Goal: Feedback & Contribution: Leave review/rating

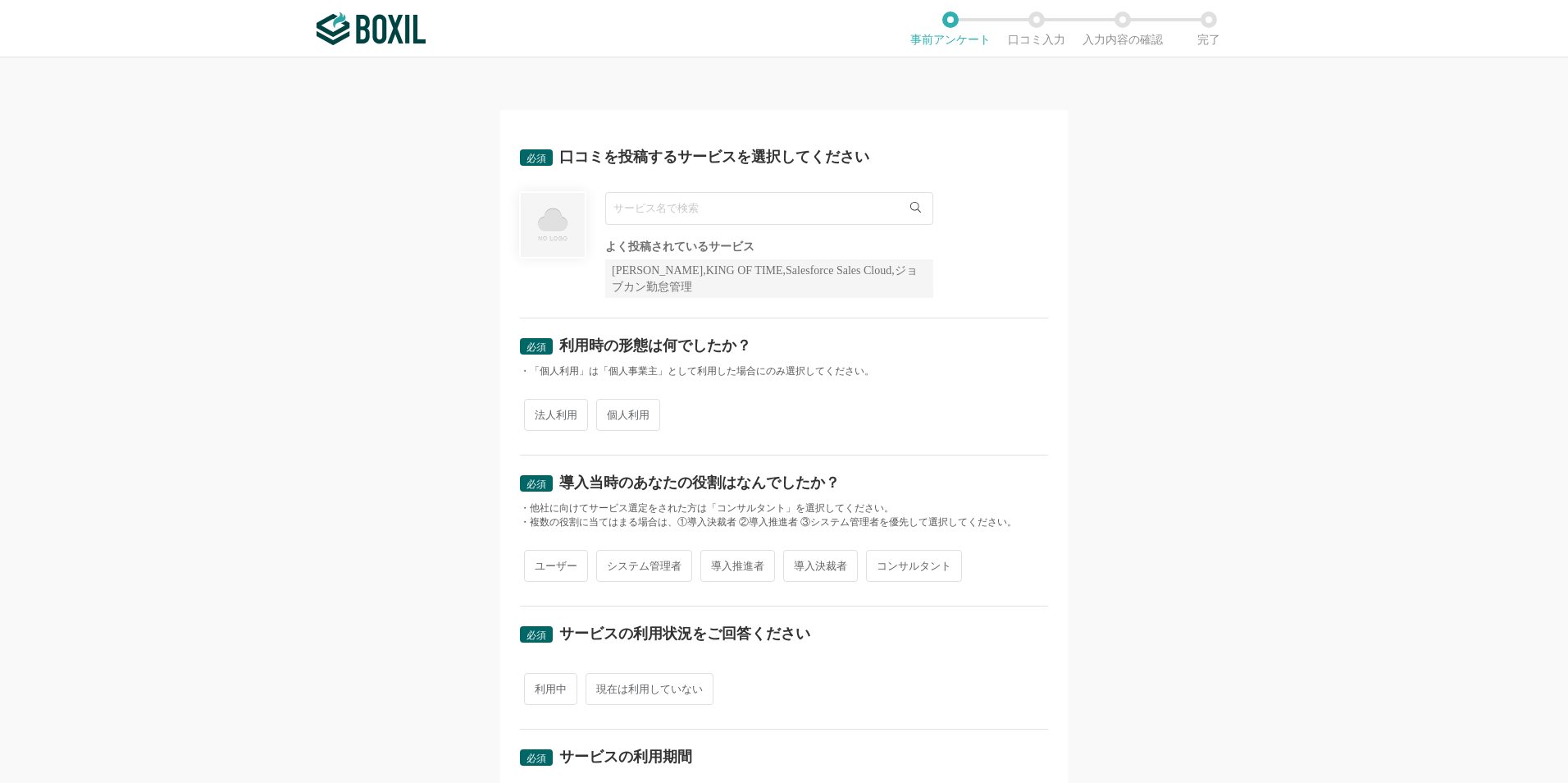
click at [704, 205] on input "text" at bounding box center [769, 208] width 328 height 33
type input "ジ"
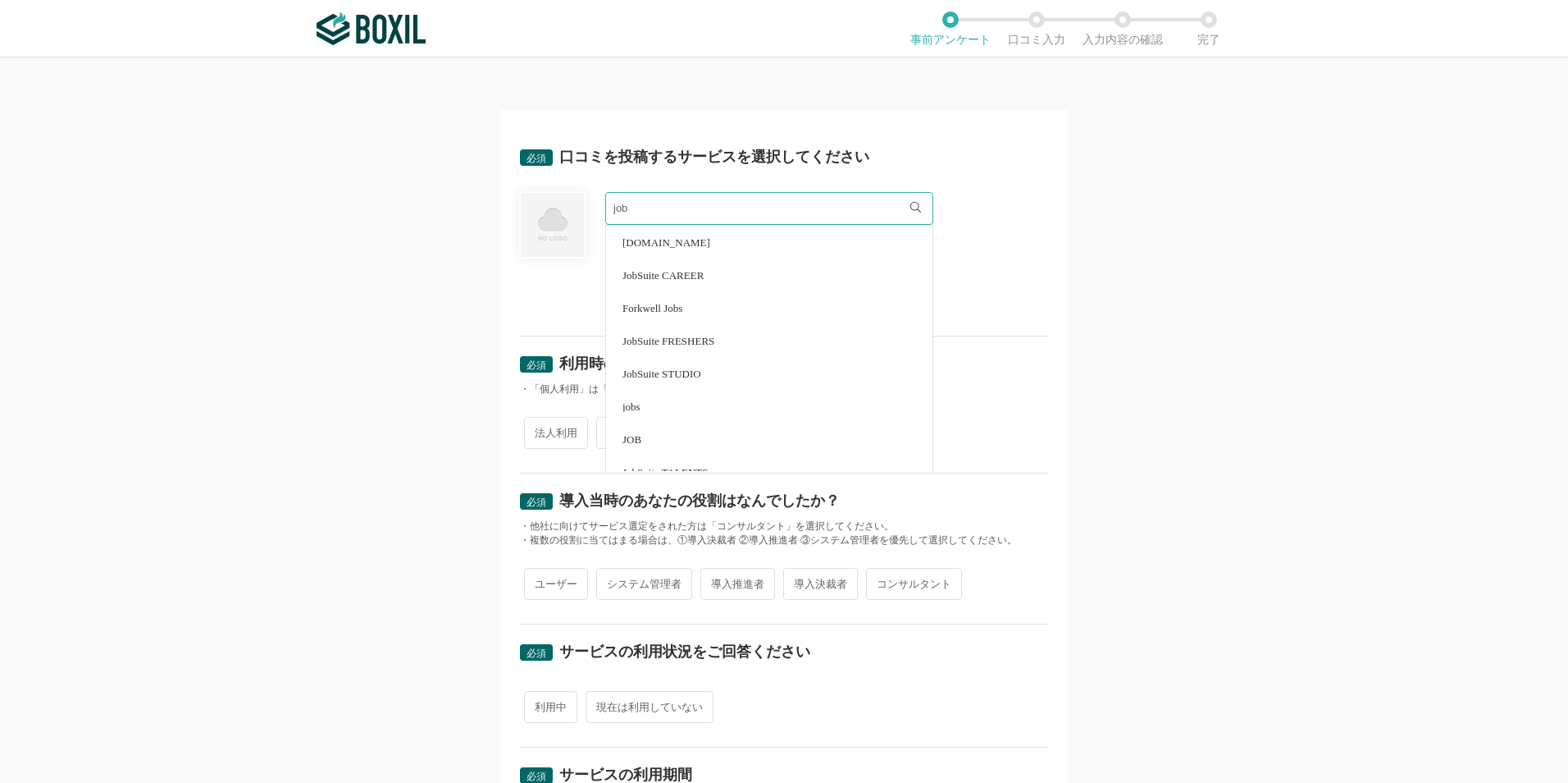
click at [766, 264] on li "JobSuite CAREER" at bounding box center [769, 275] width 326 height 33
type input "JobSuite CAREER"
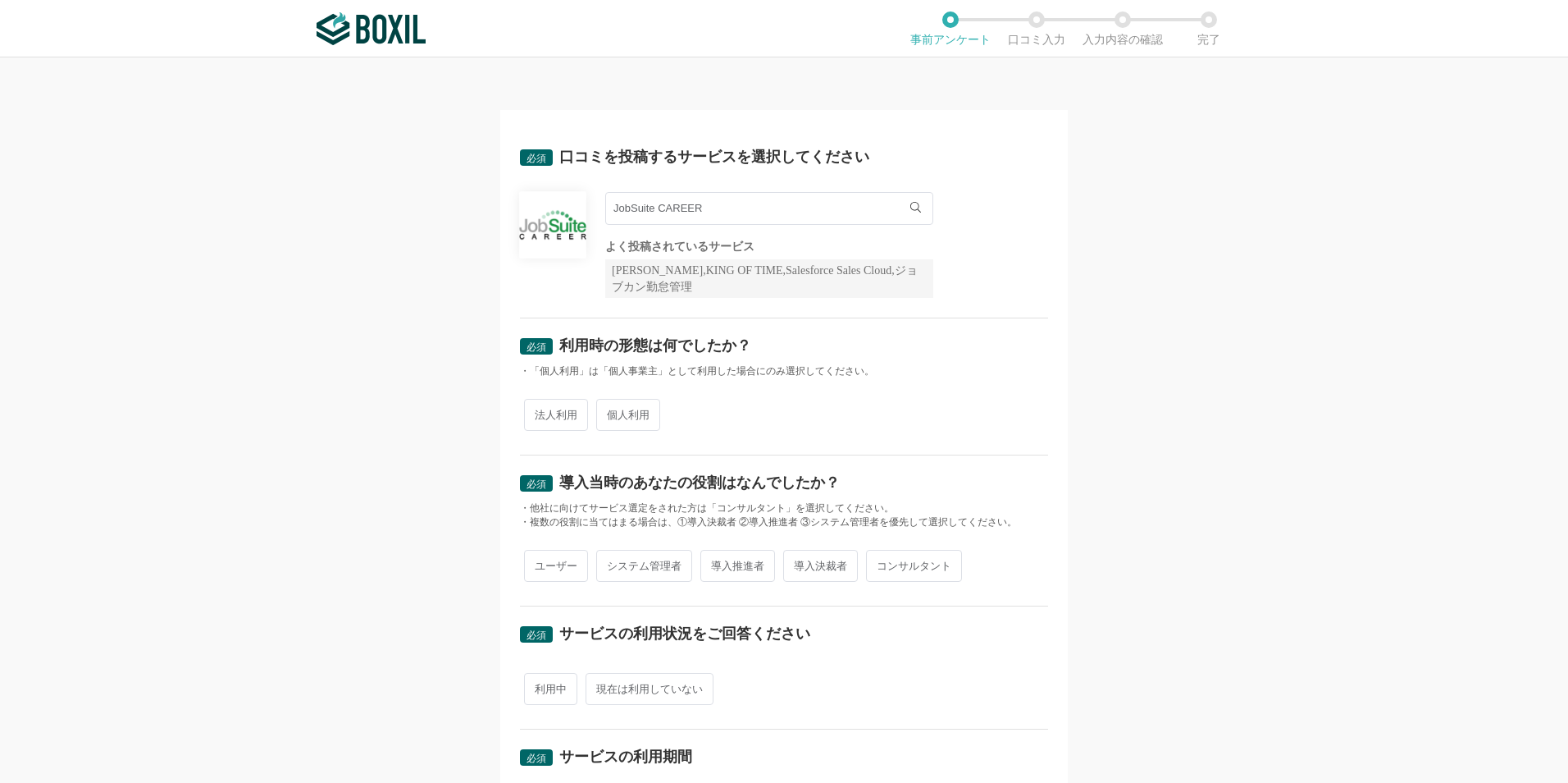
click at [538, 414] on span "法人利用" at bounding box center [555, 415] width 64 height 32
click at [538, 412] on input "法人利用" at bounding box center [534, 407] width 10 height 10
radio input "true"
click at [386, 483] on div "必須 口コミを投稿するサービスを選択してください JobSuite CAREER JobSuite CAREER よく投稿されているサービス Sansan,K…" at bounding box center [784, 420] width 1568 height 726
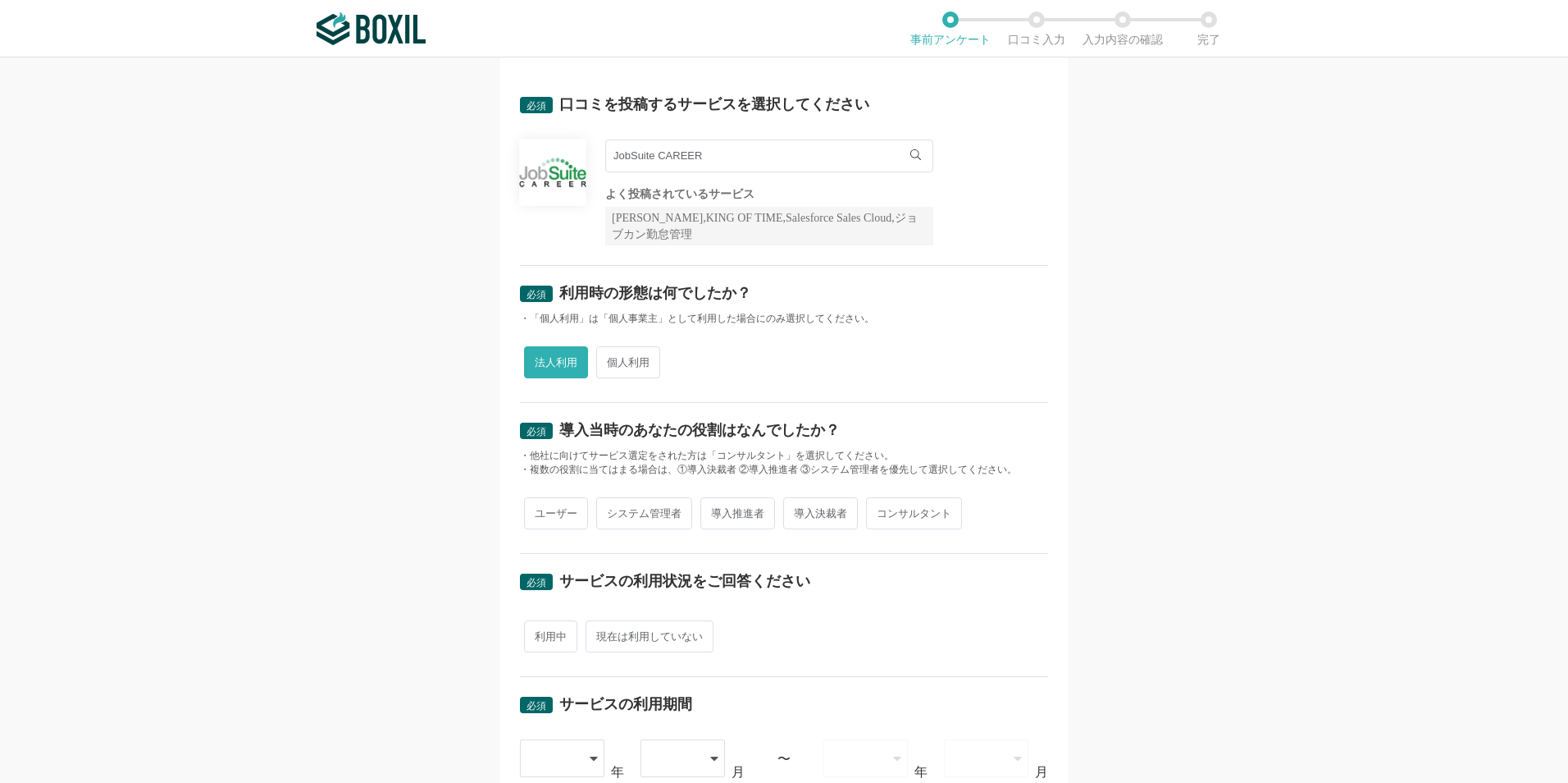
scroll to position [82, 0]
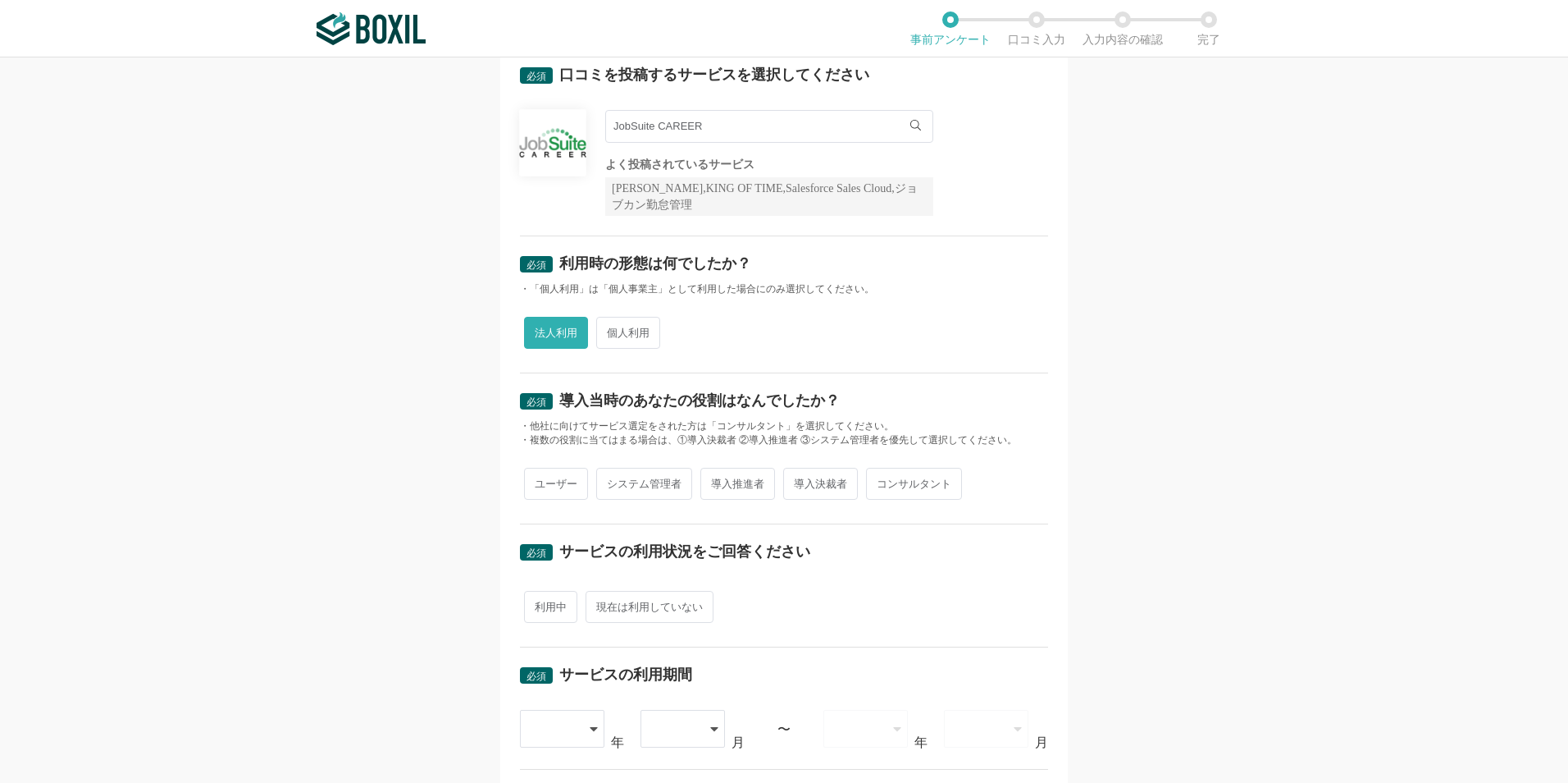
click at [751, 476] on span "導入推進者" at bounding box center [737, 483] width 75 height 32
click at [715, 476] on input "導入推進者" at bounding box center [710, 476] width 10 height 10
radio input "true"
click at [649, 487] on span "システム管理者" at bounding box center [644, 483] width 96 height 32
click at [611, 481] on input "システム管理者" at bounding box center [605, 476] width 10 height 10
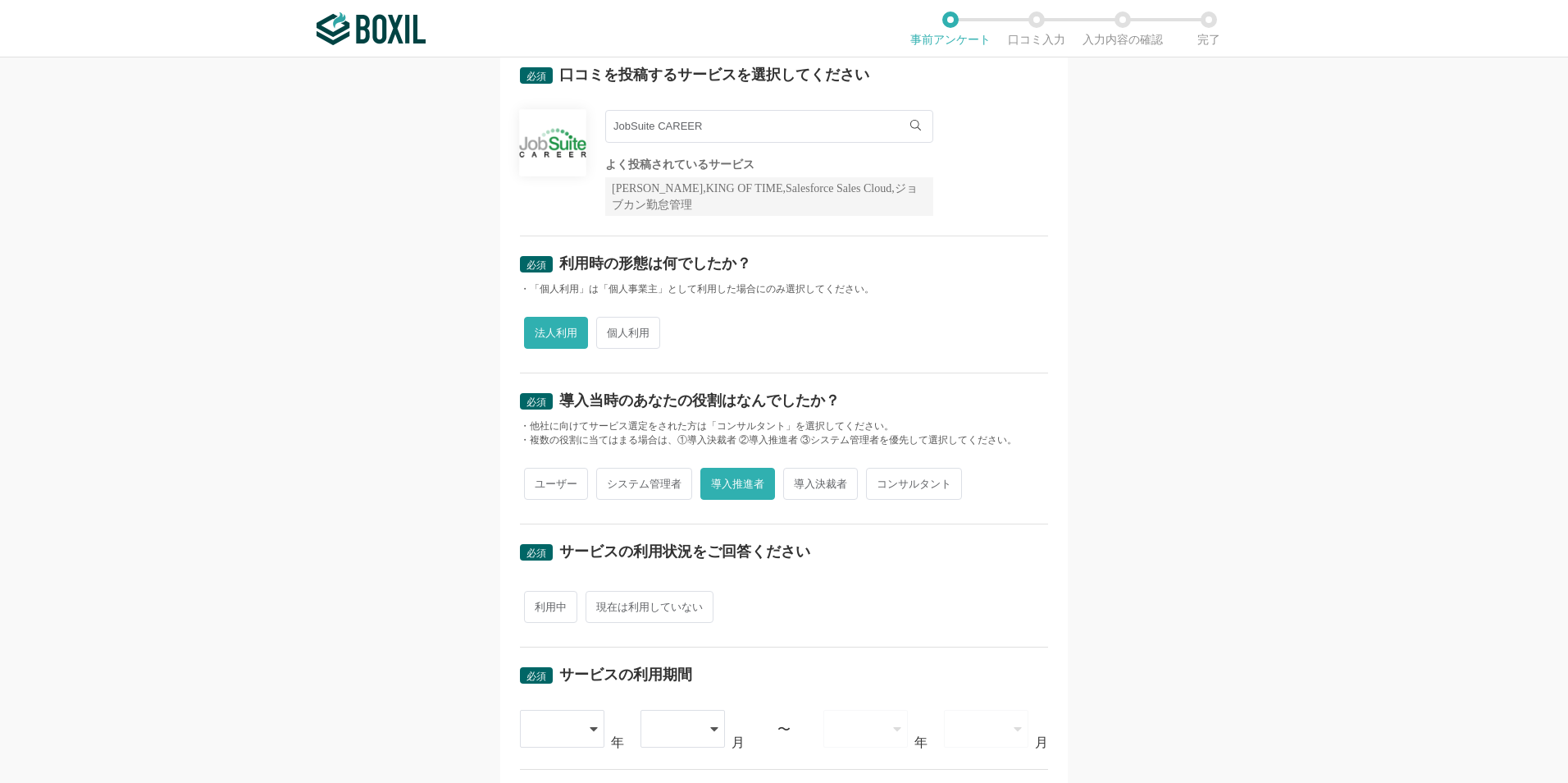
radio input "true"
click at [730, 486] on span "導入推進者" at bounding box center [737, 483] width 75 height 32
click at [715, 481] on input "導入推進者" at bounding box center [710, 476] width 10 height 10
radio input "true"
radio input "false"
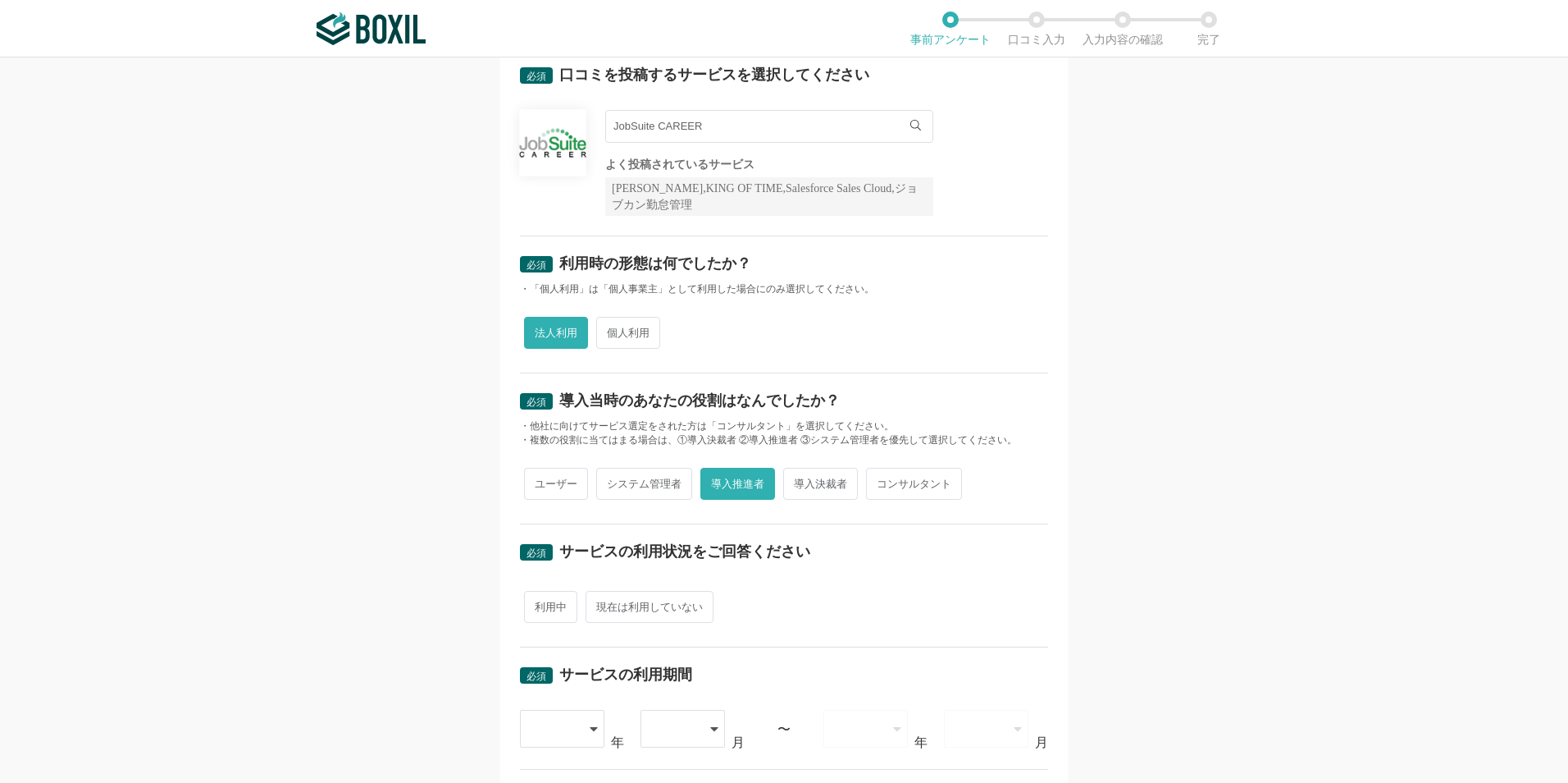
click at [341, 482] on div "必須 口コミを投稿するサービスを選択してください JobSuite CAREER JobSuite CAREER よく投稿されているサービス Sansan,K…" at bounding box center [784, 420] width 1568 height 726
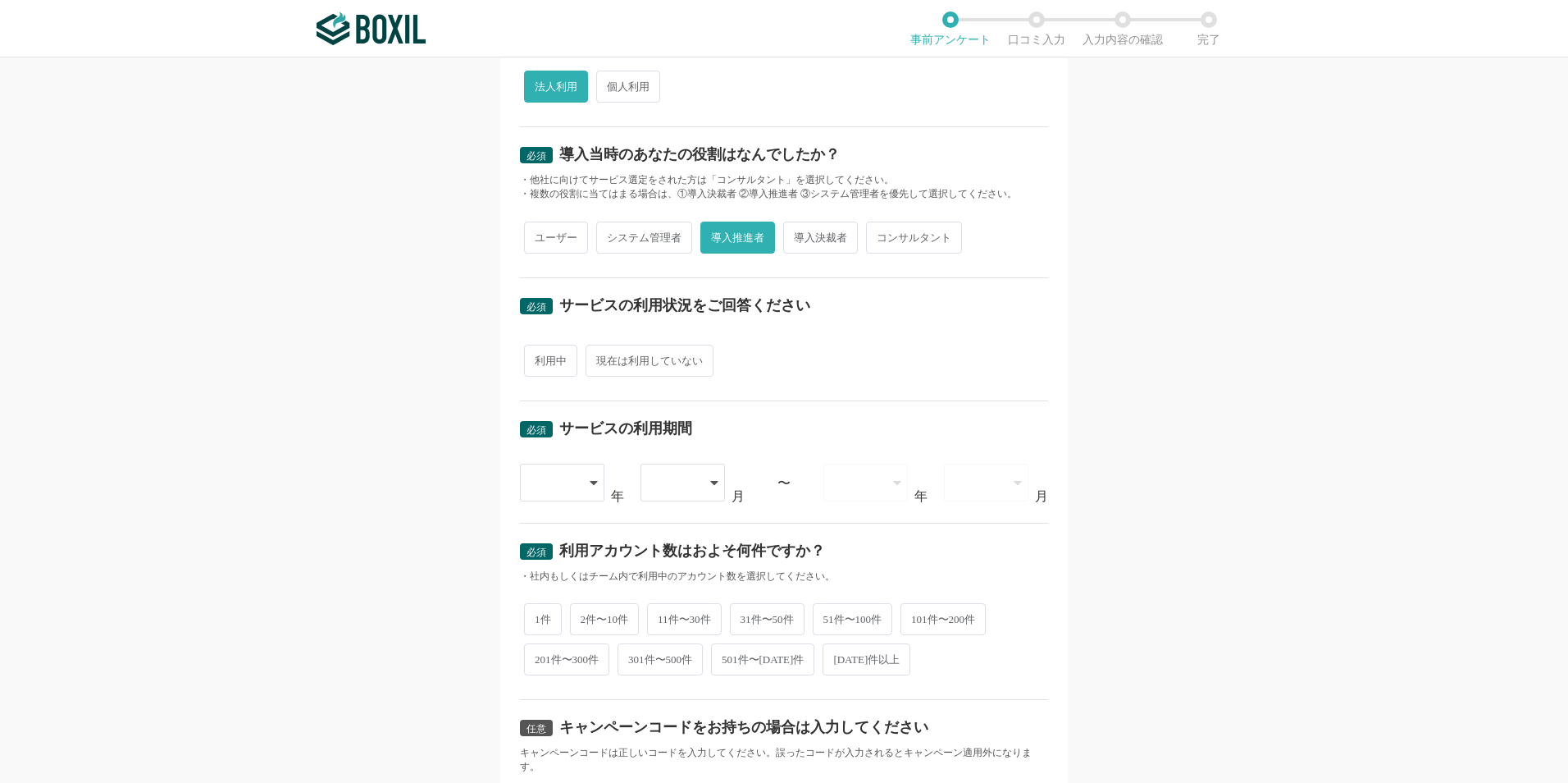
click at [539, 355] on span "利用中" at bounding box center [550, 361] width 53 height 32
click at [539, 355] on input "利用中" at bounding box center [534, 352] width 10 height 10
radio input "true"
click at [373, 479] on div "必須 口コミを投稿するサービスを選択してください JobSuite CAREER JobSuite CAREER よく投稿されているサービス Sansan,K…" at bounding box center [784, 420] width 1568 height 726
click at [560, 489] on div at bounding box center [555, 482] width 49 height 36
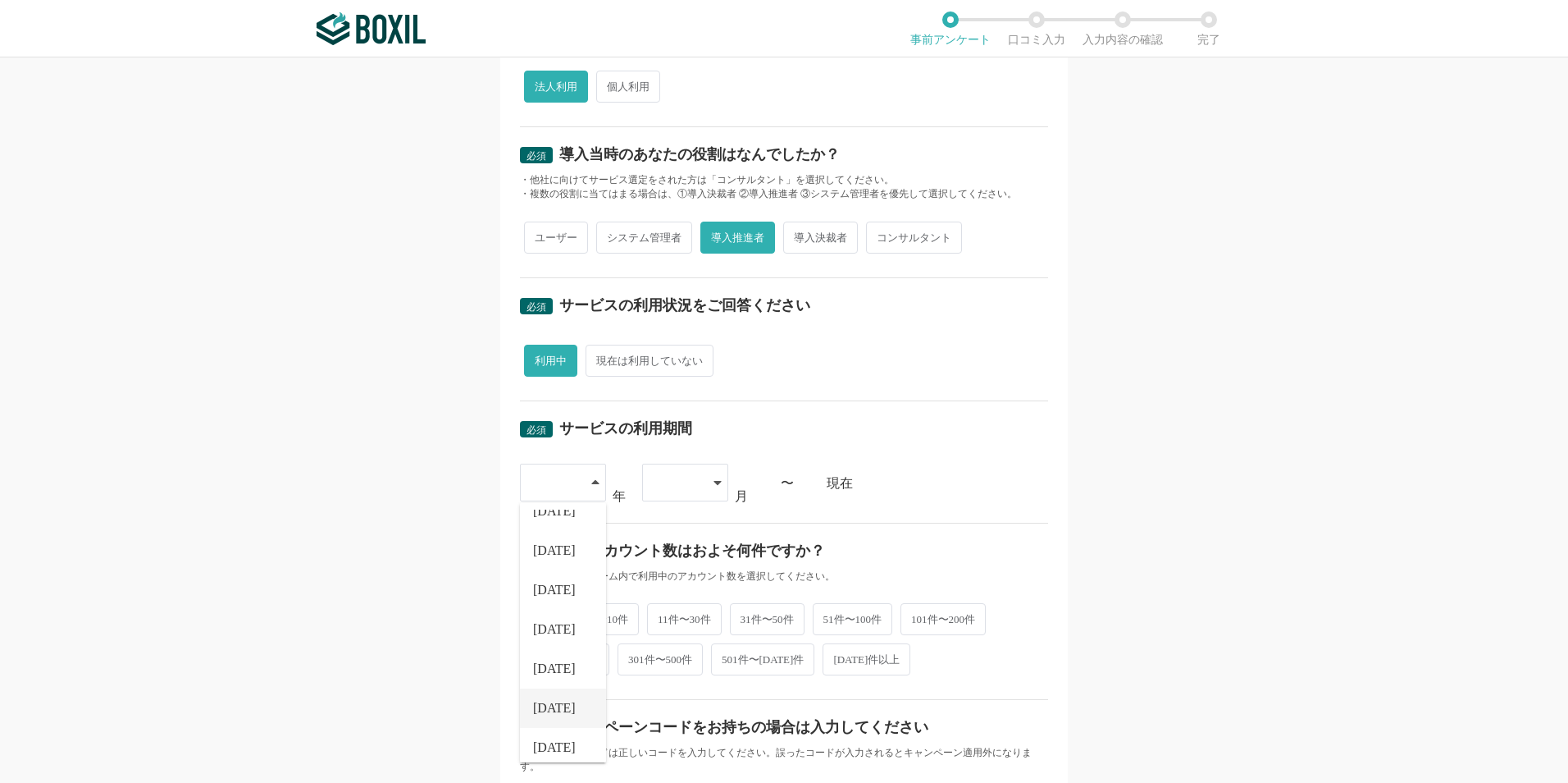
scroll to position [187, 0]
click at [540, 729] on span "[DATE]" at bounding box center [554, 735] width 43 height 13
click at [1258, 529] on div "必須 口コミを投稿するサービスを選択してください JobSuite CAREER JobSuite CAREER よく投稿されているサービス Sansan,K…" at bounding box center [784, 420] width 1568 height 726
click at [673, 473] on div at bounding box center [677, 482] width 49 height 36
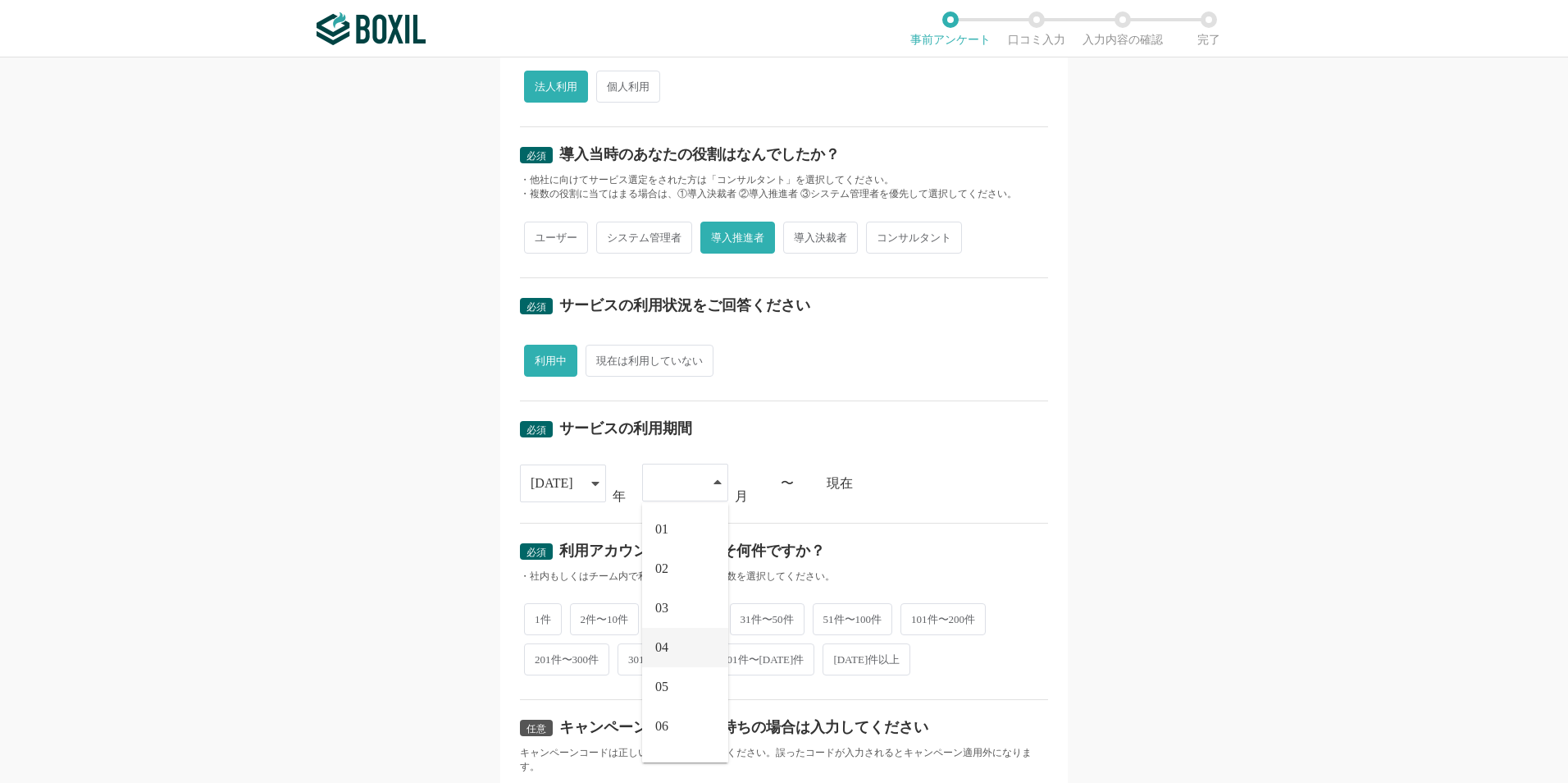
click at [684, 654] on li "04" at bounding box center [685, 647] width 86 height 39
click at [304, 552] on div "必須 口コミを投稿するサービスを選択してください JobSuite CAREER JobSuite CAREER よく投稿されているサービス Sansan,K…" at bounding box center [784, 420] width 1568 height 726
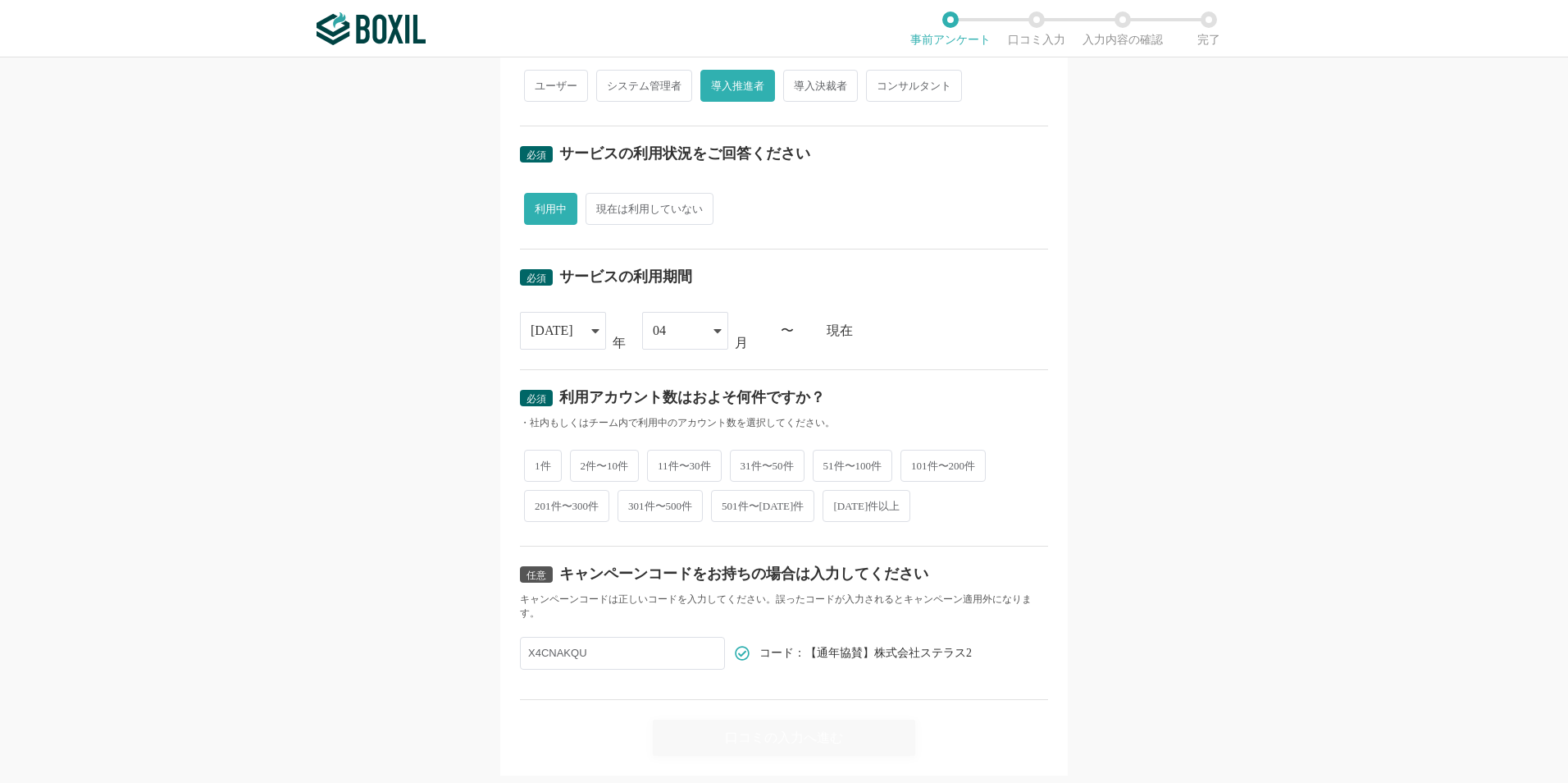
scroll to position [492, 0]
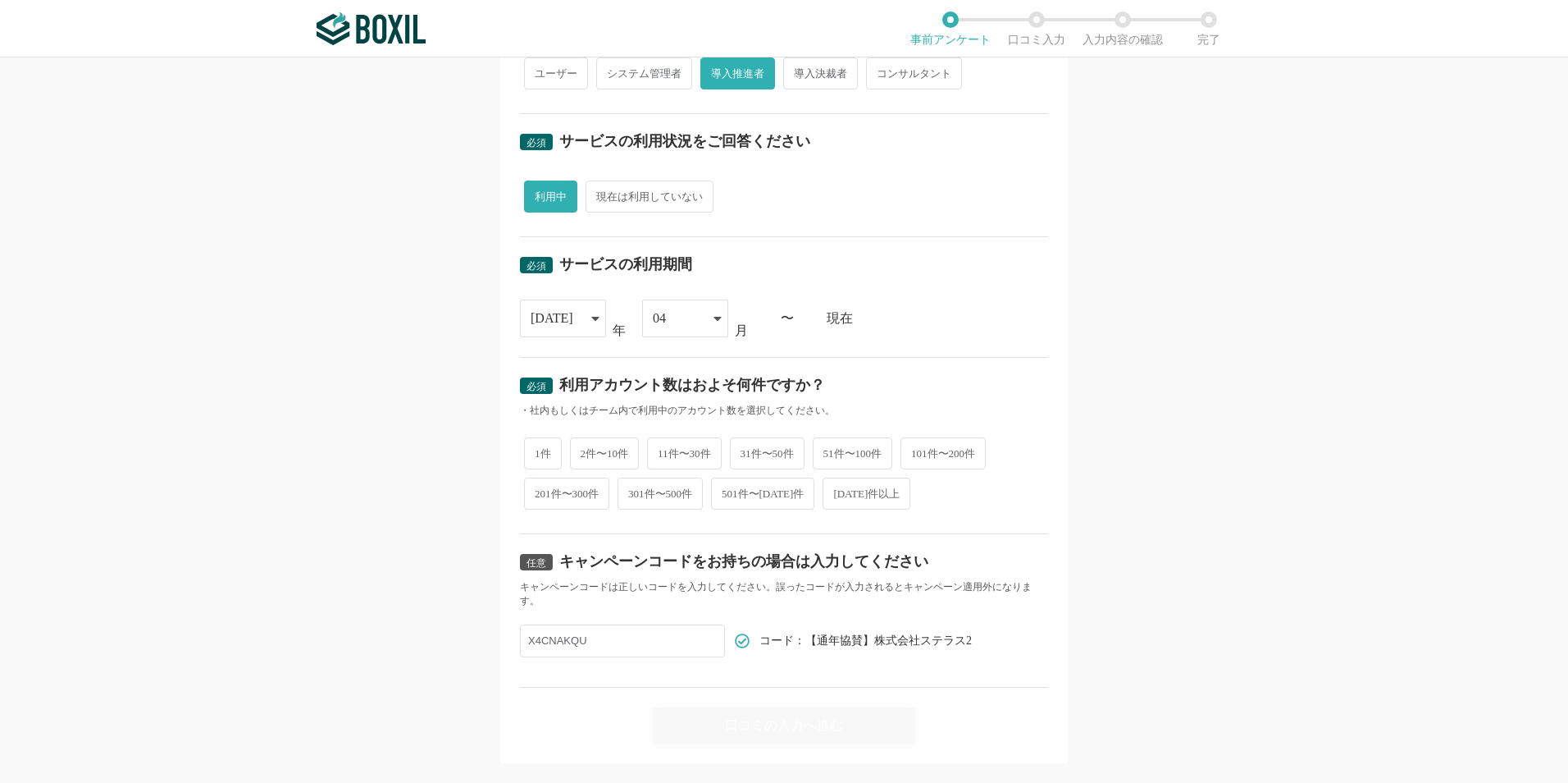
click at [768, 451] on span "31件〜50件" at bounding box center [767, 453] width 75 height 32
click at [744, 450] on input "31件〜50件" at bounding box center [739, 445] width 10 height 10
radio input "true"
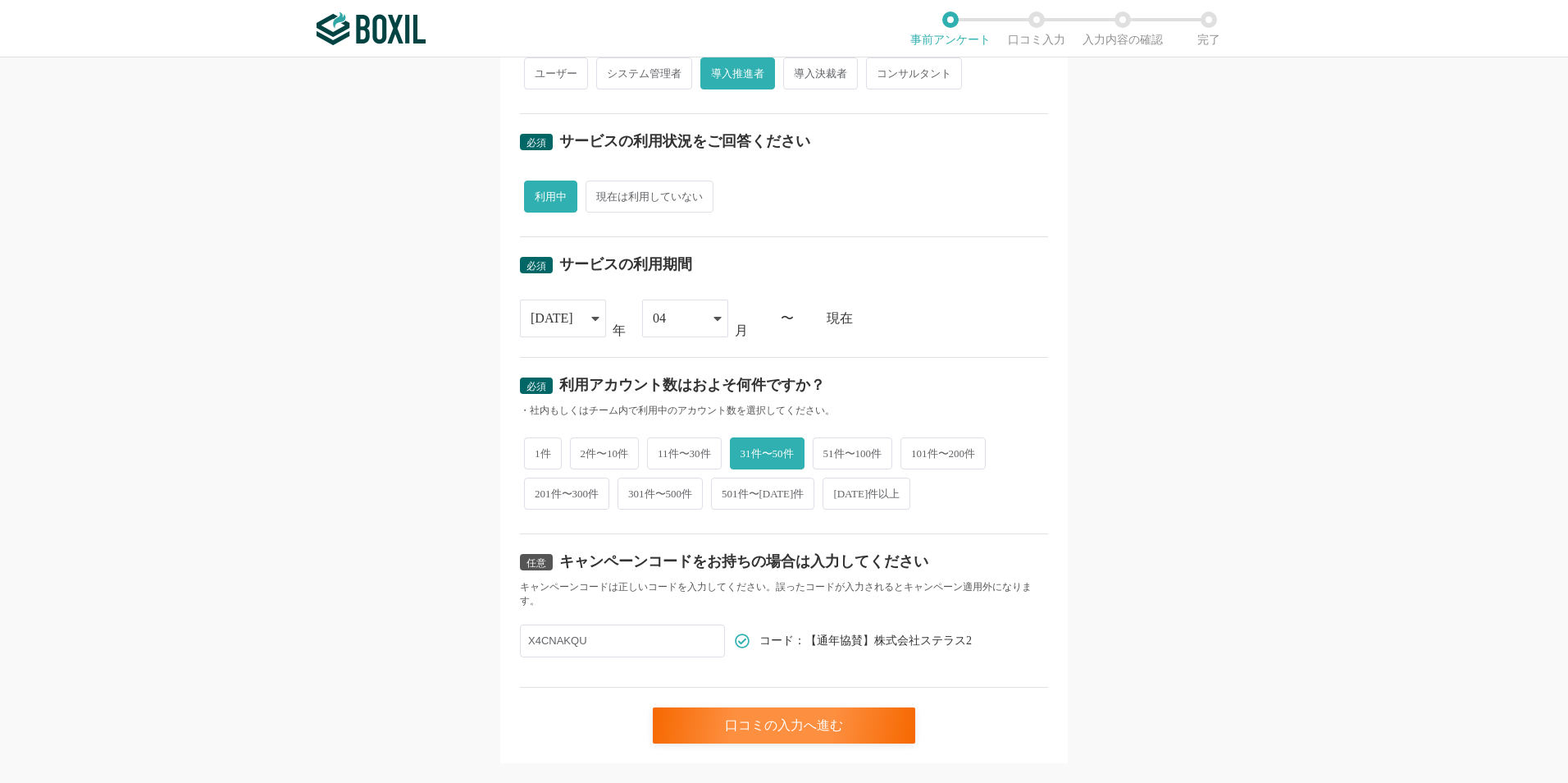
click at [670, 451] on span "11件〜30件" at bounding box center [684, 453] width 75 height 32
click at [662, 450] on input "11件〜30件" at bounding box center [656, 445] width 10 height 10
radio input "true"
radio input "false"
click at [236, 482] on div "必須 口コミを投稿するサービスを選択してください JobSuite CAREER JobSuite CAREER よく投稿されているサービス Sansan,K…" at bounding box center [784, 420] width 1568 height 726
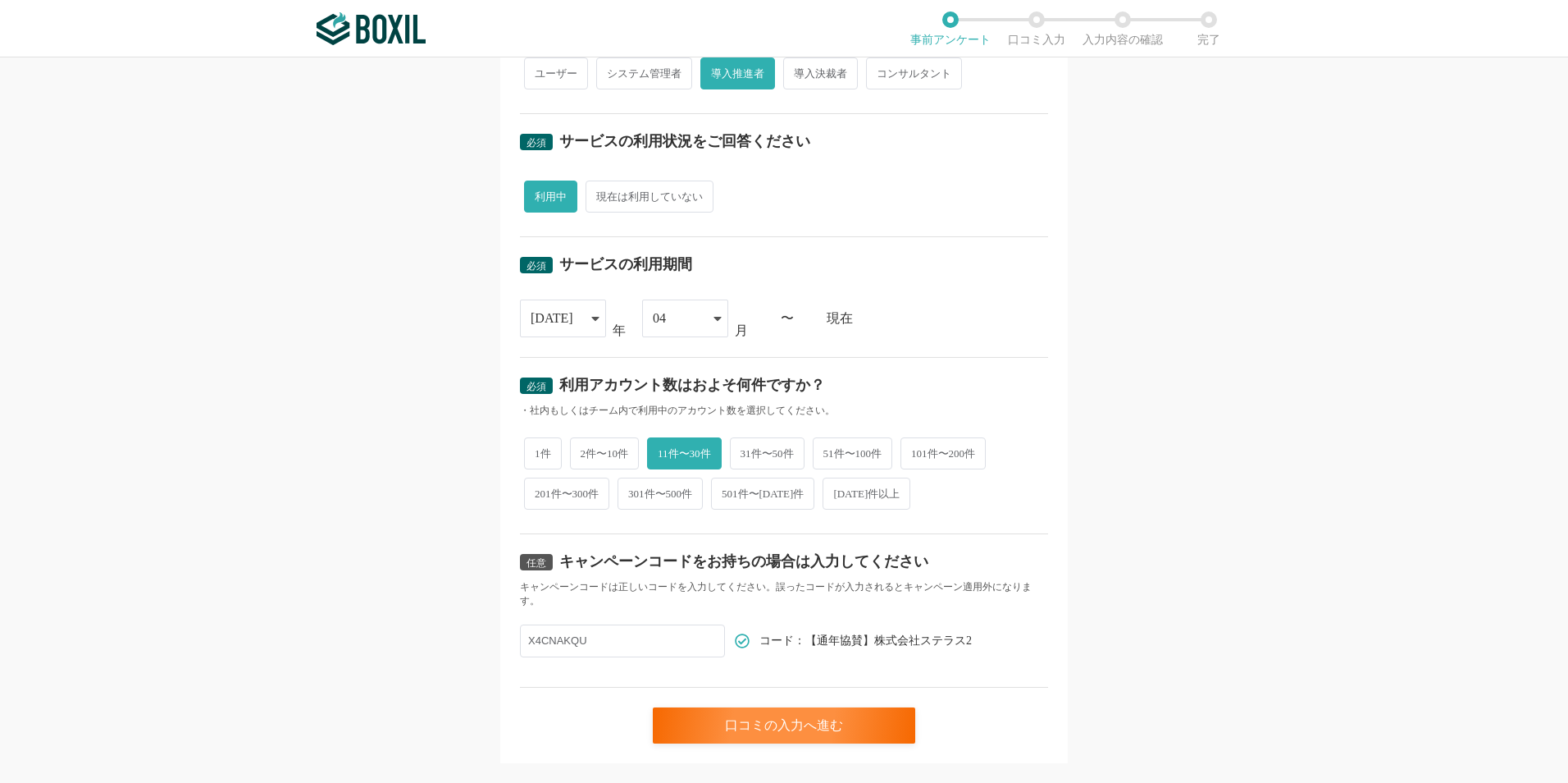
scroll to position [525, 0]
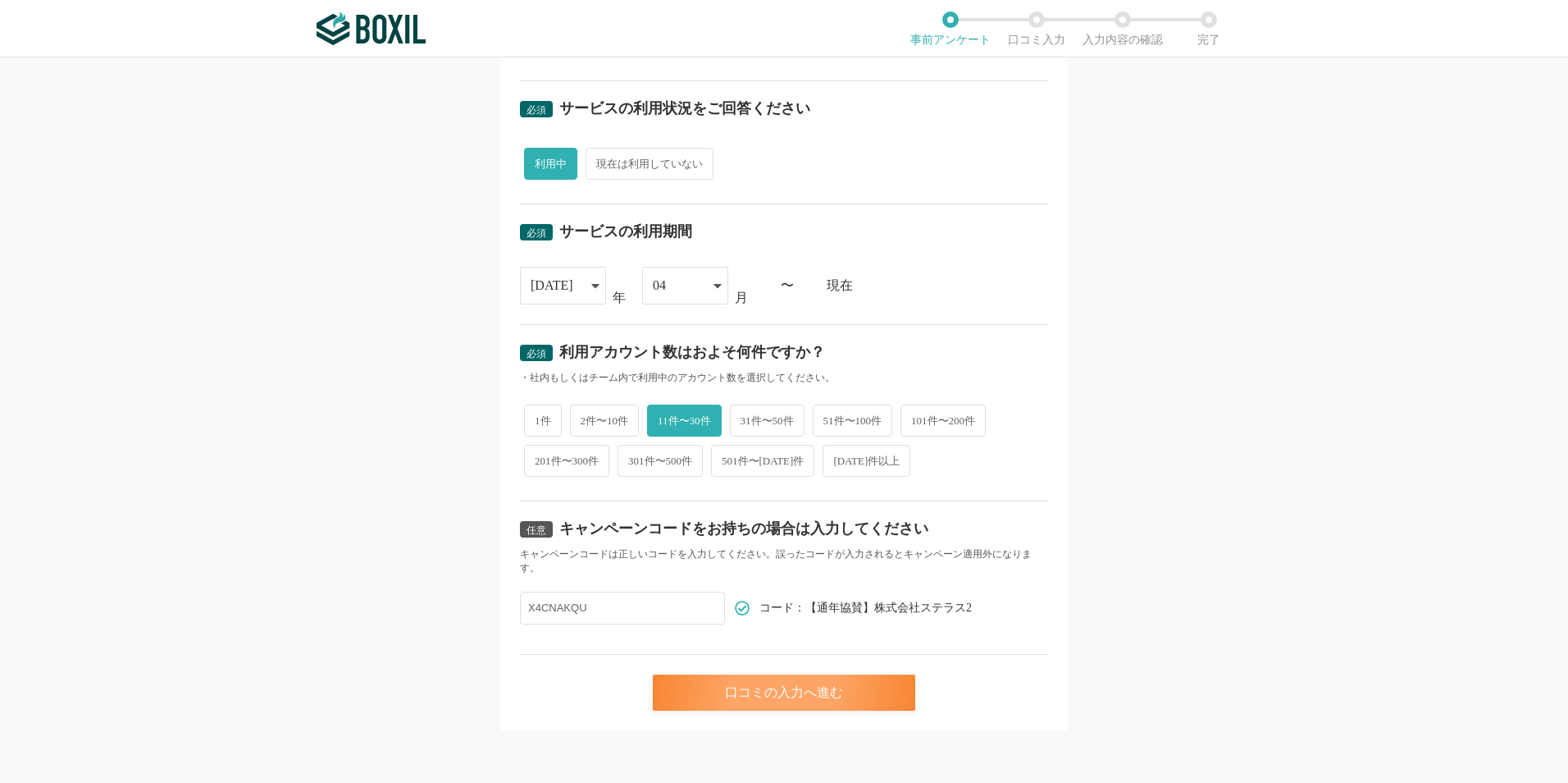
click at [854, 688] on div "口コミの入力へ進む" at bounding box center [784, 692] width 262 height 36
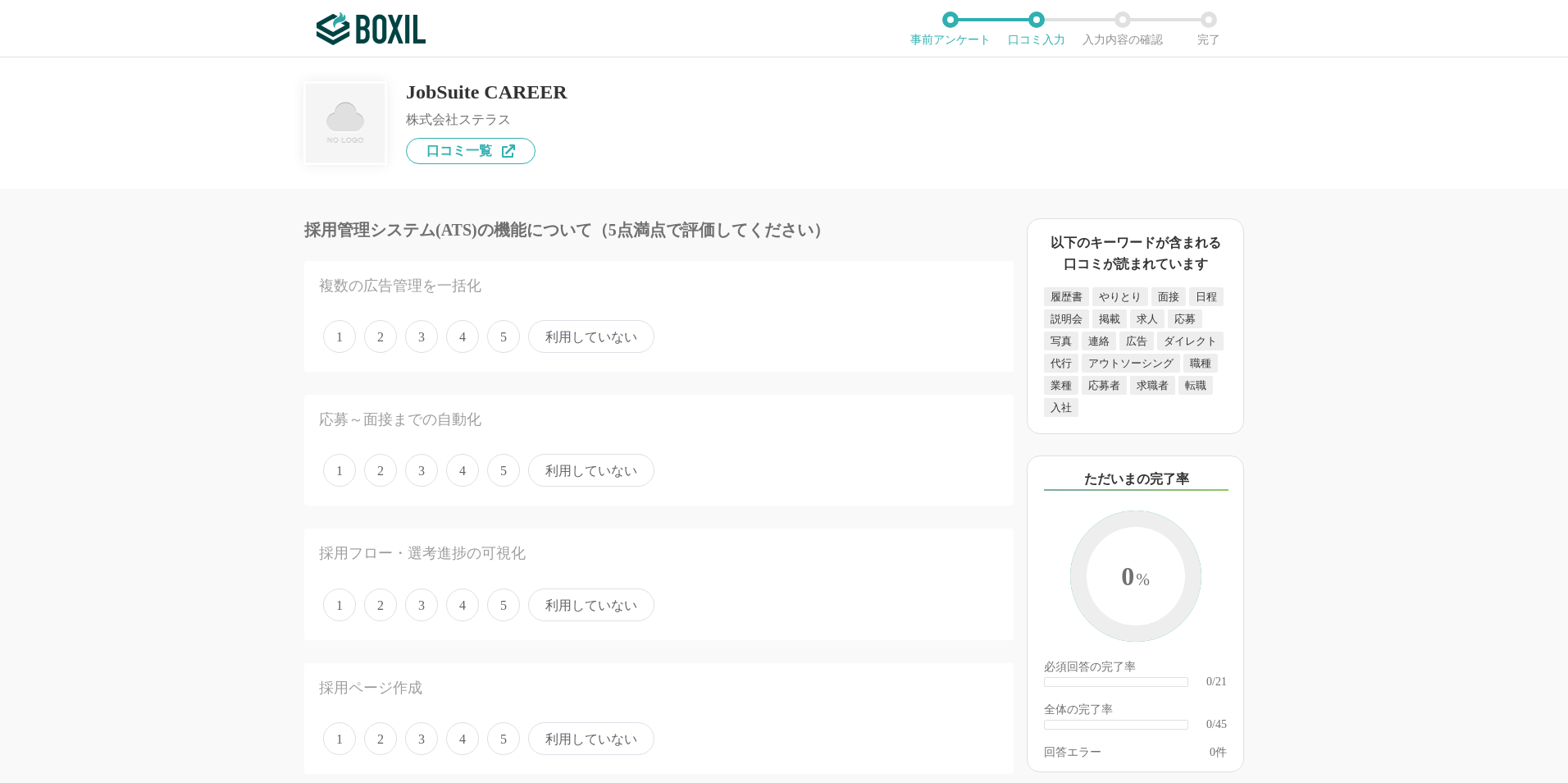
click at [461, 611] on span "4" at bounding box center [462, 604] width 33 height 33
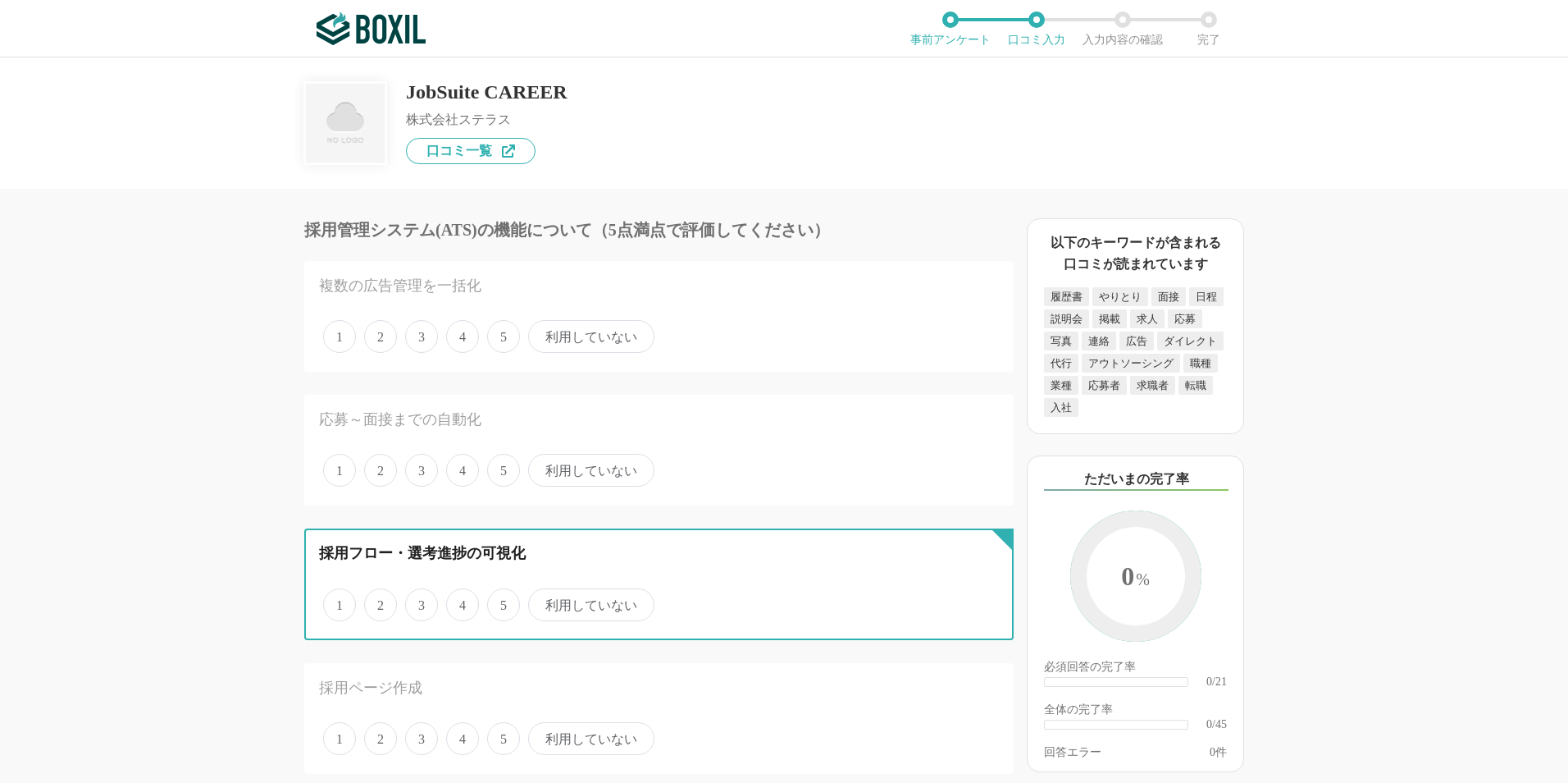
click at [461, 601] on input "4" at bounding box center [455, 596] width 10 height 10
radio input "true"
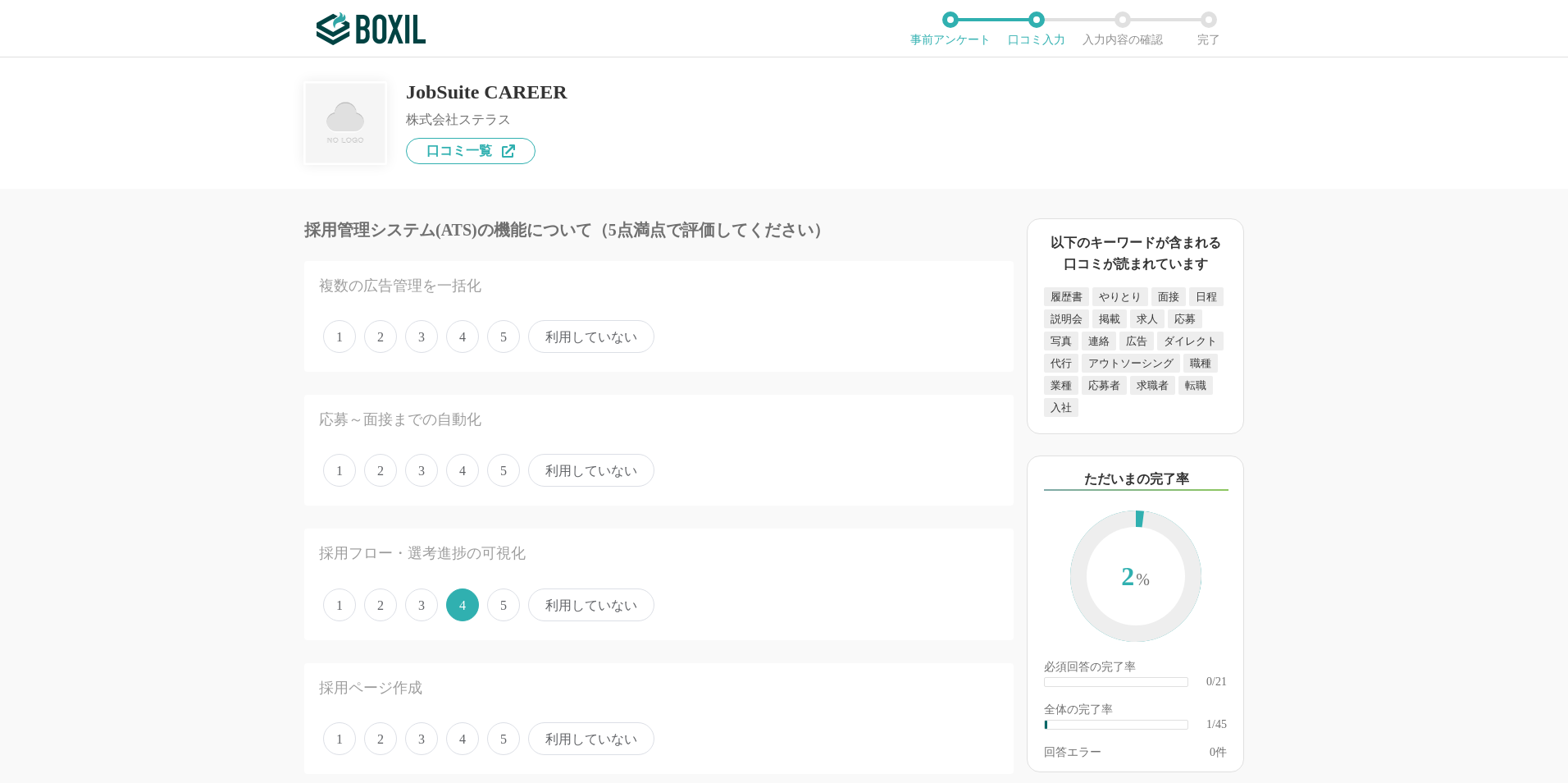
click at [515, 604] on span "5" at bounding box center [503, 604] width 33 height 33
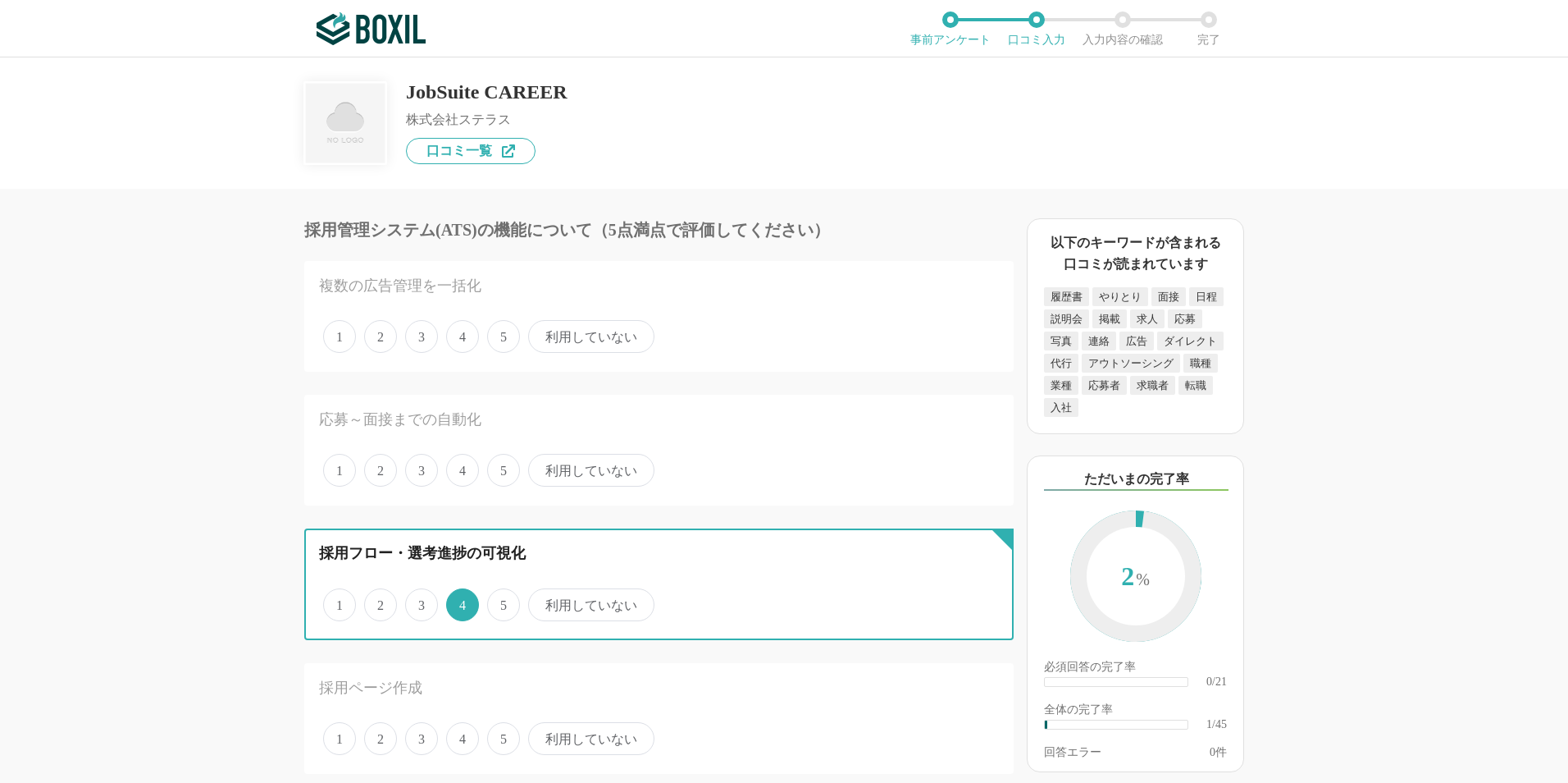
click at [501, 601] on input "5" at bounding box center [496, 596] width 10 height 10
radio input "true"
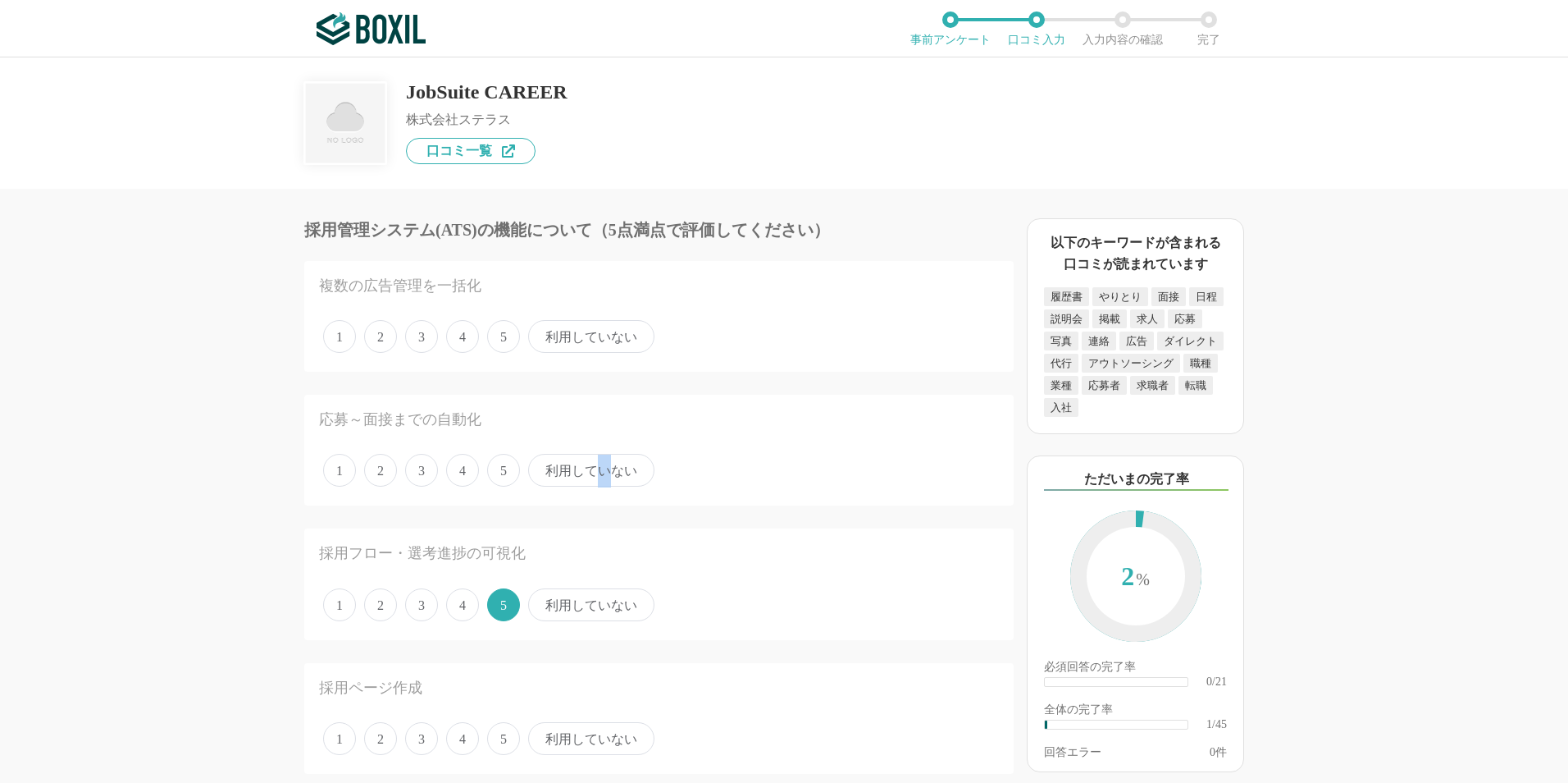
click at [604, 476] on span "利用していない" at bounding box center [591, 470] width 126 height 33
click at [543, 473] on span "利用していない" at bounding box center [591, 470] width 126 height 33
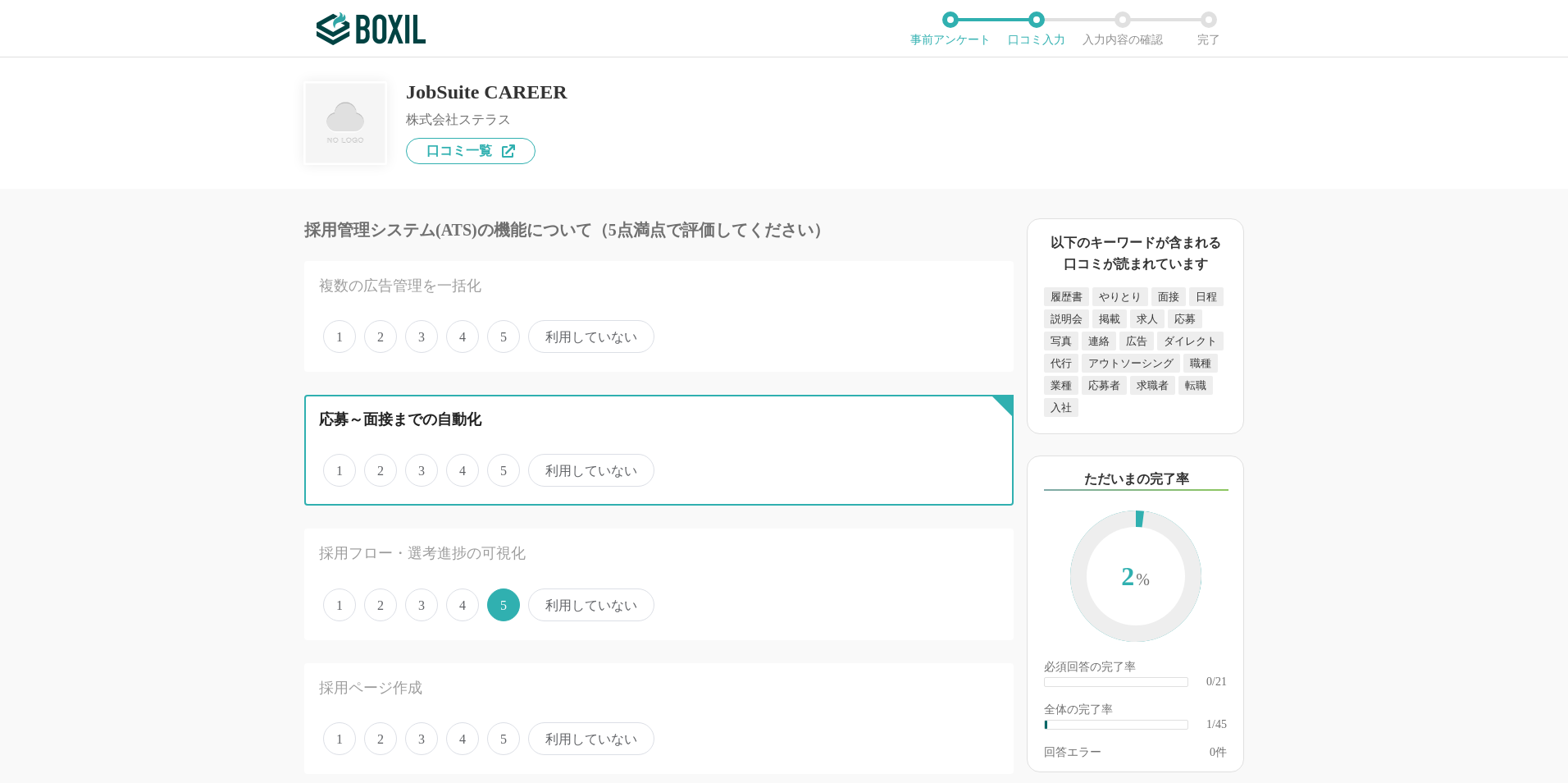
click at [543, 467] on input "利用していない" at bounding box center [537, 462] width 10 height 10
radio input "true"
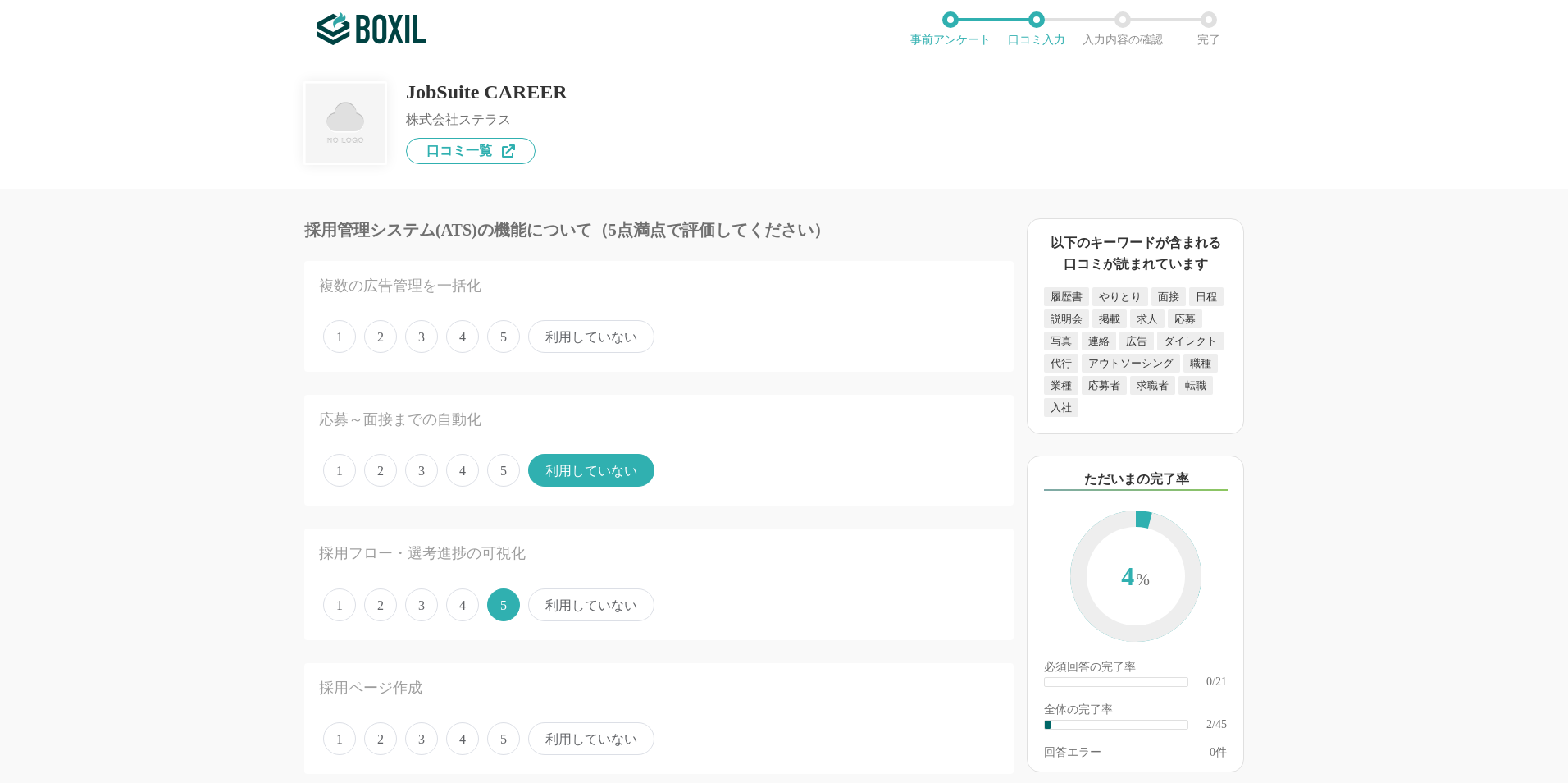
click at [556, 343] on span "利用していない" at bounding box center [591, 336] width 126 height 33
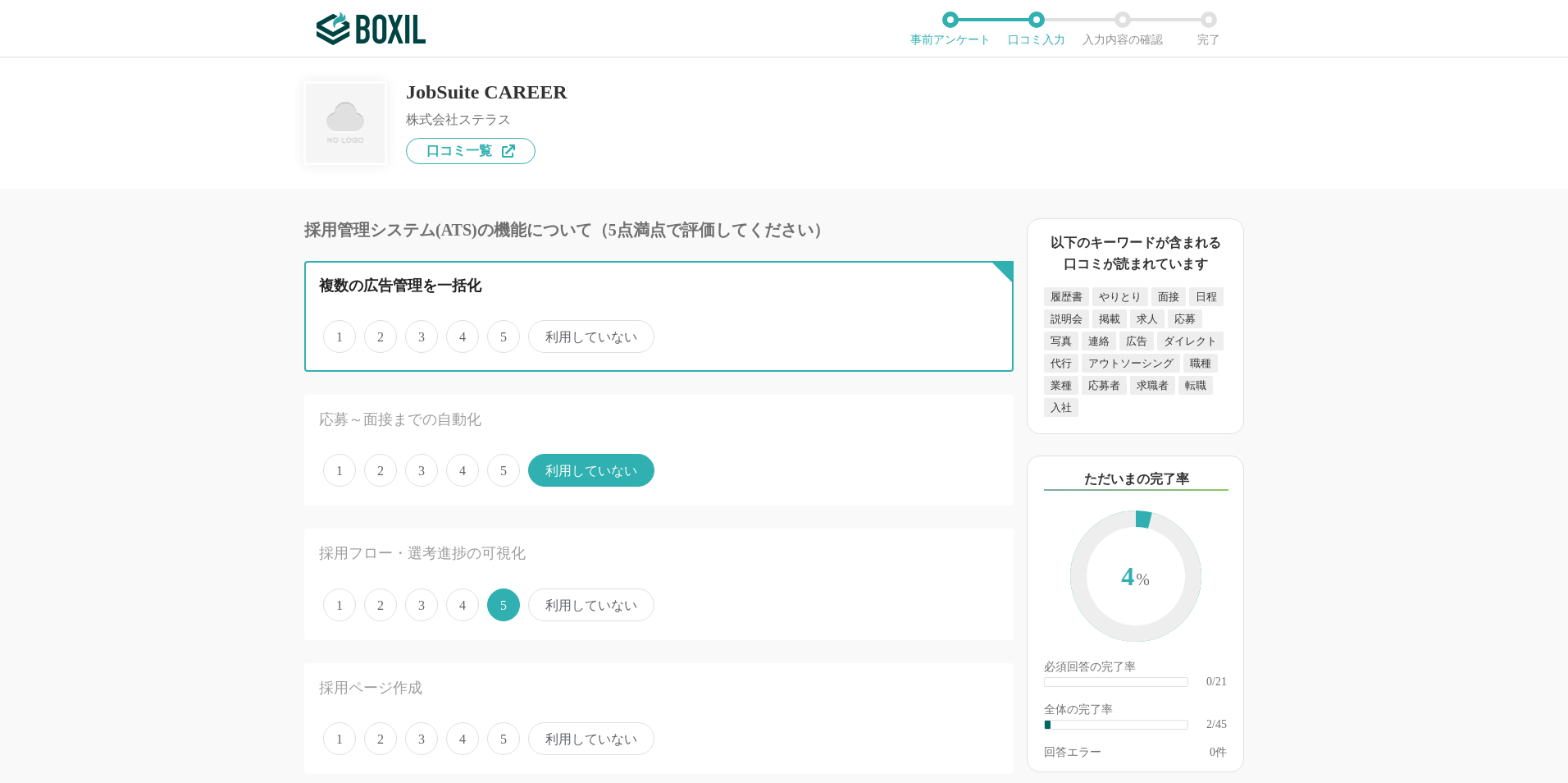
click at [543, 333] on input "利用していない" at bounding box center [537, 327] width 10 height 10
radio input "true"
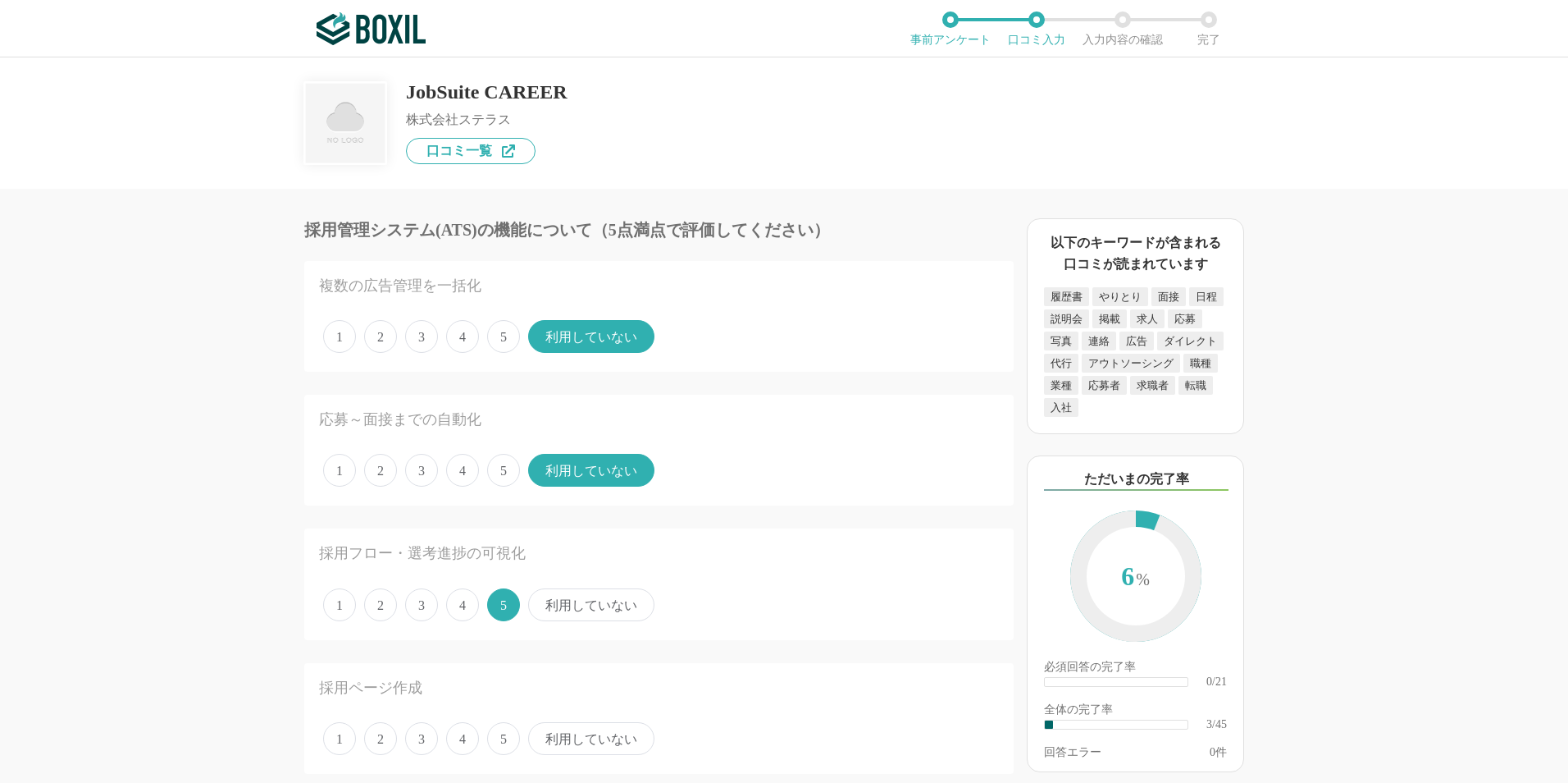
click at [194, 476] on div "採用管理システム(ATS)の機能について（5点満点で評価してください） 複数の広告管理を一括化 1 2 3 4 5 利用していない 応募～面接までの自動化 1…" at bounding box center [603, 486] width 820 height 594
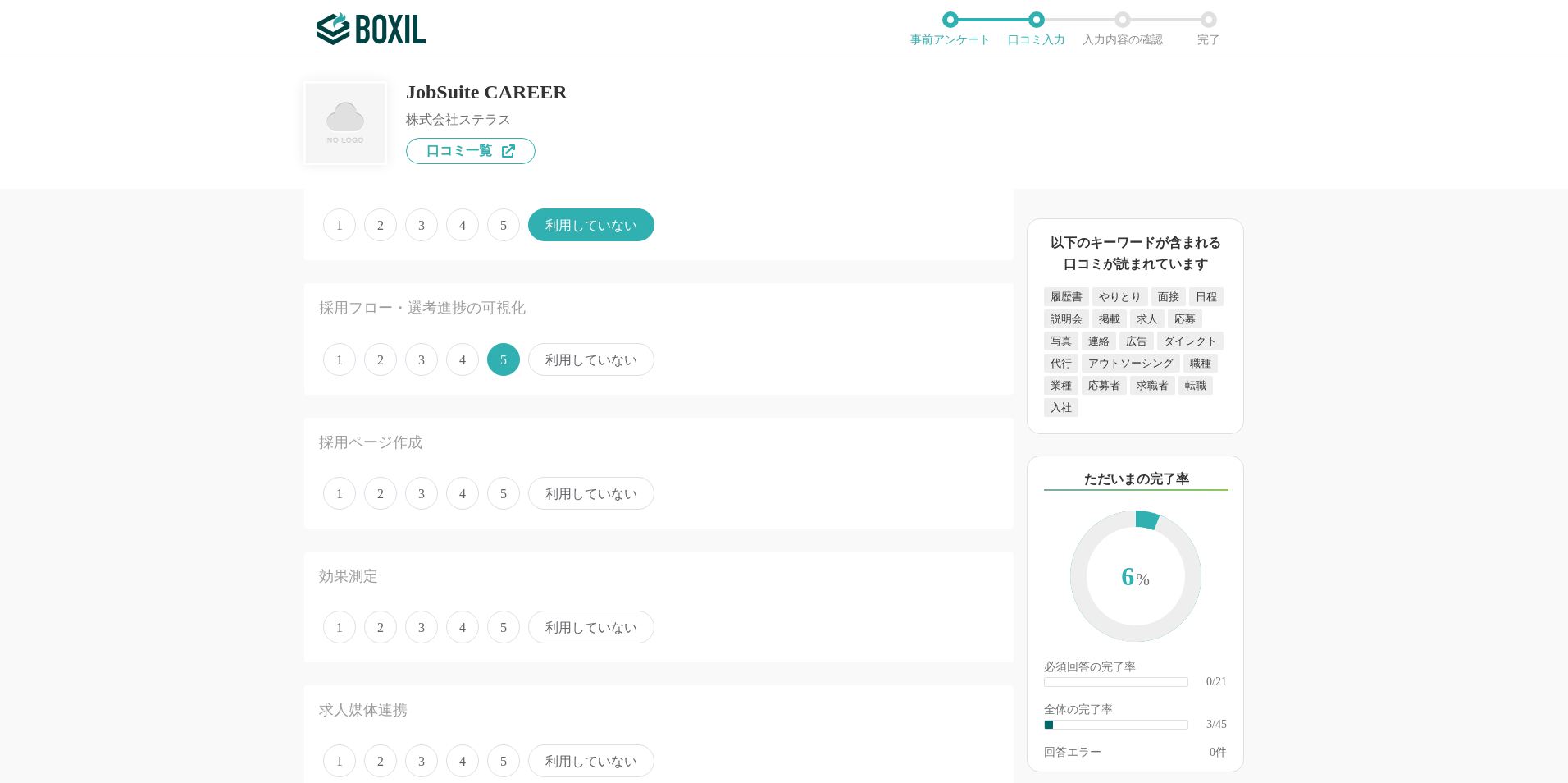
scroll to position [246, 0]
click at [622, 489] on span "利用していない" at bounding box center [591, 492] width 126 height 33
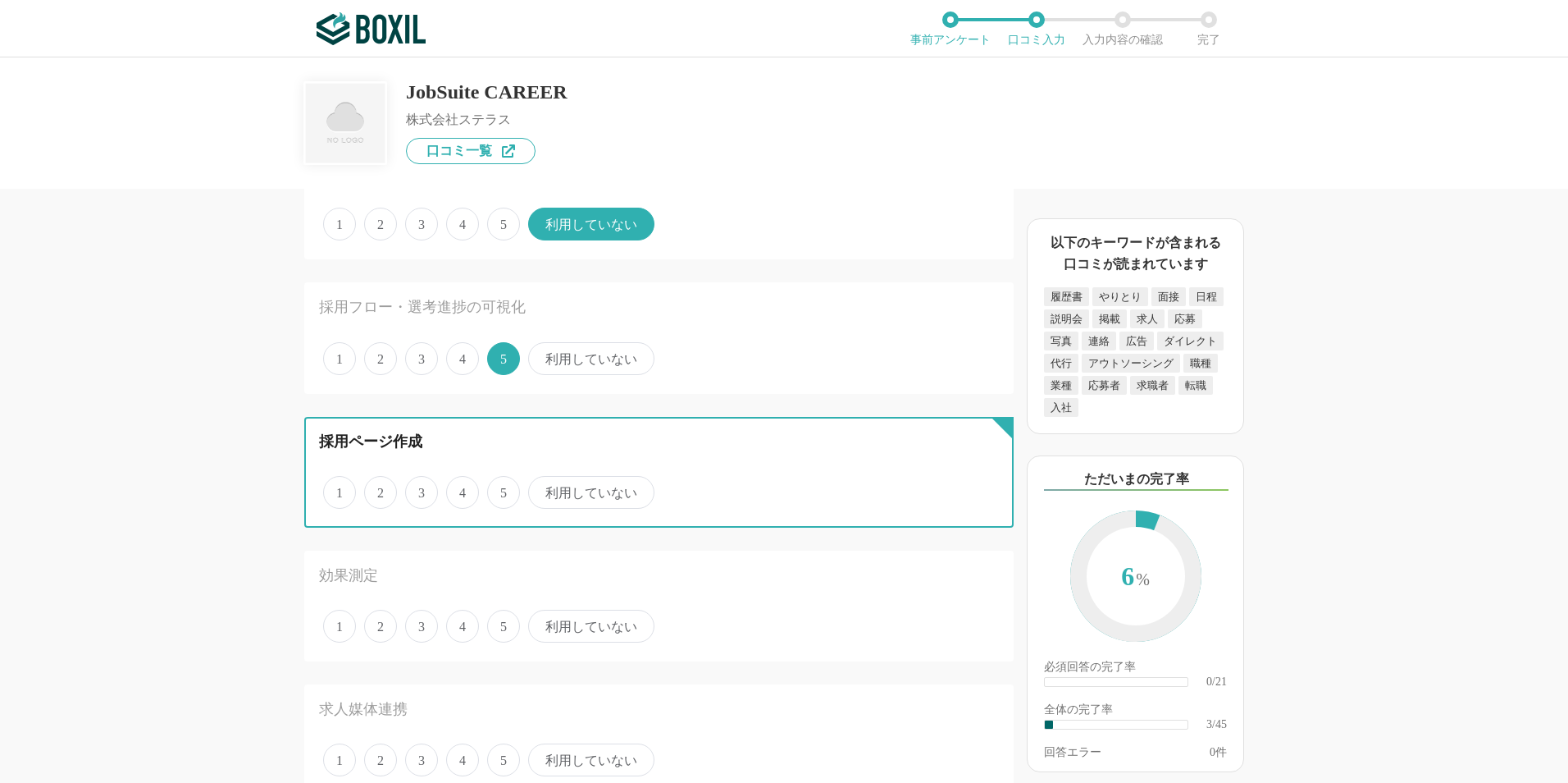
click at [543, 489] on input "利用していない" at bounding box center [537, 483] width 10 height 10
radio input "true"
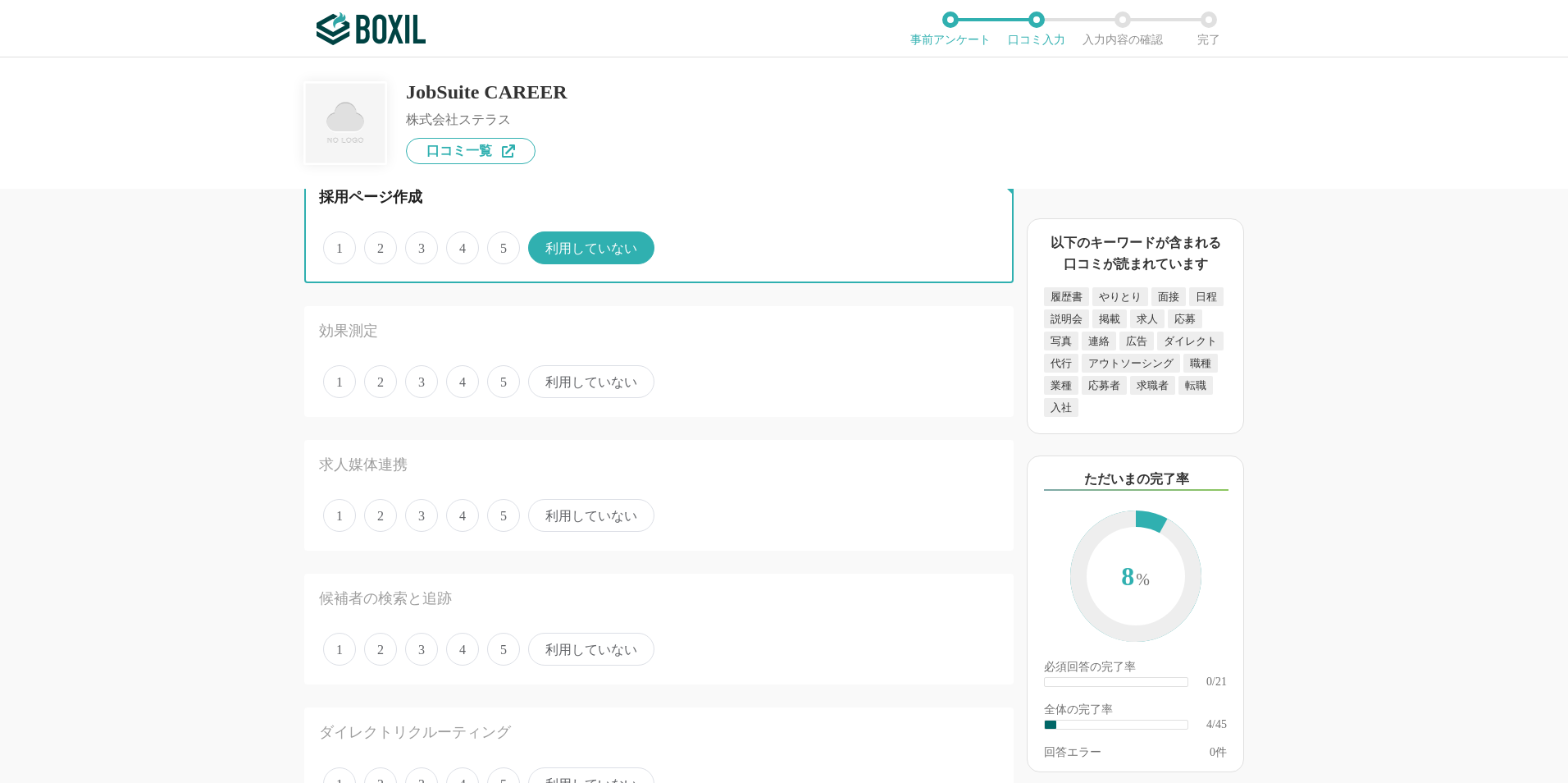
scroll to position [492, 0]
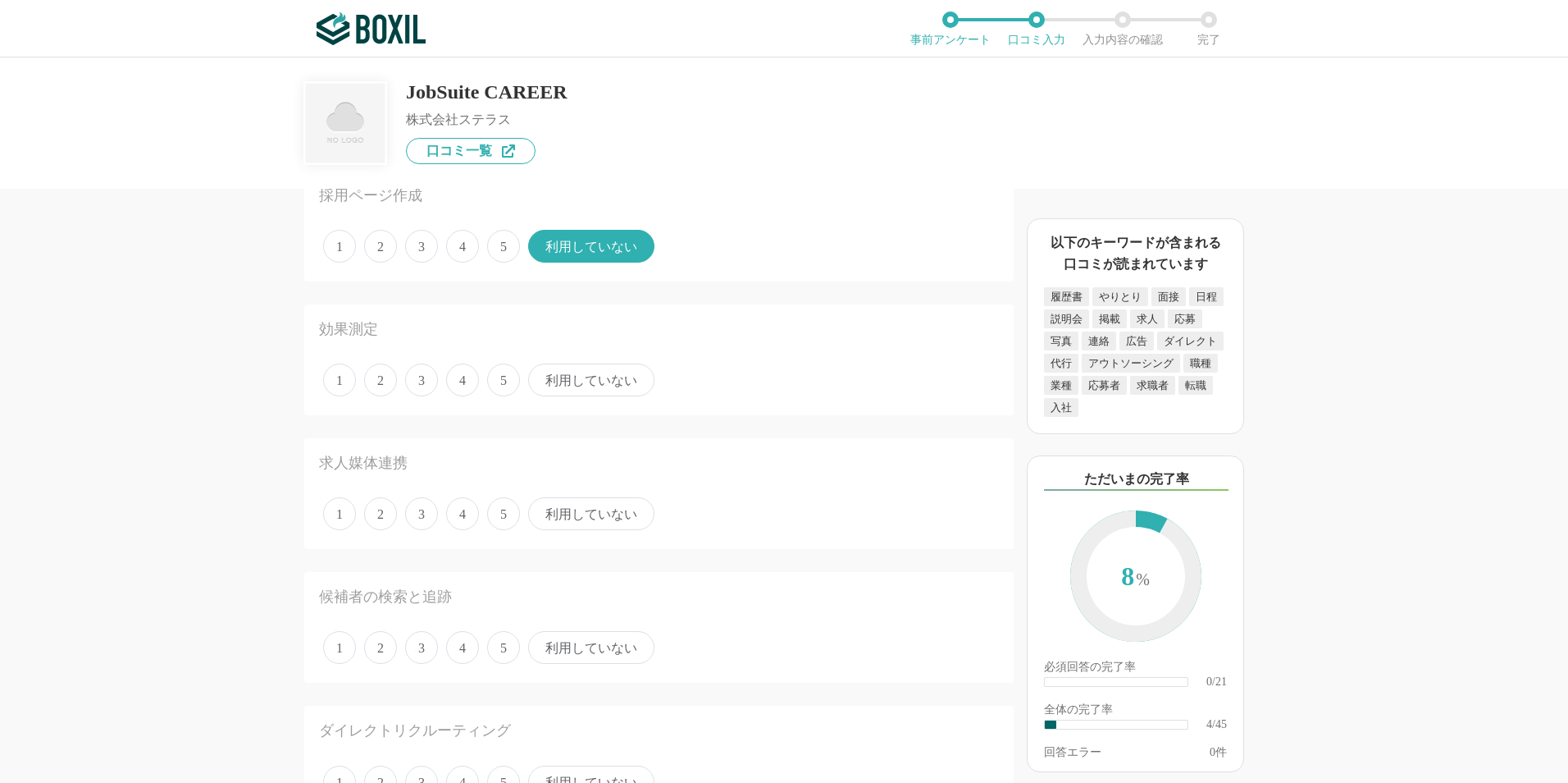
click at [609, 375] on span "利用していない" at bounding box center [591, 380] width 126 height 33
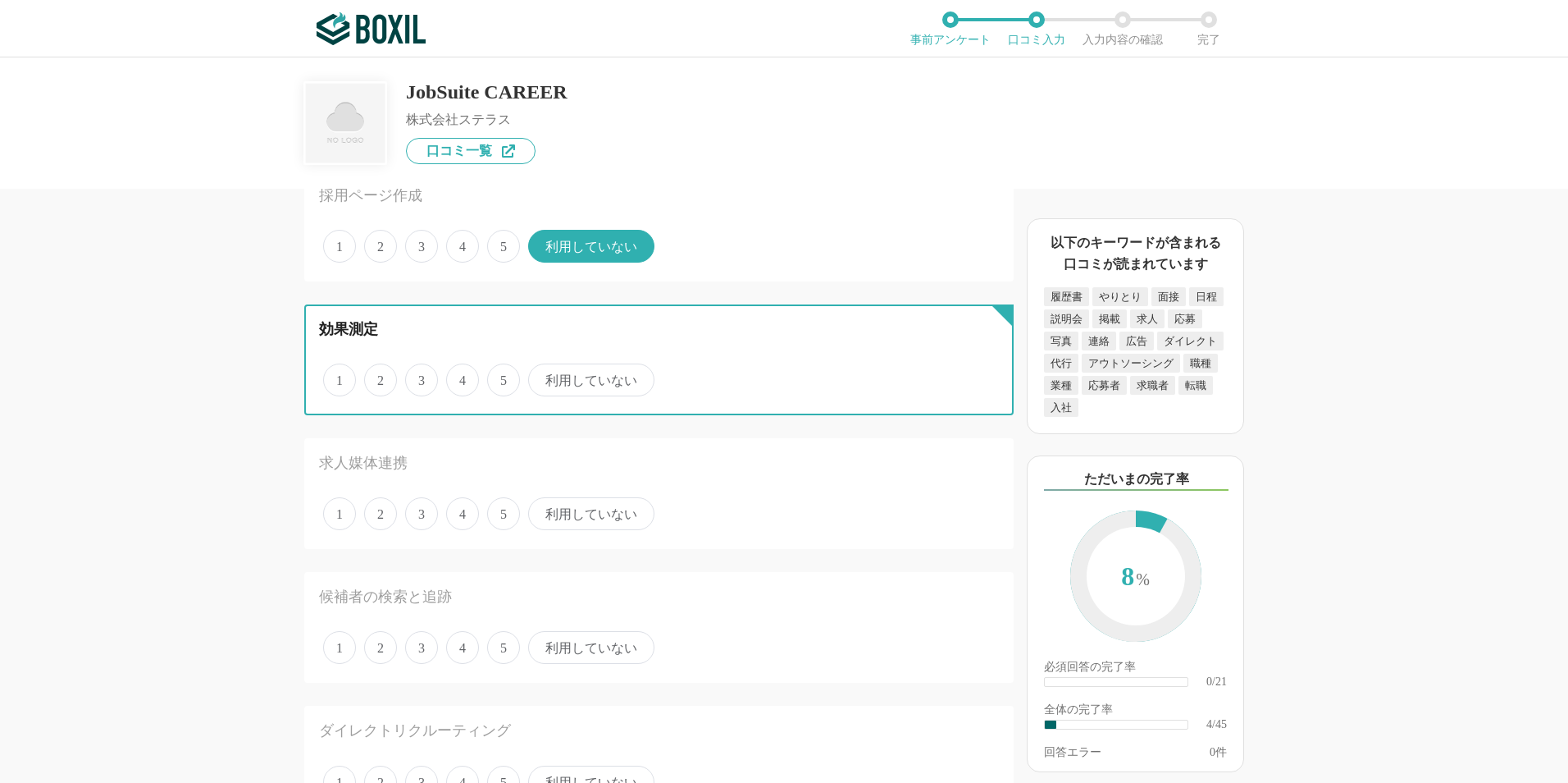
click at [543, 375] on input "利用していない" at bounding box center [537, 371] width 10 height 10
radio input "true"
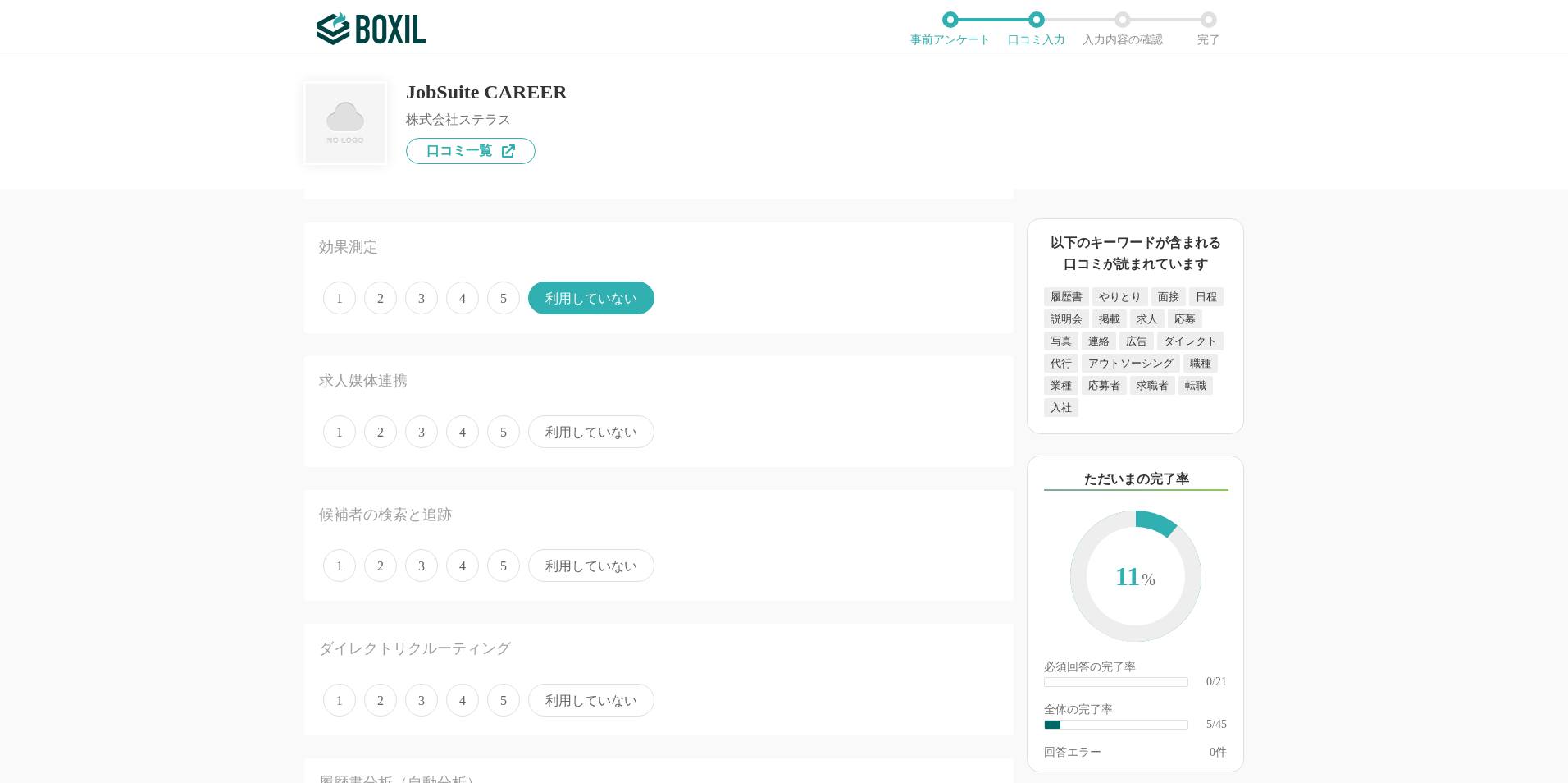
click at [602, 435] on span "利用していない" at bounding box center [591, 432] width 126 height 33
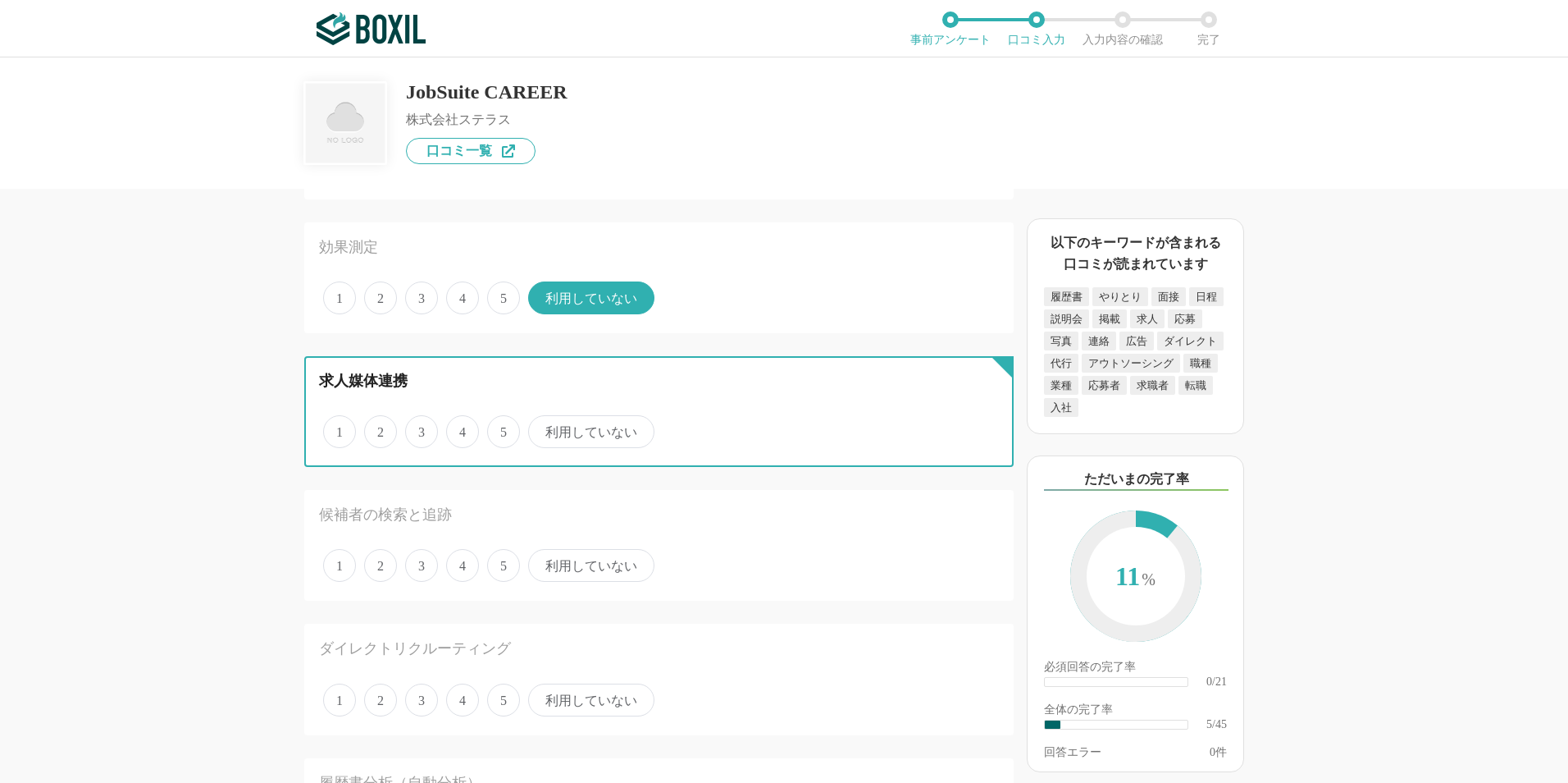
click at [543, 429] on input "利用していない" at bounding box center [537, 422] width 10 height 10
radio input "true"
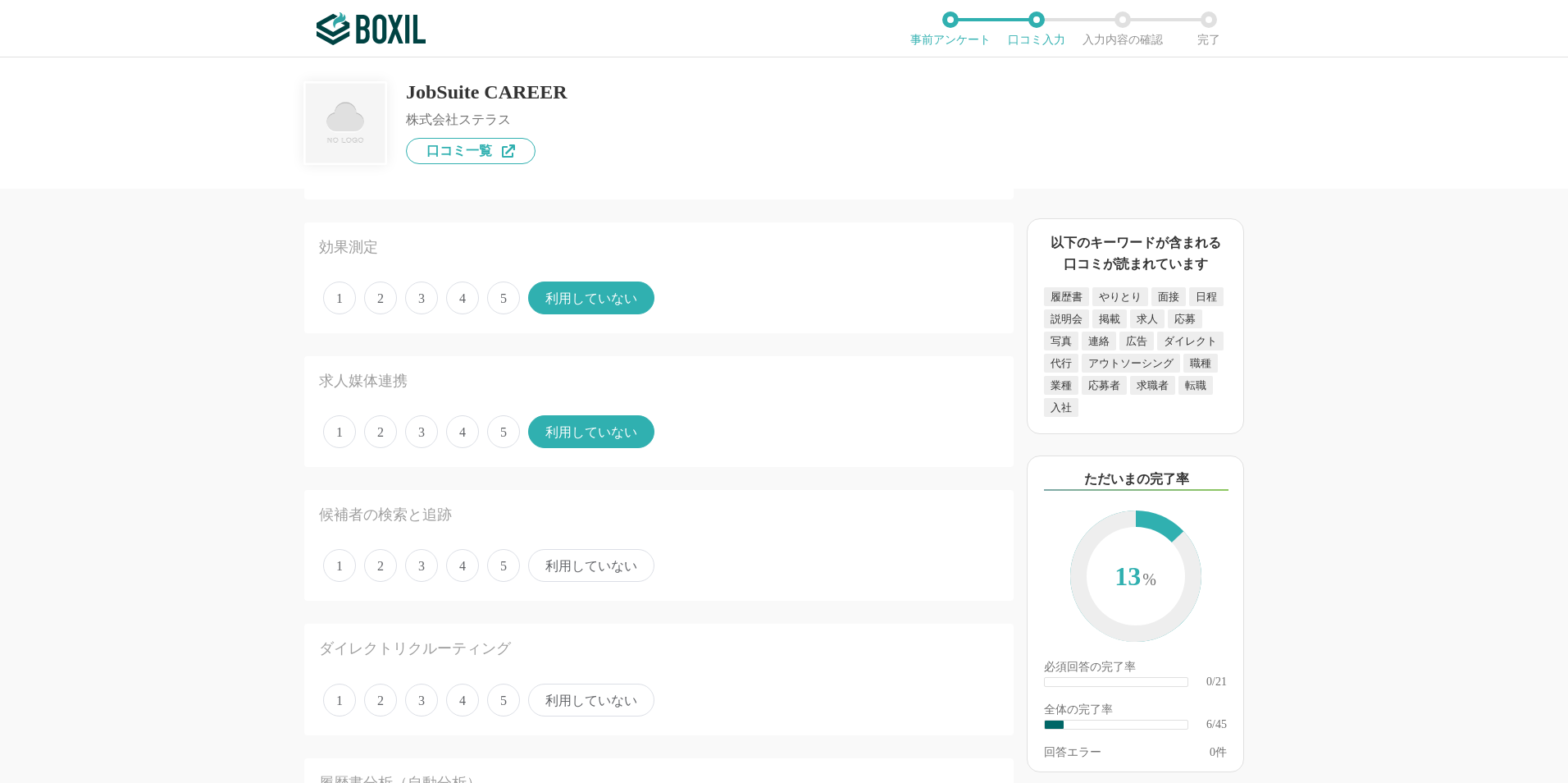
click at [572, 557] on span "利用していない" at bounding box center [591, 565] width 126 height 33
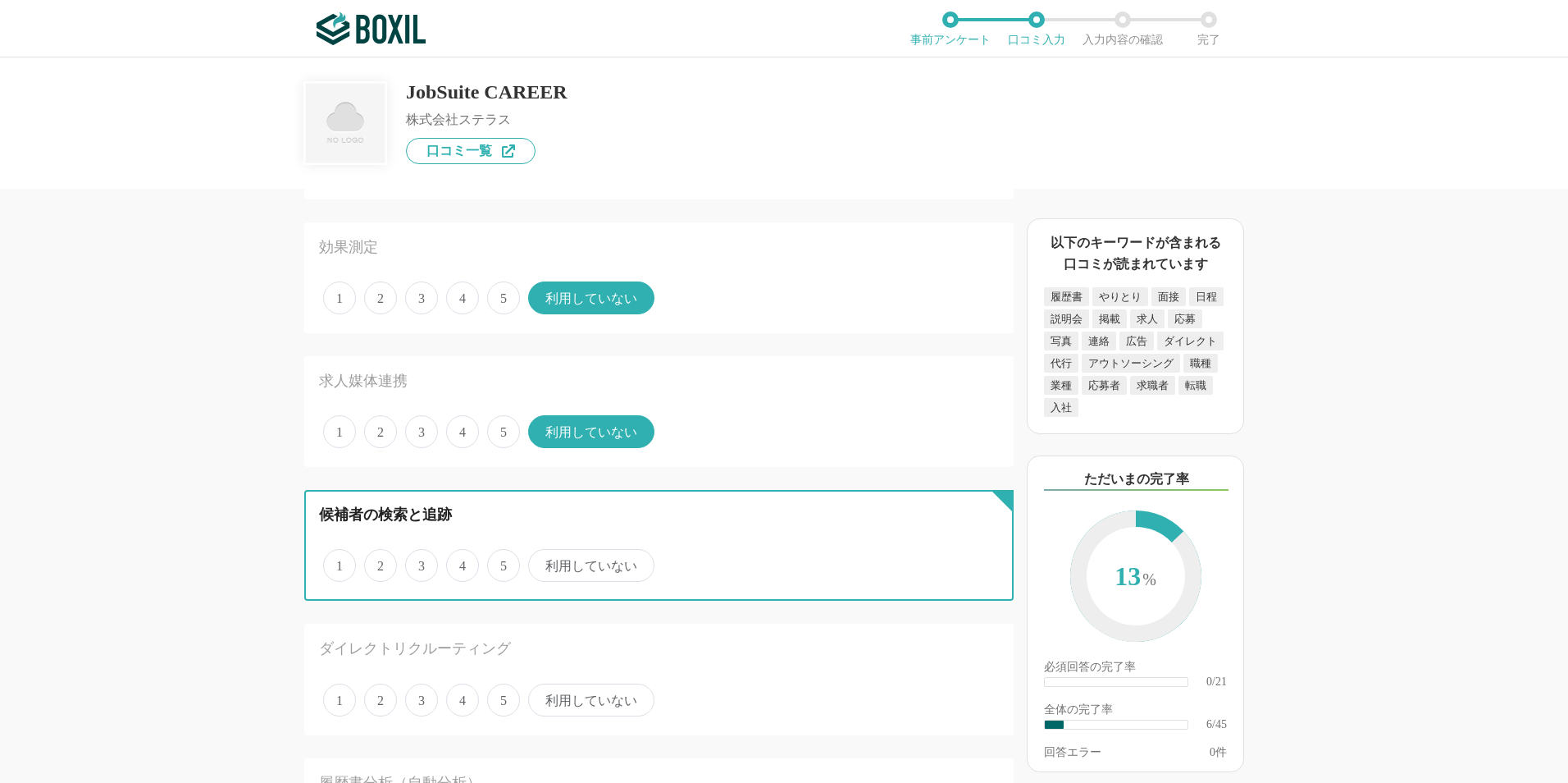
click at [543, 557] on input "利用していない" at bounding box center [537, 557] width 10 height 10
radio input "true"
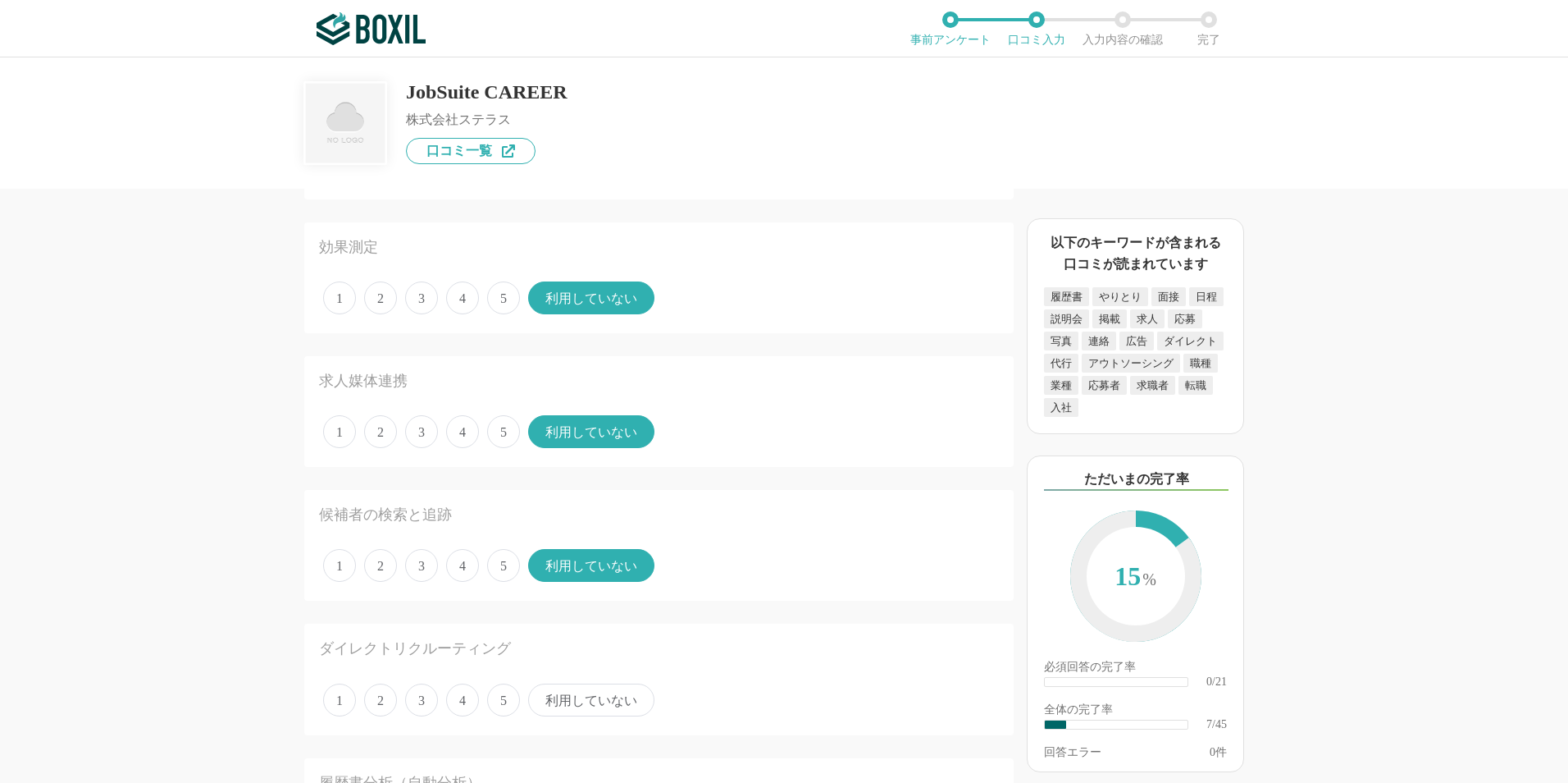
click at [611, 712] on span "利用していない" at bounding box center [591, 700] width 126 height 33
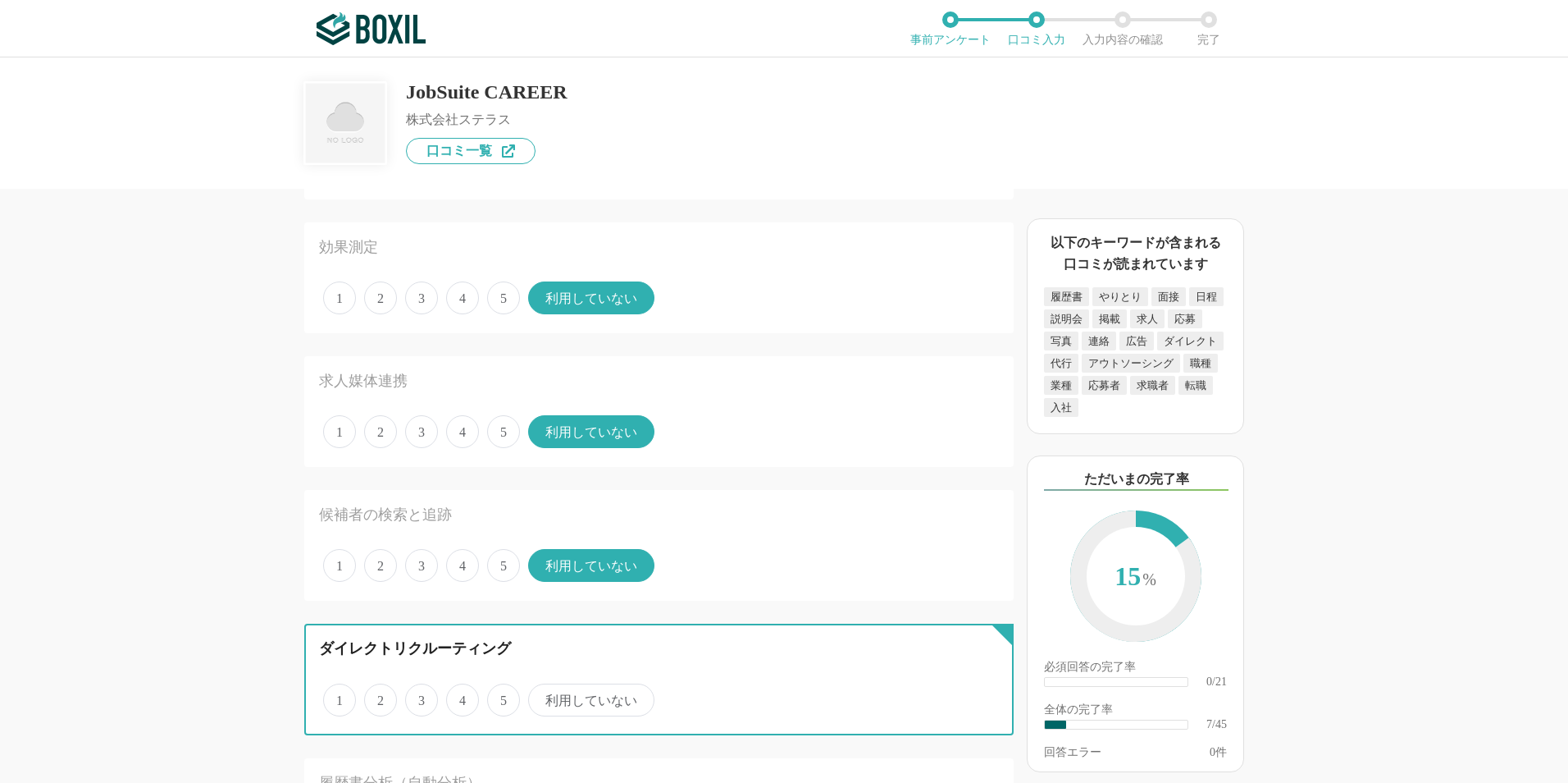
click at [543, 697] on input "利用していない" at bounding box center [537, 691] width 10 height 10
radio input "true"
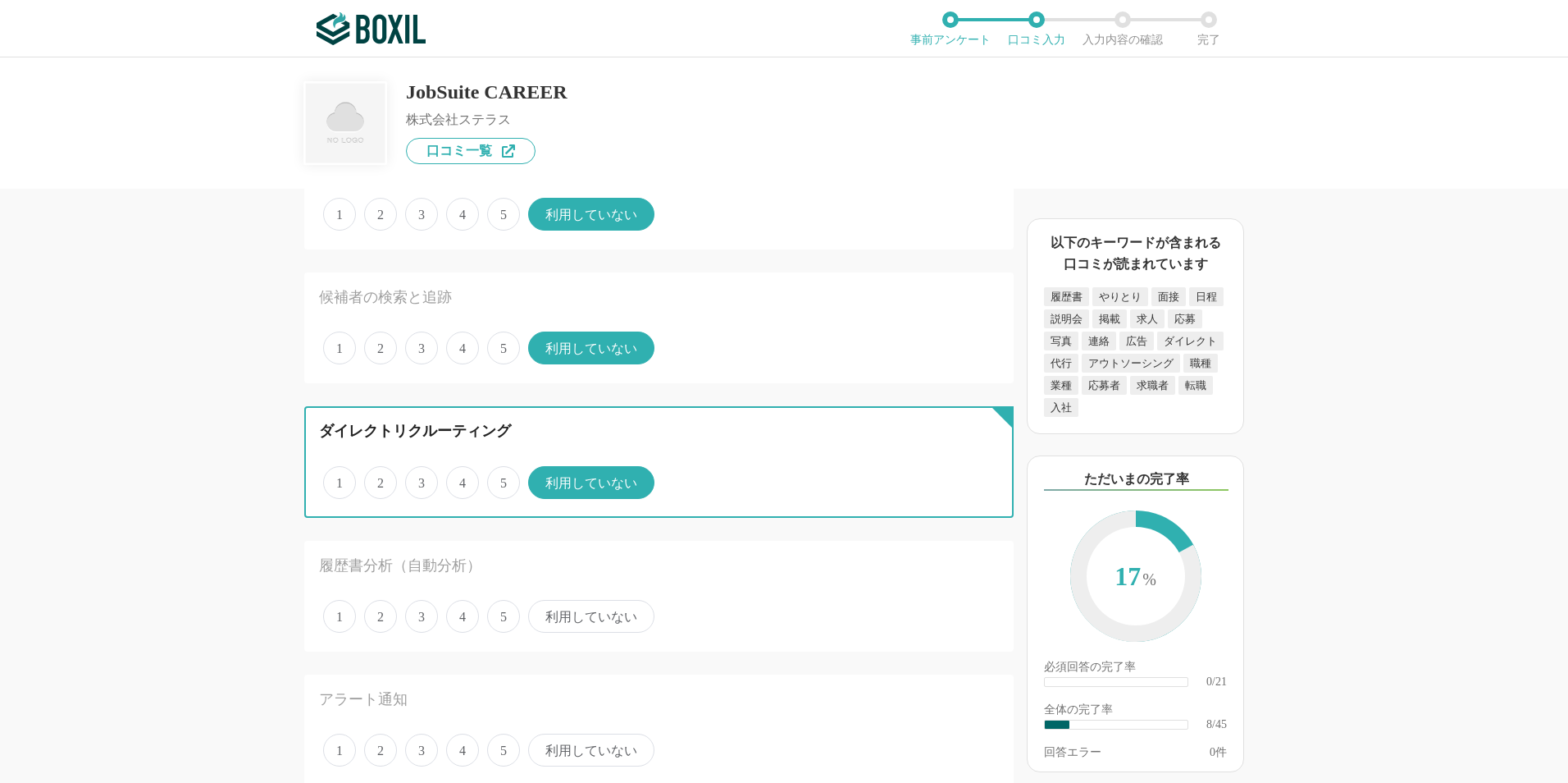
scroll to position [820, 0]
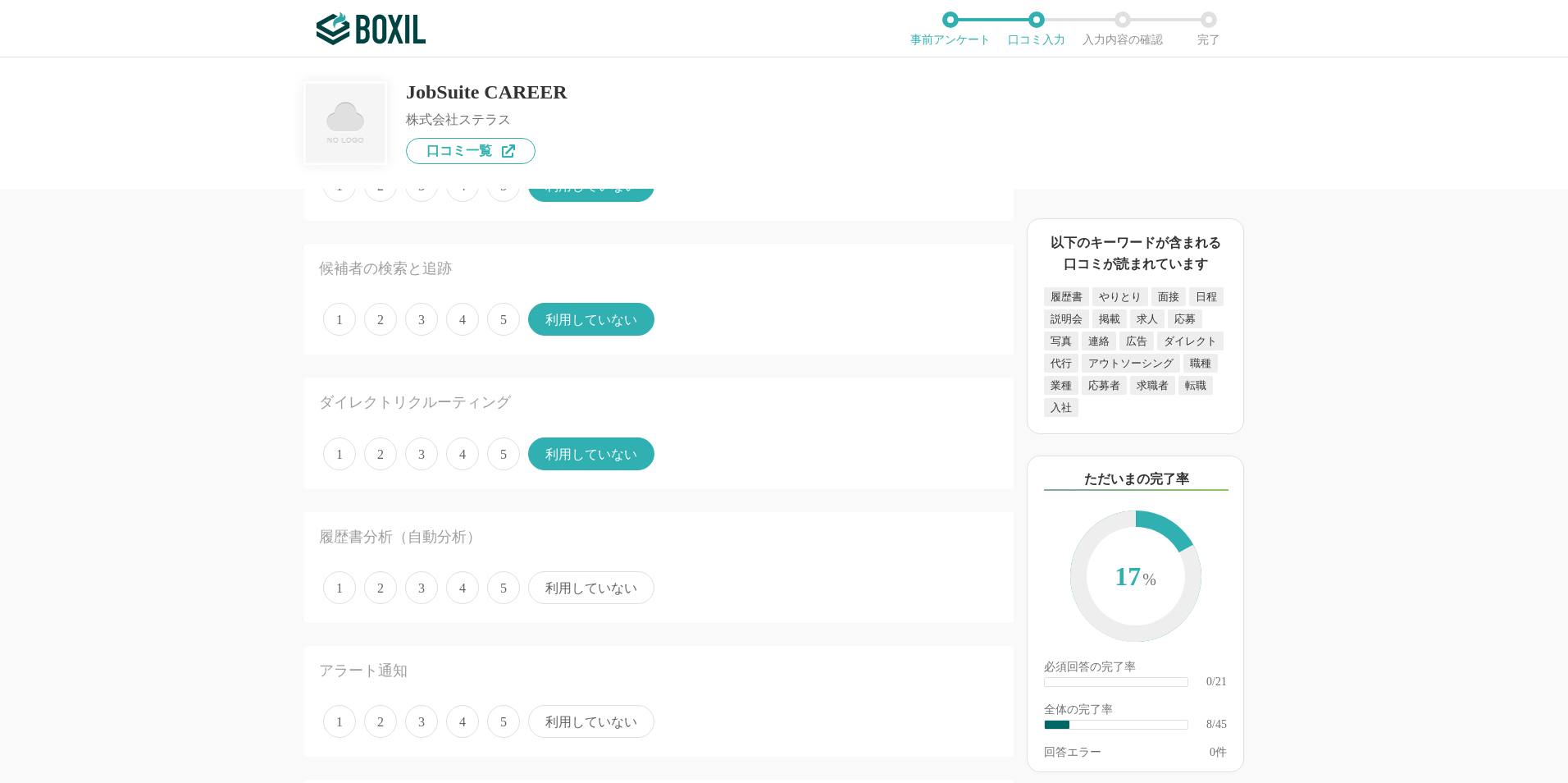
click at [596, 588] on span "利用していない" at bounding box center [591, 588] width 126 height 33
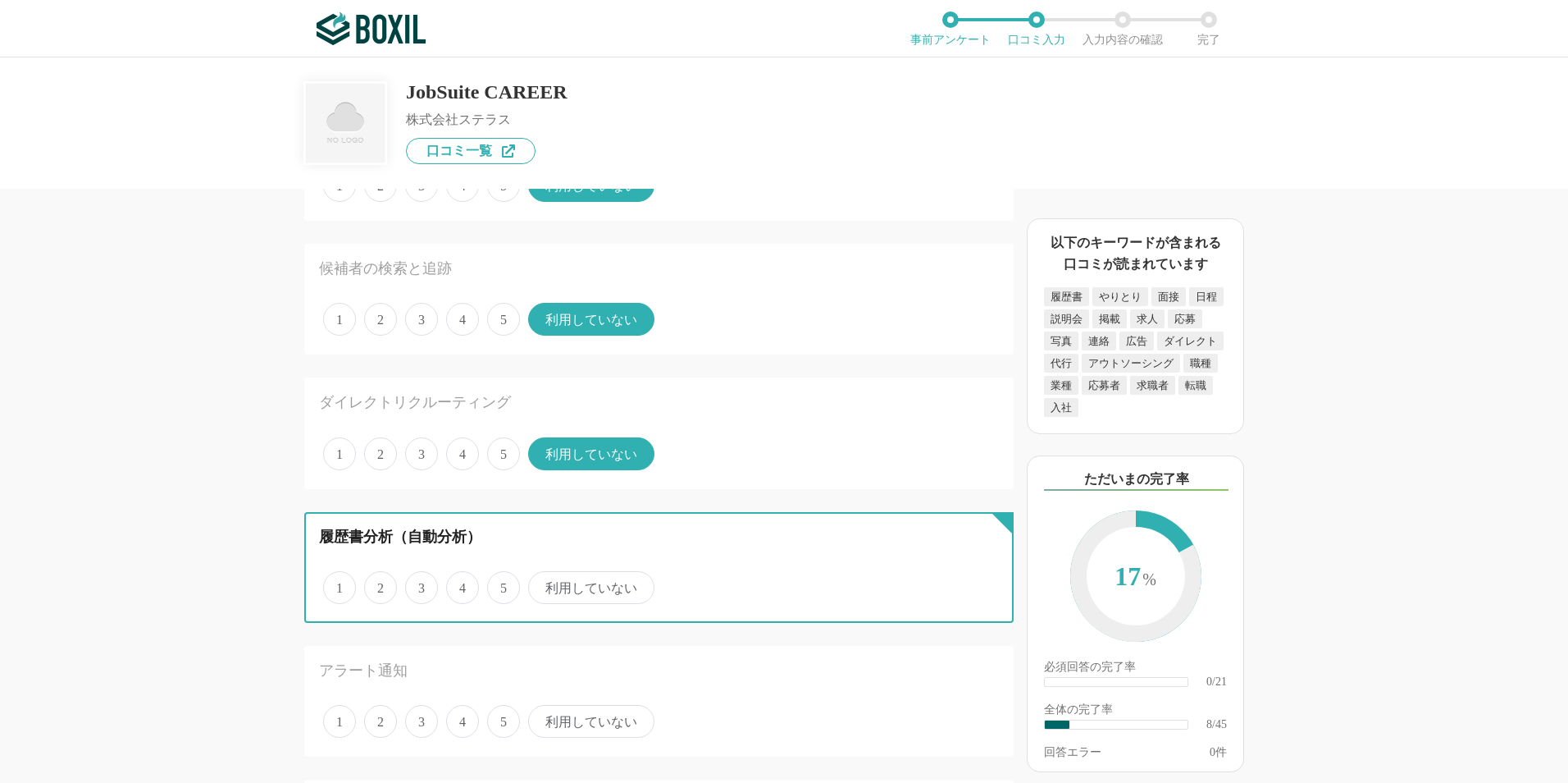
click at [543, 584] on input "利用していない" at bounding box center [537, 578] width 10 height 10
radio input "true"
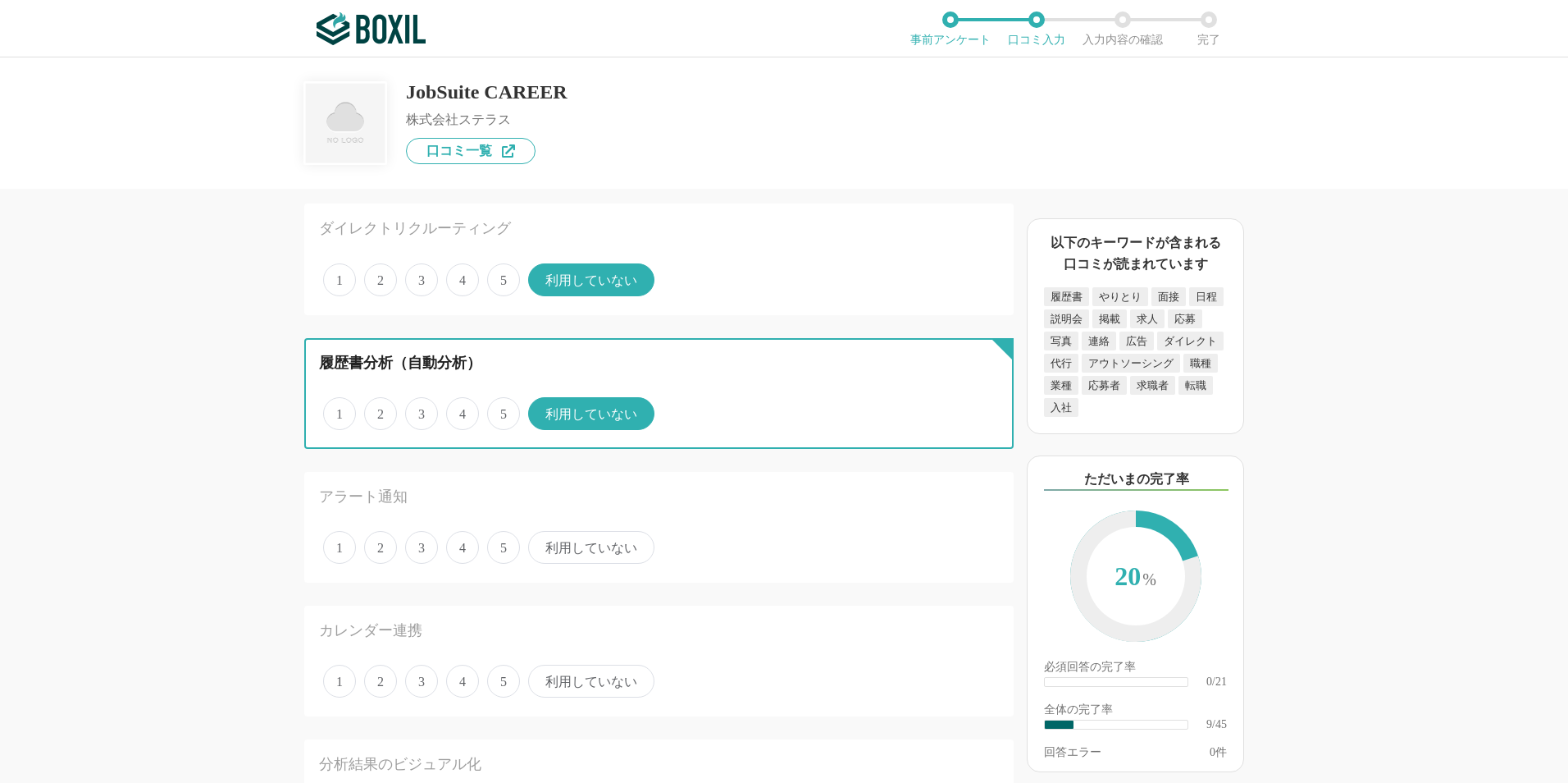
scroll to position [1149, 0]
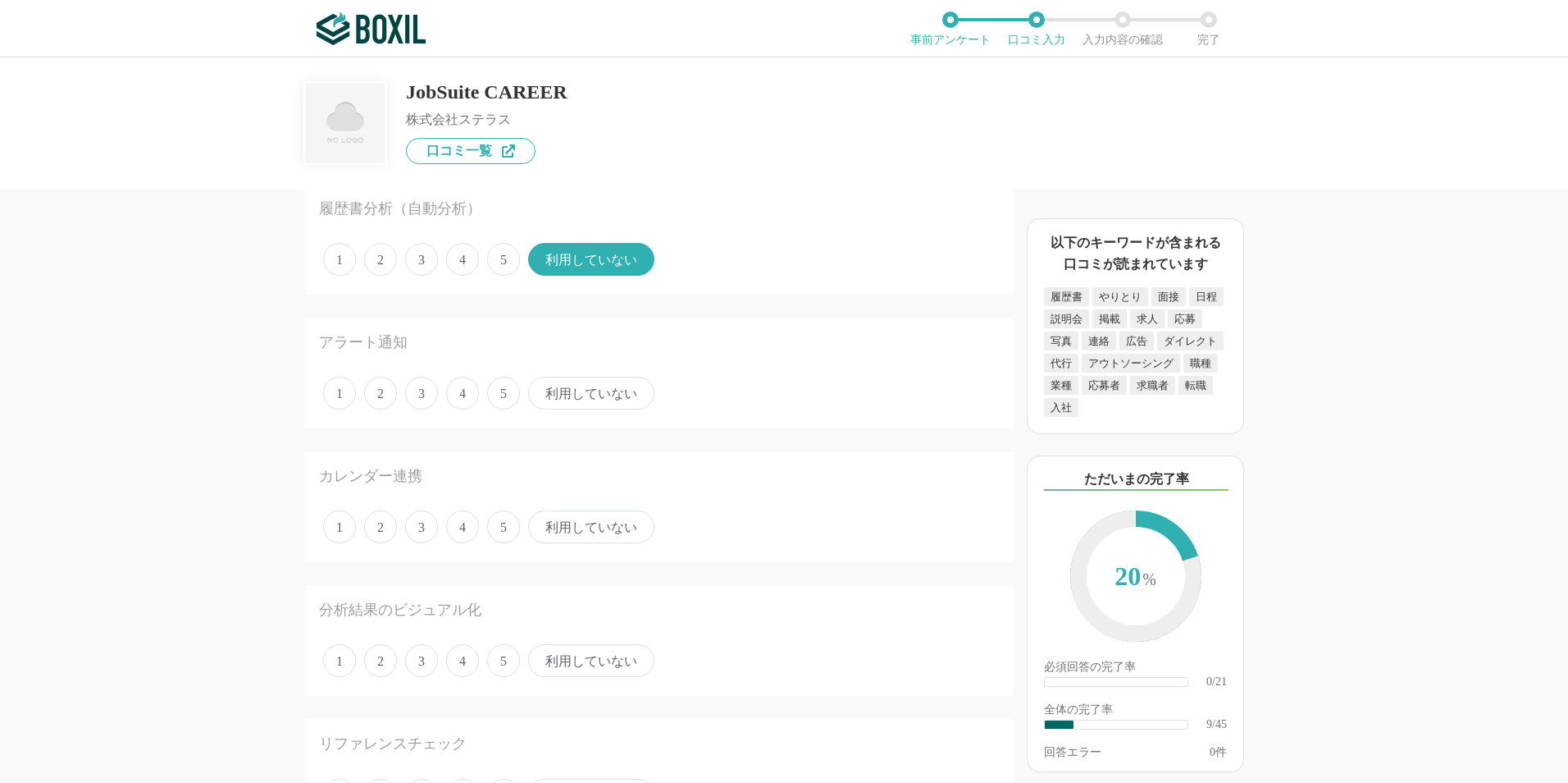
click at [555, 391] on span "利用していない" at bounding box center [591, 393] width 126 height 33
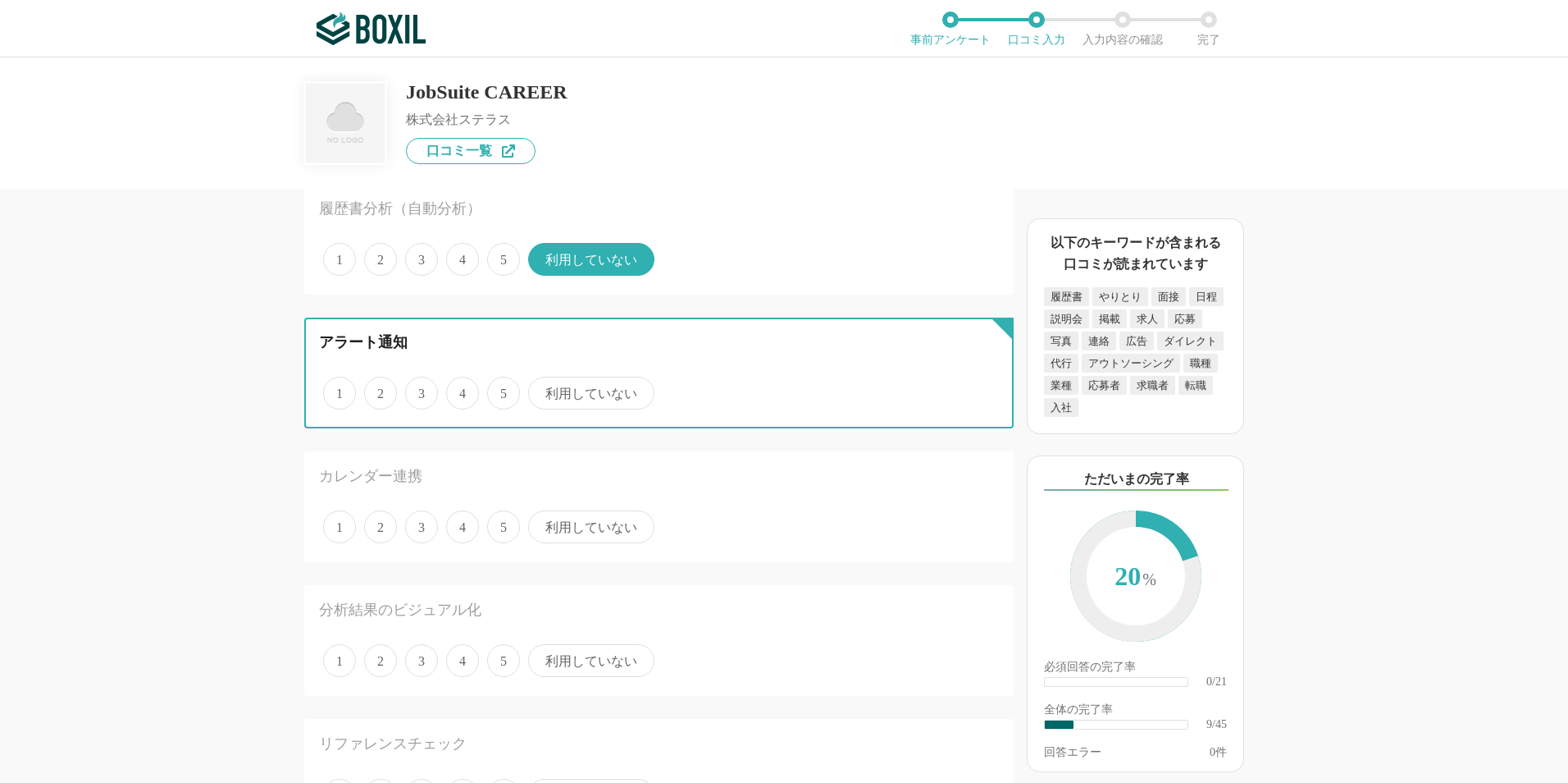
click at [543, 389] on input "利用していない" at bounding box center [537, 384] width 10 height 10
radio input "true"
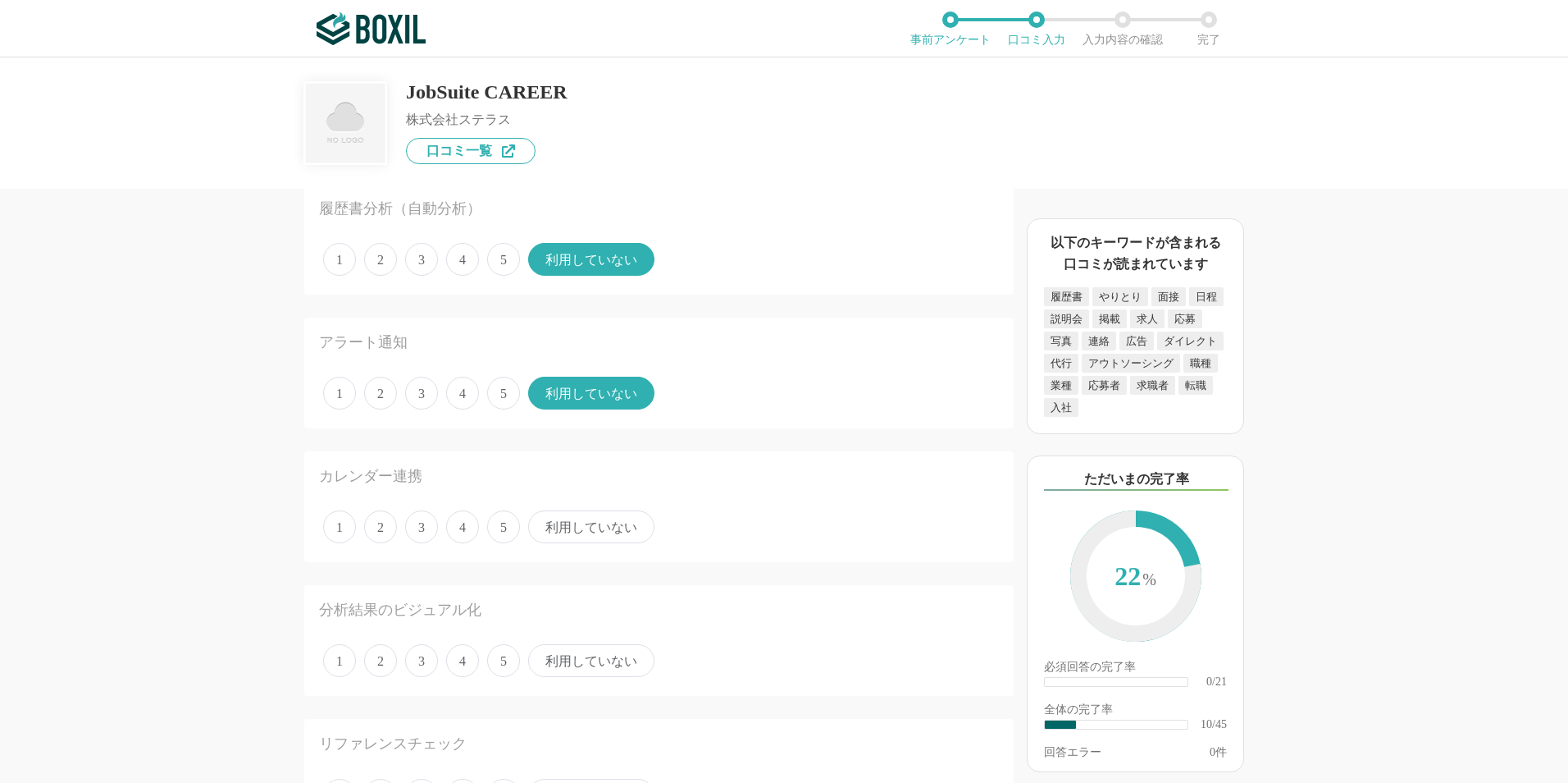
click at [466, 534] on span "4" at bounding box center [462, 527] width 33 height 33
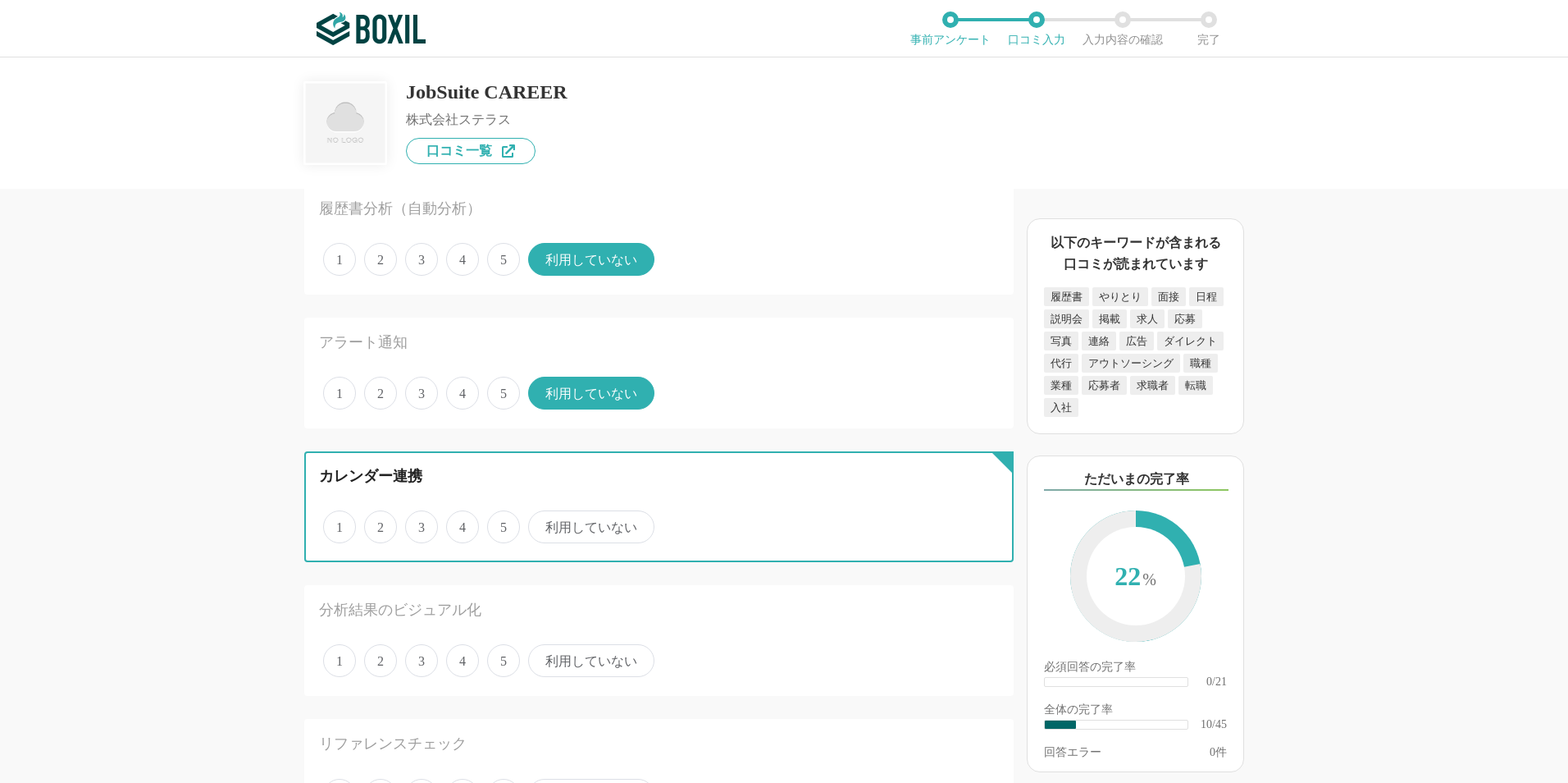
click at [461, 523] on input "4" at bounding box center [455, 518] width 10 height 10
radio input "true"
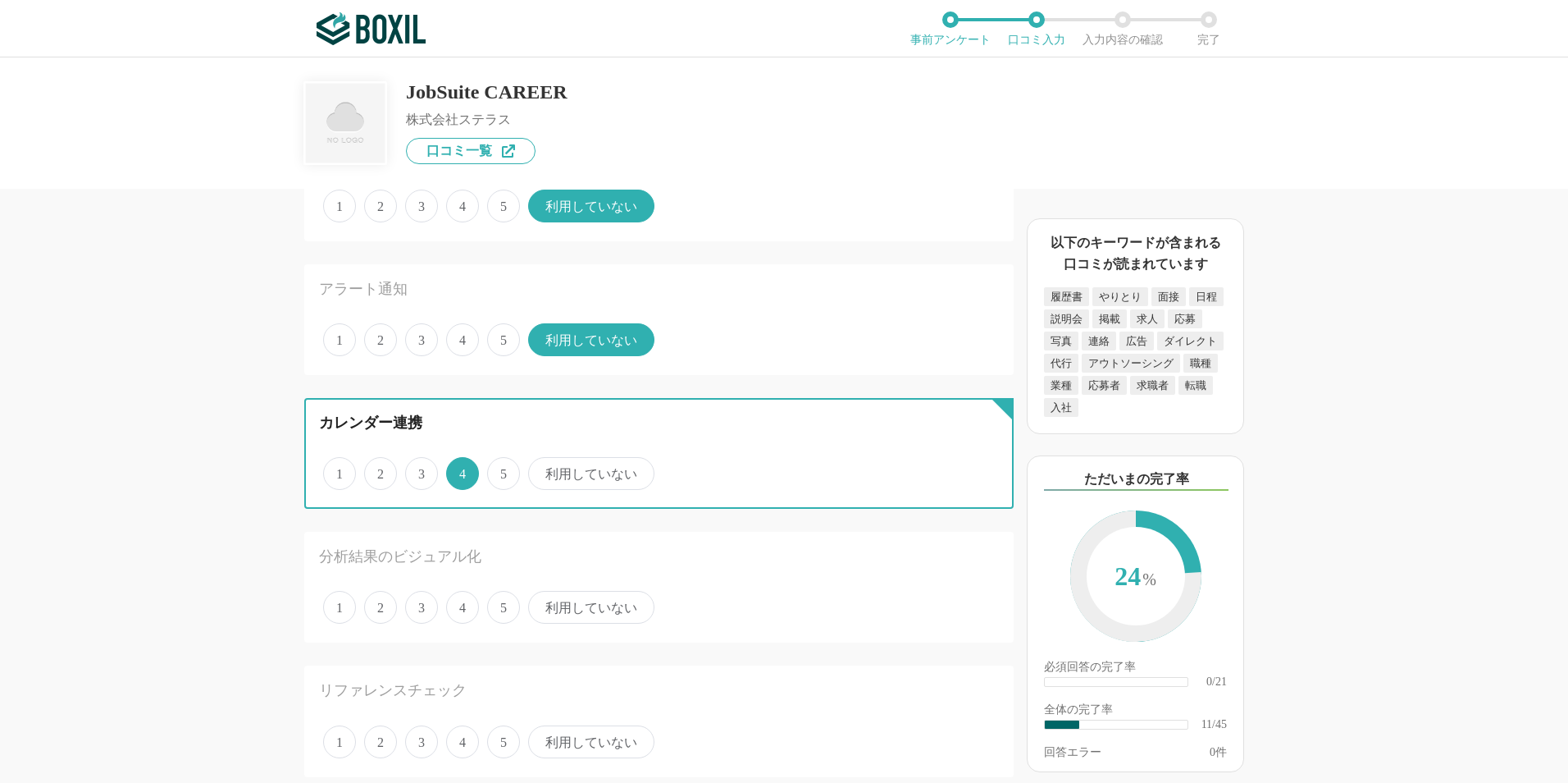
scroll to position [1231, 0]
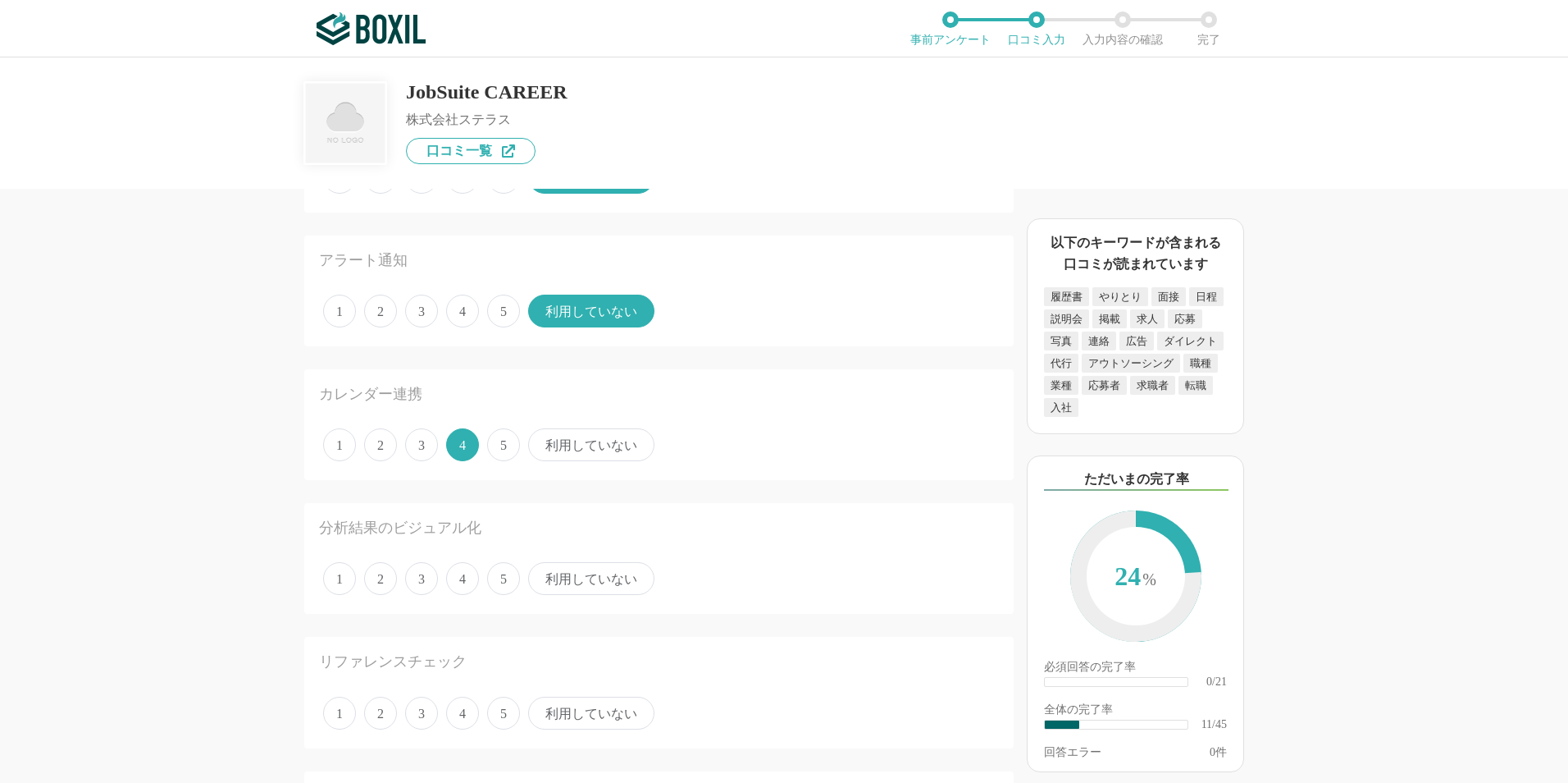
click at [416, 586] on span "3" at bounding box center [421, 578] width 33 height 33
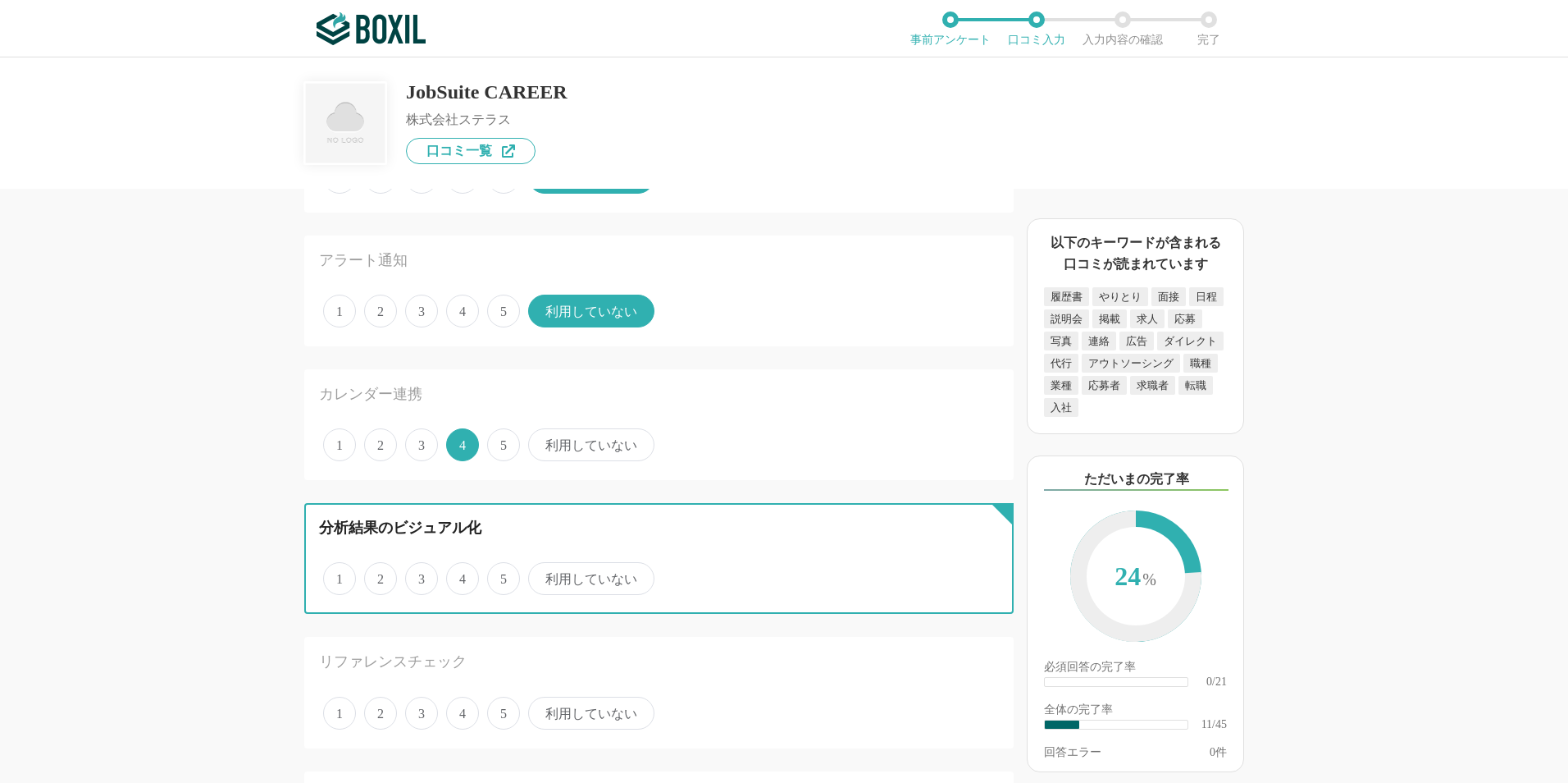
click at [416, 575] on input "3" at bounding box center [414, 570] width 10 height 10
radio input "true"
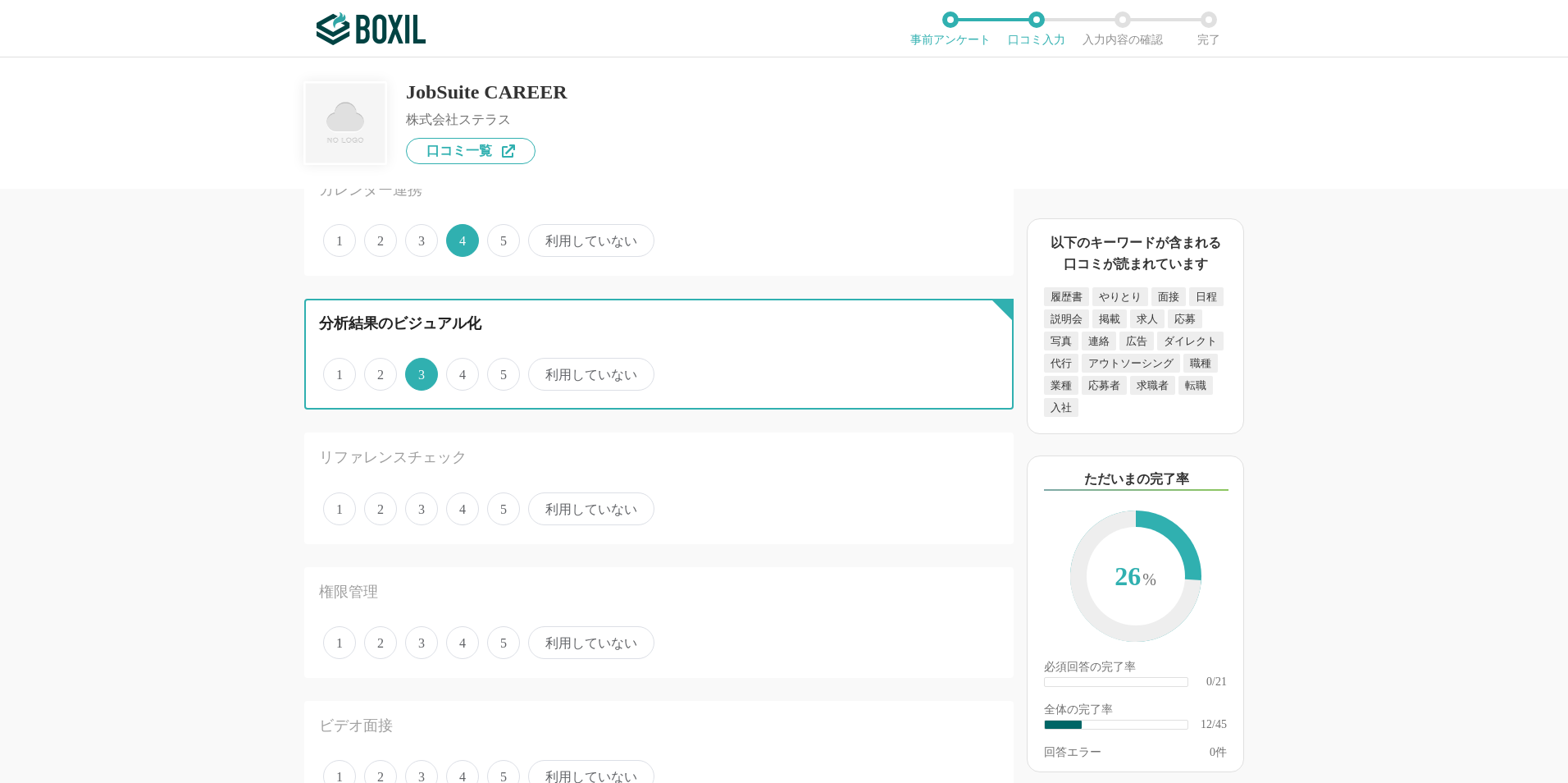
scroll to position [1476, 0]
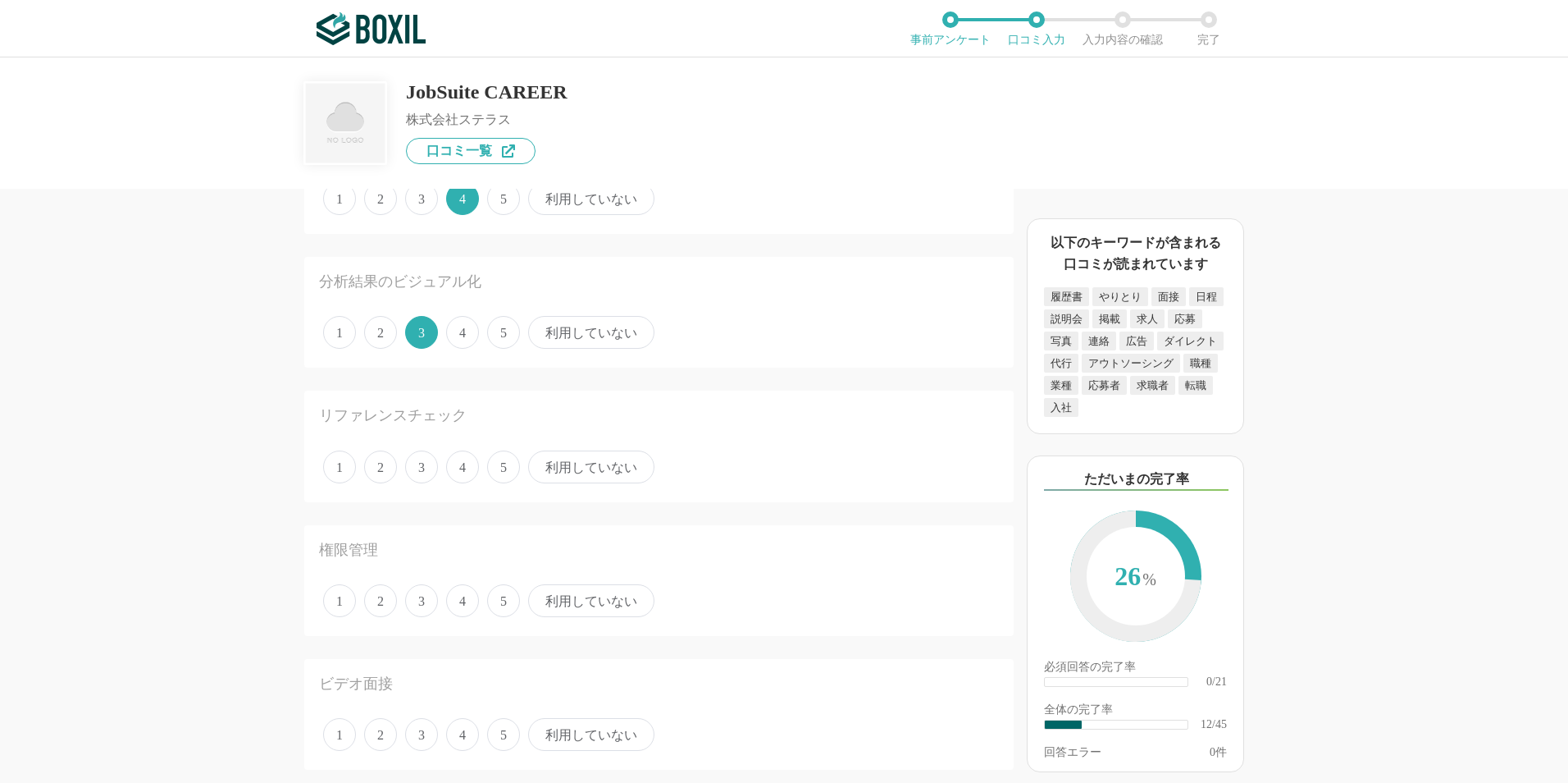
click at [555, 456] on span "利用していない" at bounding box center [591, 467] width 126 height 33
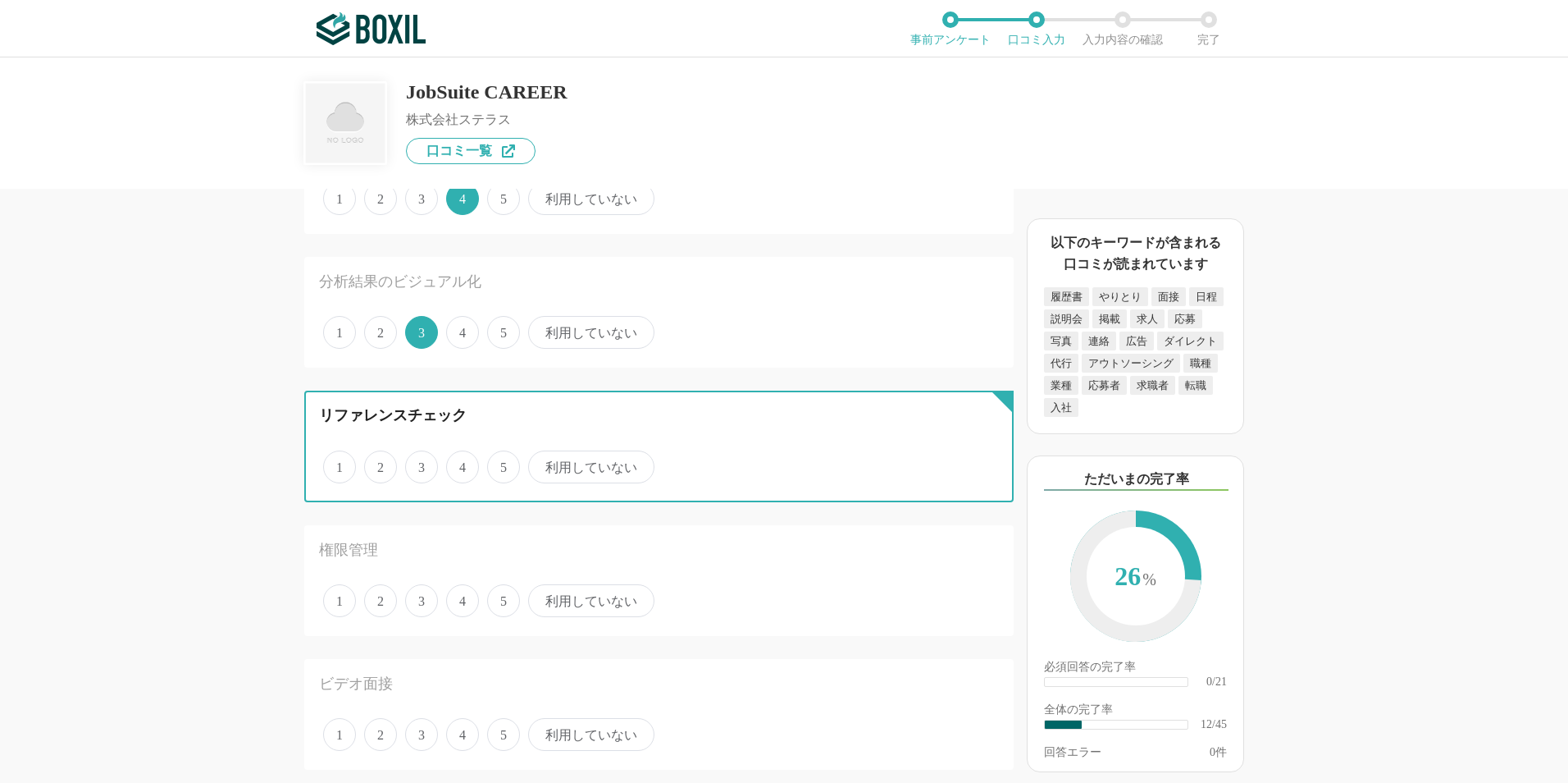
click at [543, 456] on input "利用していない" at bounding box center [537, 458] width 10 height 10
radio input "true"
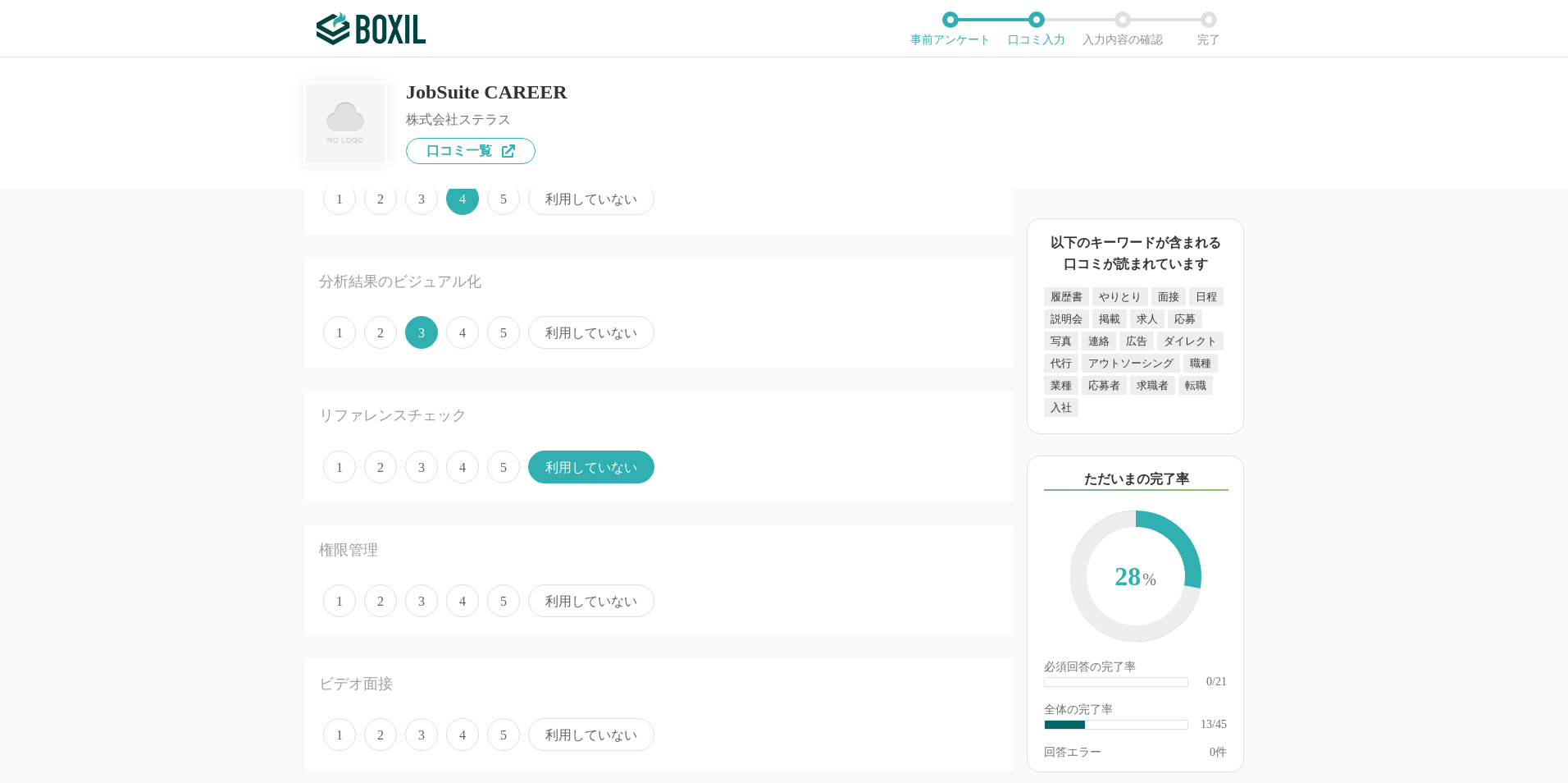
click at [178, 381] on div "採用管理システム(ATS)の機能について（5点満点で評価してください） 複数の広告管理を一括化 1 2 3 4 5 利用していない 応募～面接までの自動化 1…" at bounding box center [784, 420] width 1568 height 726
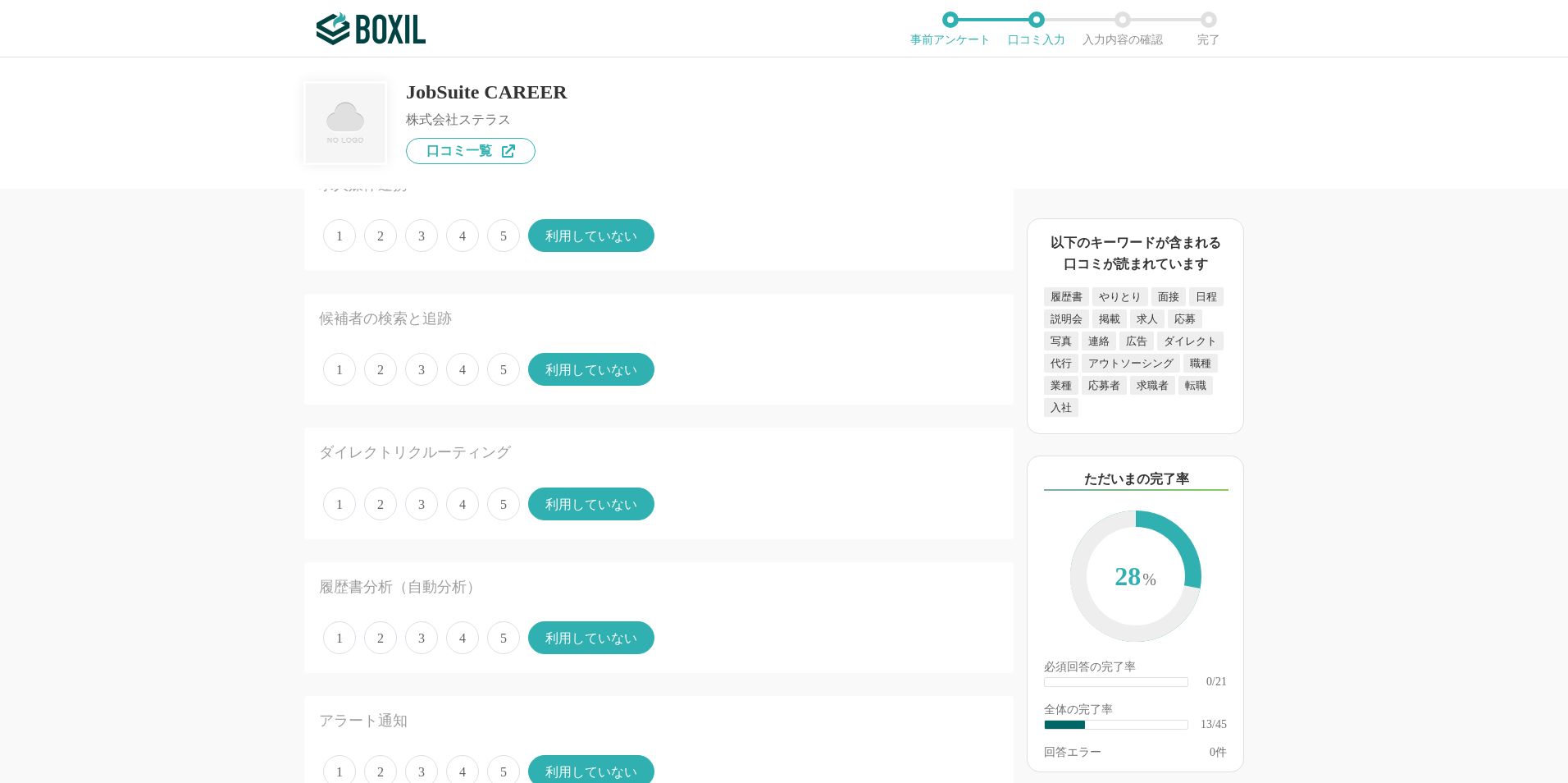
scroll to position [792, 0]
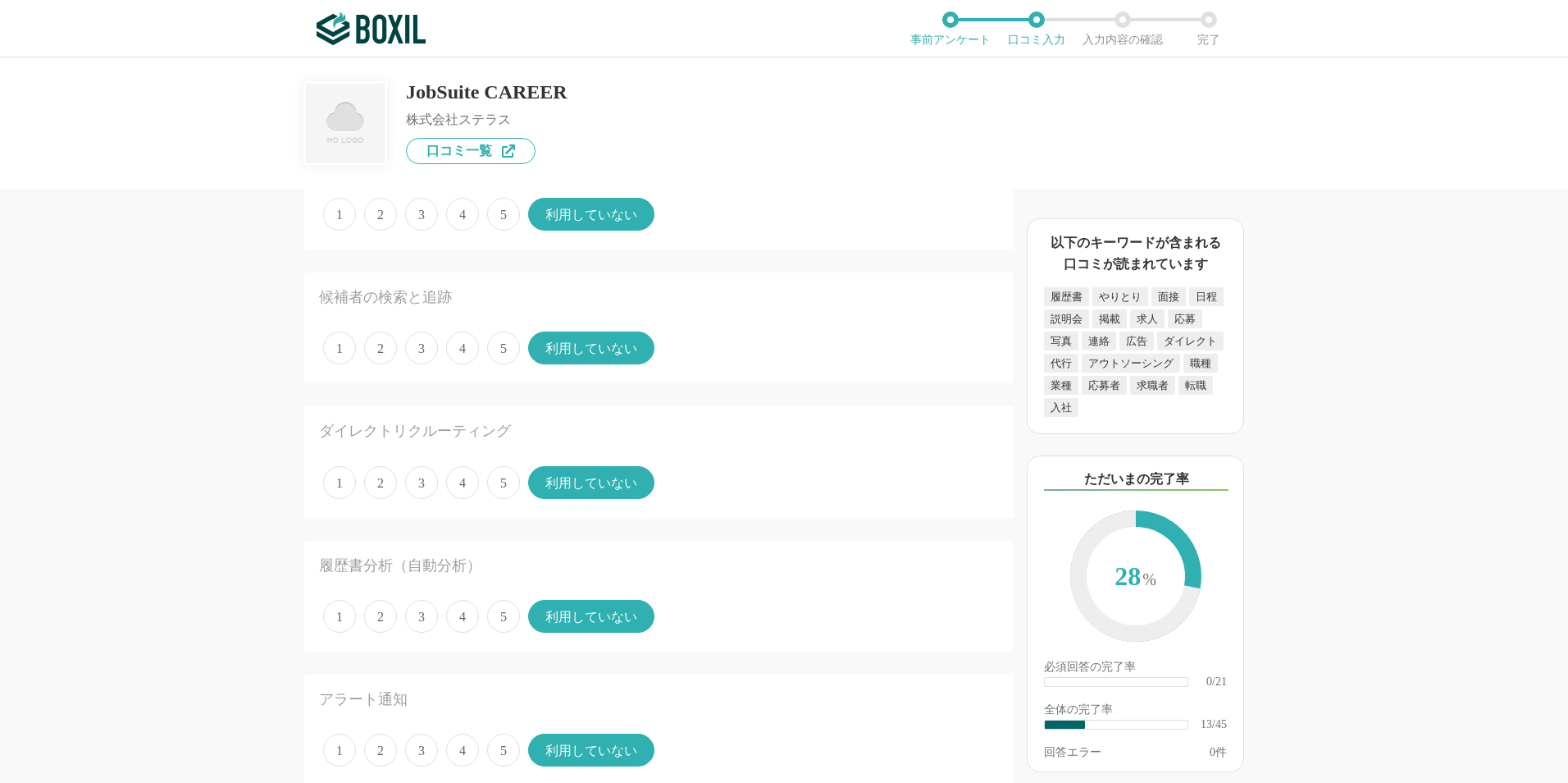
click at [425, 346] on span "3" at bounding box center [421, 348] width 33 height 33
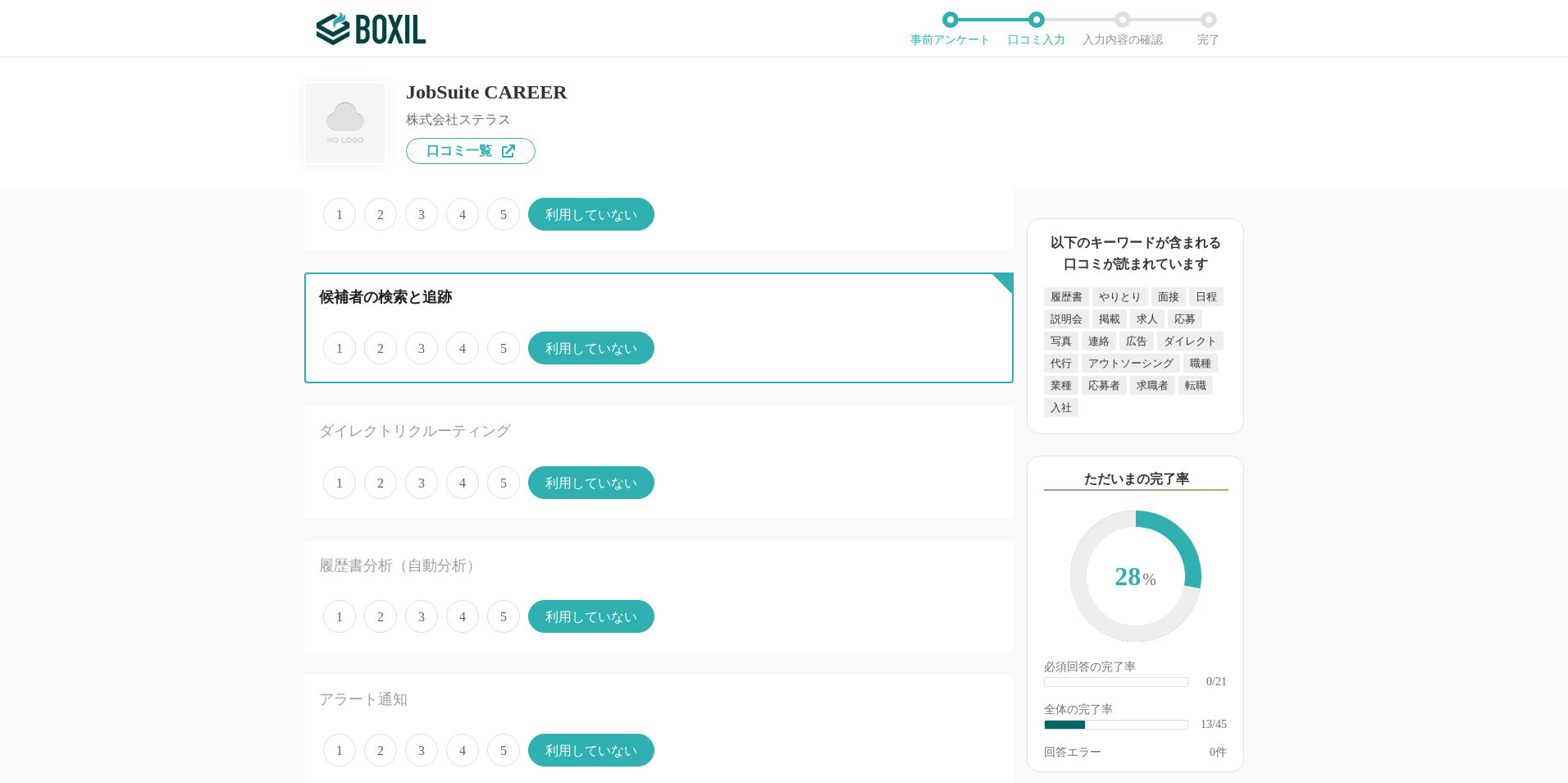
click at [420, 345] on input "3" at bounding box center [414, 339] width 10 height 10
radio input "true"
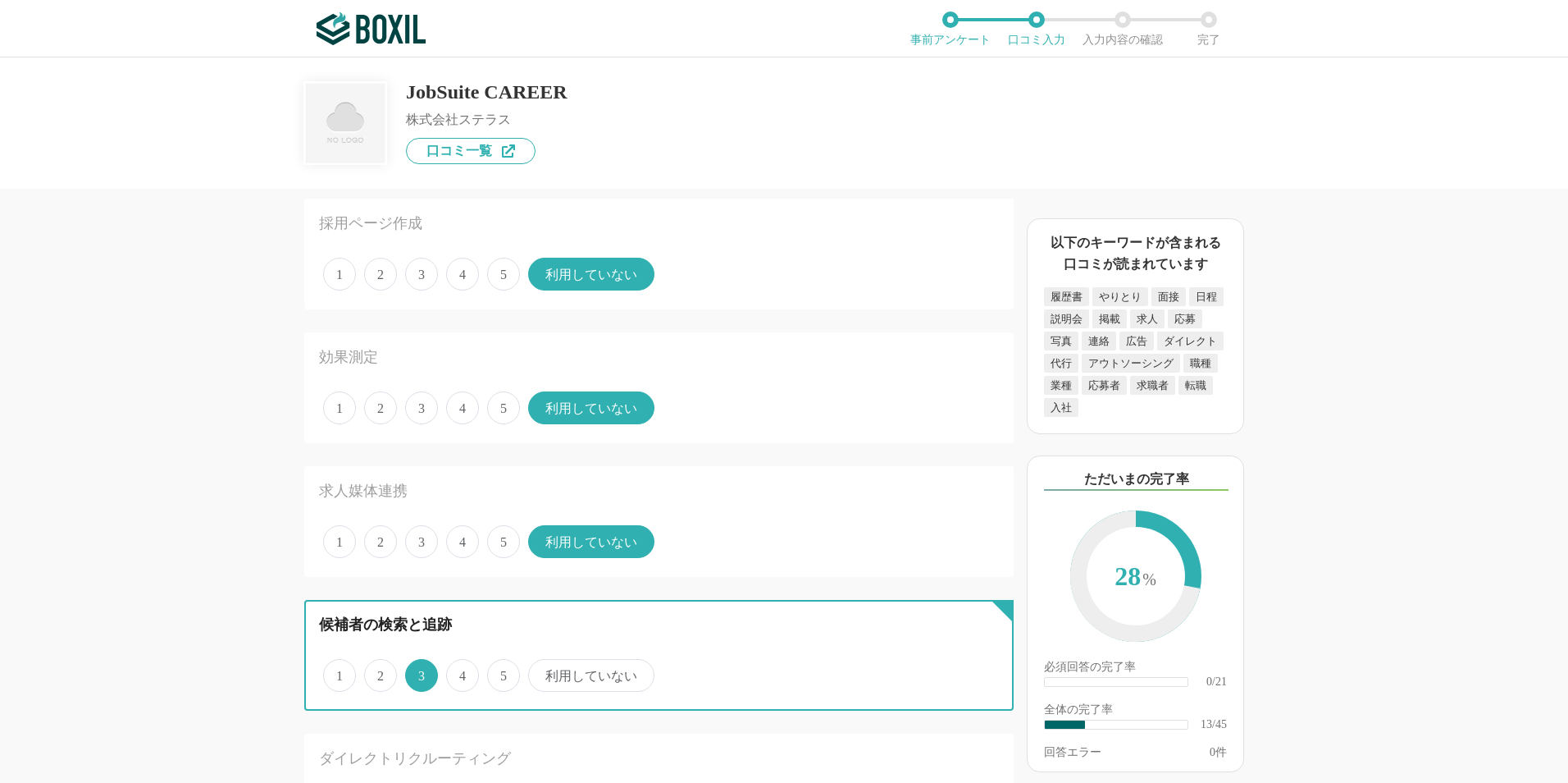
scroll to position [463, 0]
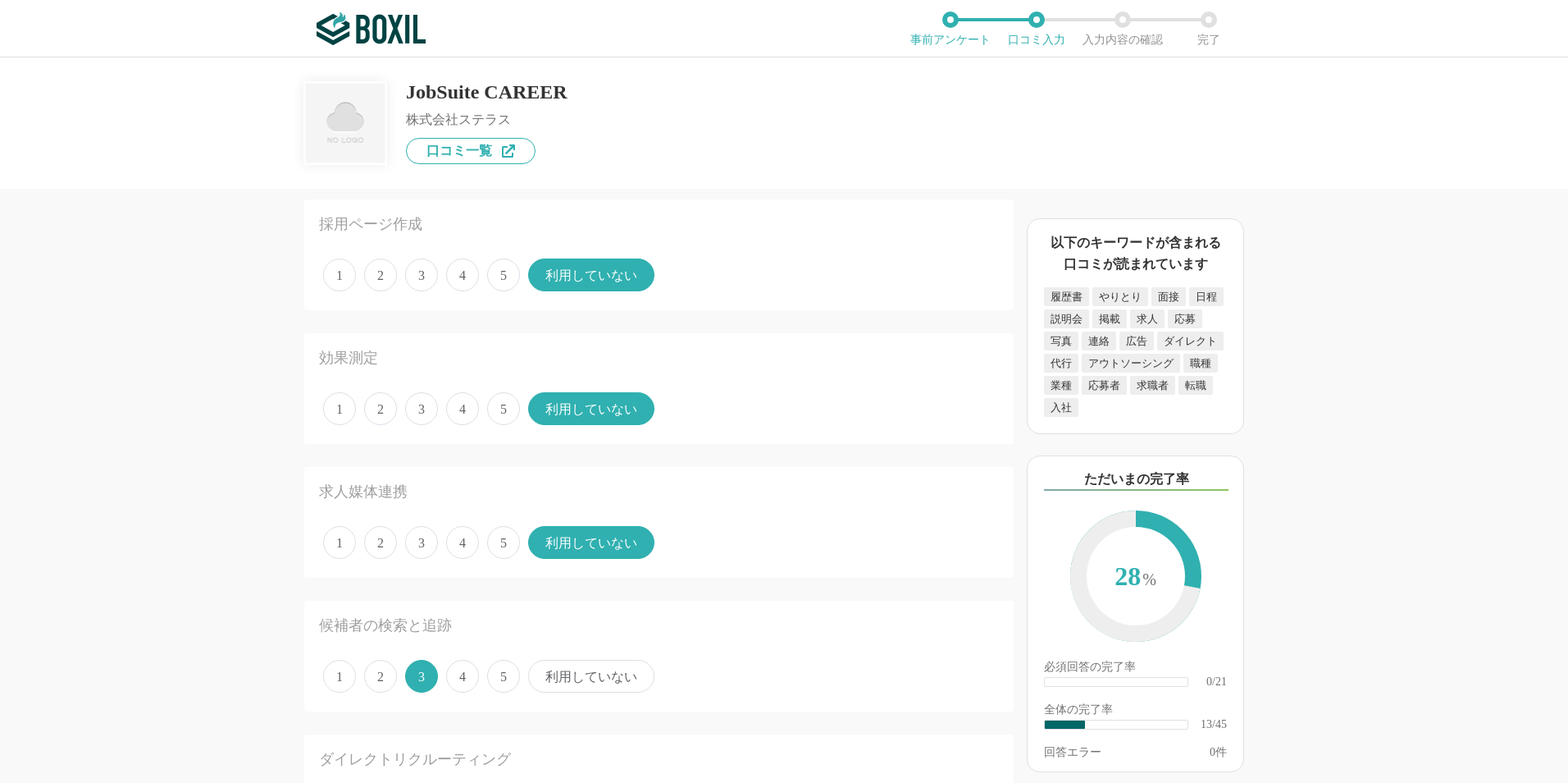
click at [218, 405] on div "採用管理システム(ATS)の機能について（5点満点で評価してください） 複数の広告管理を一括化 1 2 3 4 5 利用していない 応募～面接までの自動化 1…" at bounding box center [603, 486] width 820 height 594
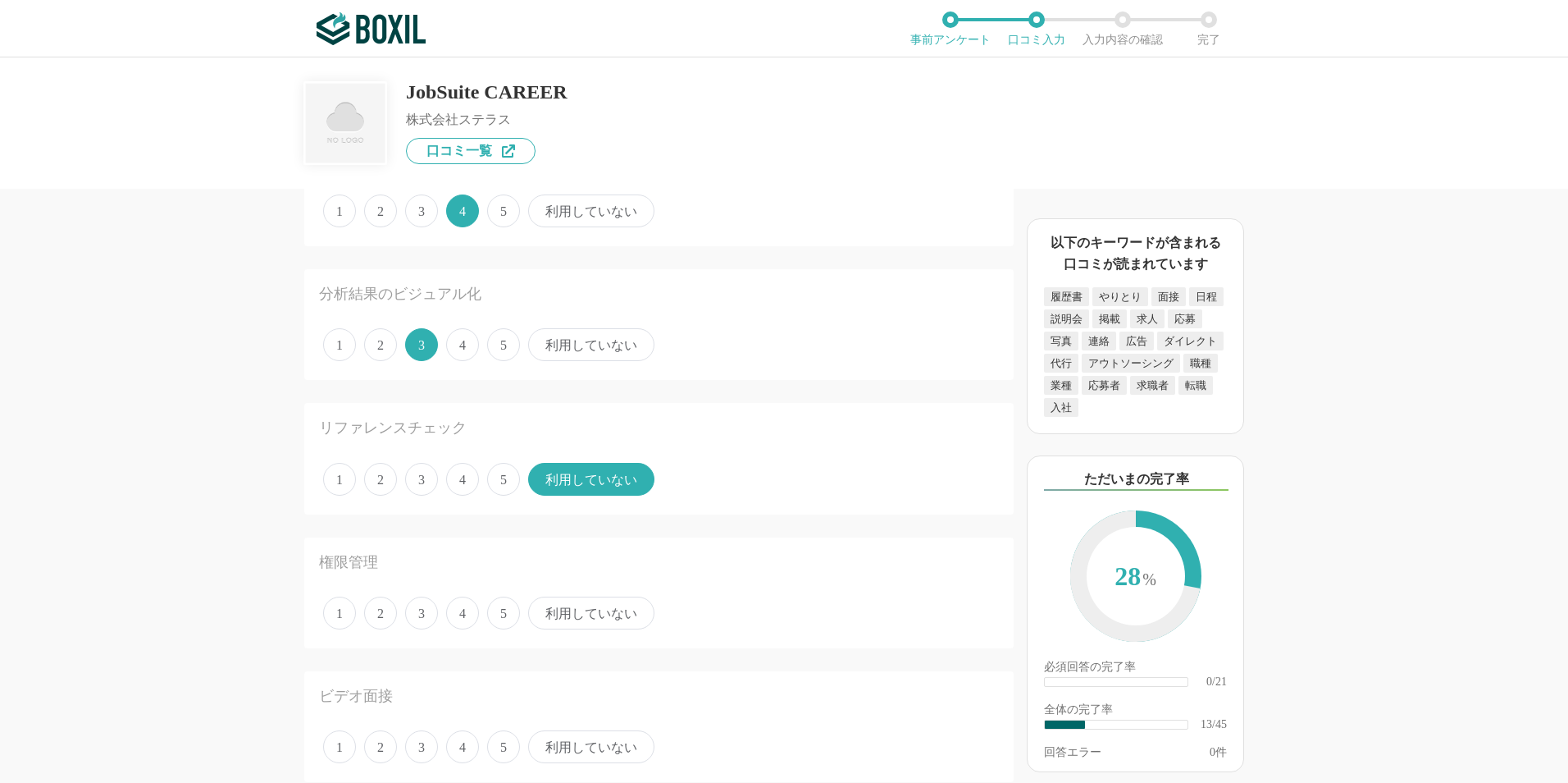
scroll to position [1559, 0]
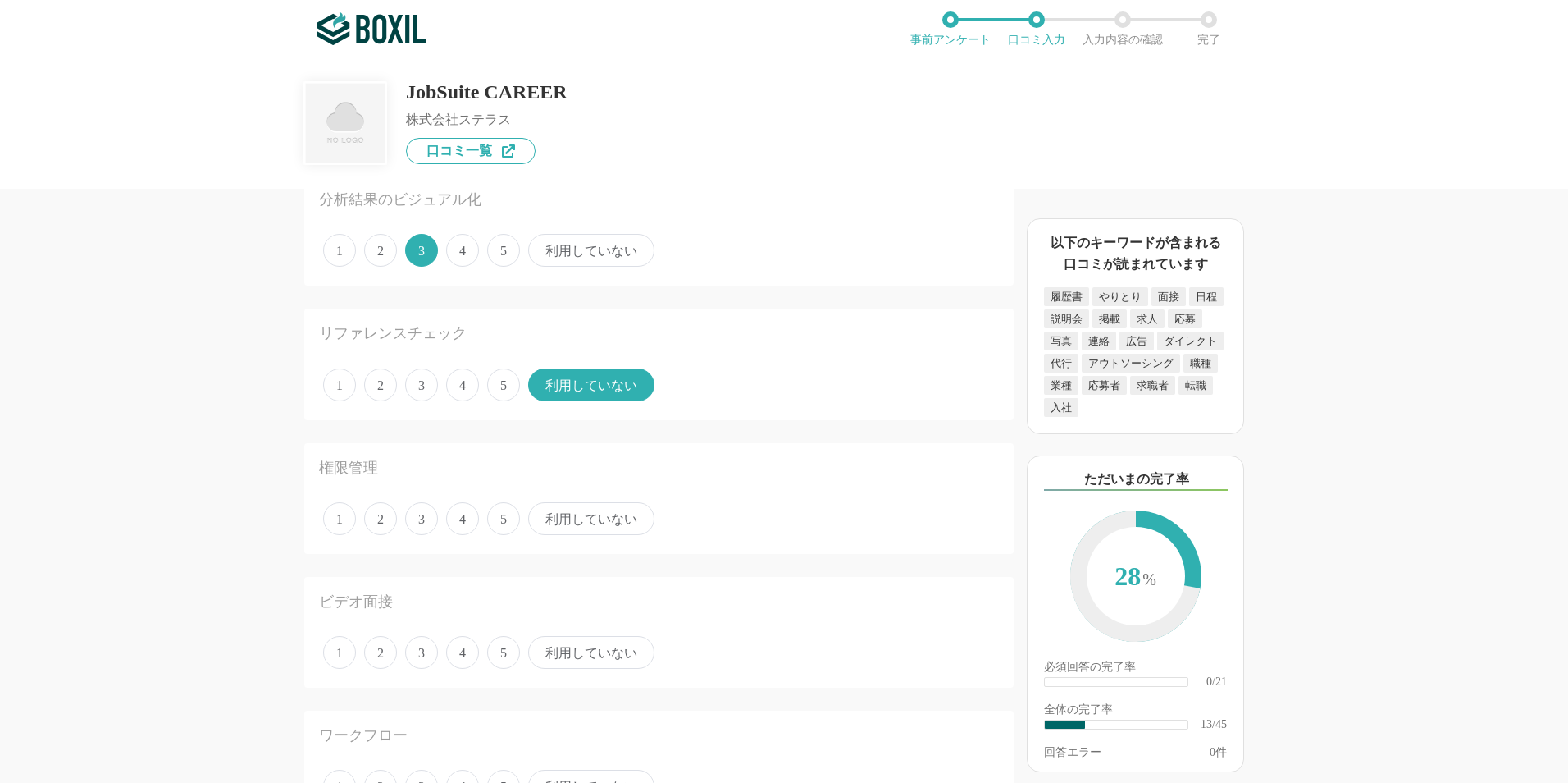
click at [426, 528] on span "3" at bounding box center [421, 518] width 33 height 33
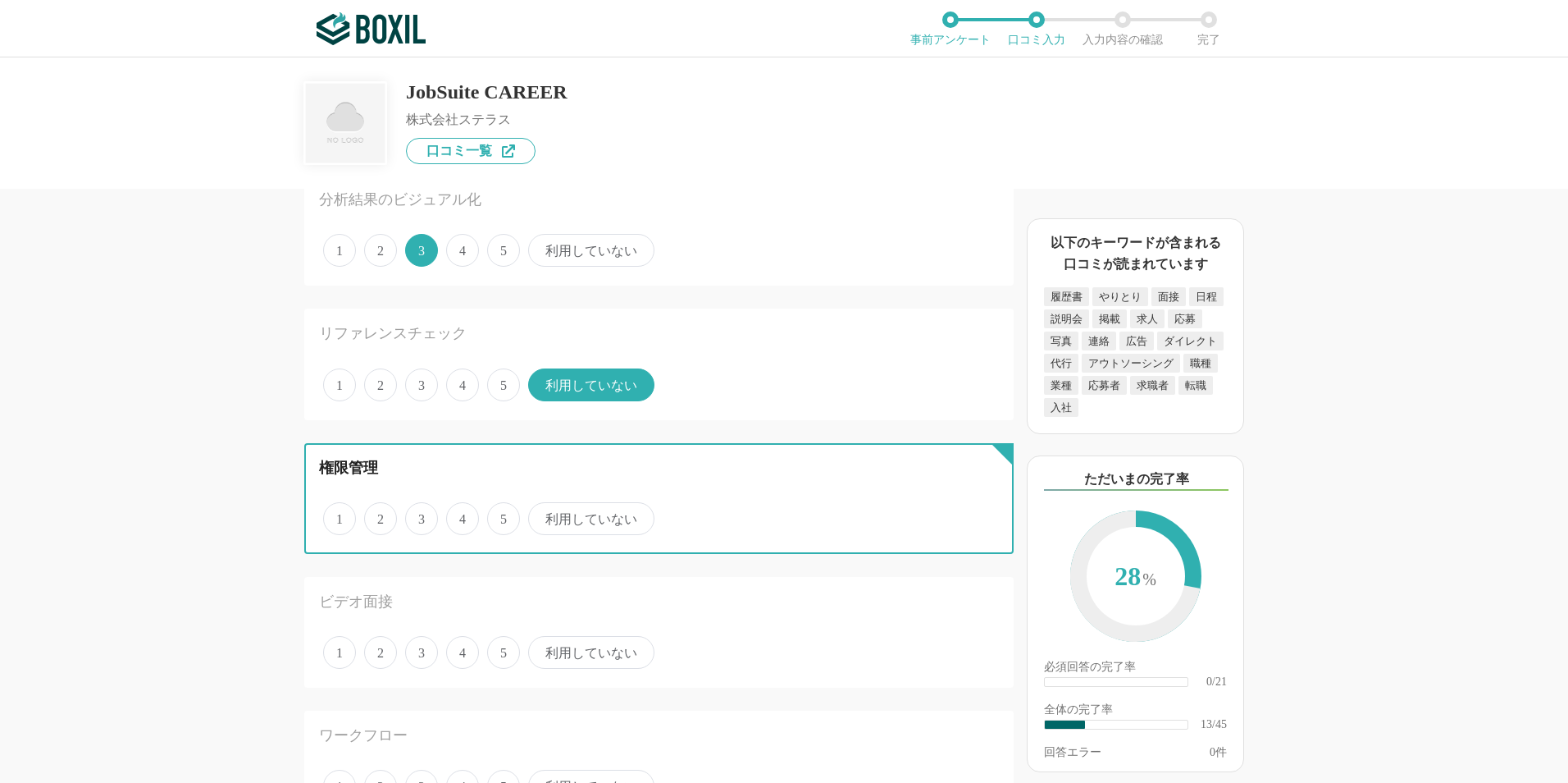
click at [420, 516] on input "3" at bounding box center [414, 510] width 10 height 10
radio input "true"
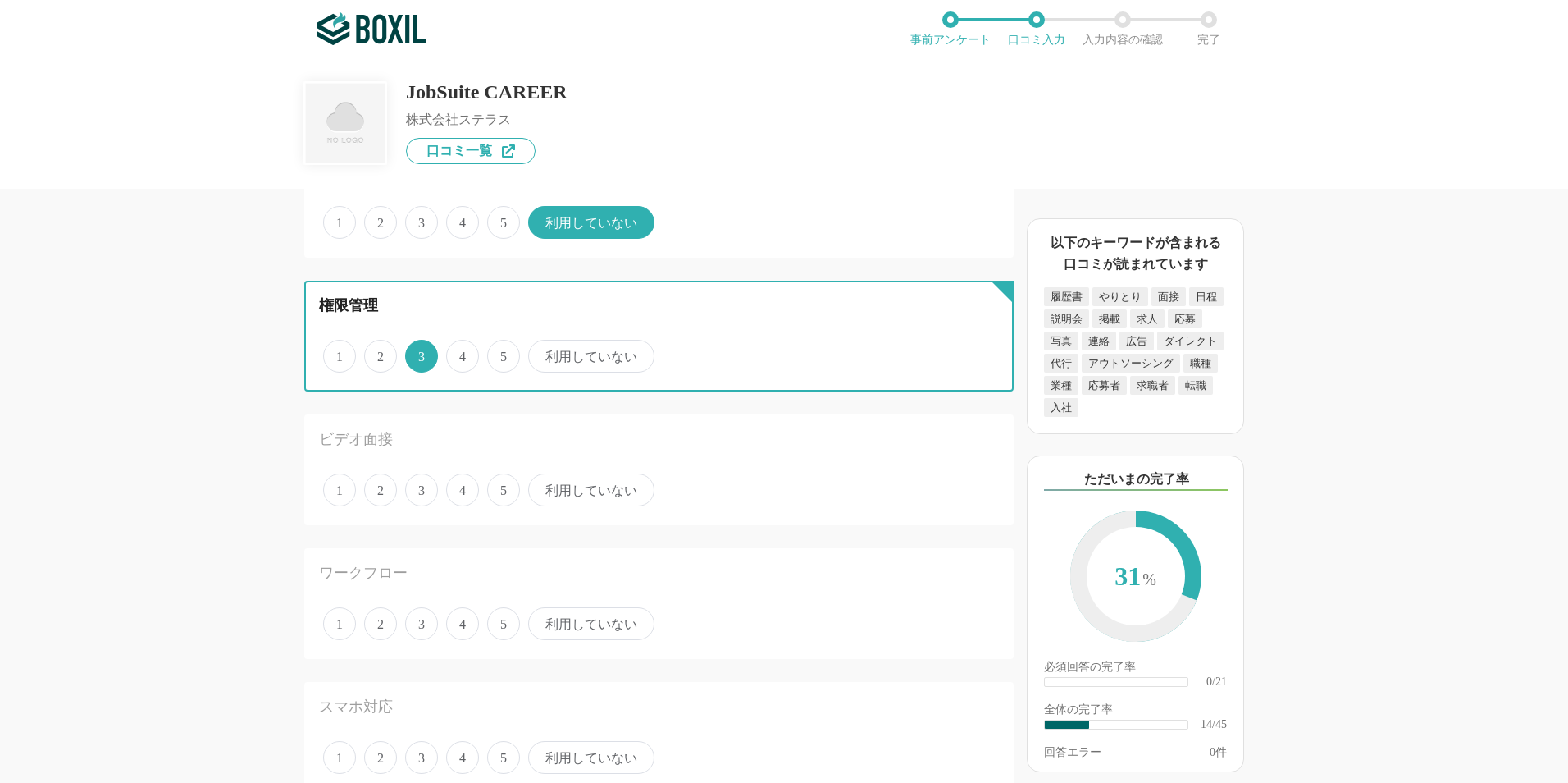
scroll to position [1723, 0]
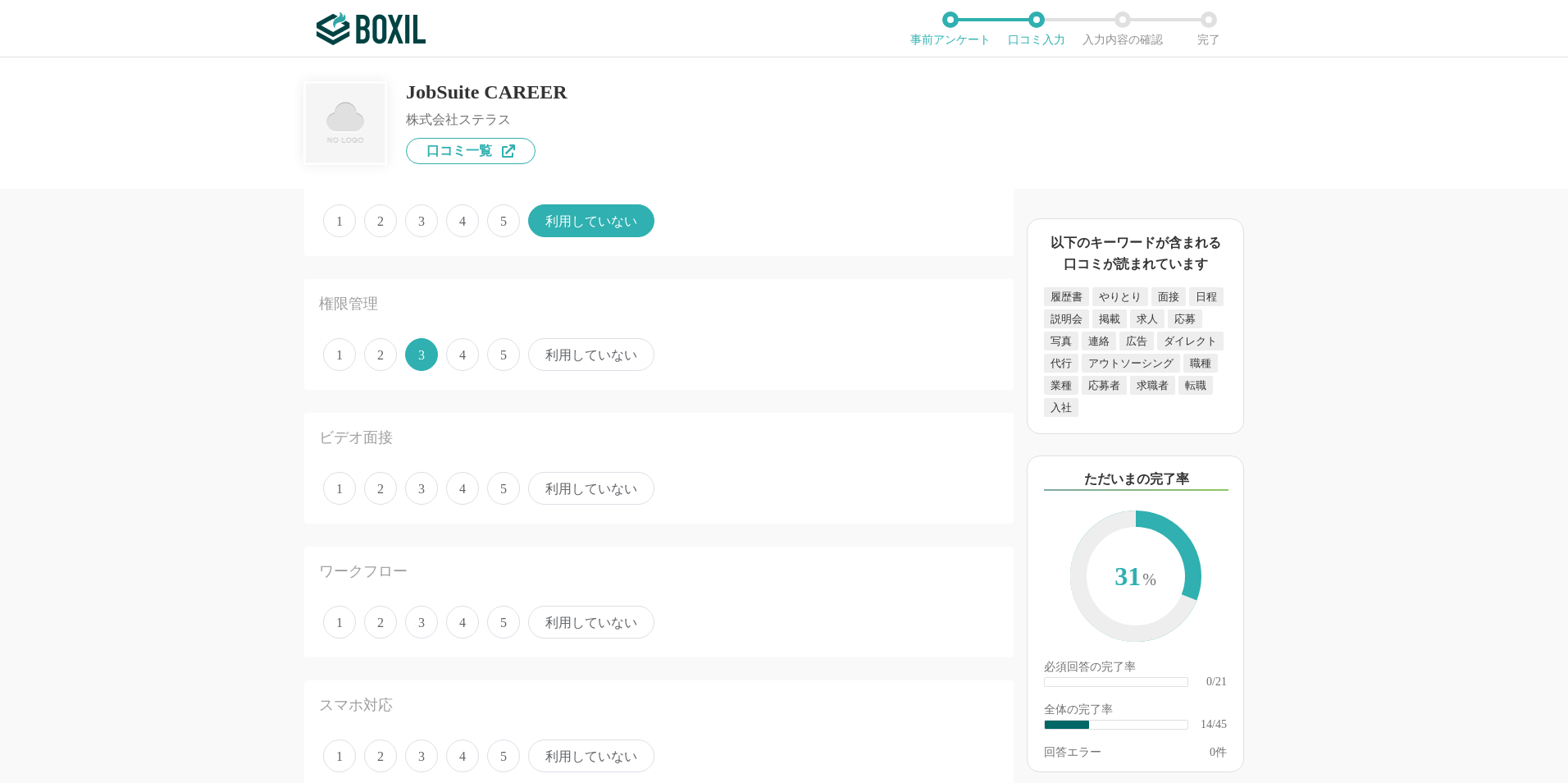
click at [595, 499] on span "利用していない" at bounding box center [591, 489] width 126 height 33
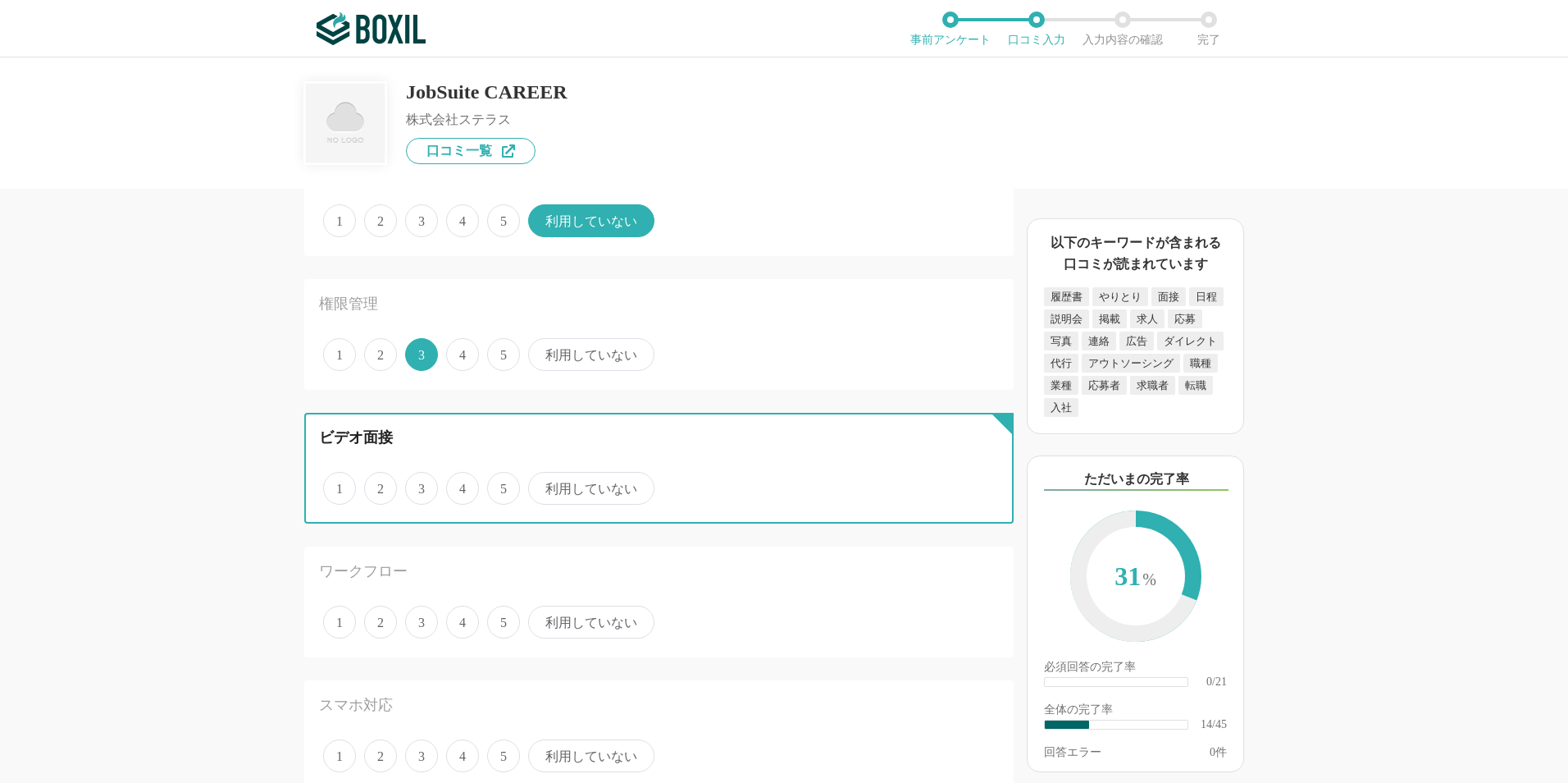
click at [543, 485] on input "利用していない" at bounding box center [537, 479] width 10 height 10
radio input "true"
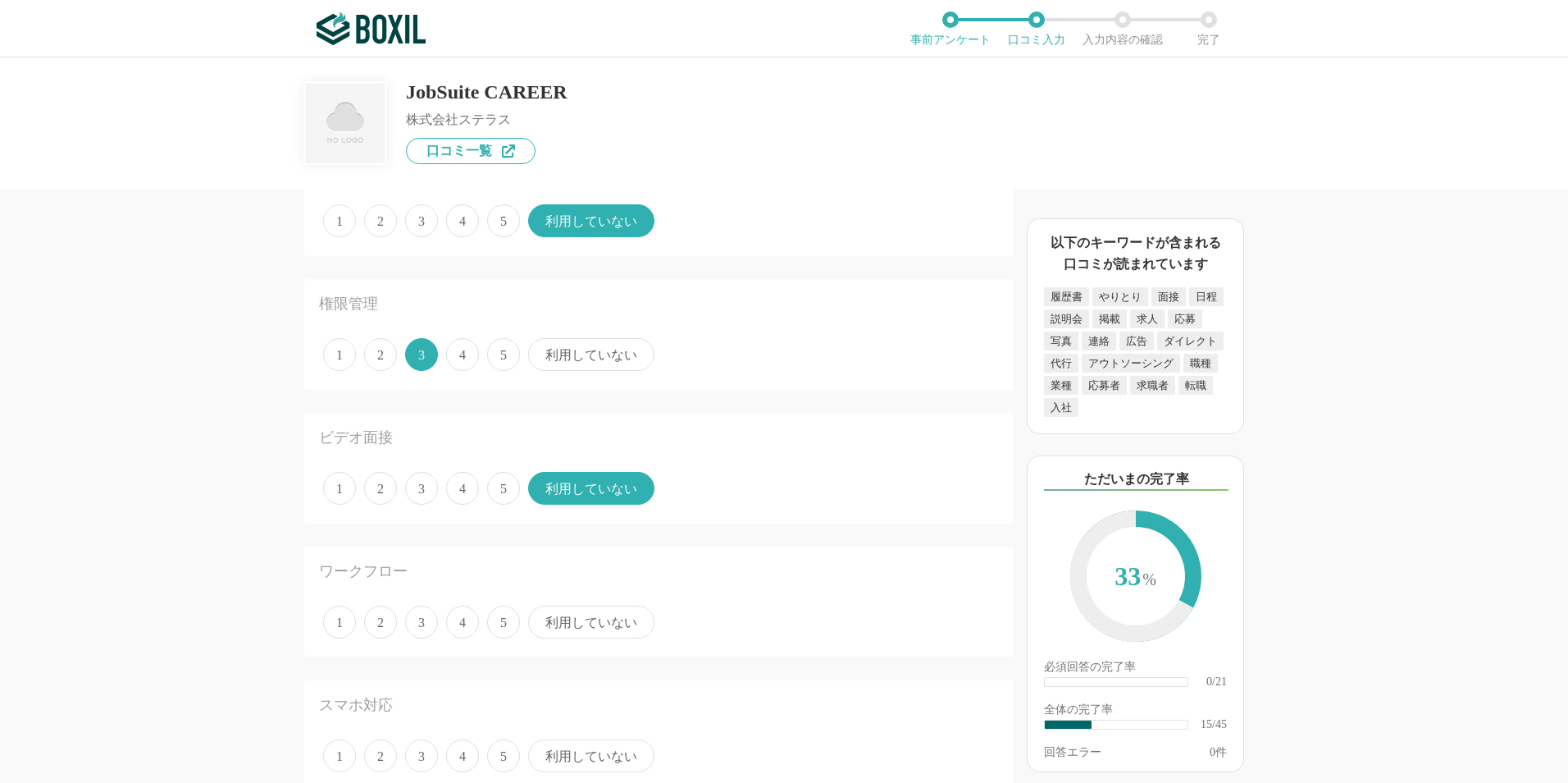
click at [95, 523] on div "採用管理システム(ATS)の機能について（5点満点で評価してください） 複数の広告管理を一括化 1 2 3 4 5 利用していない 応募～面接までの自動化 1…" at bounding box center [784, 420] width 1568 height 726
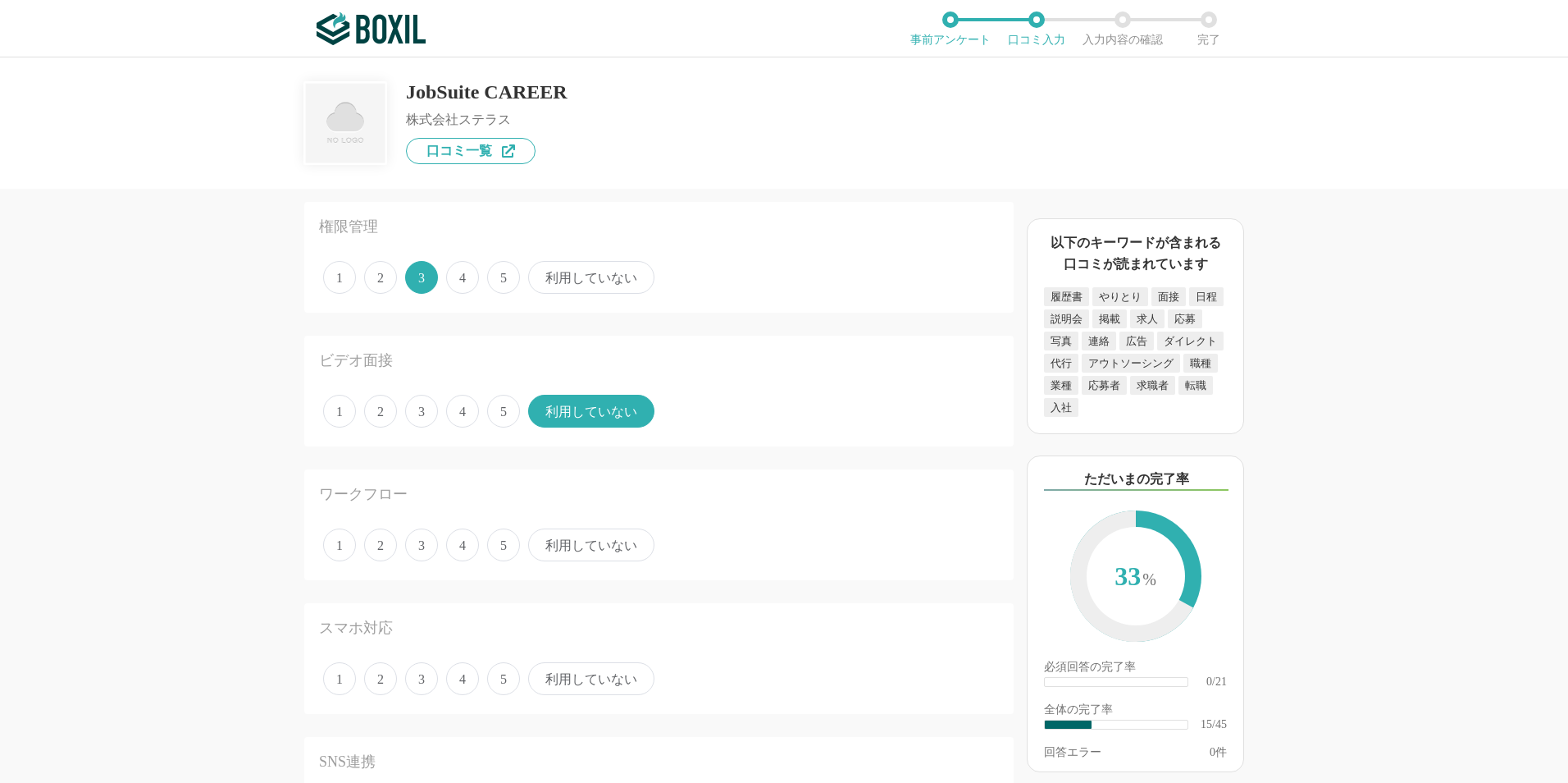
scroll to position [1969, 0]
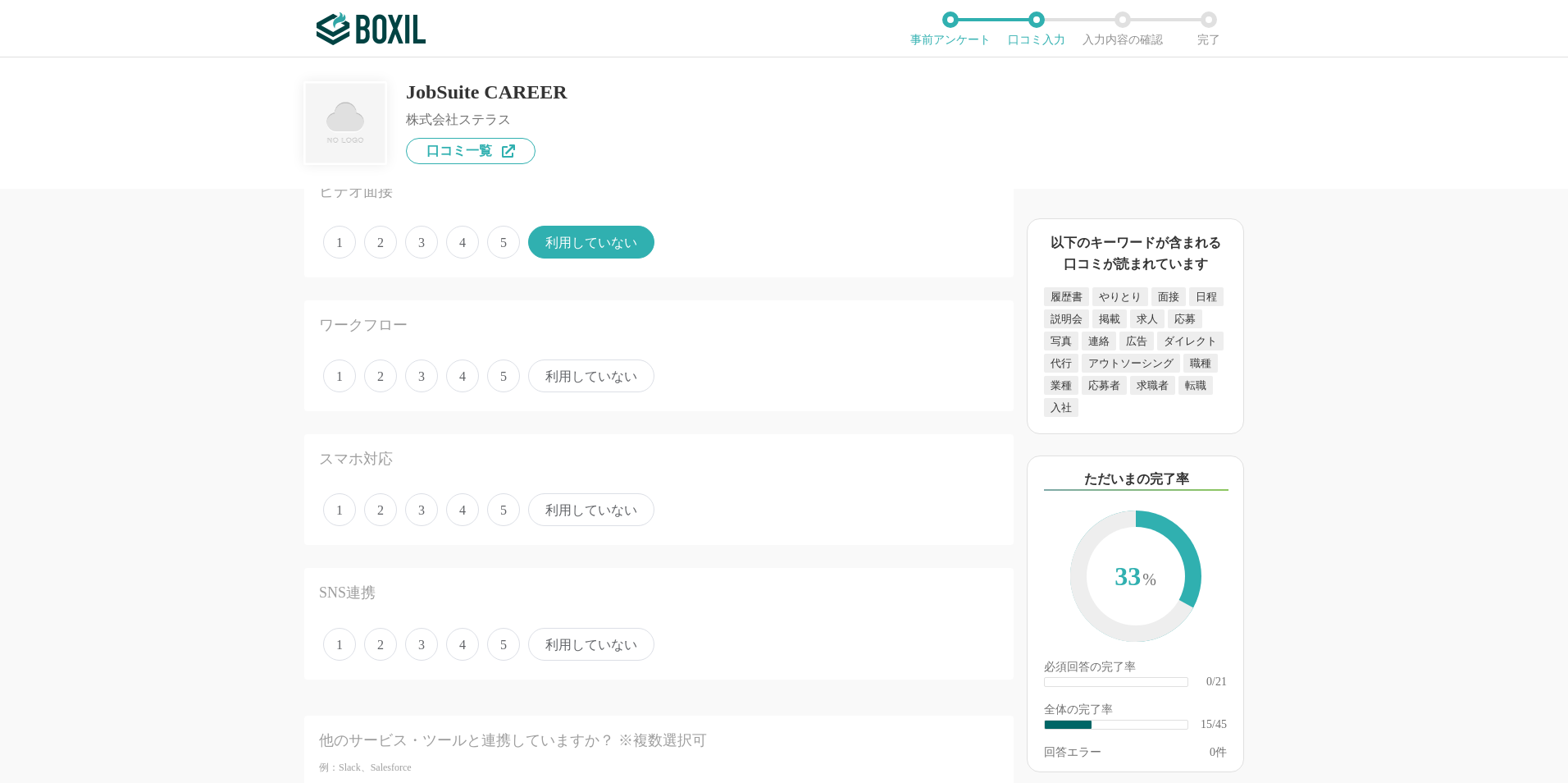
click at [582, 375] on span "利用していない" at bounding box center [591, 376] width 126 height 33
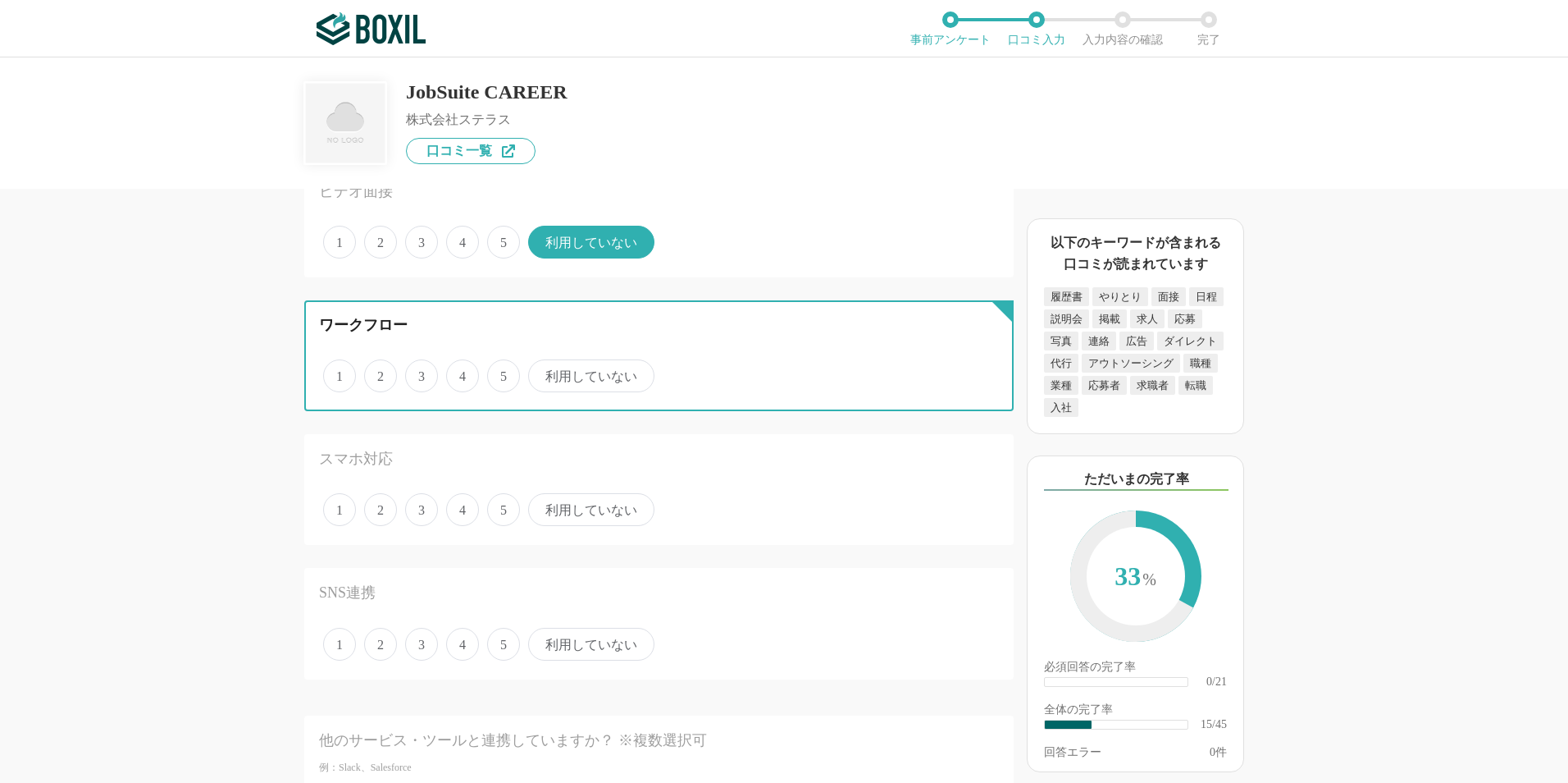
click at [543, 373] on input "利用していない" at bounding box center [537, 367] width 10 height 10
radio input "true"
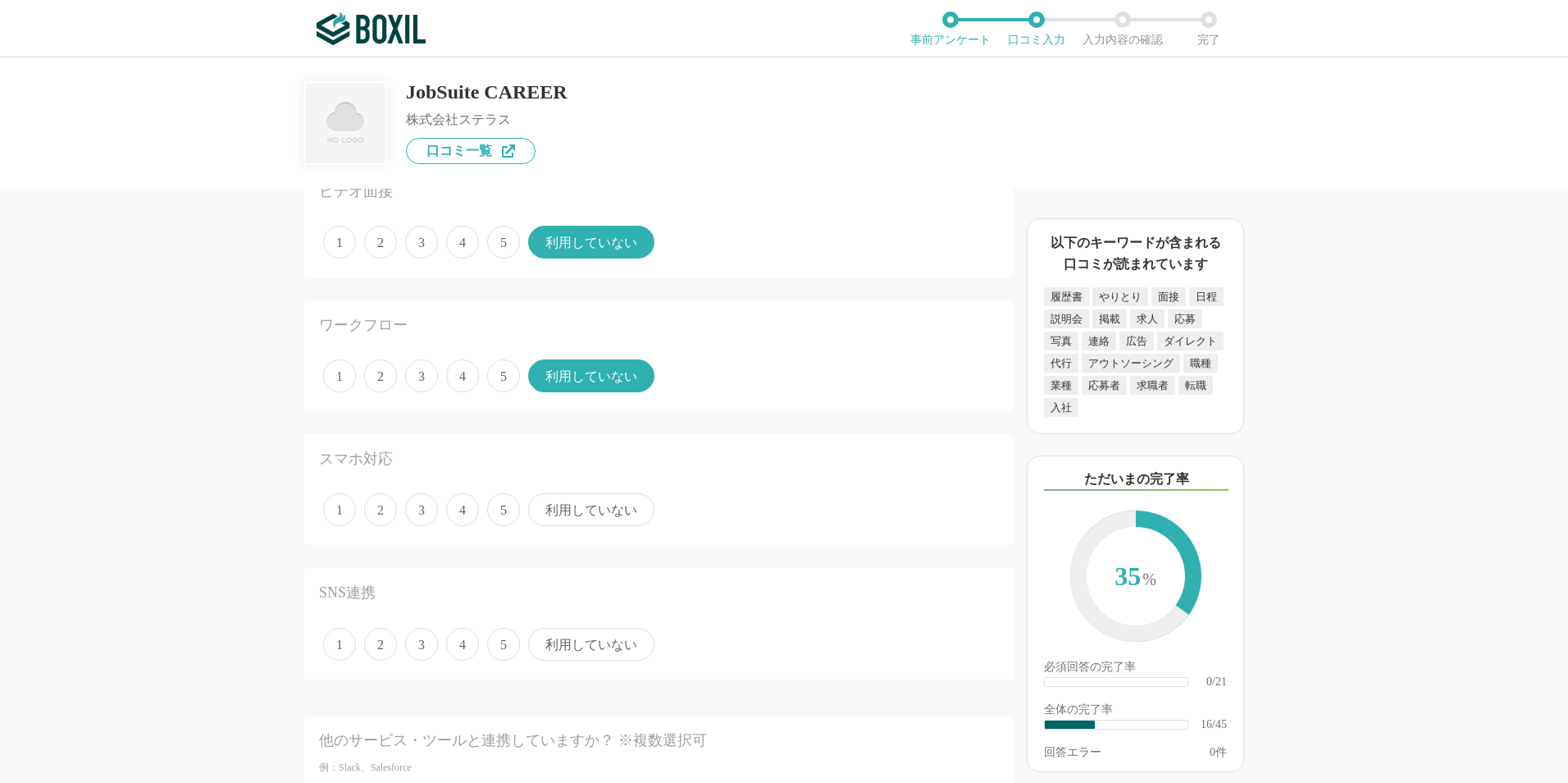
click at [572, 507] on span "利用していない" at bounding box center [591, 510] width 126 height 33
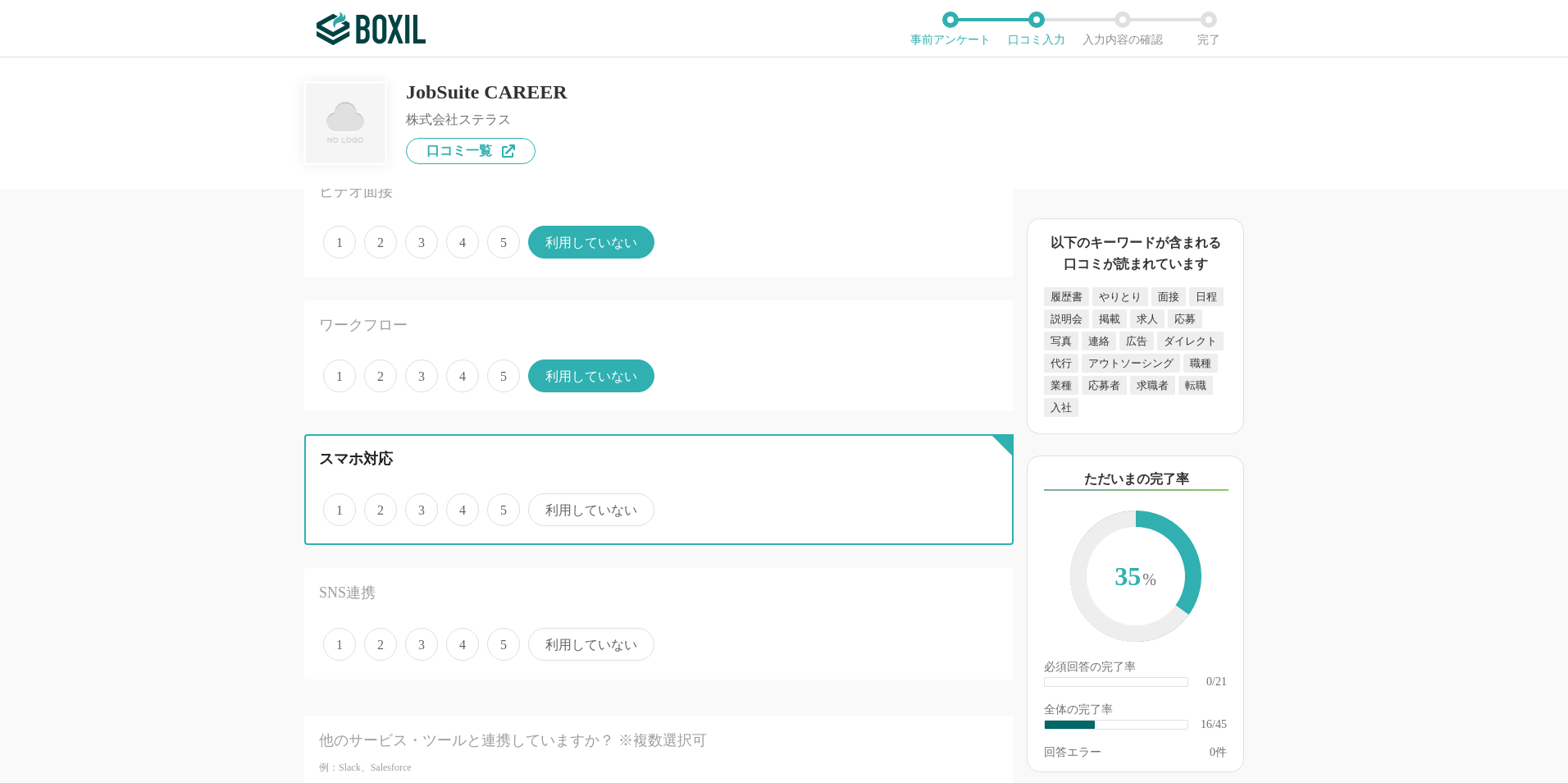
click at [543, 506] on input "利用していない" at bounding box center [537, 501] width 10 height 10
radio input "true"
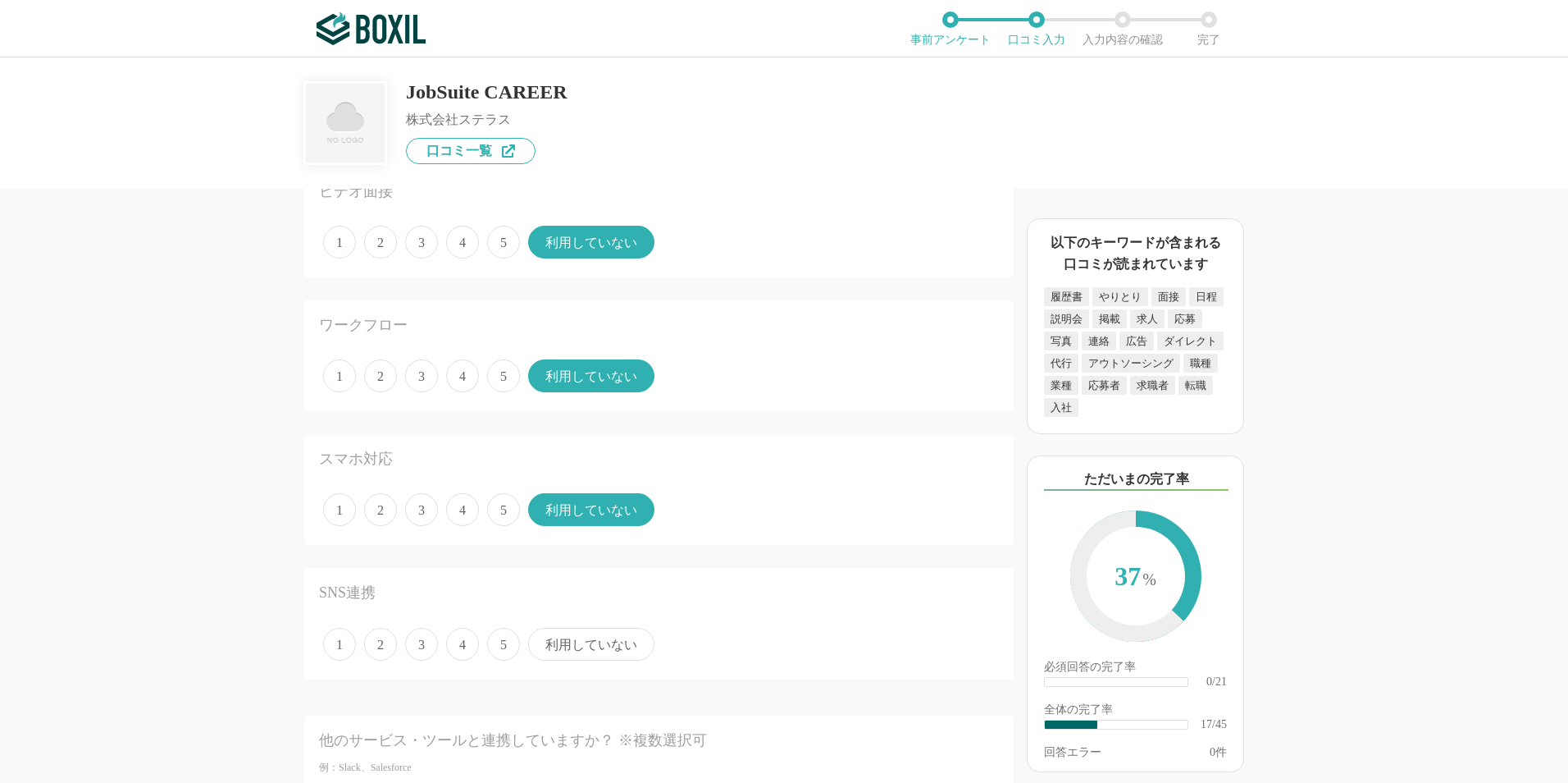
click at [571, 643] on span "利用していない" at bounding box center [591, 645] width 126 height 33
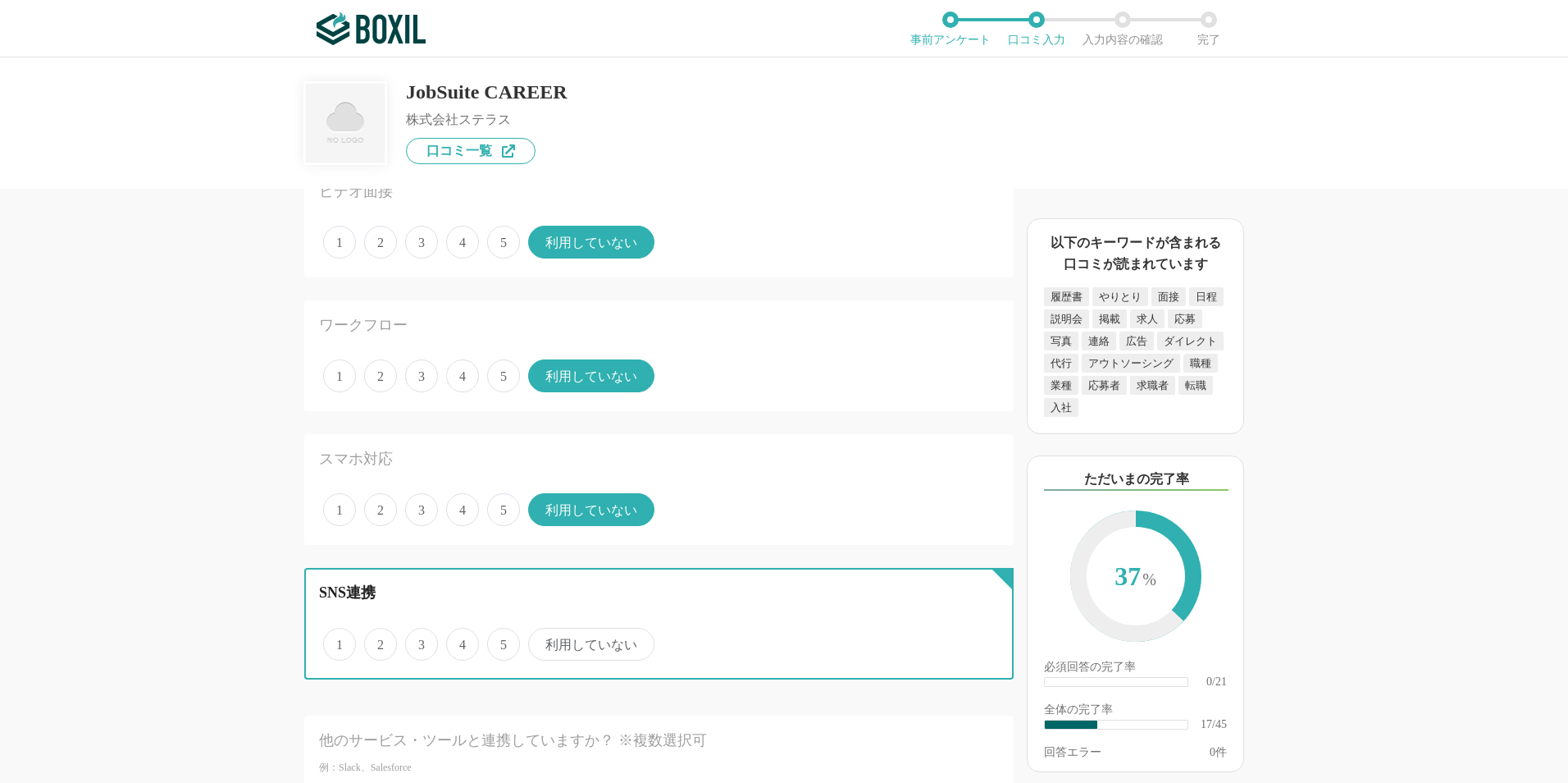
click at [543, 641] on input "利用していない" at bounding box center [537, 635] width 10 height 10
radio input "true"
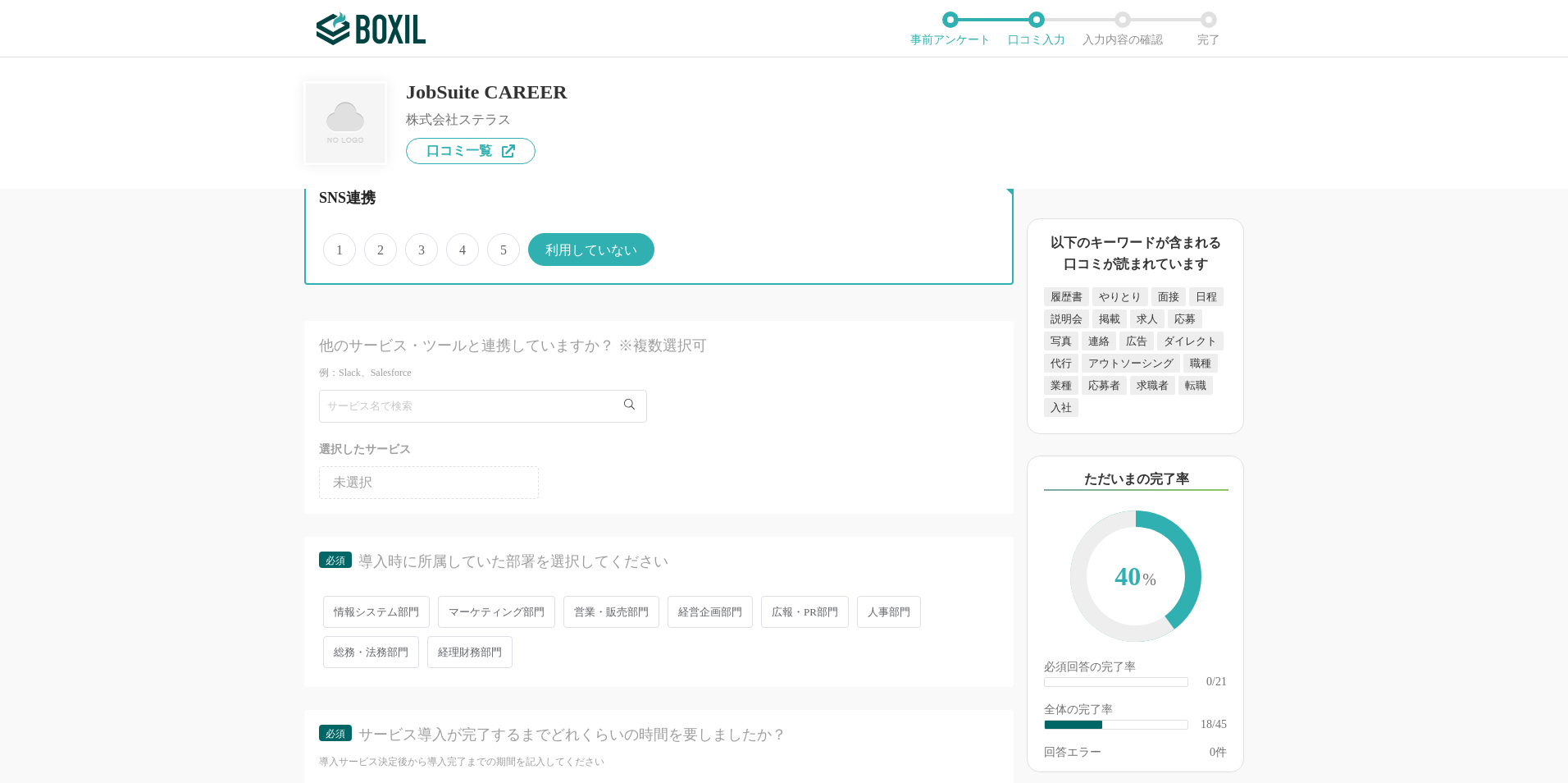
scroll to position [2379, 0]
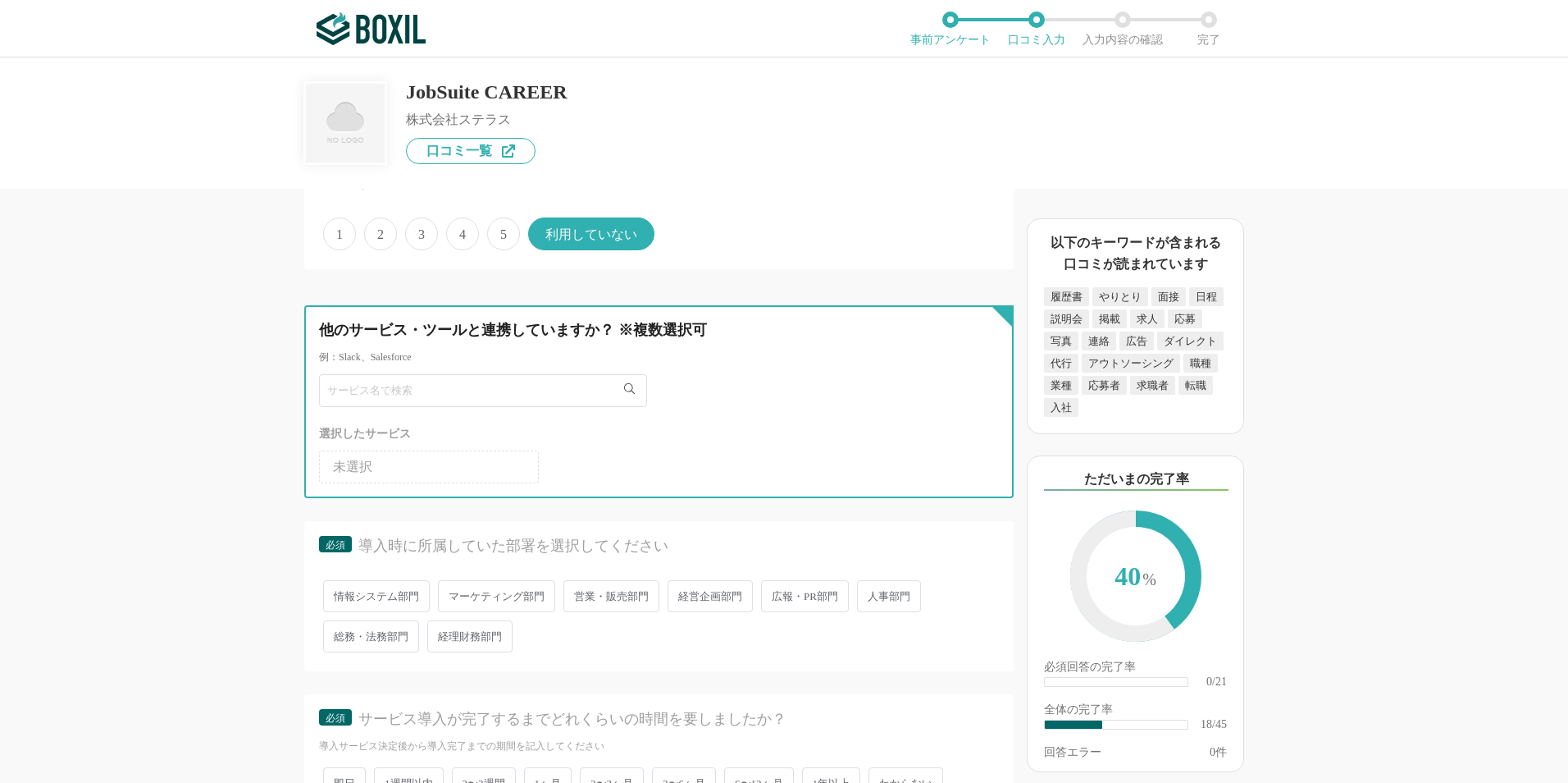
click at [412, 401] on input "text" at bounding box center [482, 391] width 328 height 33
type input "お"
type input "outlook"
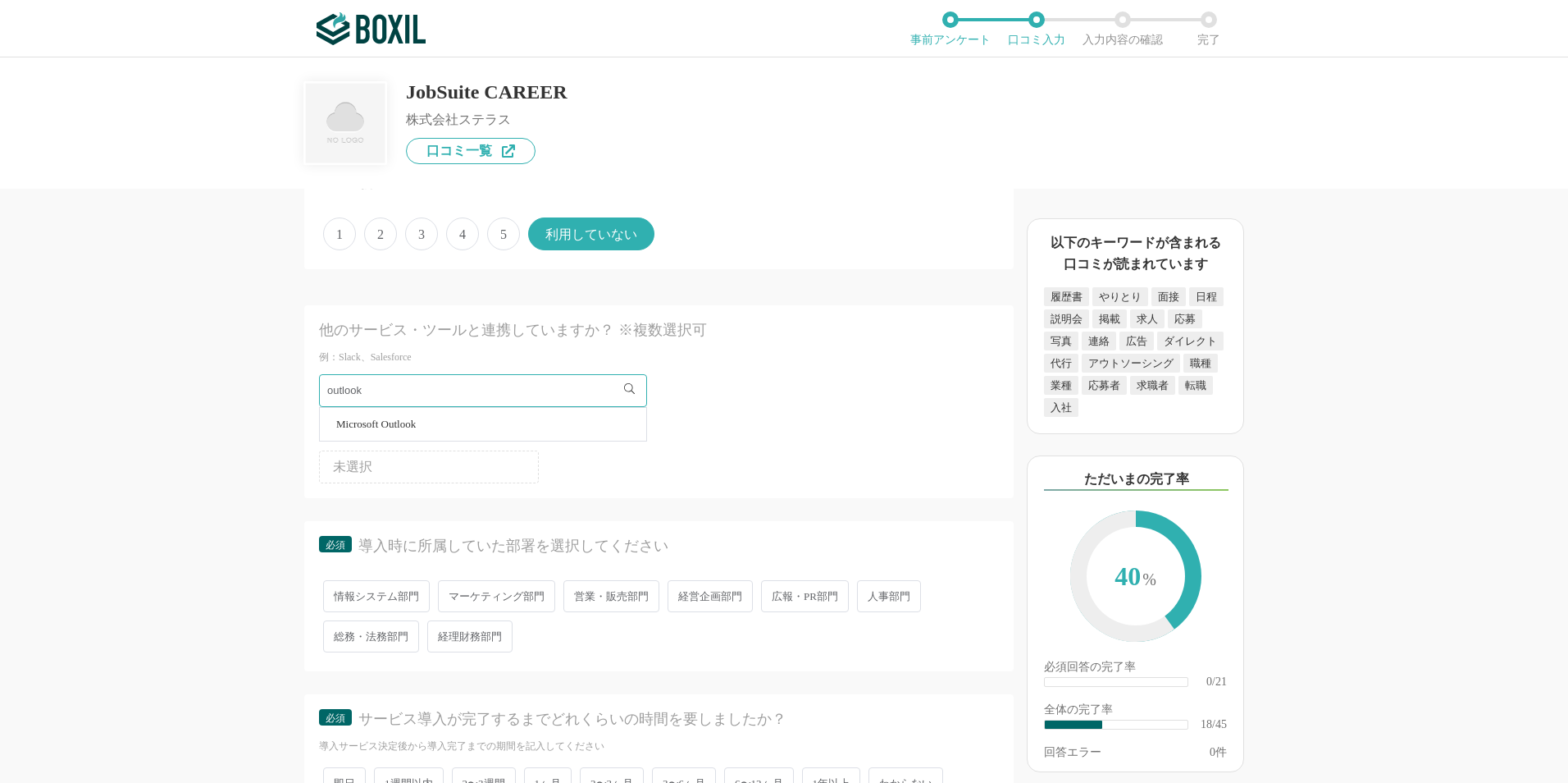
click at [519, 423] on li "Microsoft Outlook" at bounding box center [482, 424] width 326 height 33
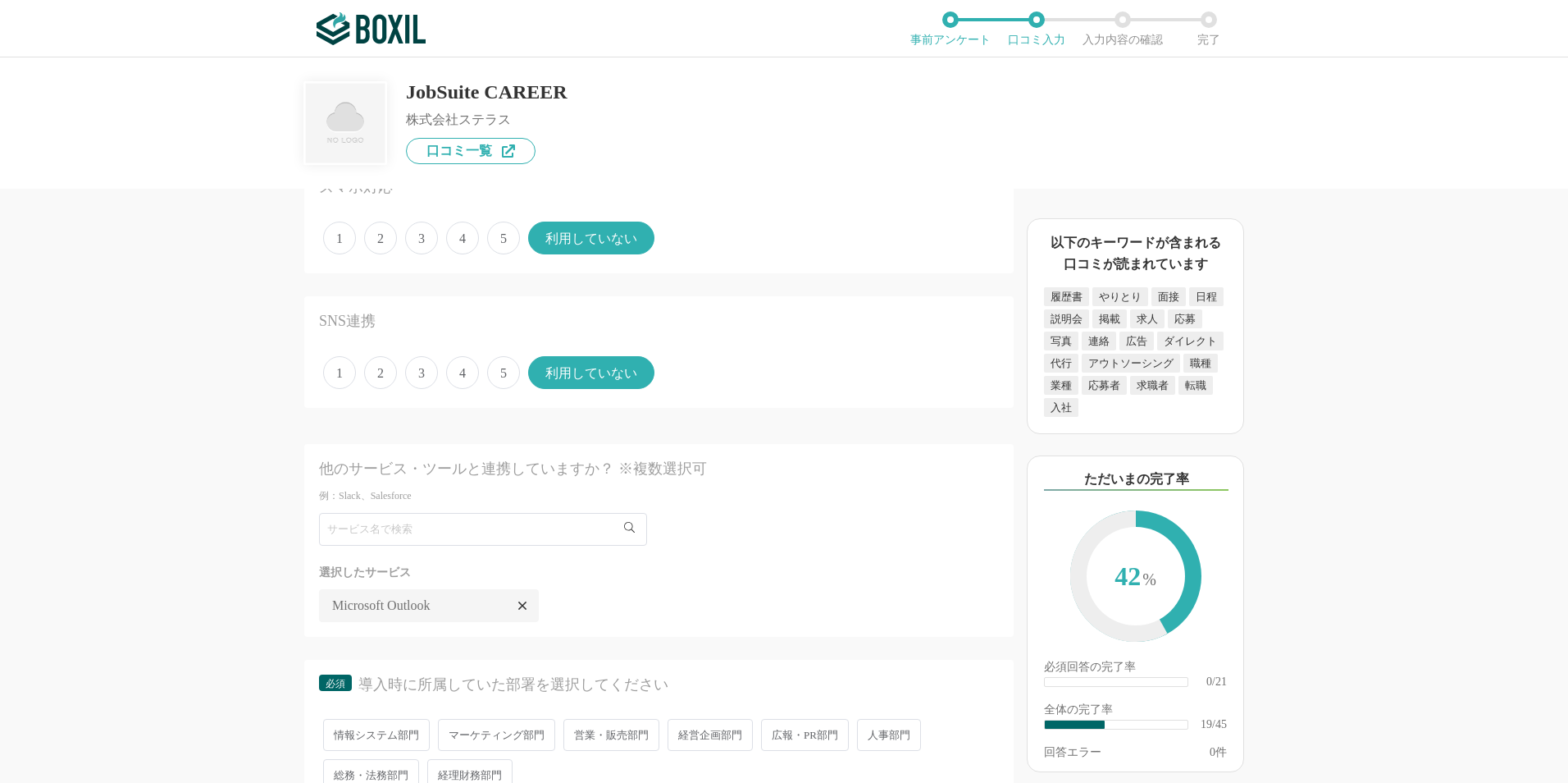
scroll to position [2461, 0]
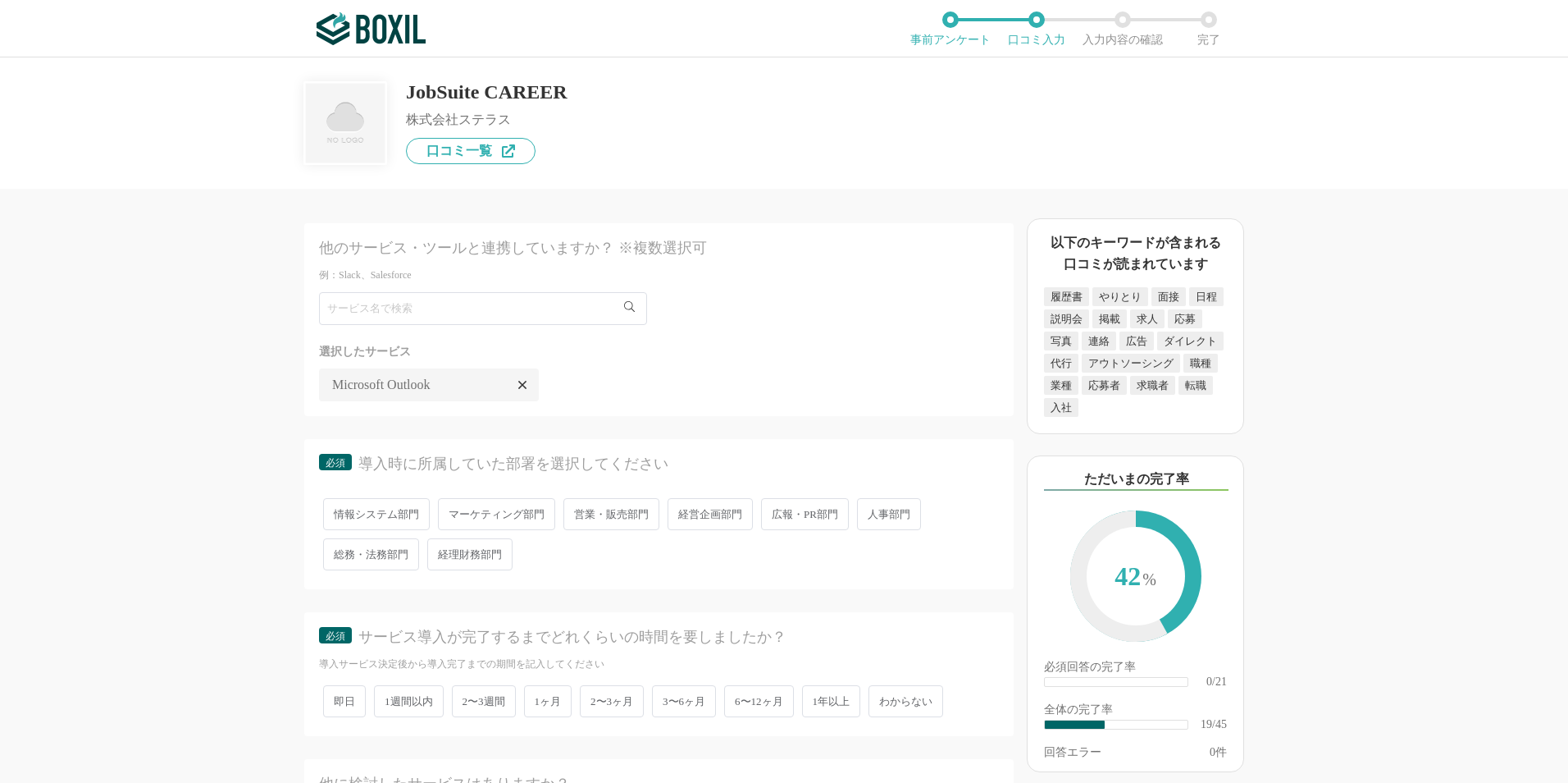
click at [919, 502] on span "人事部門" at bounding box center [888, 514] width 64 height 32
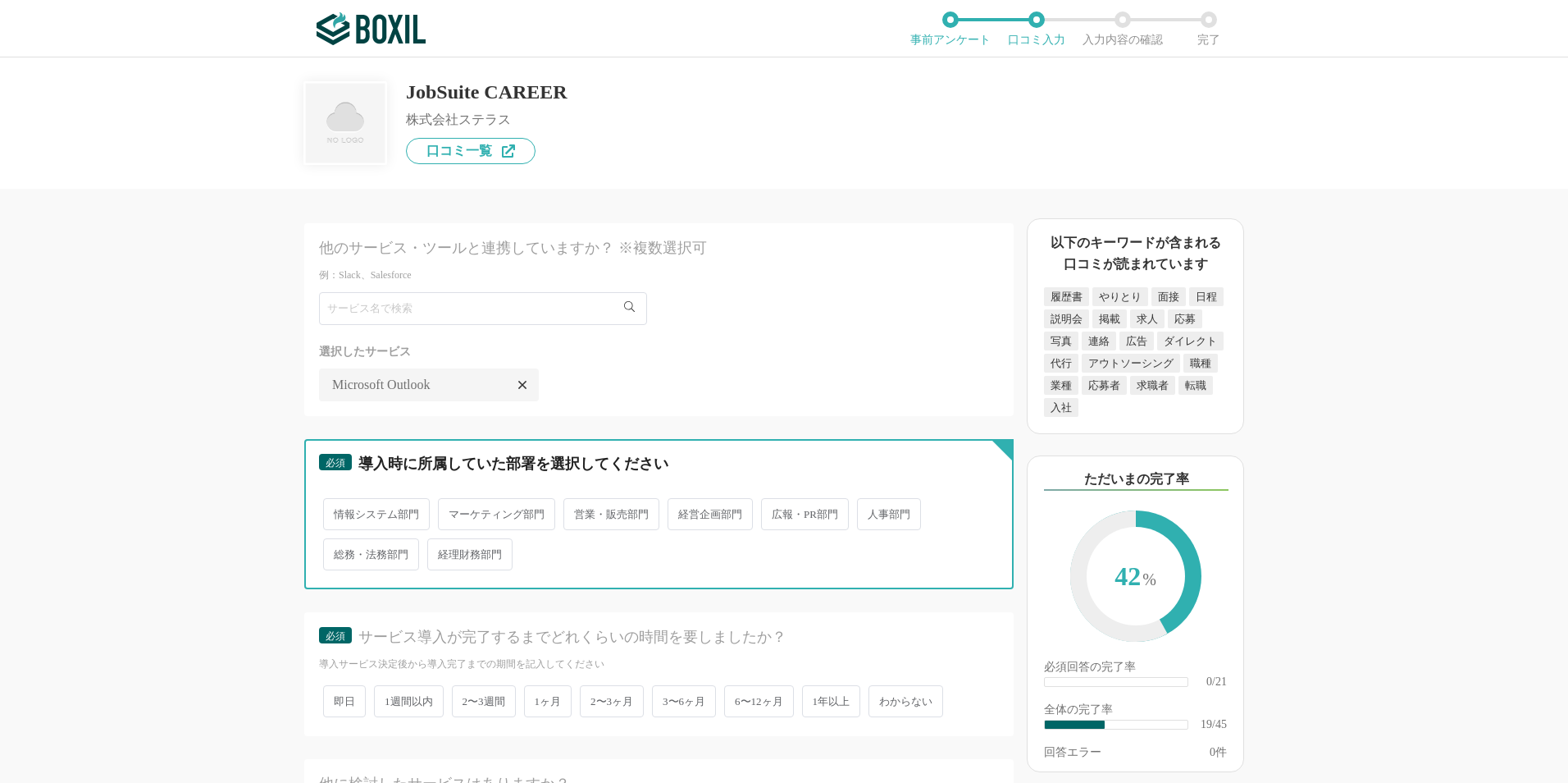
click at [871, 502] on input "人事部門" at bounding box center [866, 506] width 10 height 10
radio input "true"
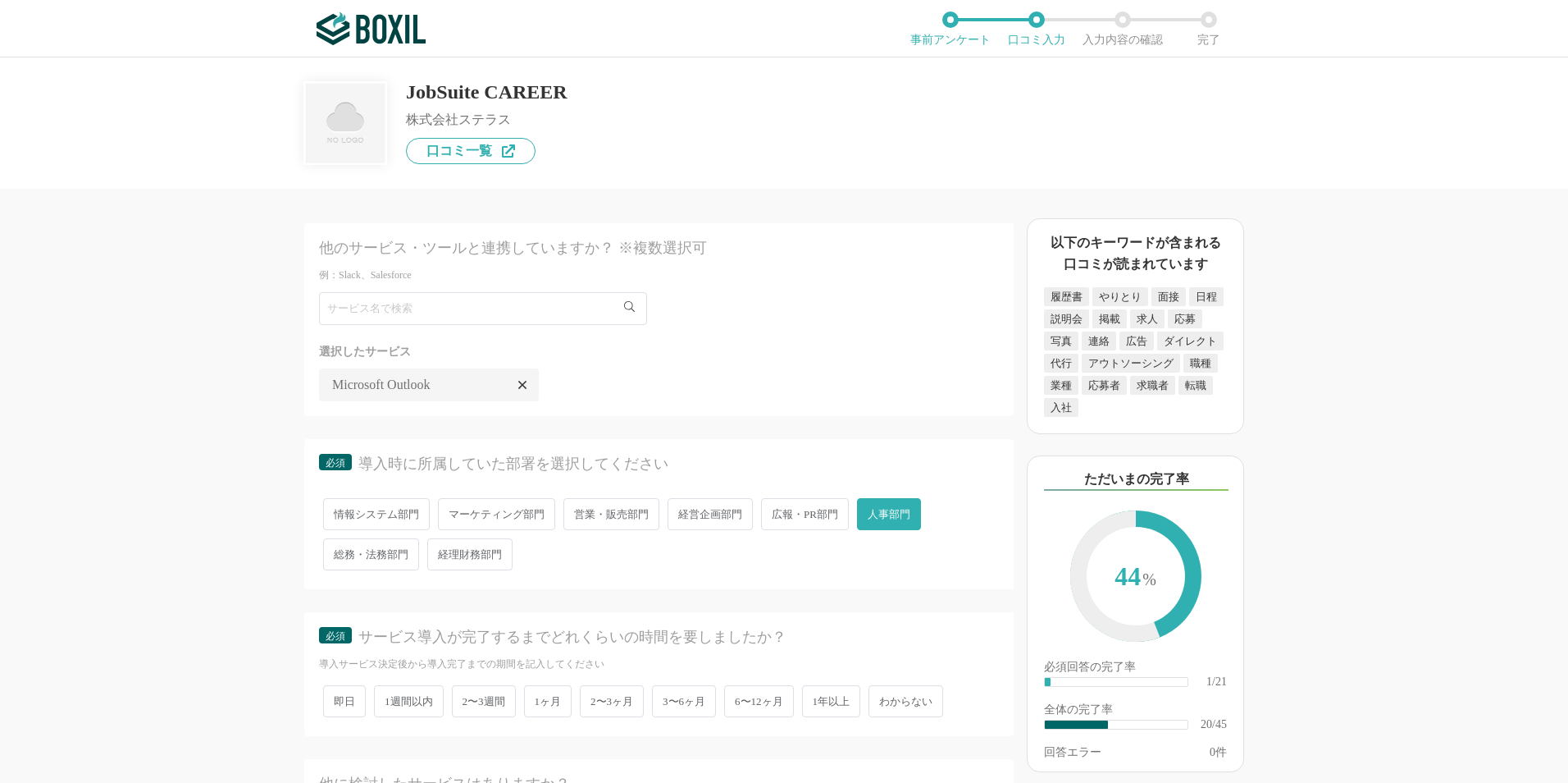
click at [174, 599] on div "採用管理システム(ATS)の機能について（5点満点で評価してください） 複数の広告管理を一括化 1 2 3 4 5 利用していない 応募～面接までの自動化 1…" at bounding box center [784, 420] width 1568 height 726
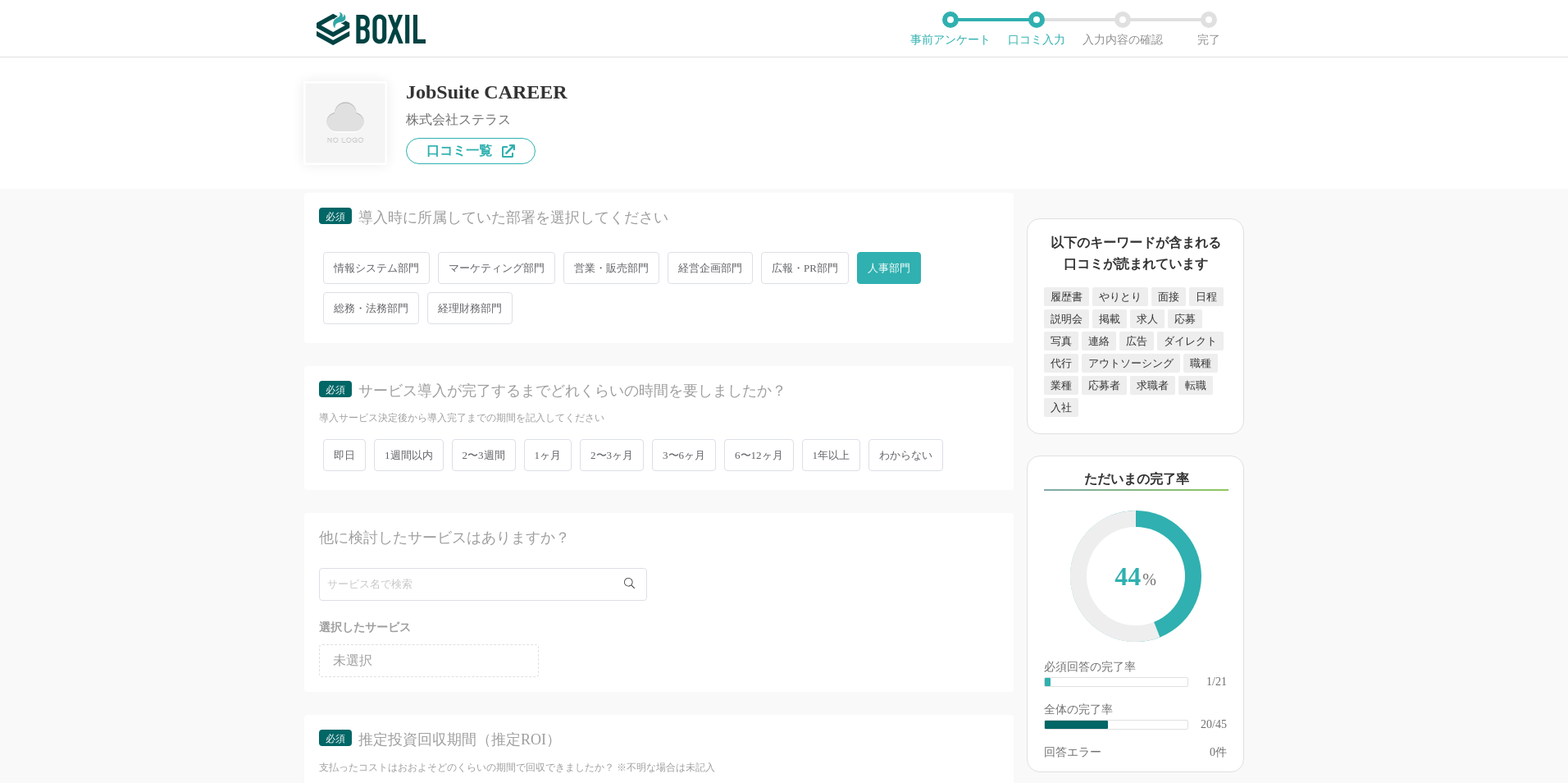
click at [546, 449] on span "1ヶ月" at bounding box center [548, 455] width 49 height 32
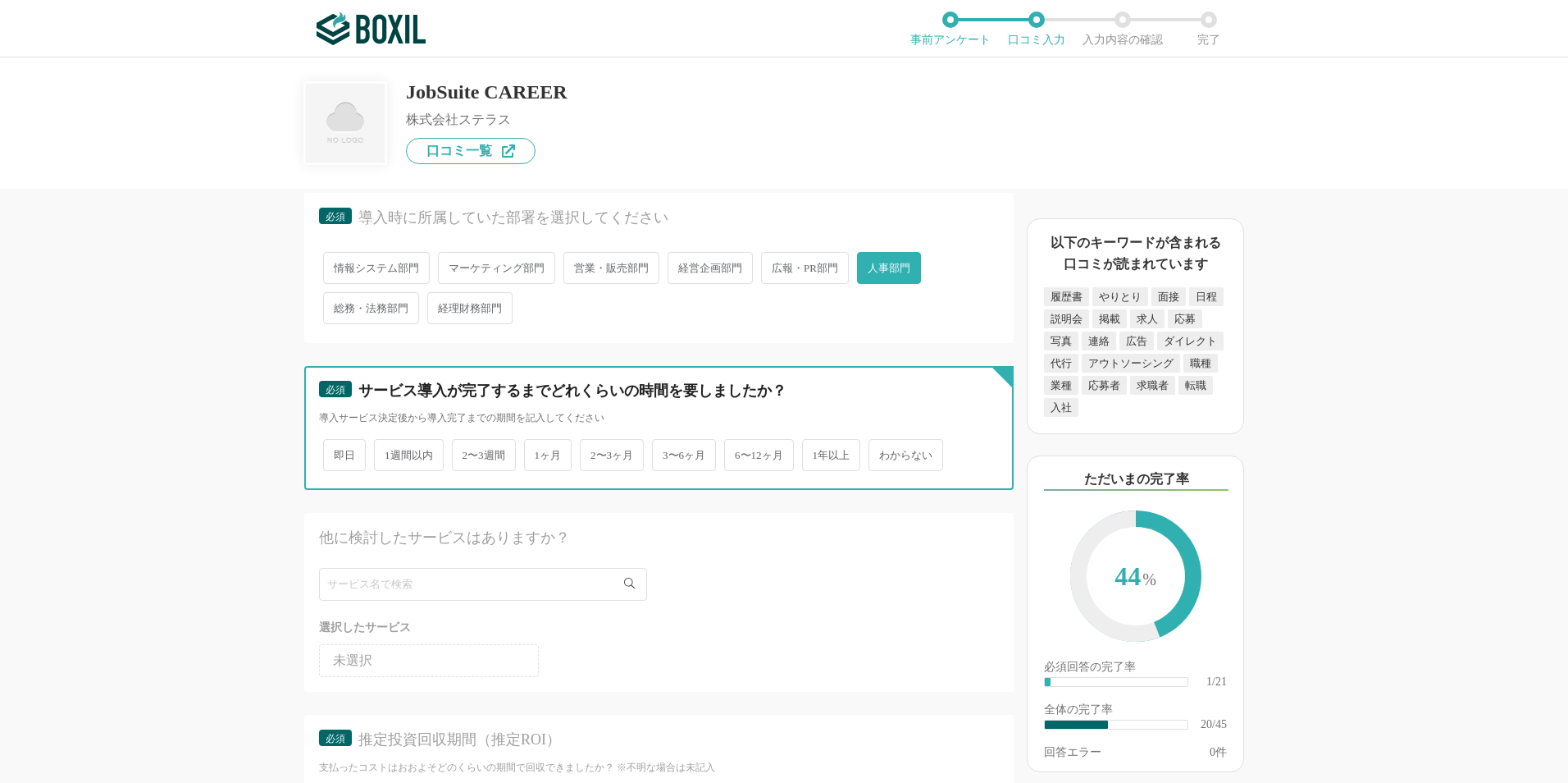
click at [539, 449] on input "1ヶ月" at bounding box center [534, 447] width 10 height 10
radio input "true"
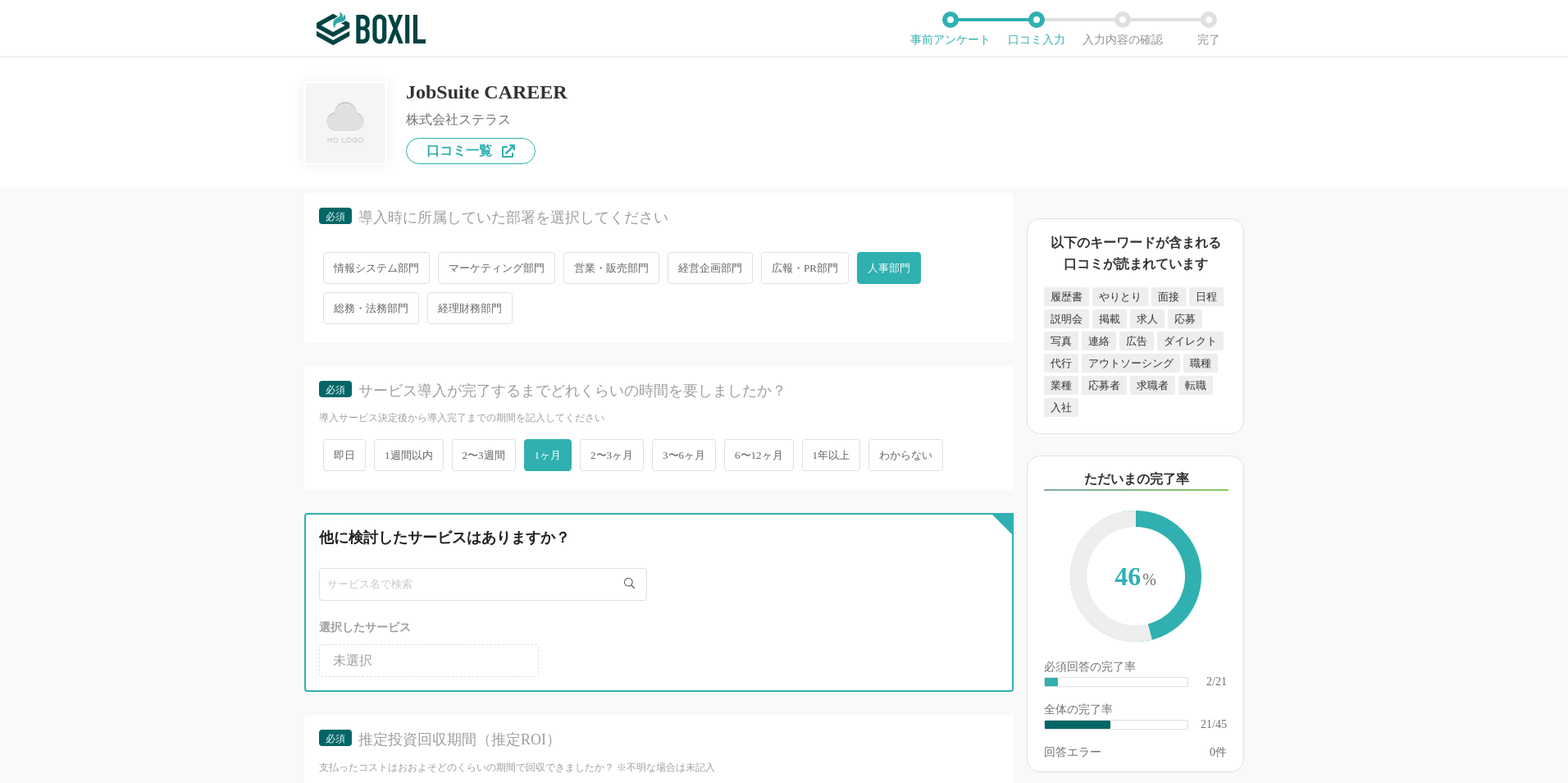
click at [524, 586] on input "text" at bounding box center [482, 584] width 328 height 33
type input "ｈ"
type input "hrm"
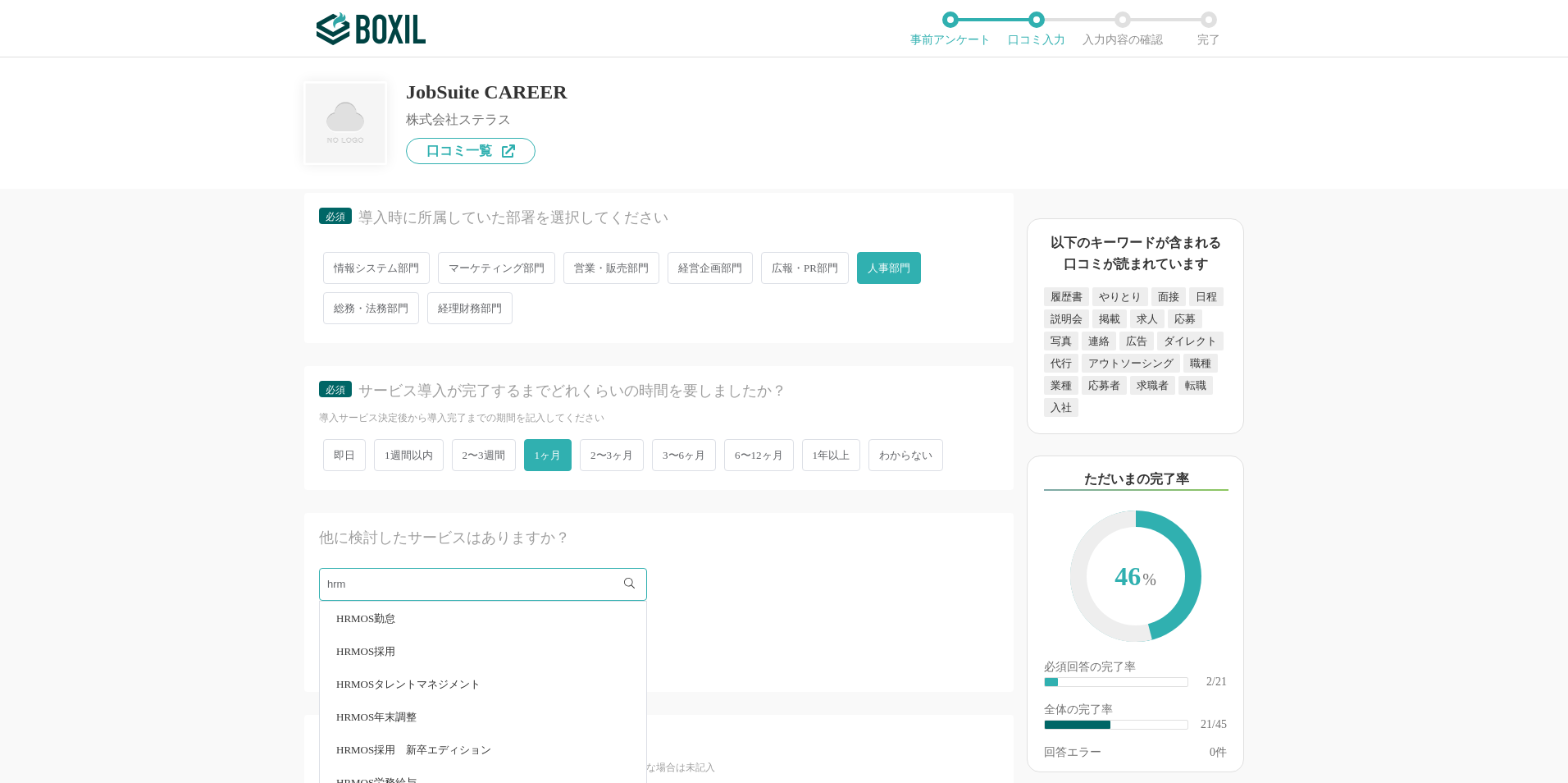
click at [432, 651] on li "HRMOS採用" at bounding box center [482, 651] width 326 height 33
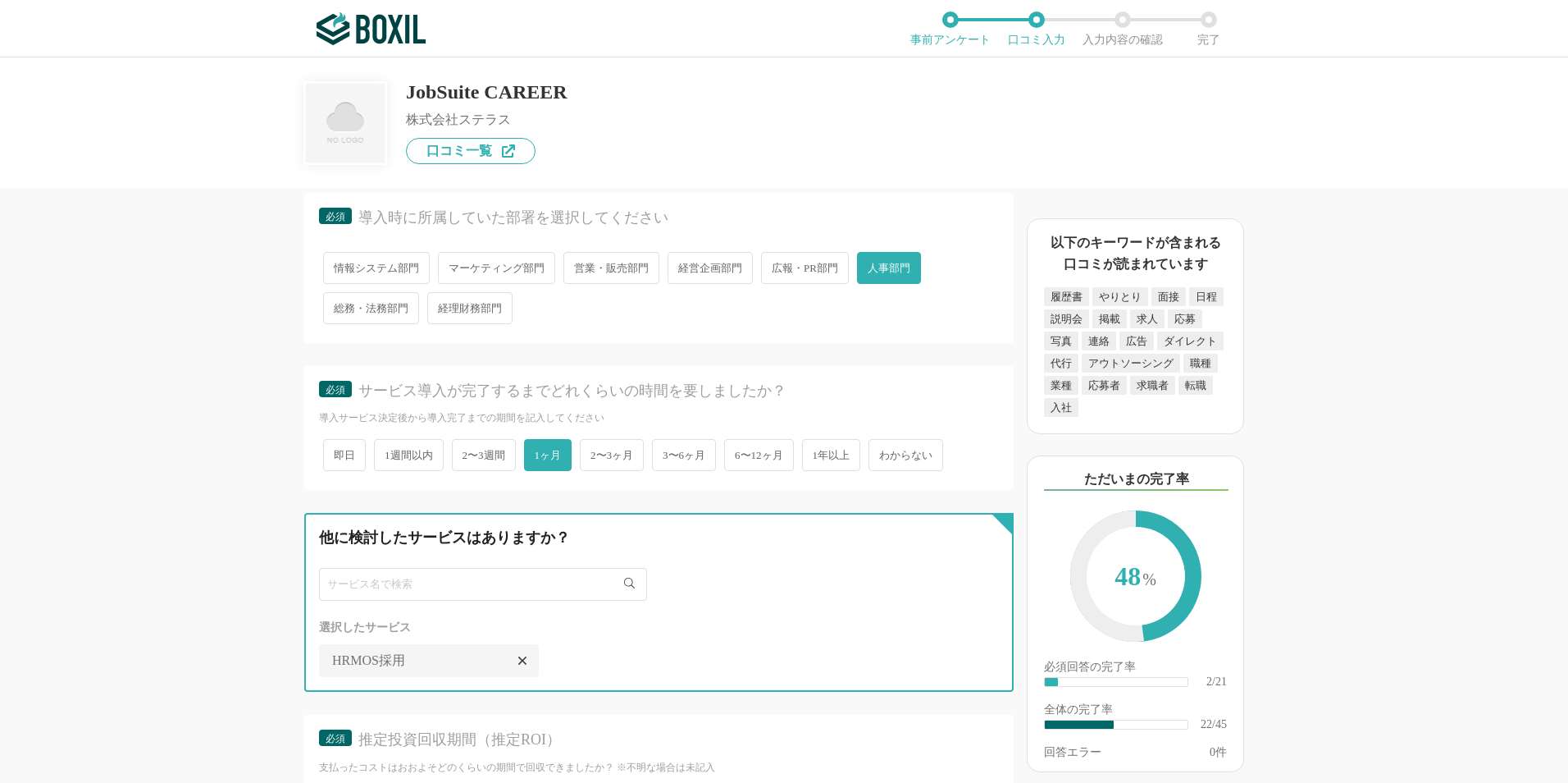
click at [491, 589] on input "text" at bounding box center [482, 584] width 328 height 33
type input "k"
type input "かんり"
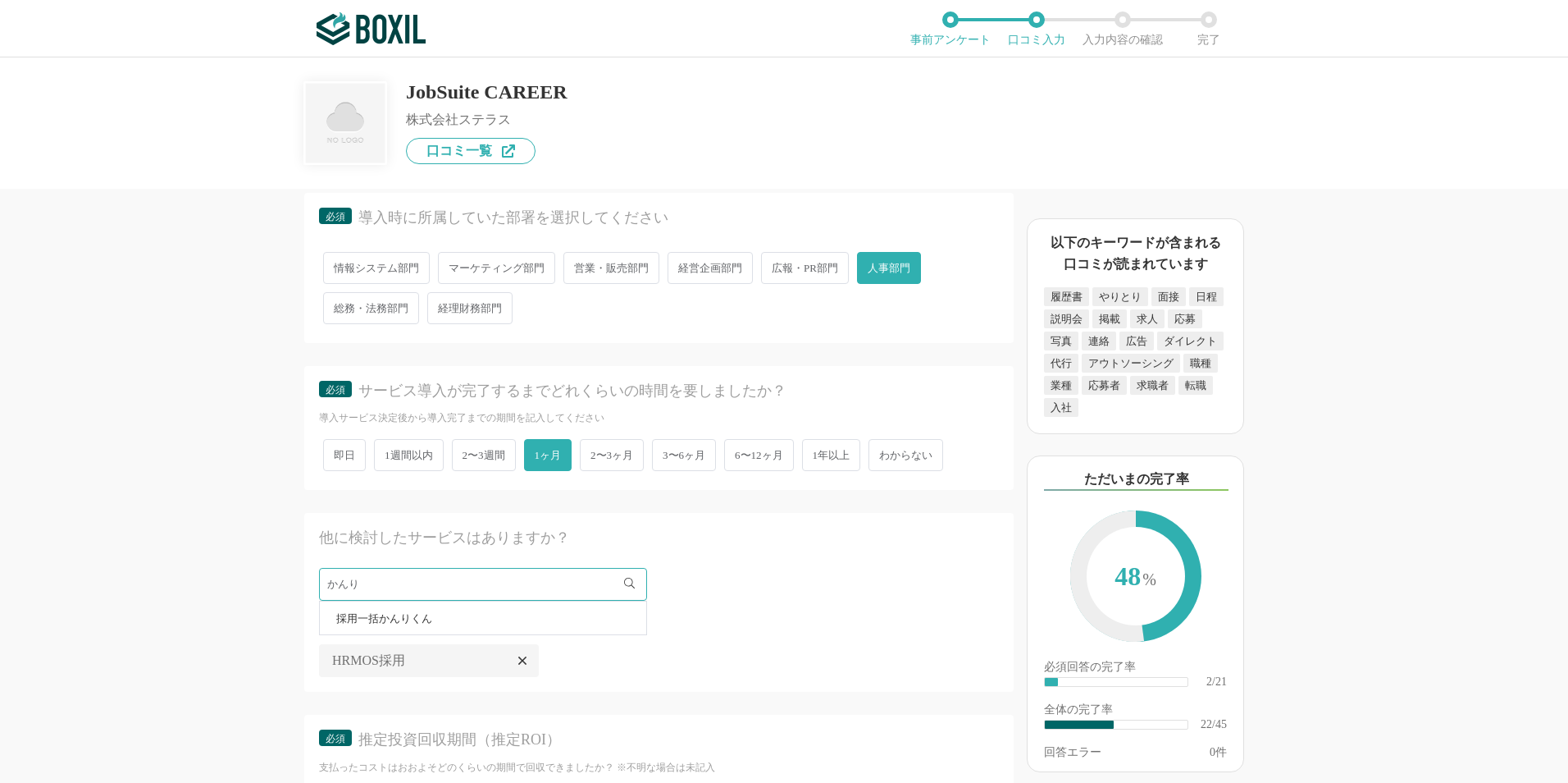
click at [453, 624] on li "採用一括かんりくん" at bounding box center [482, 618] width 326 height 33
click at [226, 622] on div "採用管理システム(ATS)の機能について（5点満点で評価してください） 複数の広告管理を一括化 1 2 3 4 5 利用していない 応募～面接までの自動化 1…" at bounding box center [603, 486] width 820 height 594
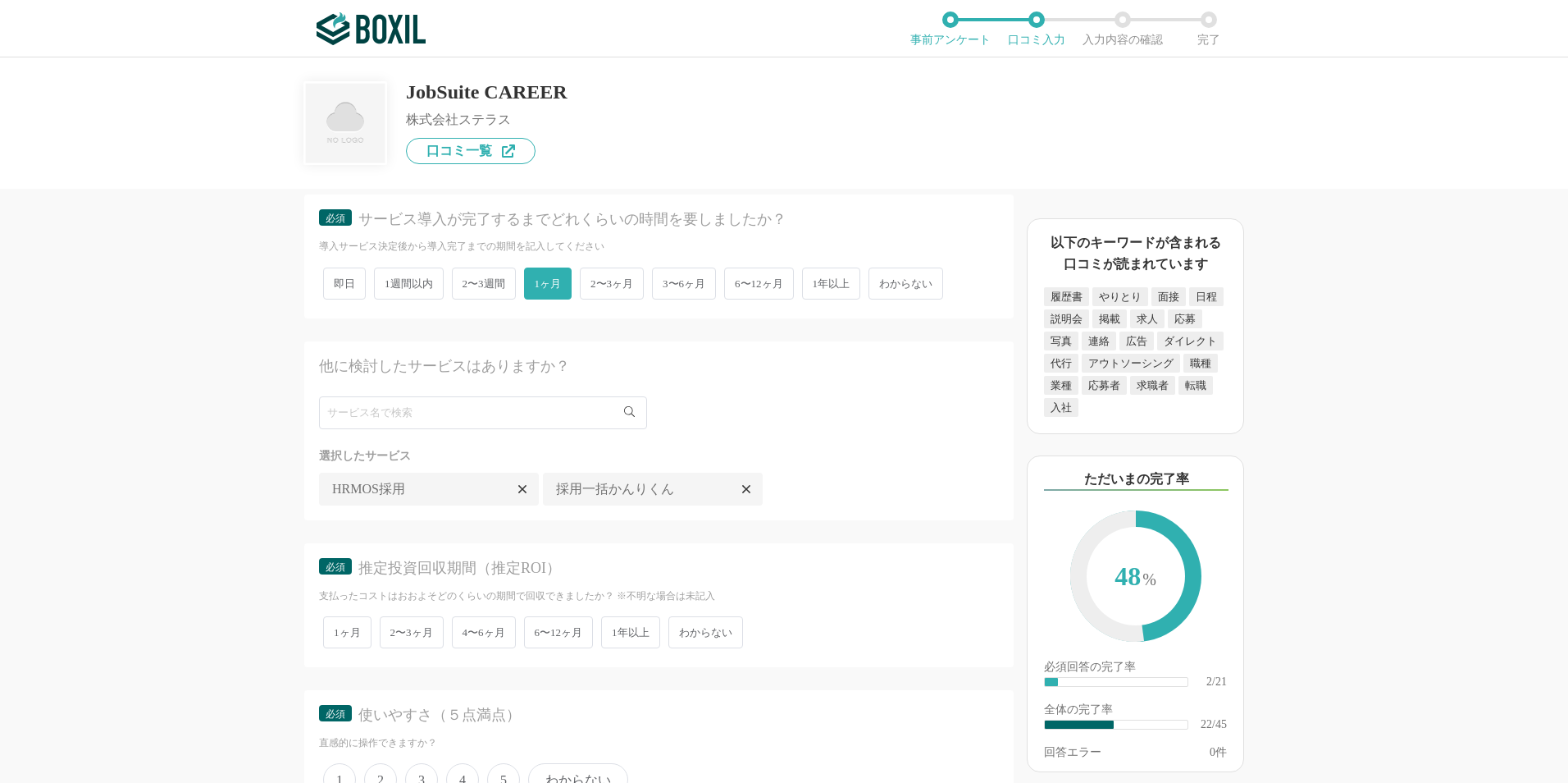
scroll to position [3035, 0]
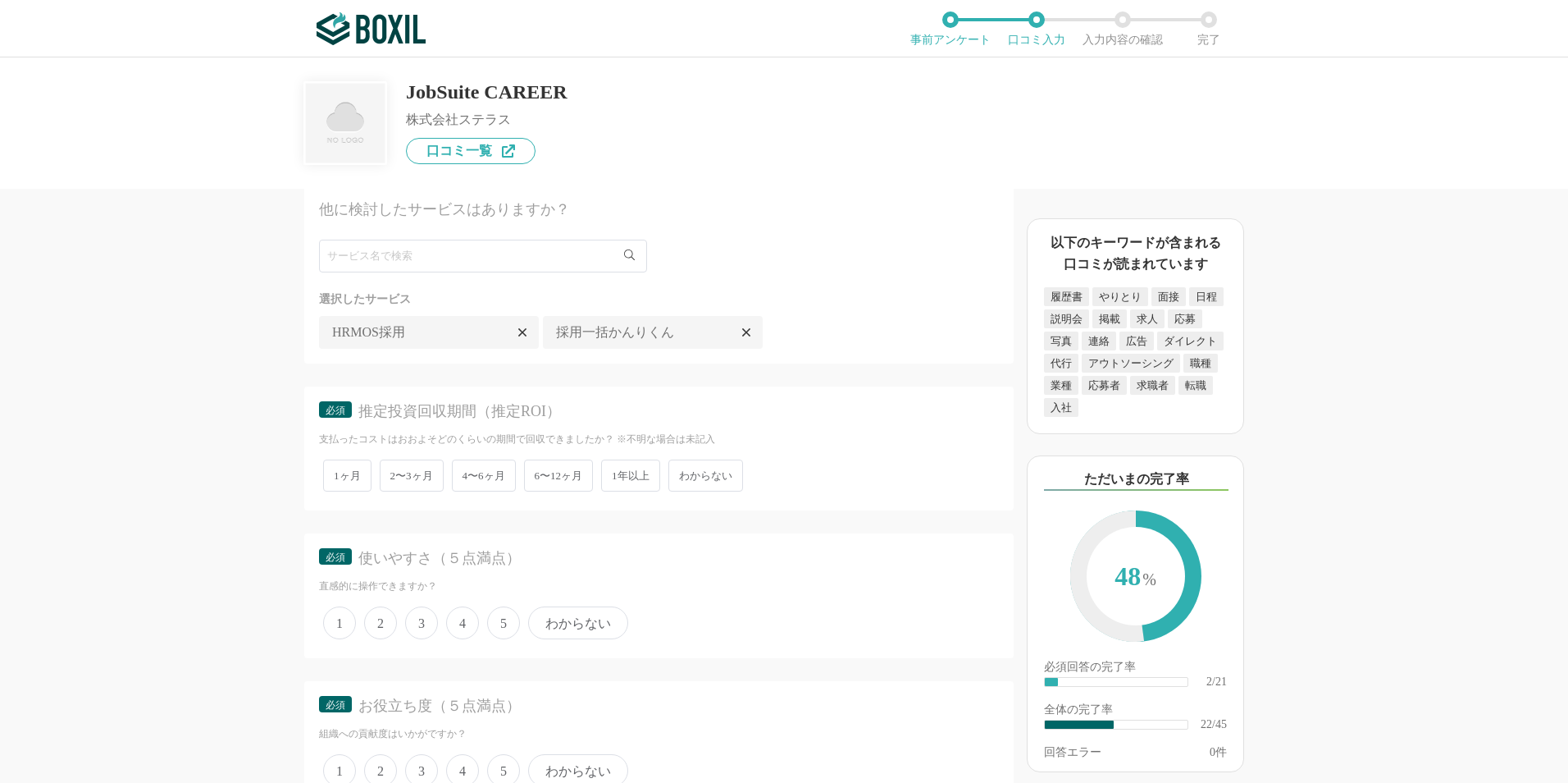
click at [716, 468] on span "わからない" at bounding box center [706, 475] width 75 height 32
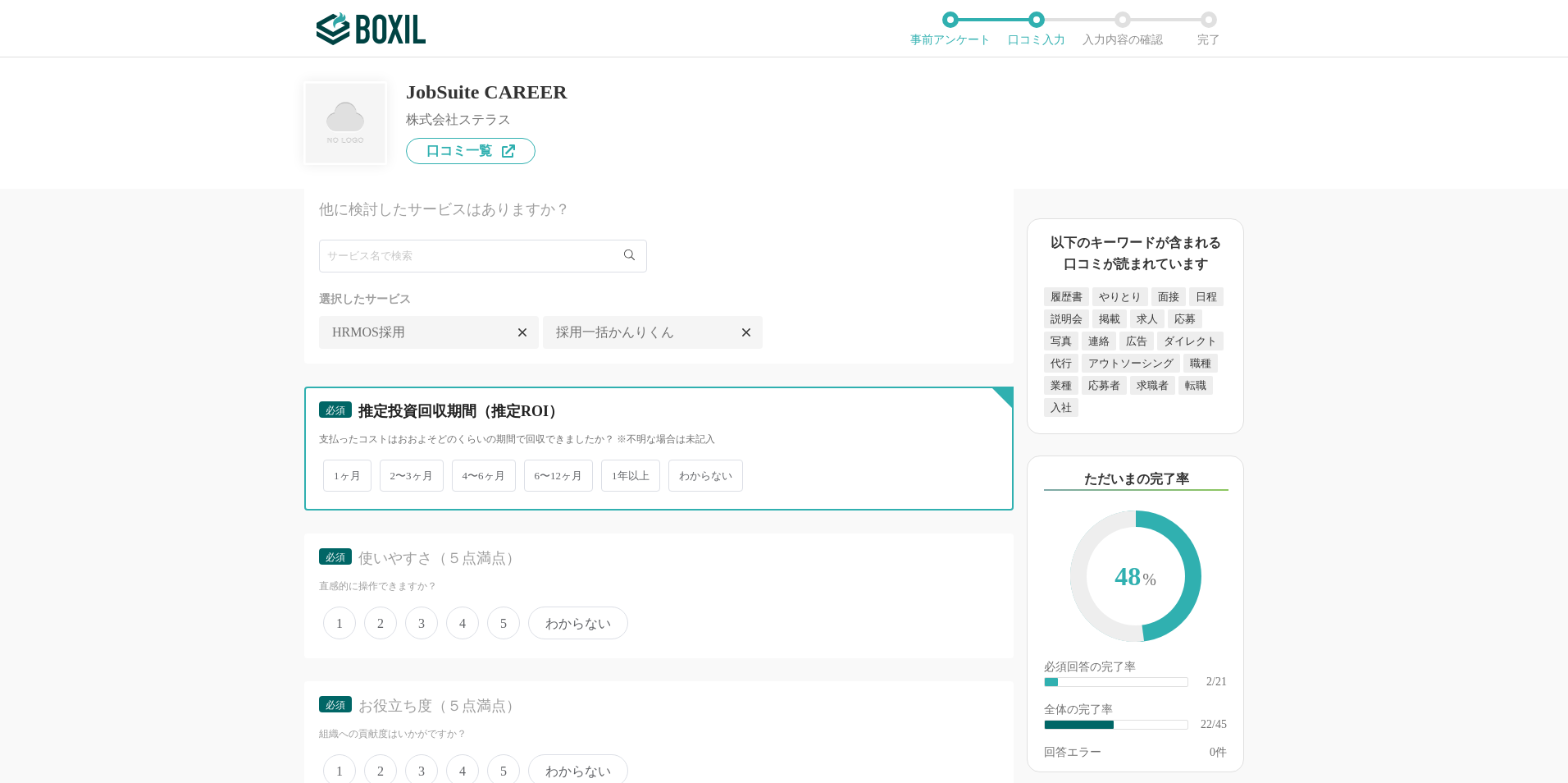
click at [683, 468] on input "わからない" at bounding box center [677, 467] width 10 height 10
radio input "true"
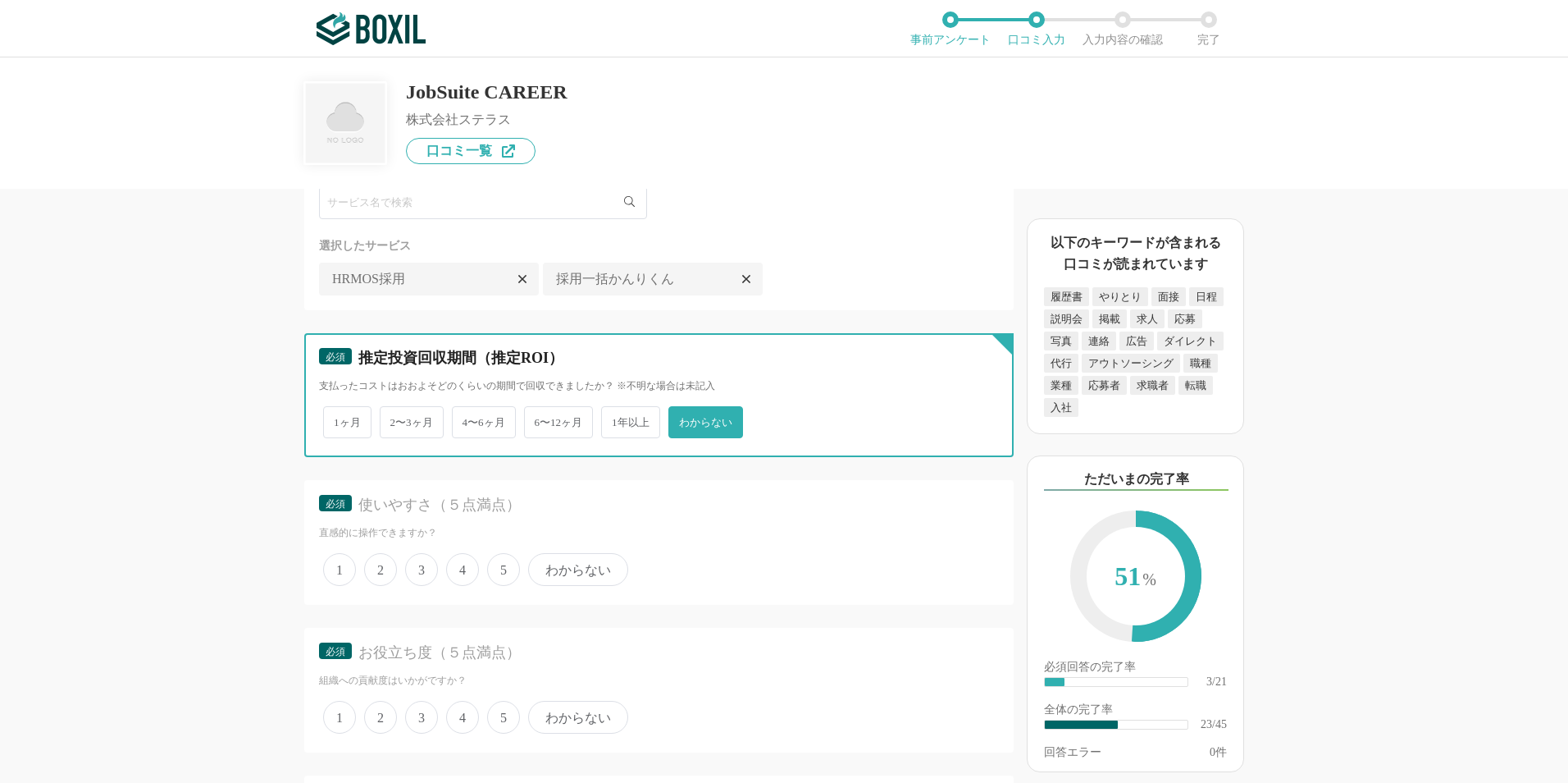
scroll to position [3117, 0]
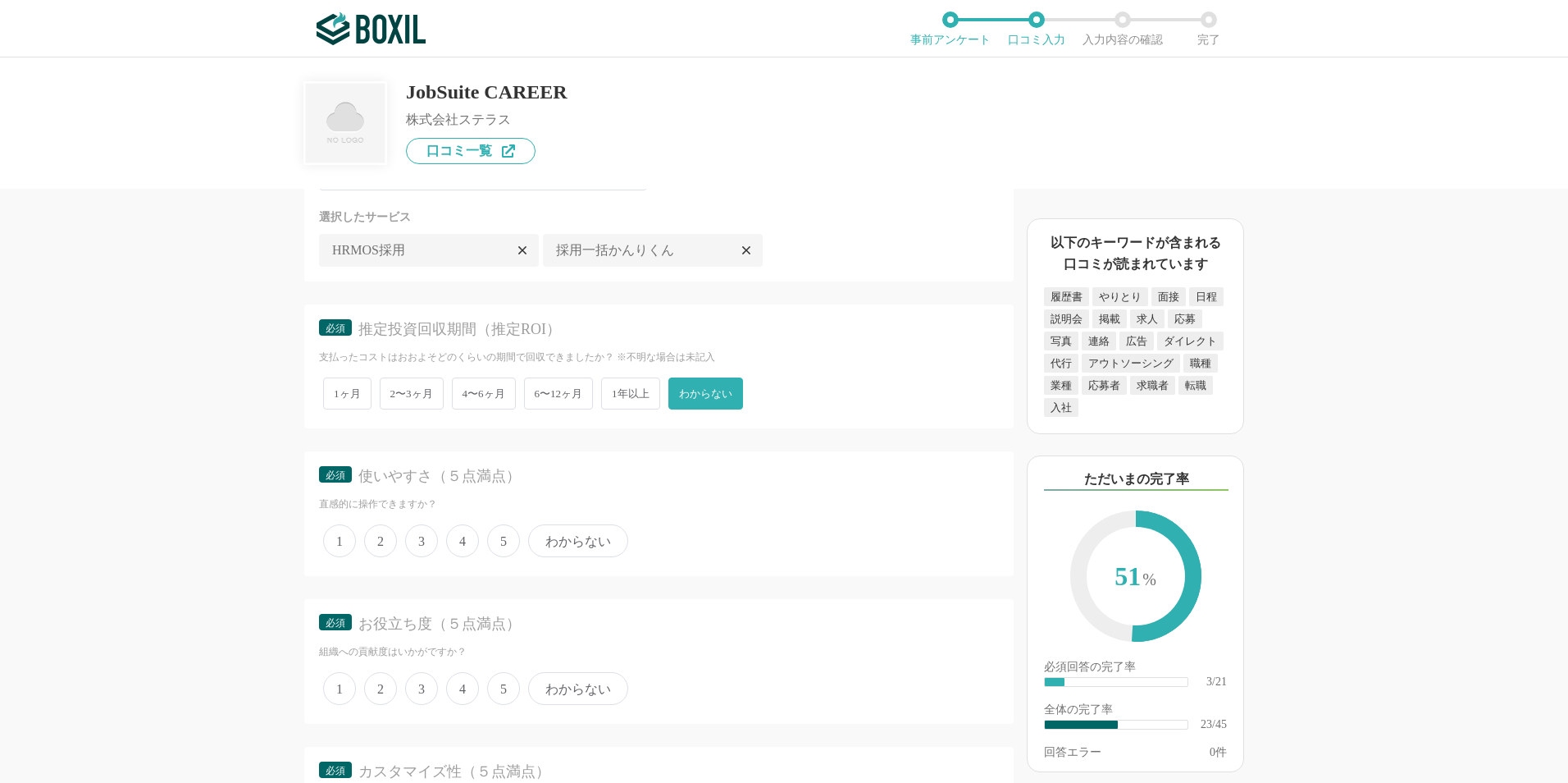
click at [517, 542] on span "5" at bounding box center [503, 541] width 33 height 33
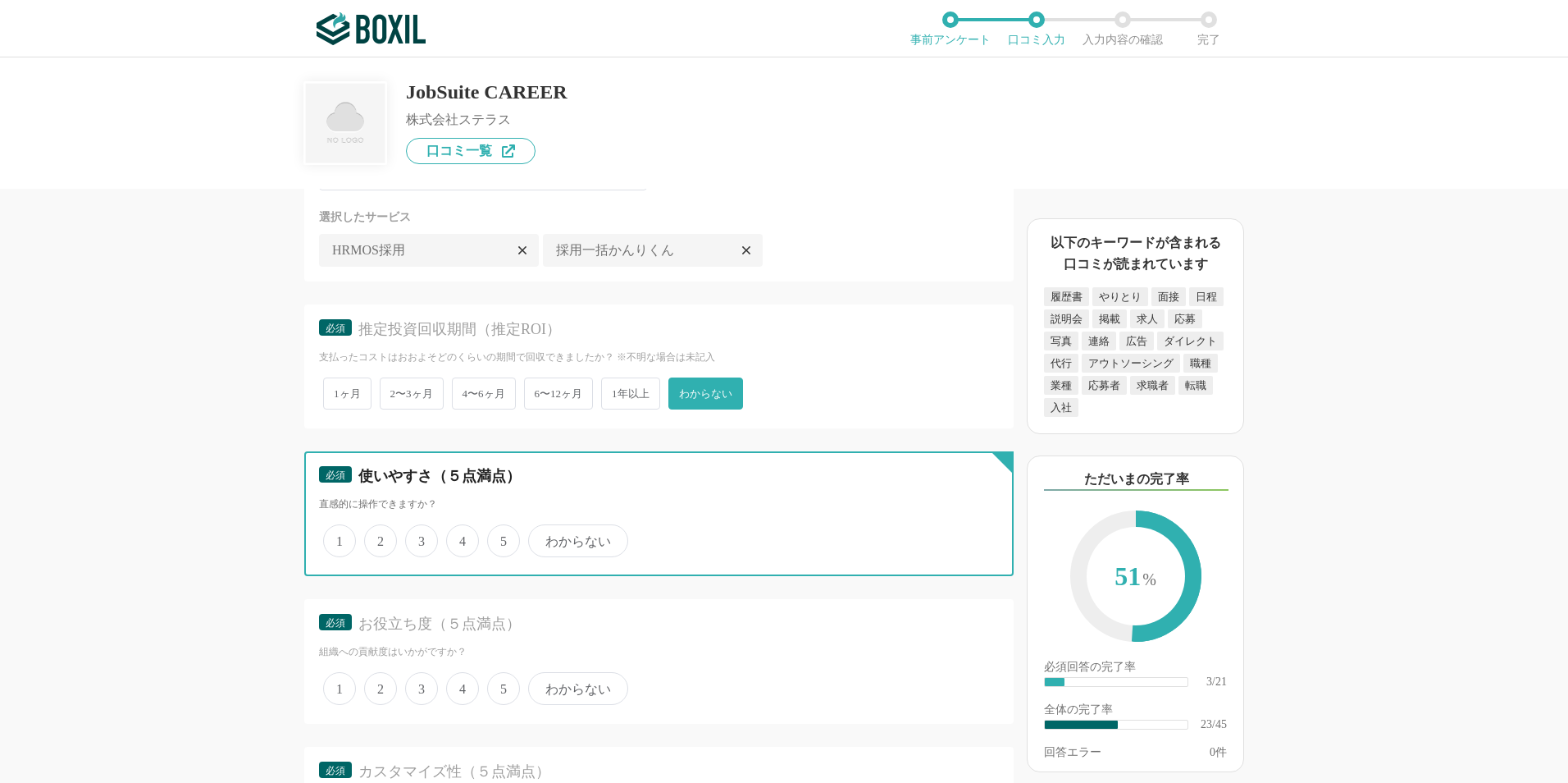
click at [501, 537] on input "5" at bounding box center [496, 532] width 10 height 10
radio input "true"
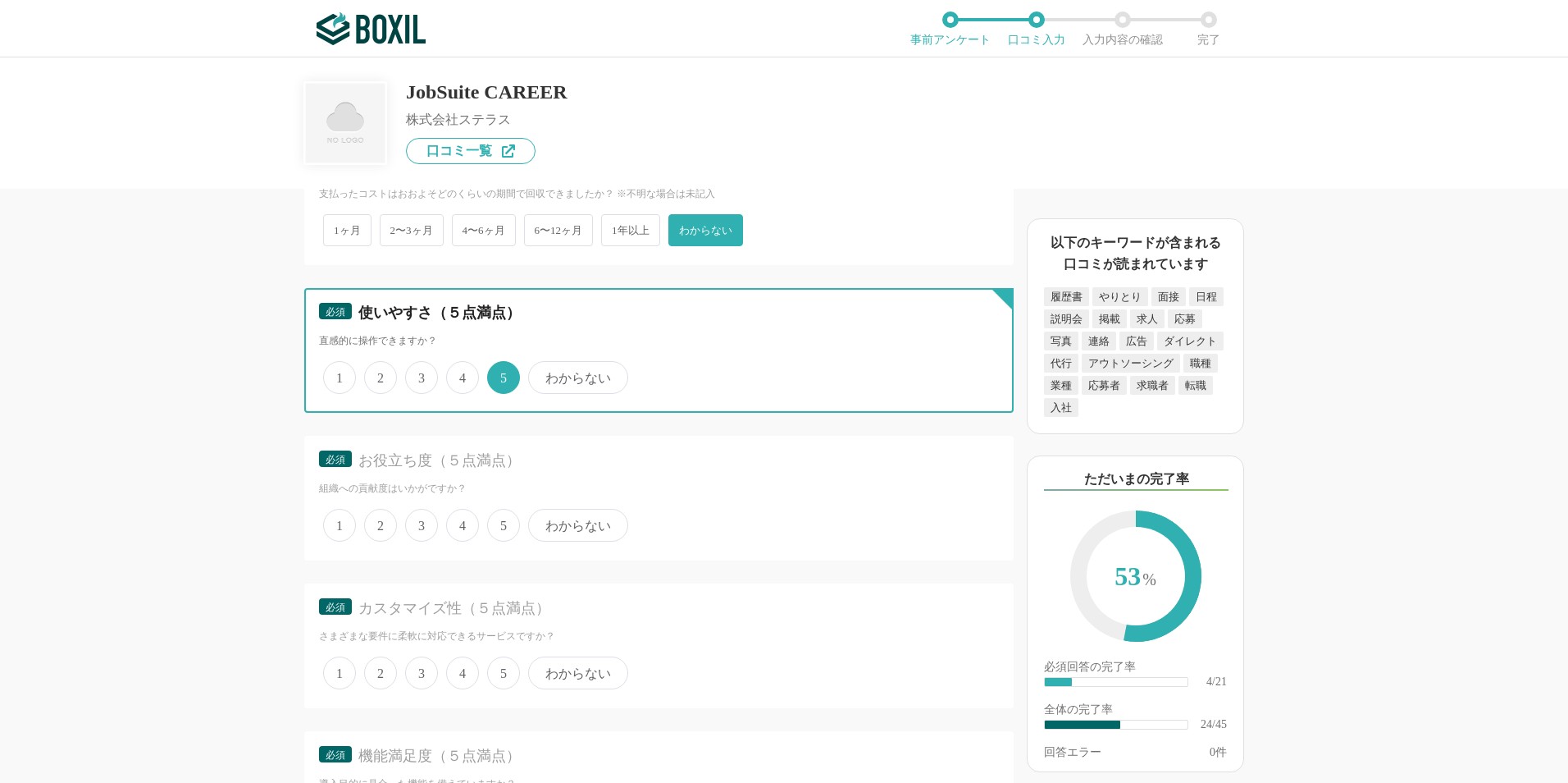
scroll to position [3282, 0]
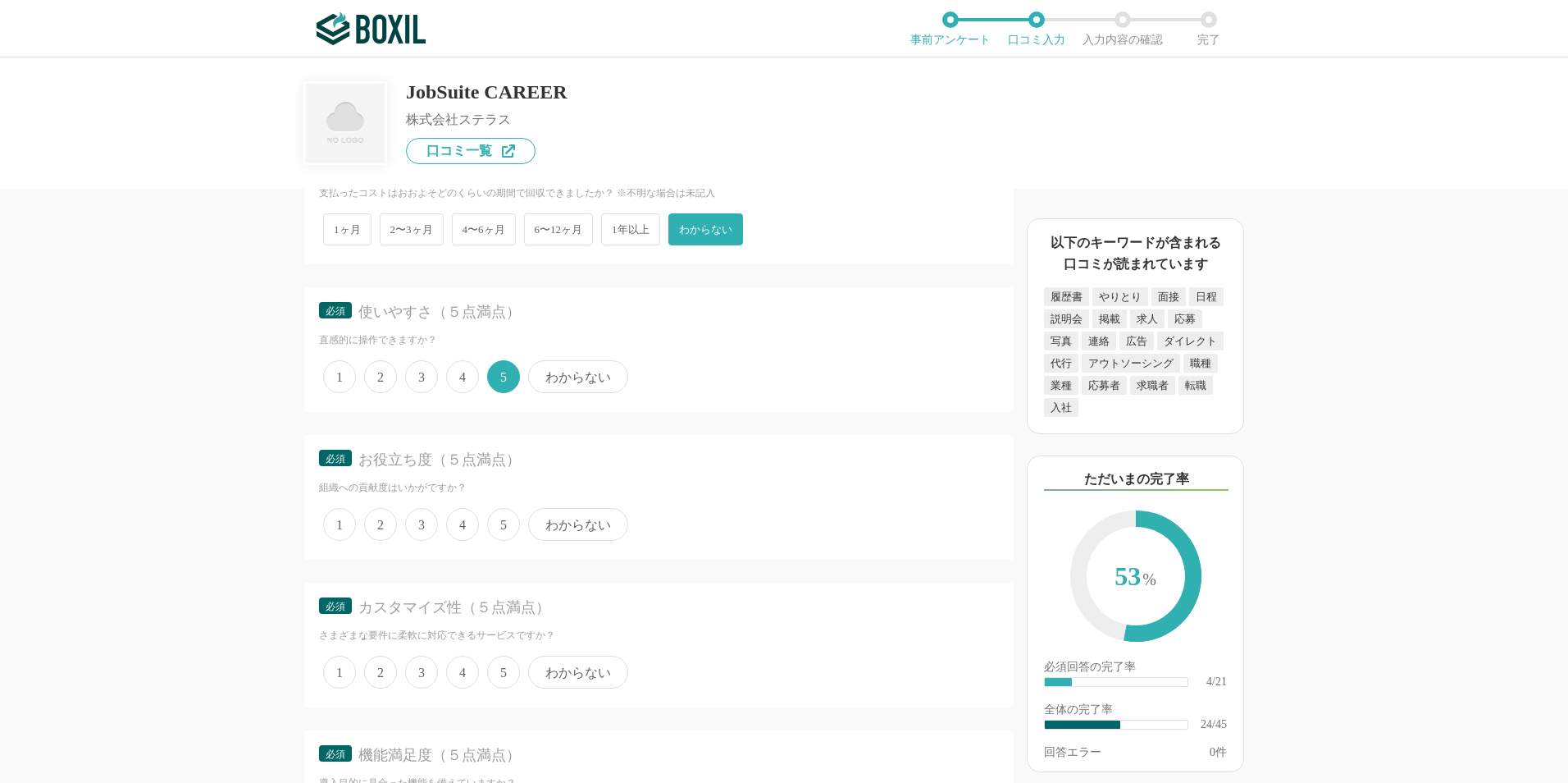
click at [465, 527] on span "4" at bounding box center [462, 524] width 33 height 33
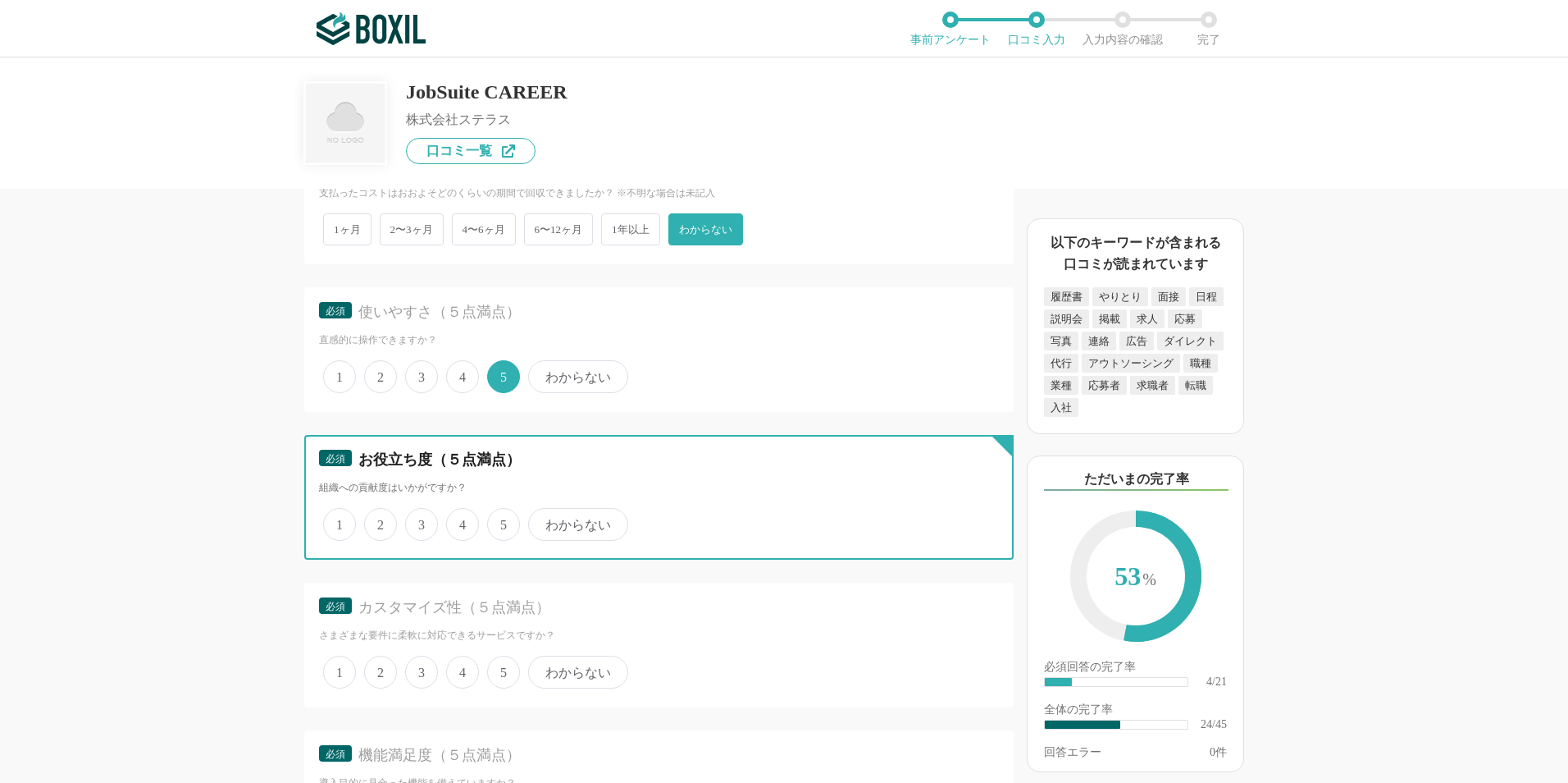
click at [461, 521] on input "4" at bounding box center [455, 516] width 10 height 10
radio input "true"
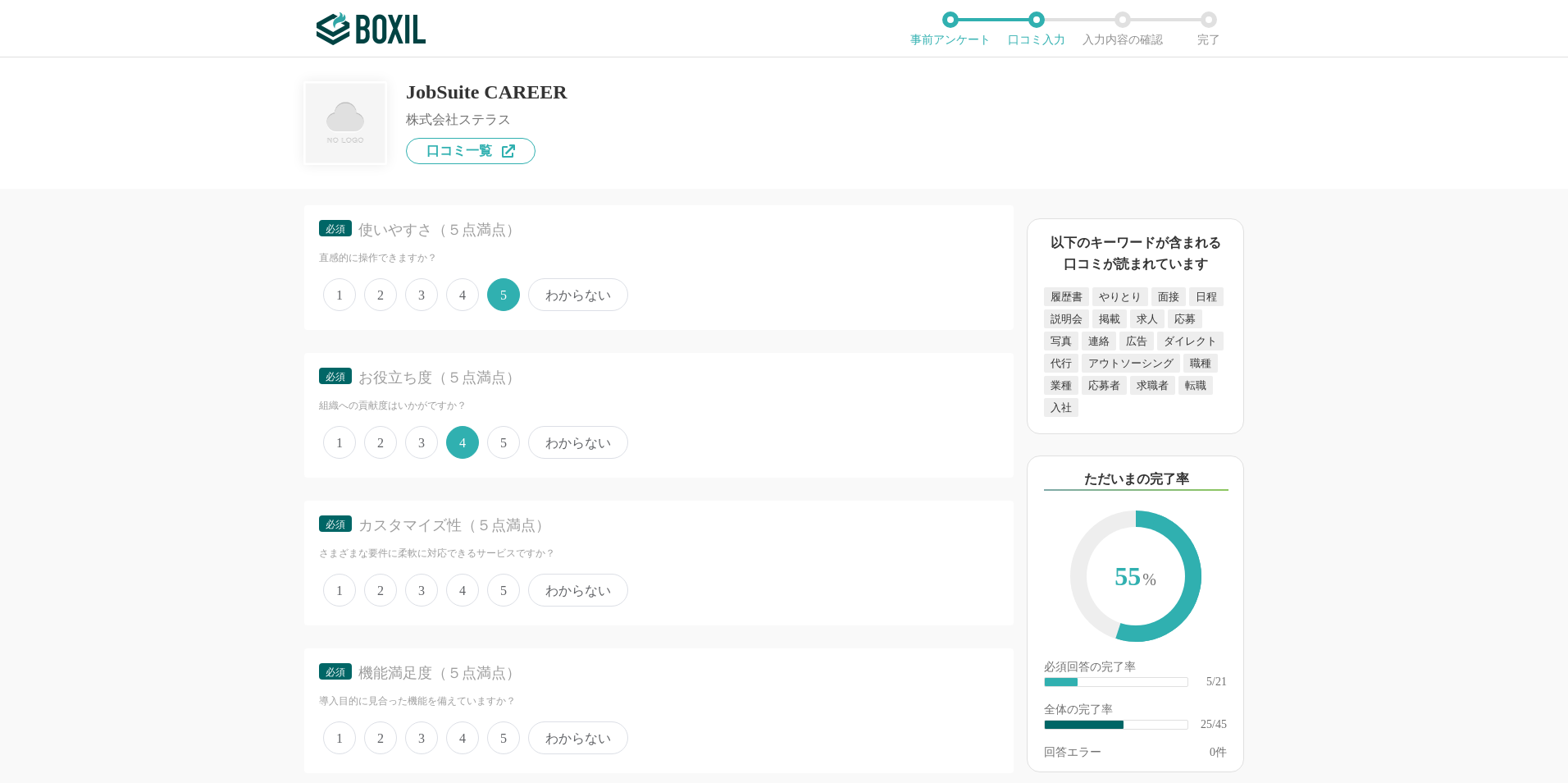
click at [421, 591] on span "3" at bounding box center [421, 590] width 33 height 33
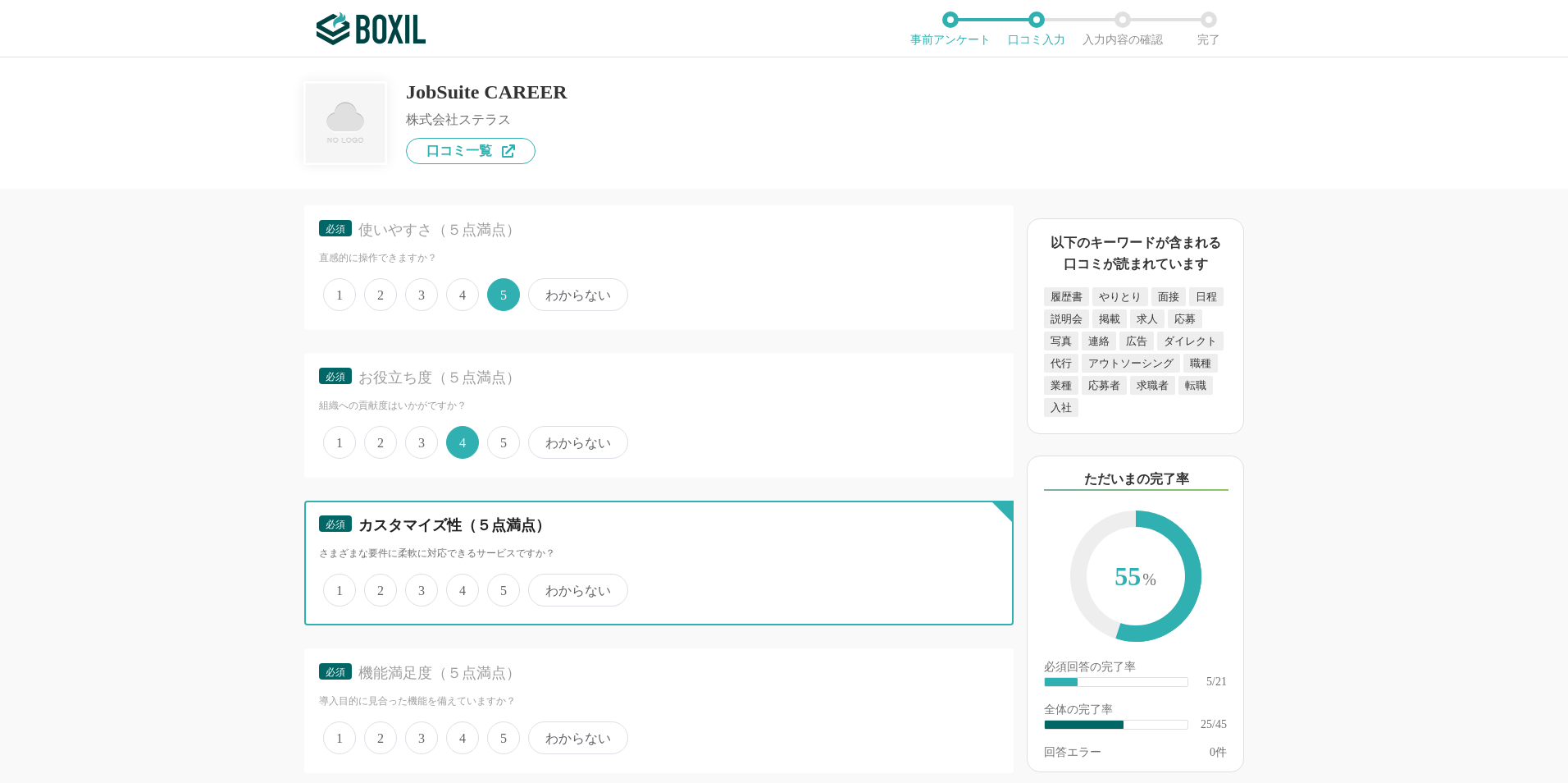
click at [420, 586] on input "3" at bounding box center [414, 581] width 10 height 10
radio input "true"
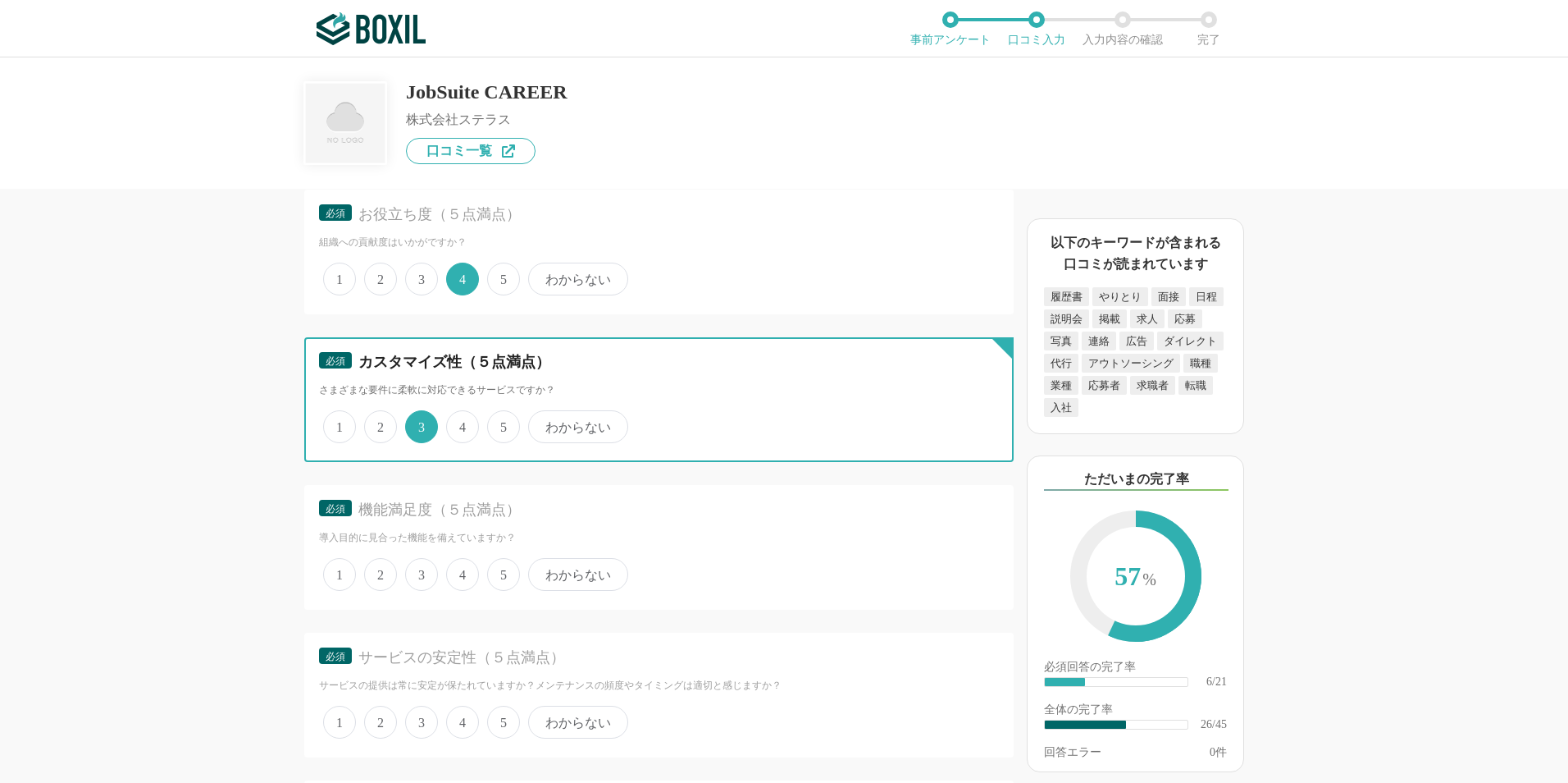
scroll to position [3527, 0]
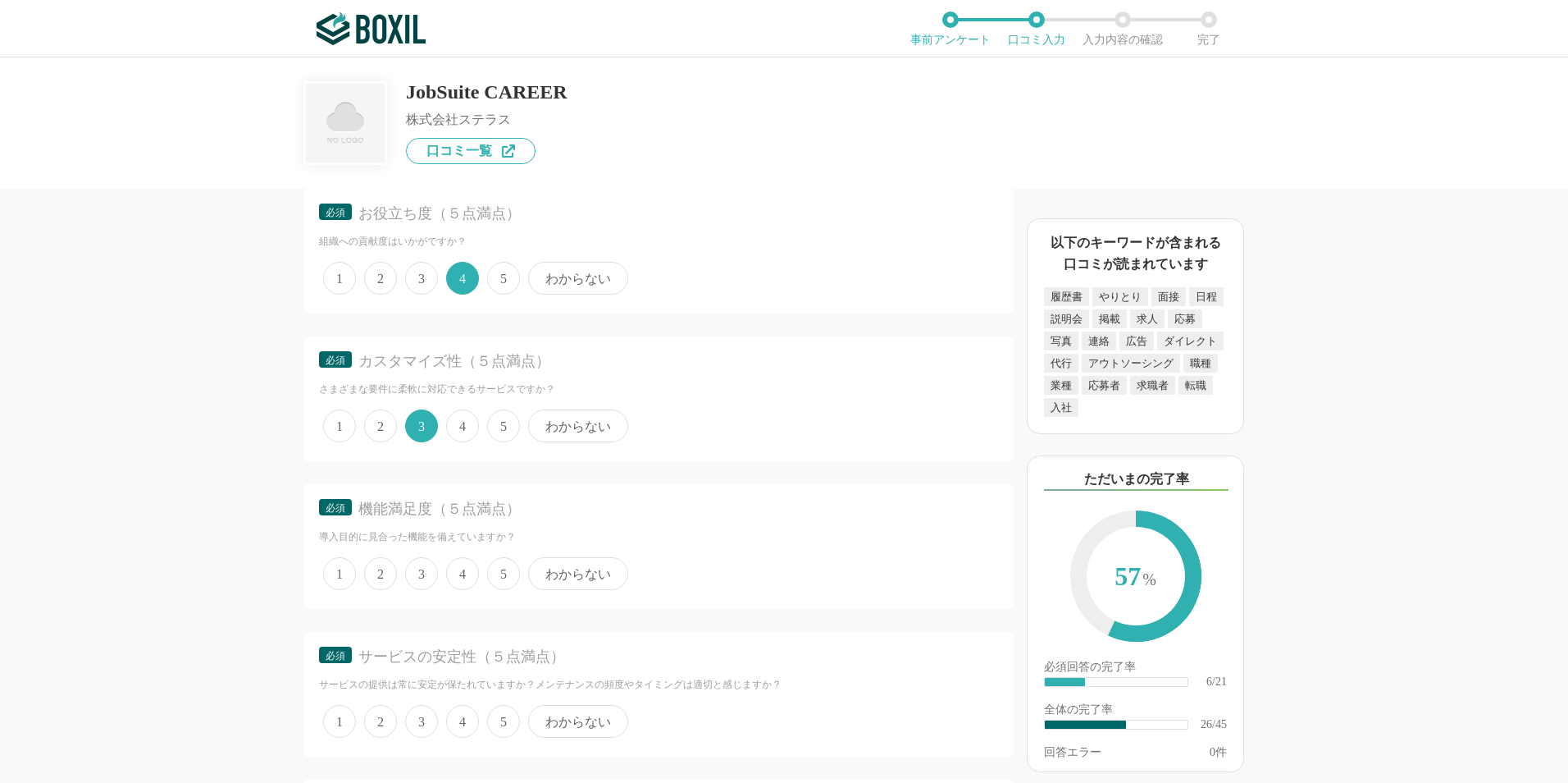
click at [455, 575] on span "4" at bounding box center [462, 574] width 33 height 33
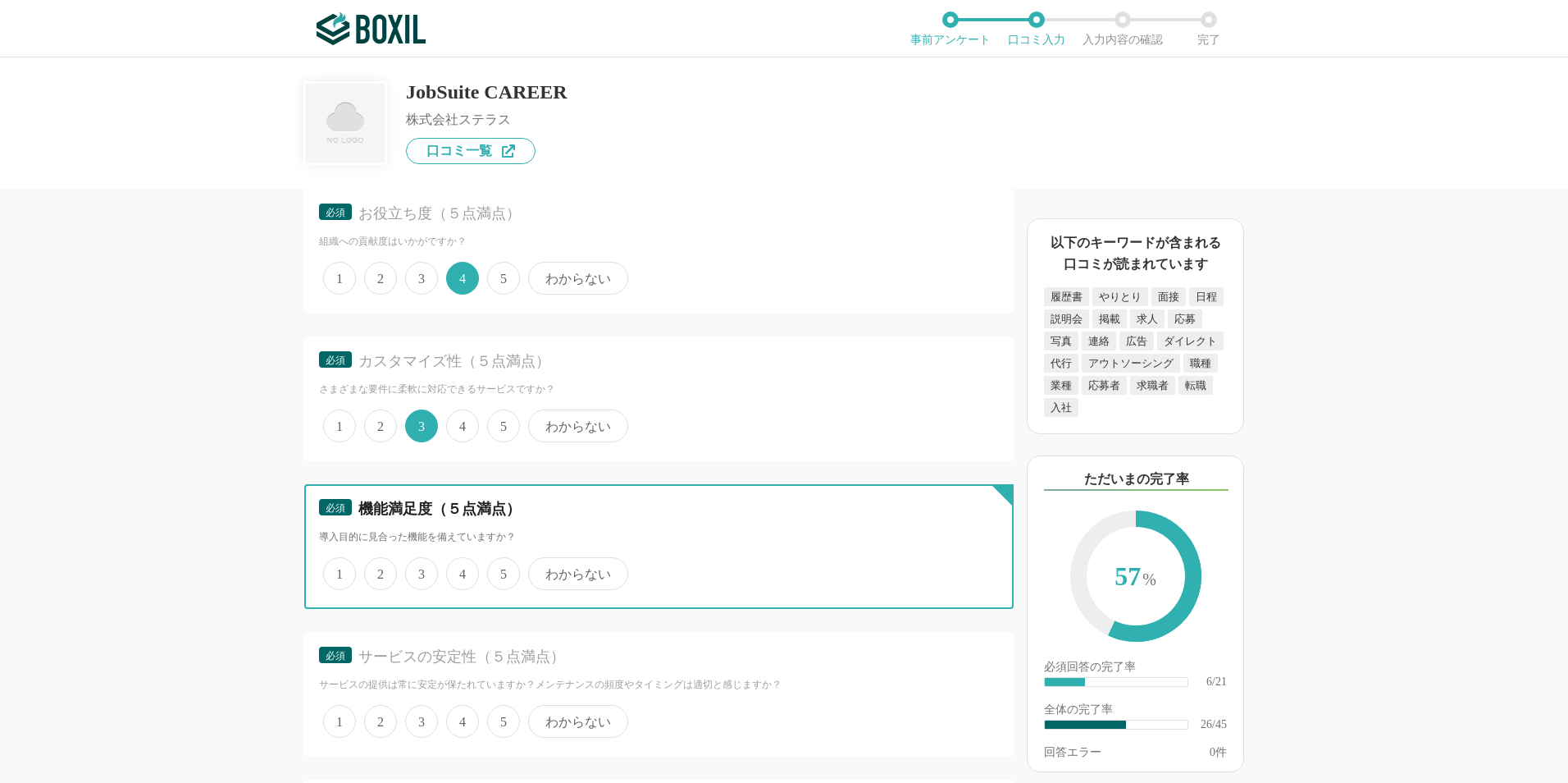
click at [455, 570] on input "4" at bounding box center [455, 564] width 10 height 10
radio input "true"
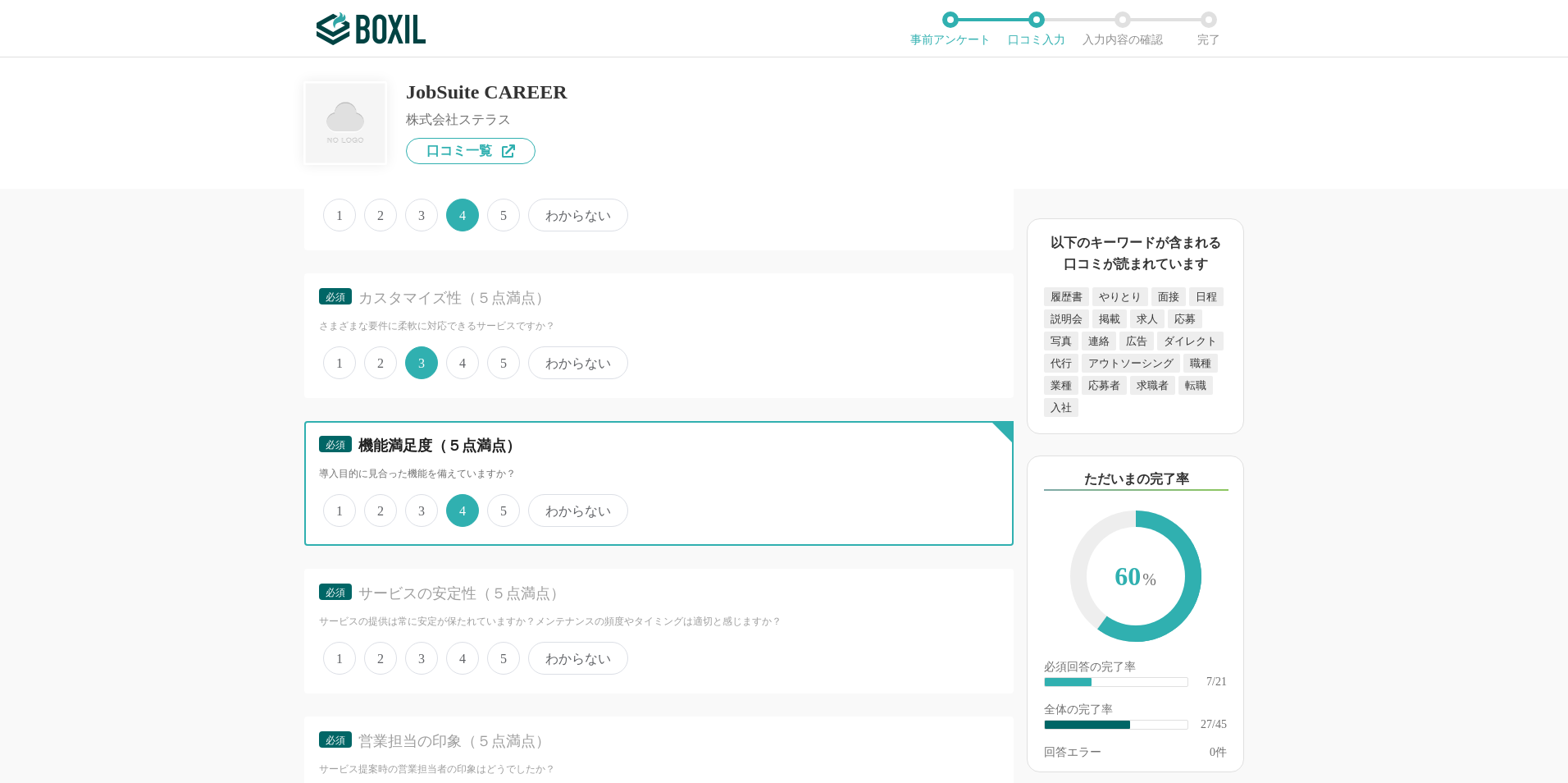
scroll to position [3774, 0]
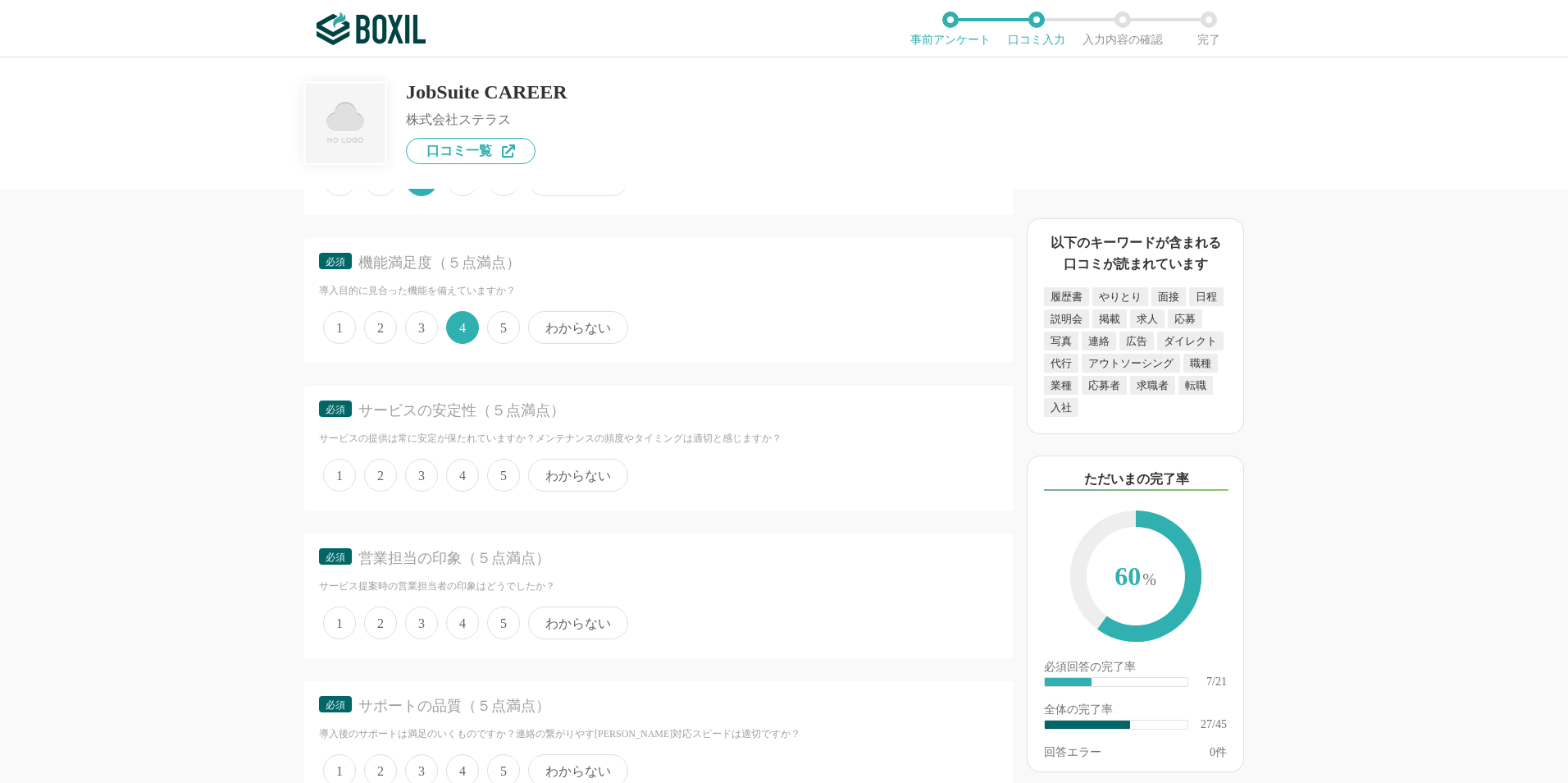
click at [470, 466] on span "4" at bounding box center [462, 476] width 33 height 33
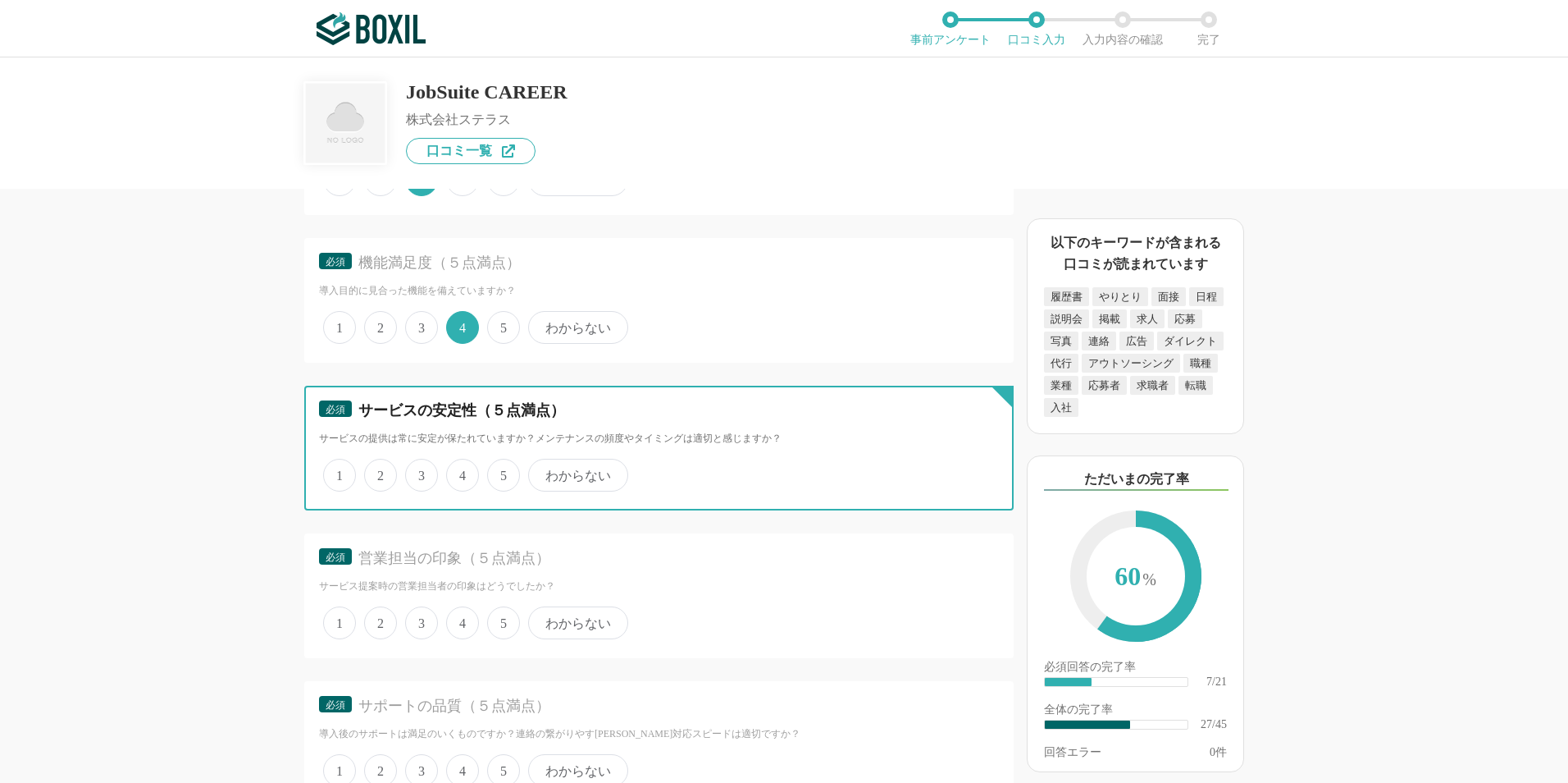
click at [461, 466] on input "4" at bounding box center [455, 466] width 10 height 10
radio input "true"
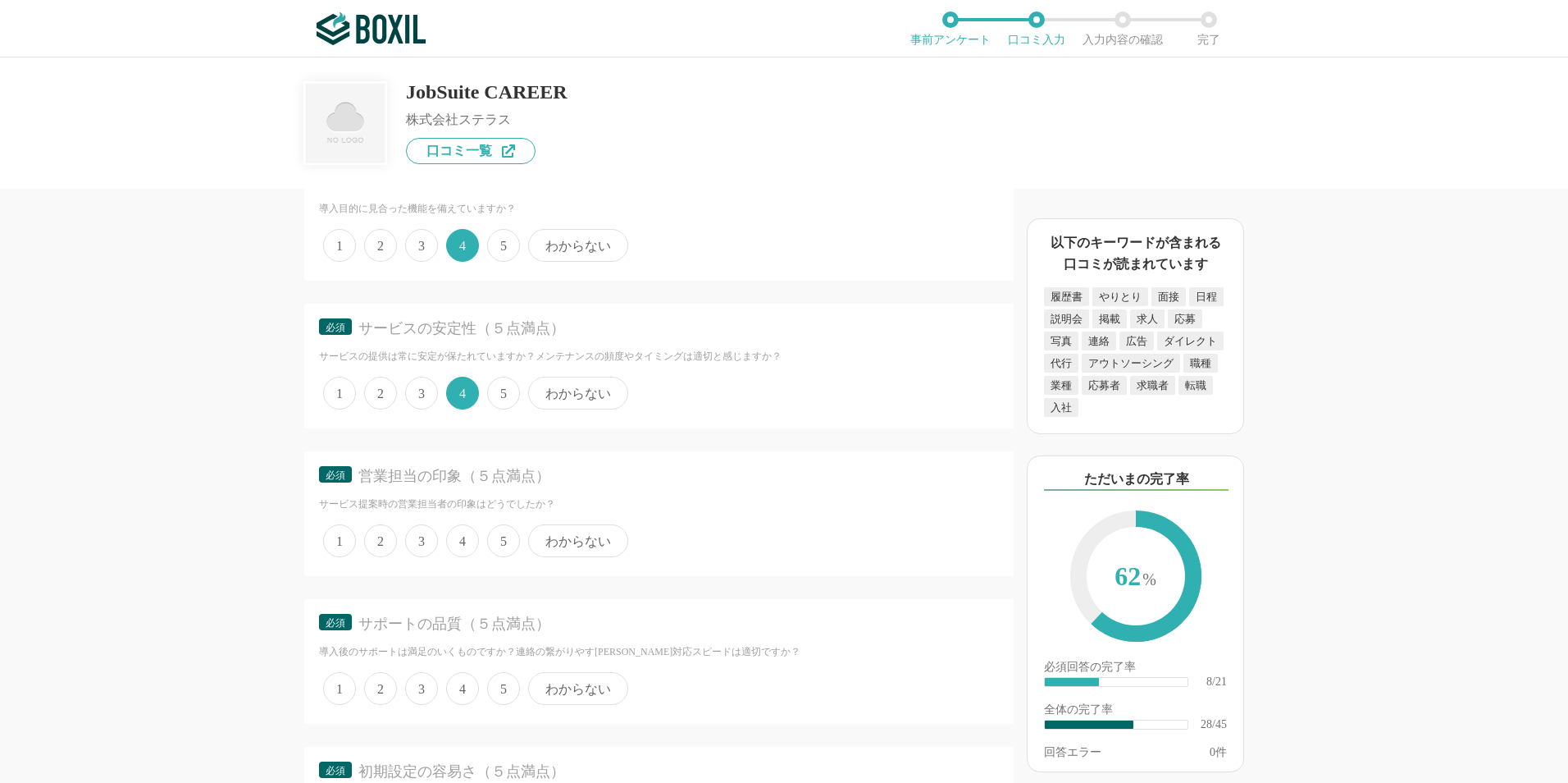
click at [467, 544] on span "4" at bounding box center [462, 541] width 33 height 33
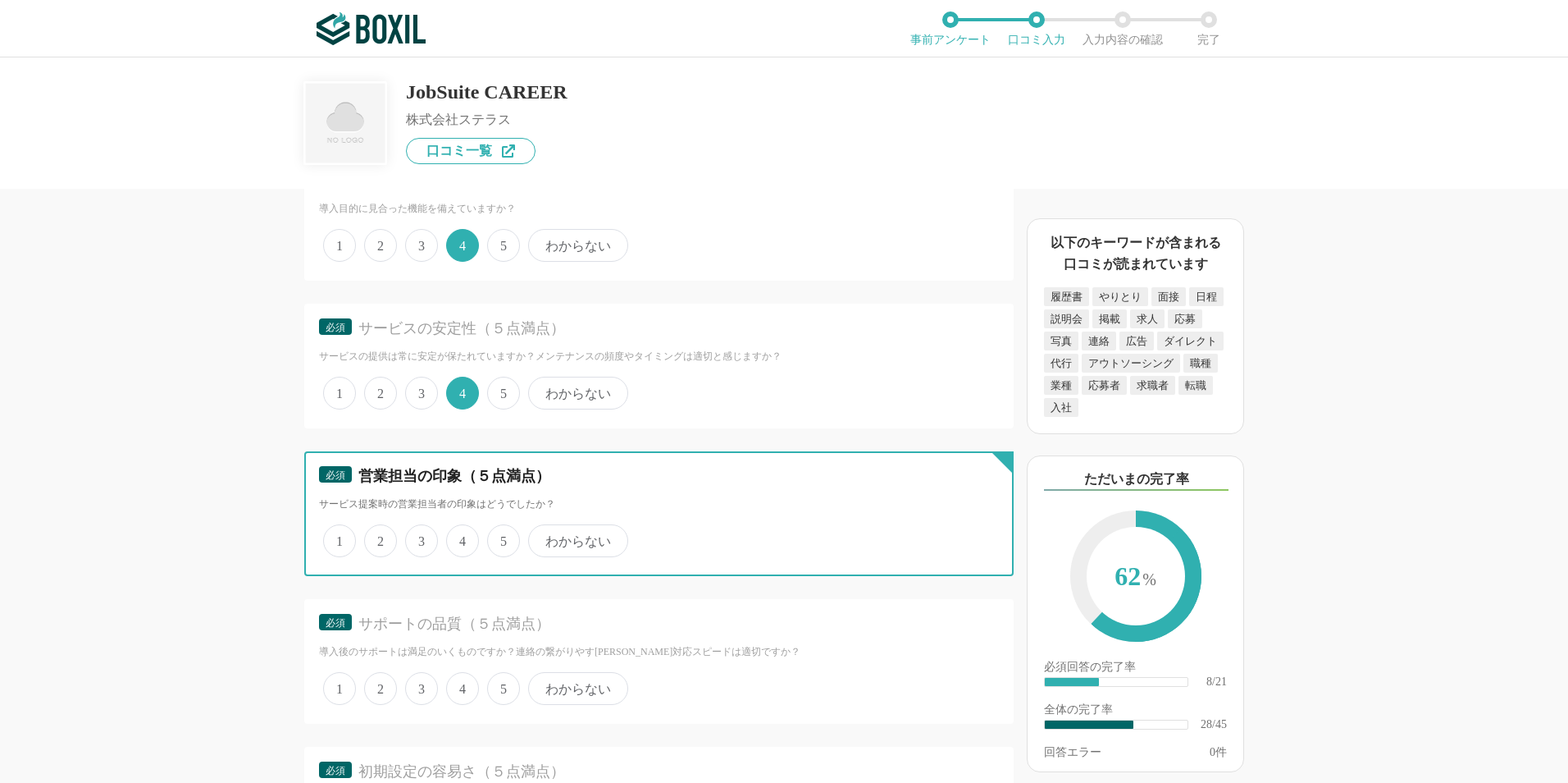
click at [461, 537] on input "4" at bounding box center [455, 532] width 10 height 10
radio input "true"
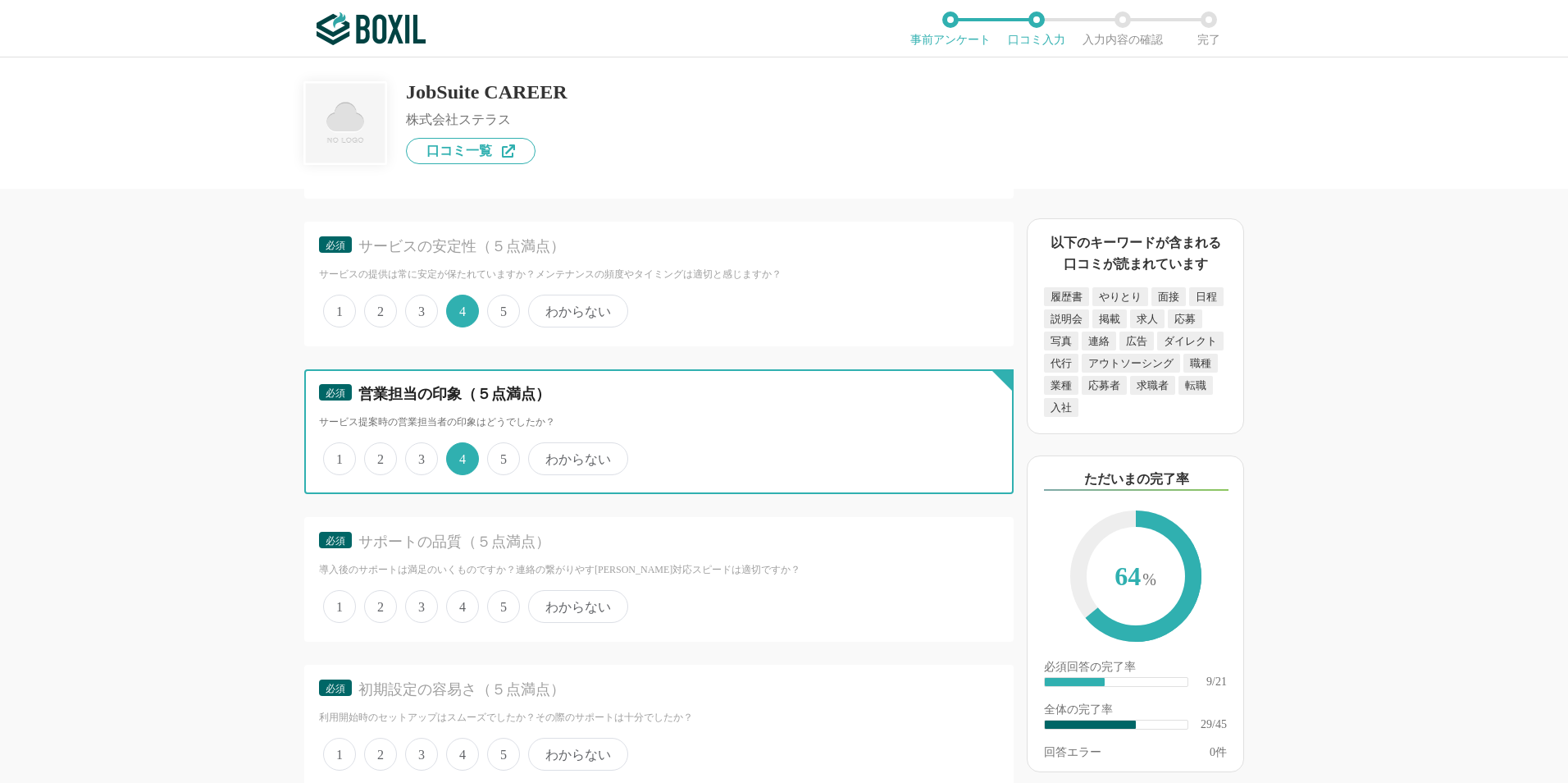
scroll to position [4020, 0]
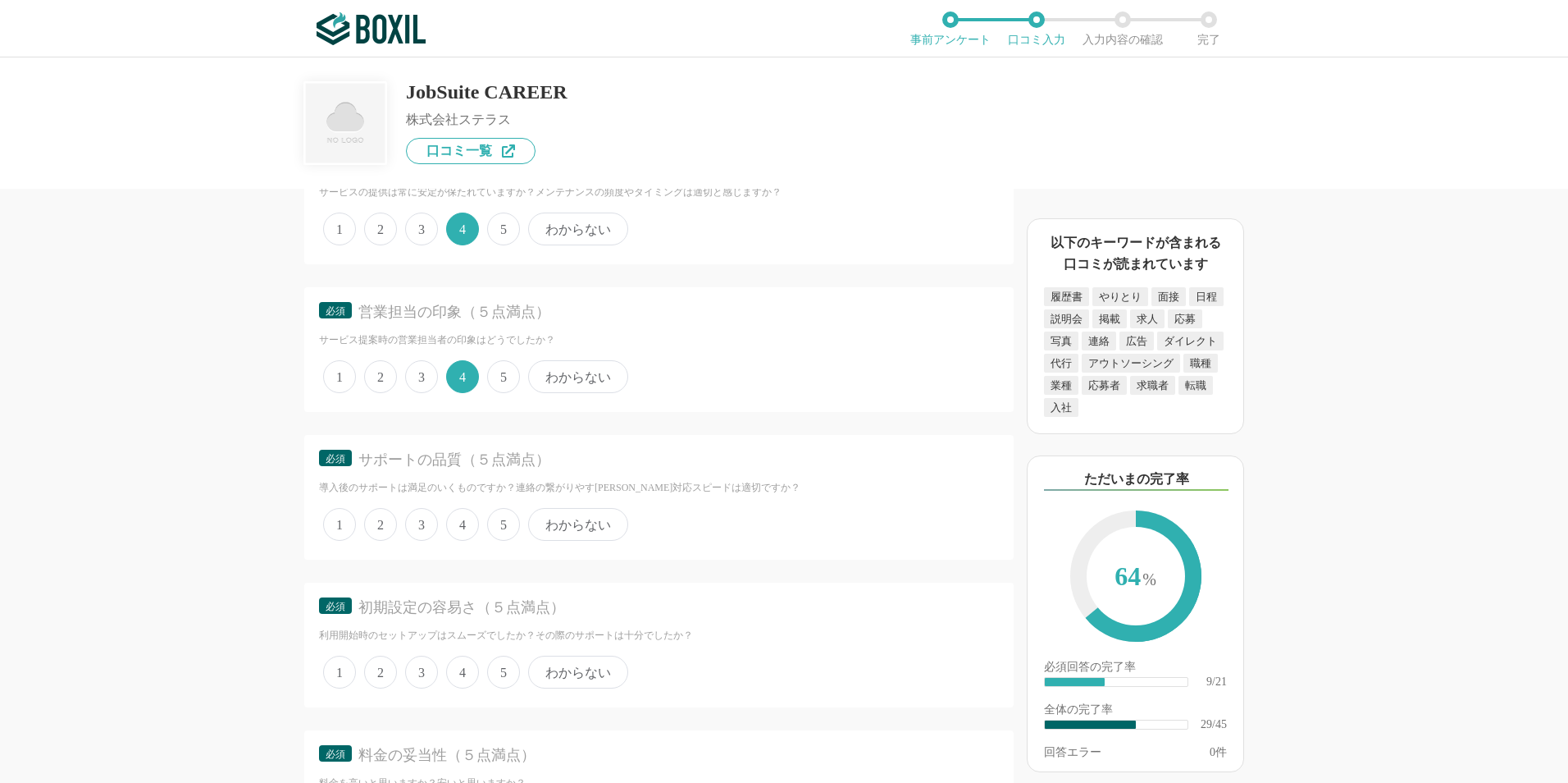
click at [467, 530] on span "4" at bounding box center [462, 524] width 33 height 33
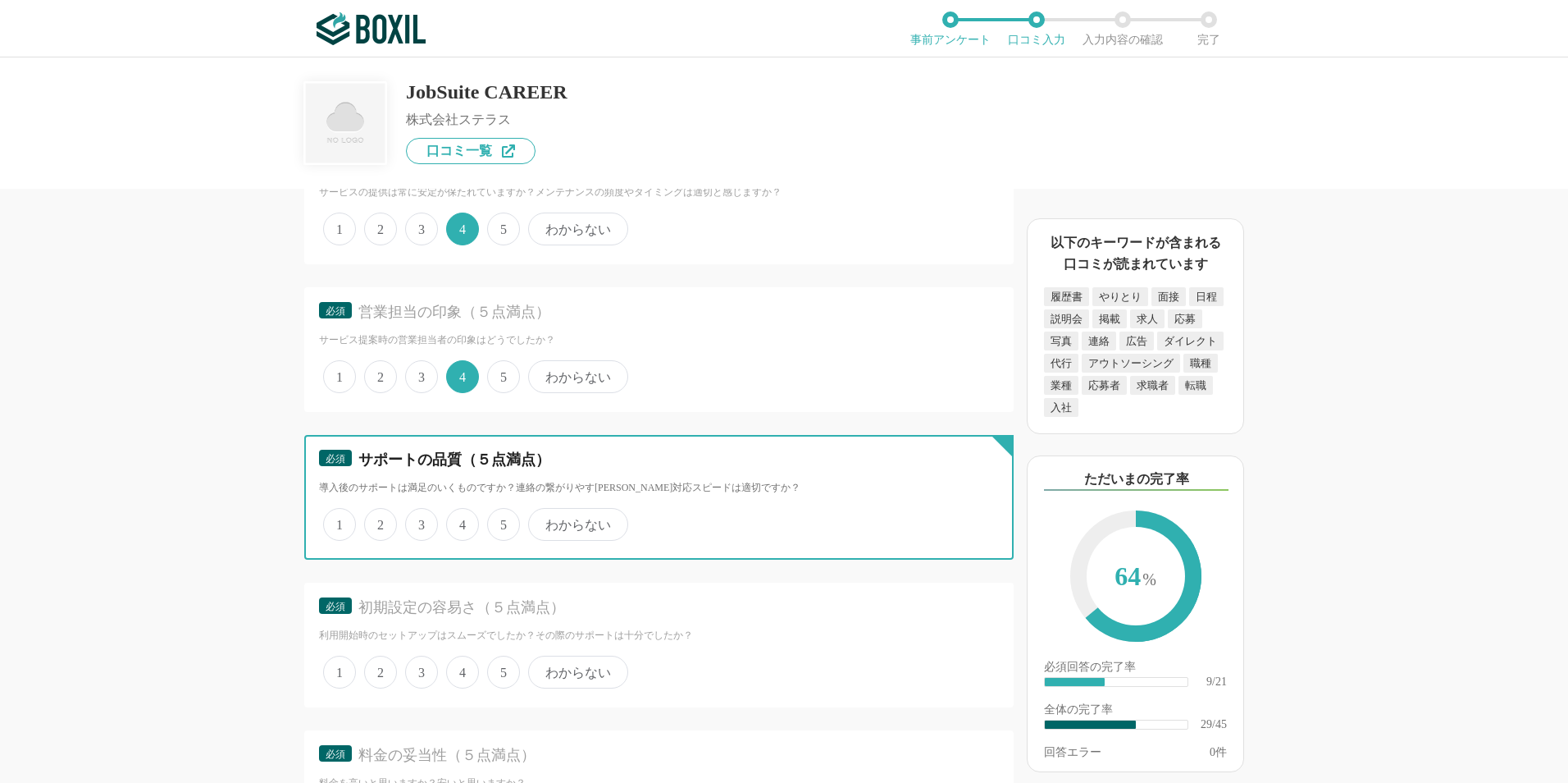
click at [461, 521] on input "4" at bounding box center [455, 516] width 10 height 10
radio input "true"
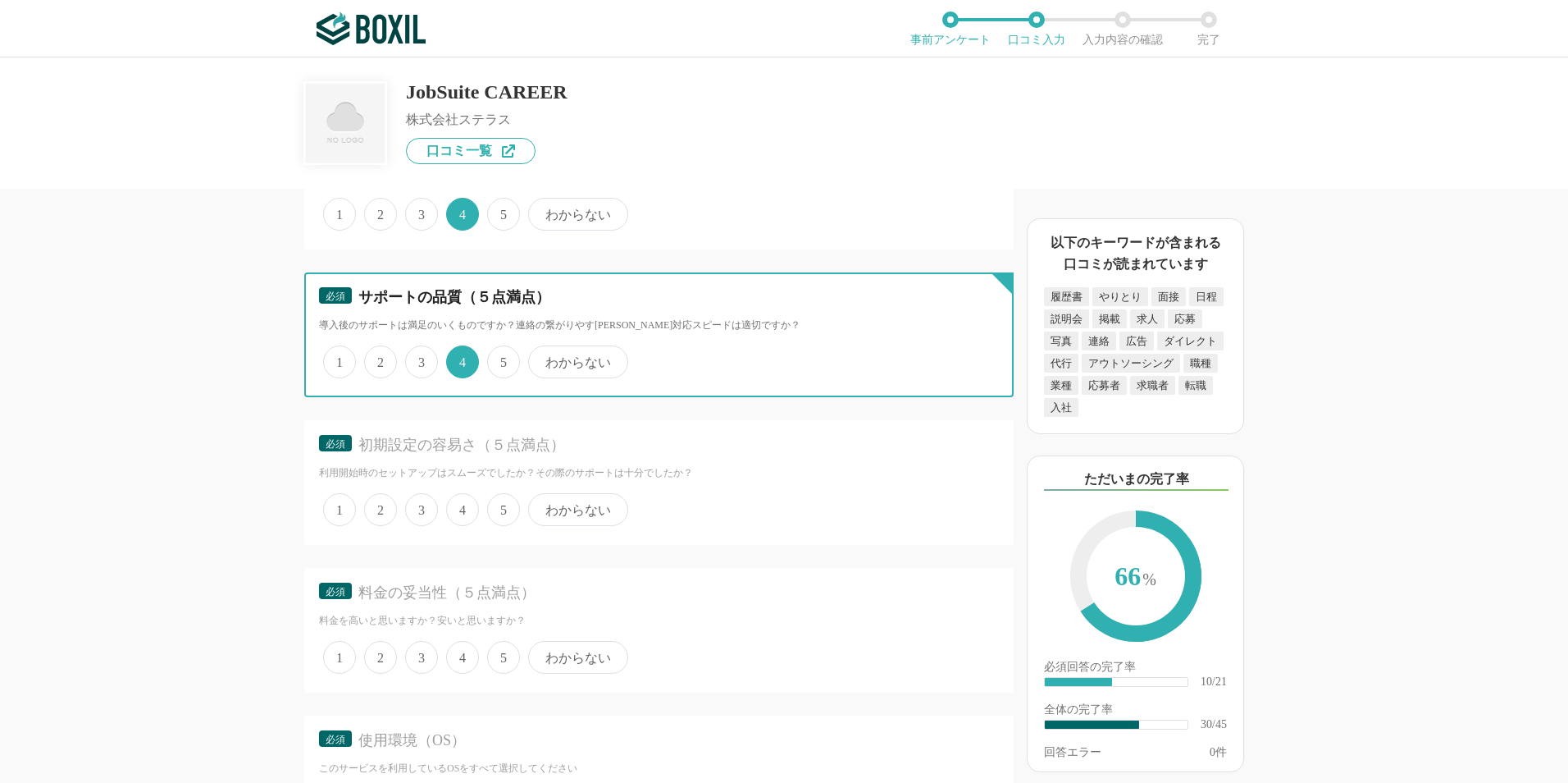
scroll to position [4266, 0]
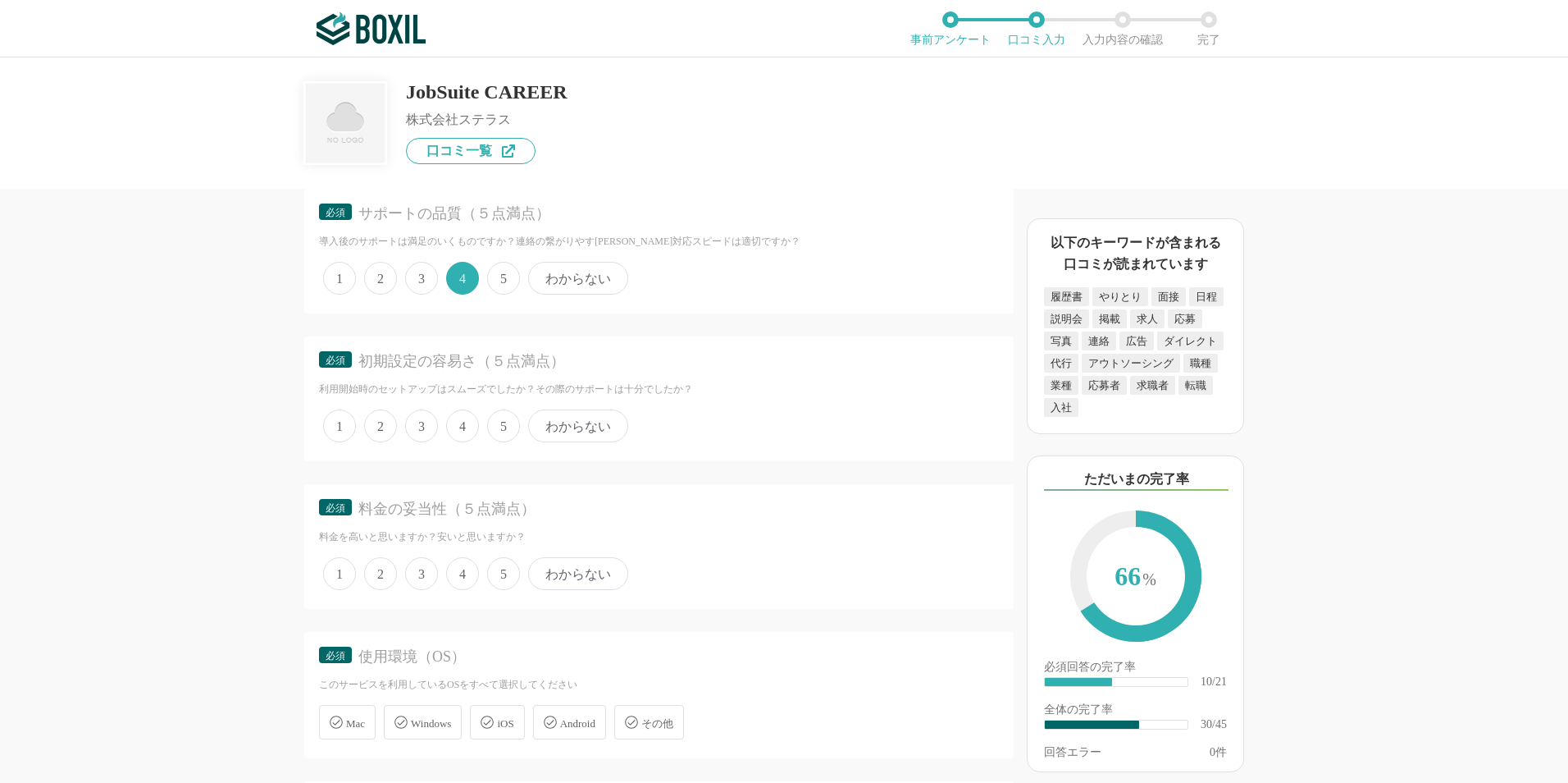
click at [458, 423] on span "4" at bounding box center [462, 426] width 33 height 33
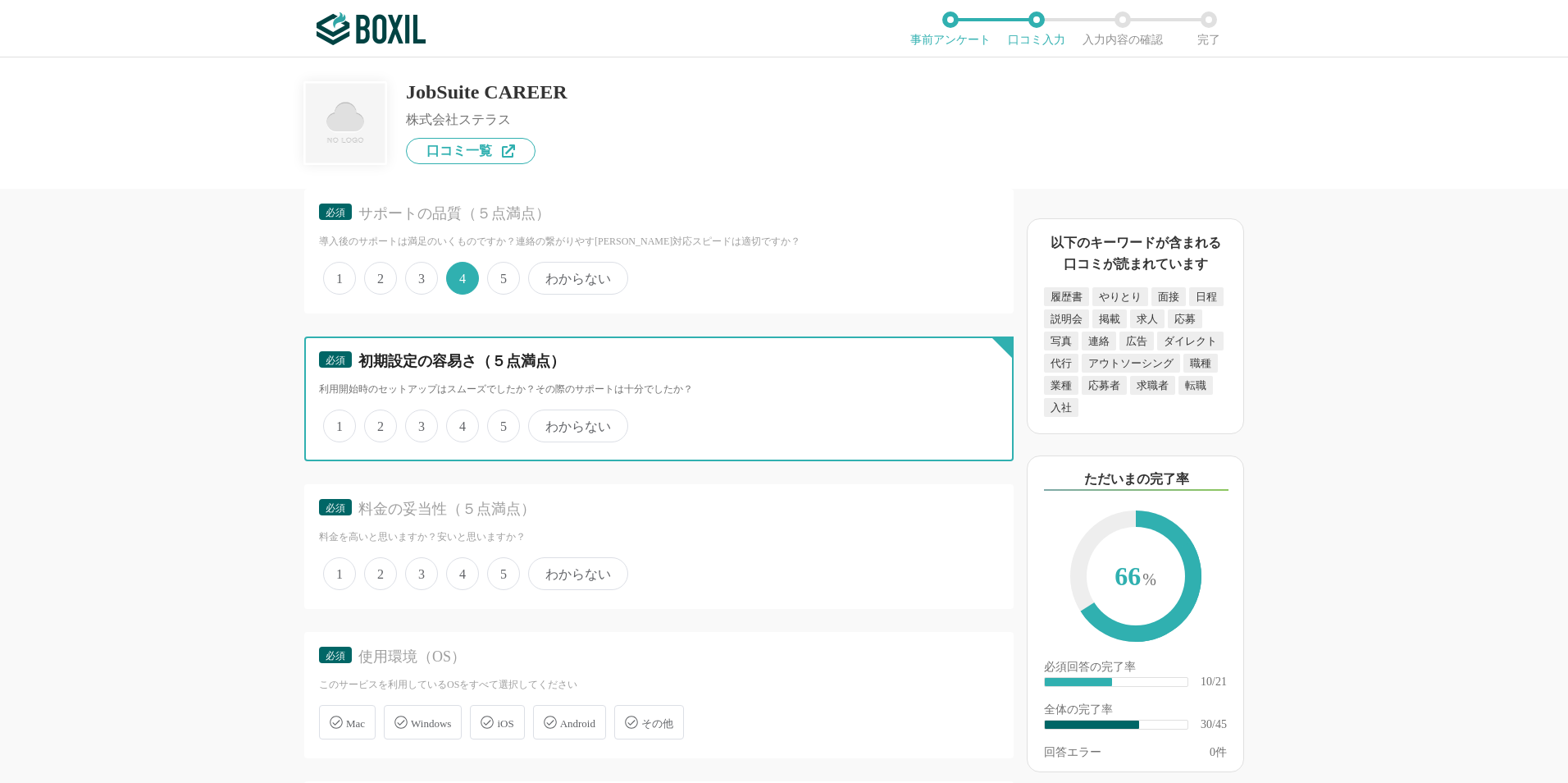
click at [458, 422] on input "4" at bounding box center [455, 417] width 10 height 10
radio input "true"
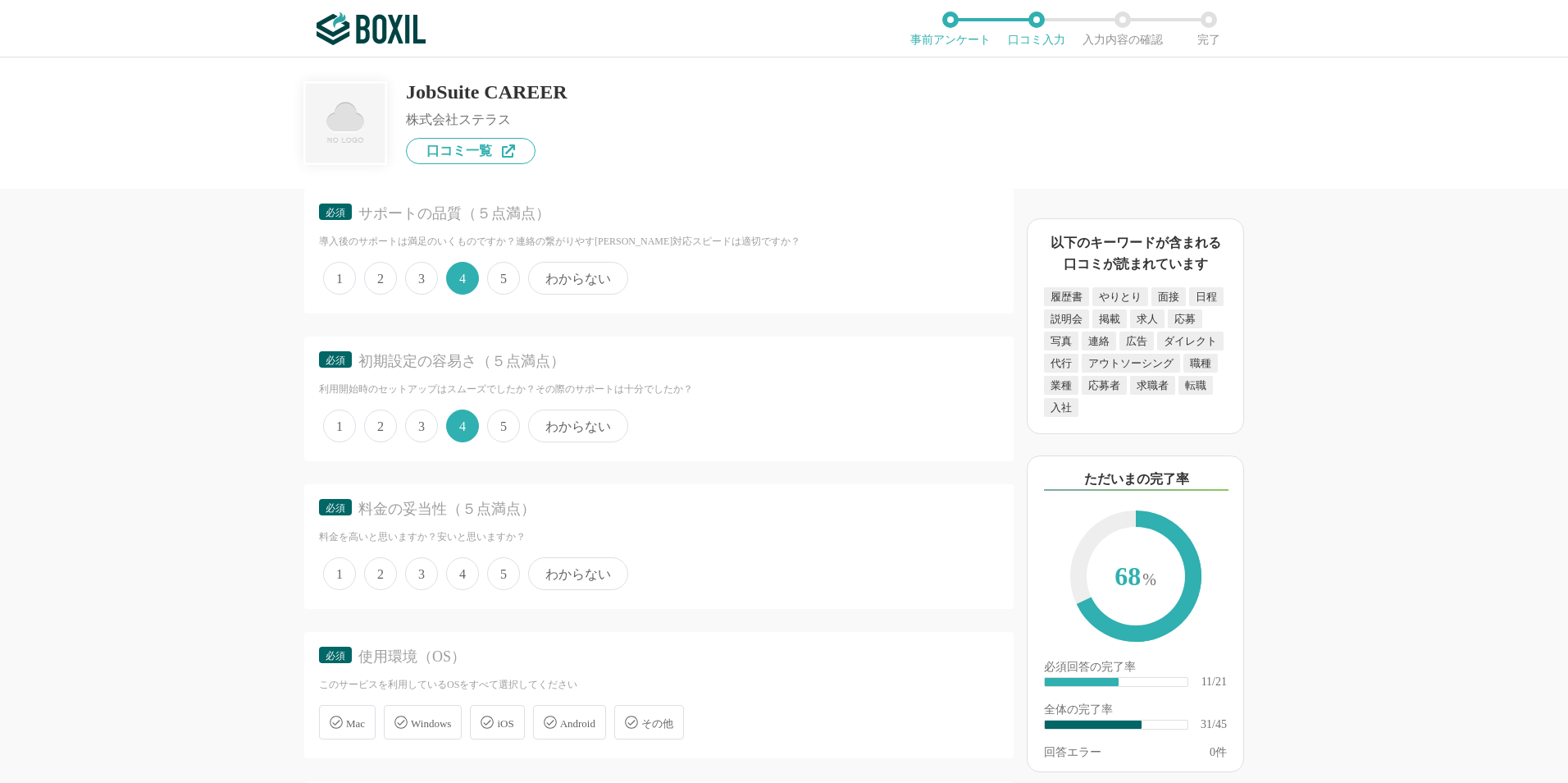
click at [459, 570] on span "4" at bounding box center [462, 574] width 33 height 33
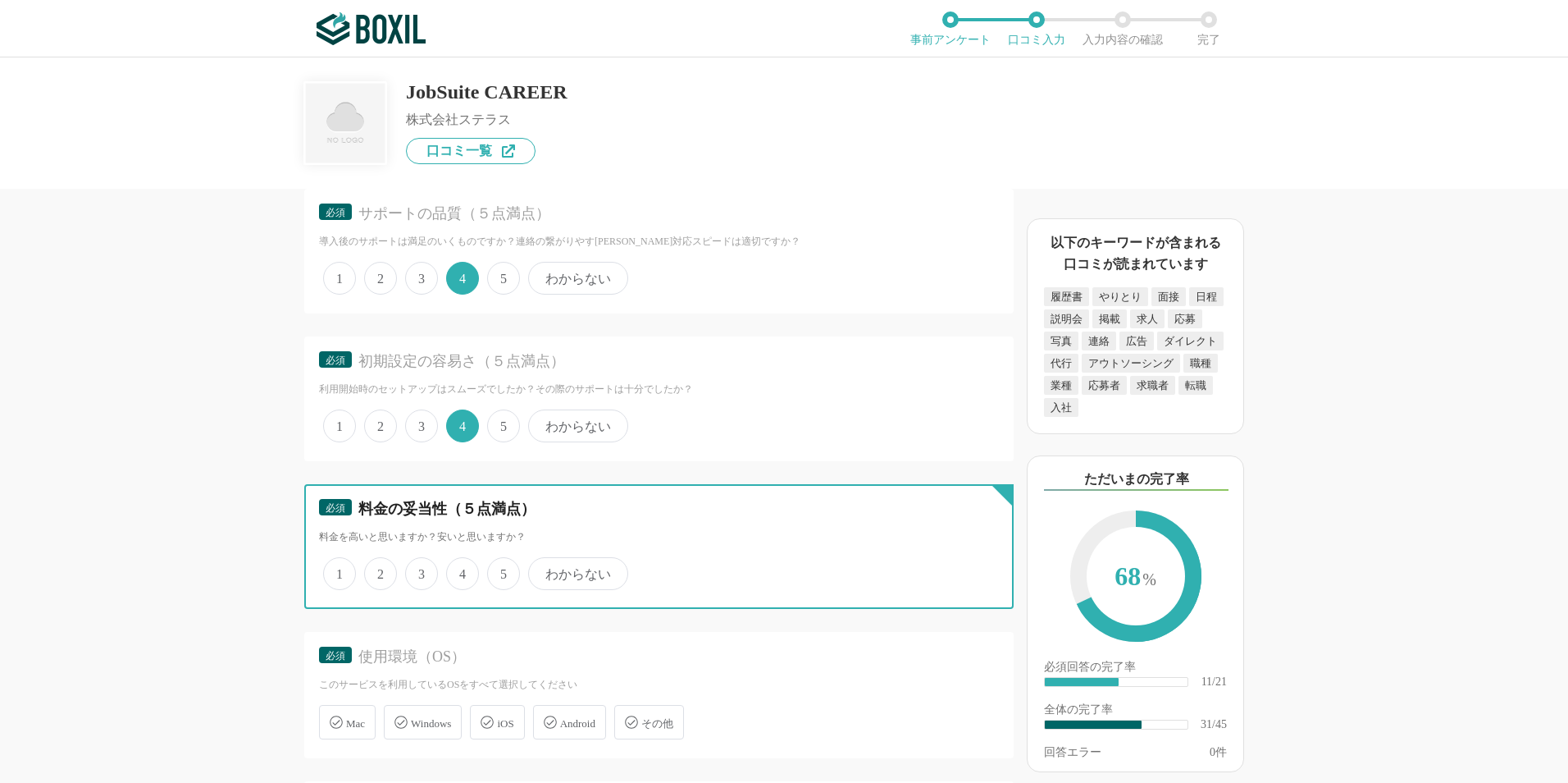
click at [459, 570] on input "4" at bounding box center [455, 564] width 10 height 10
radio input "true"
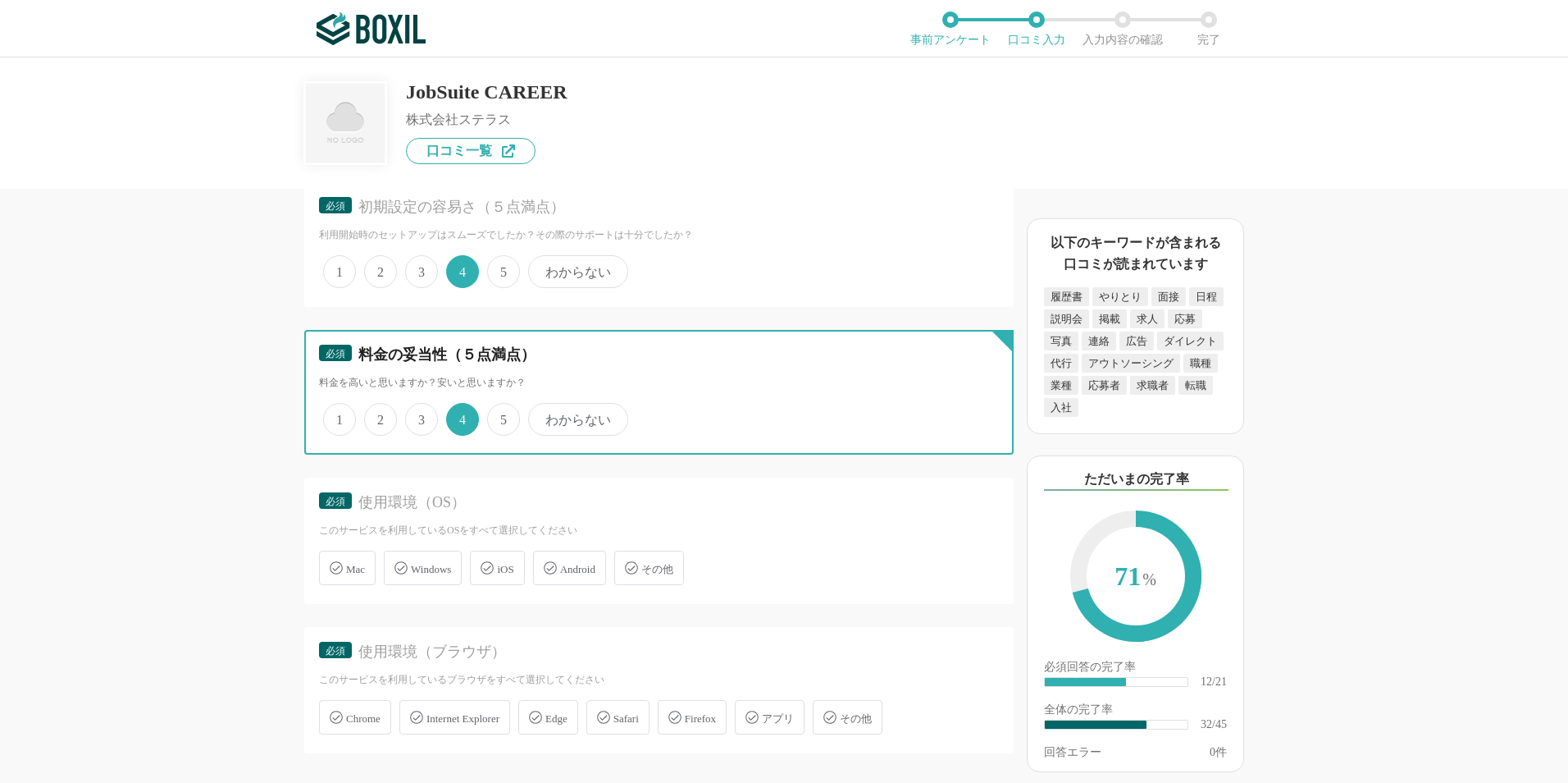
scroll to position [4430, 0]
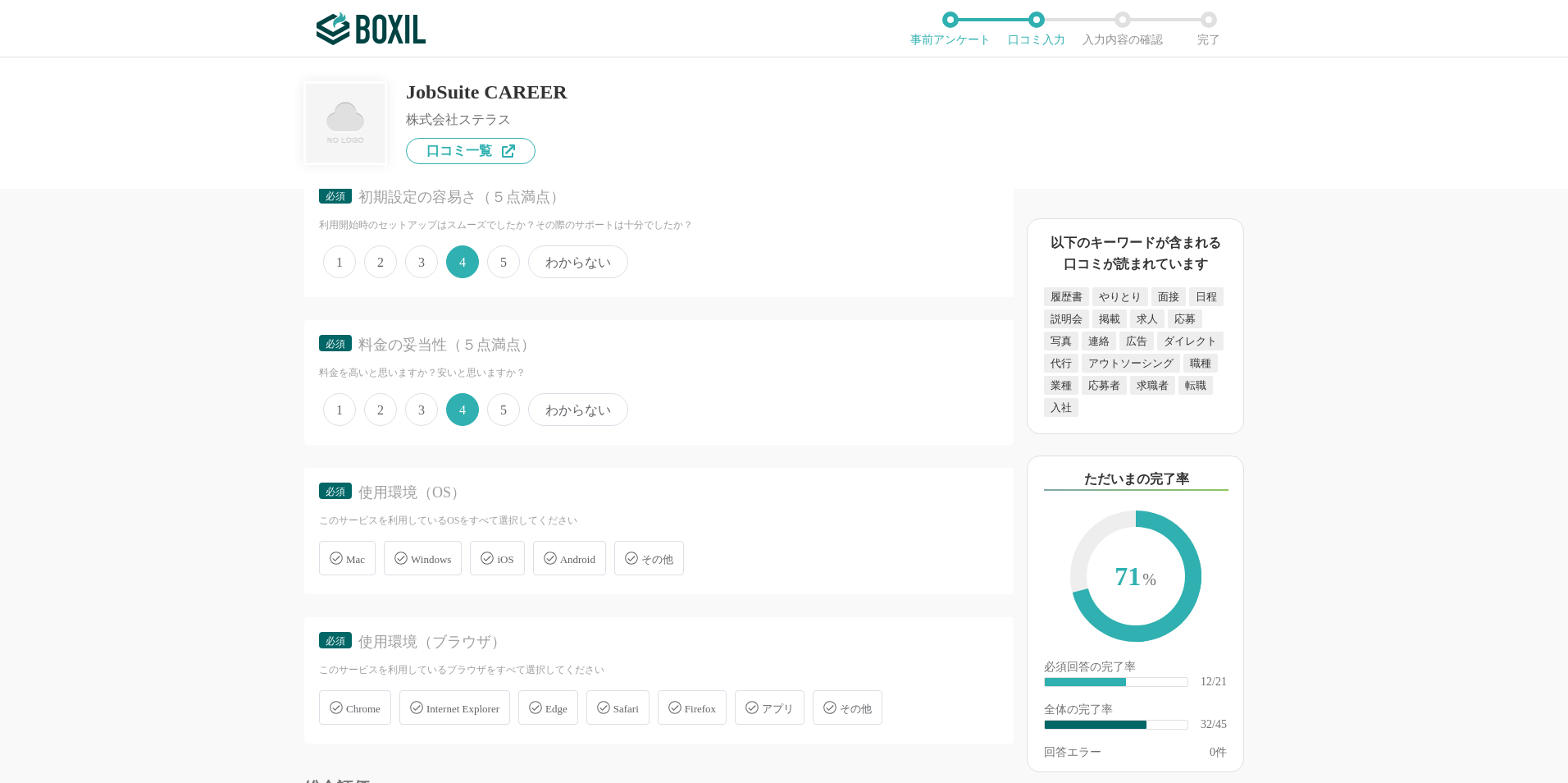
click at [440, 562] on span "Windows" at bounding box center [431, 559] width 40 height 12
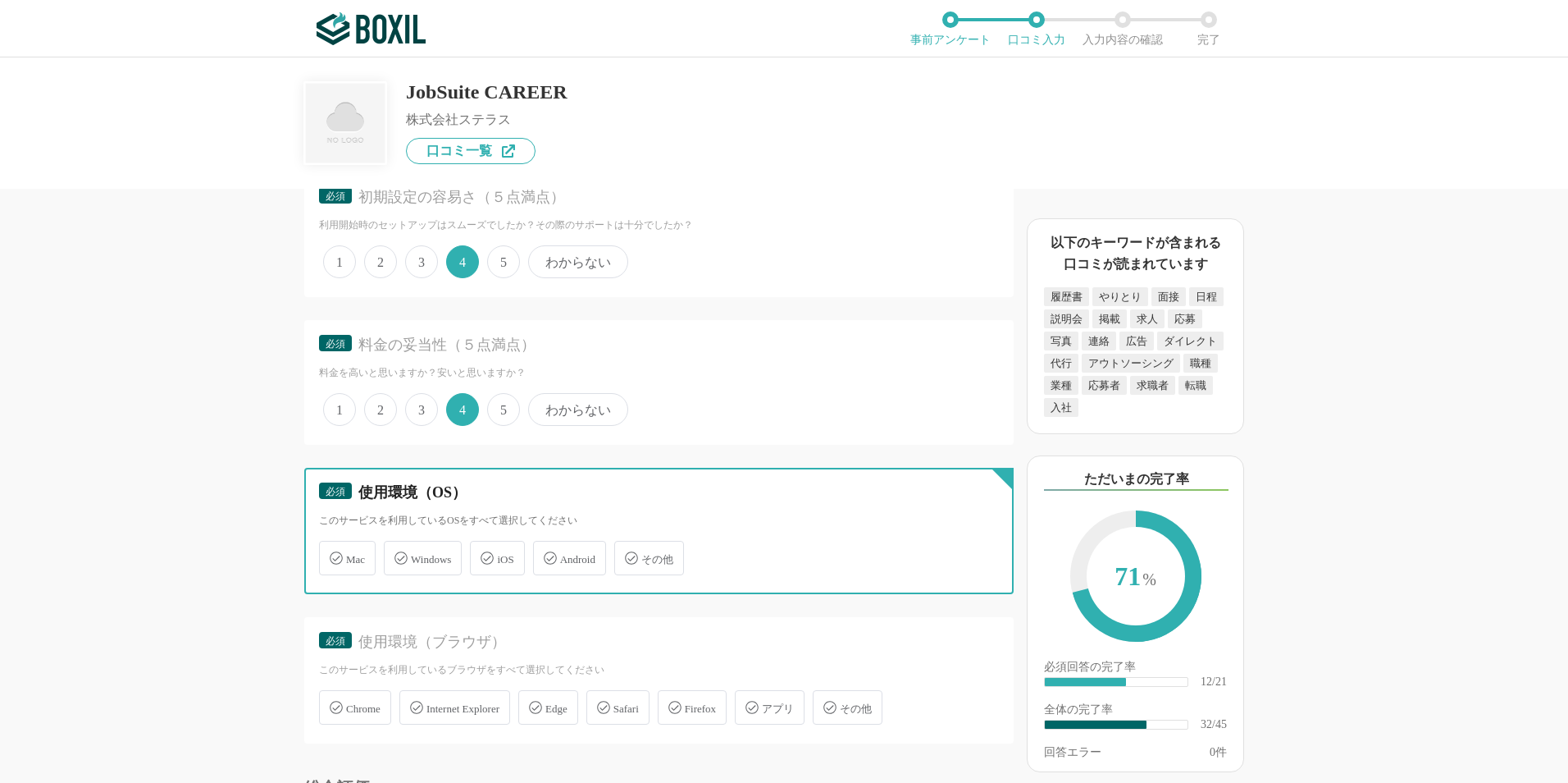
click at [398, 554] on input "Windows" at bounding box center [393, 549] width 10 height 10
checkbox input "true"
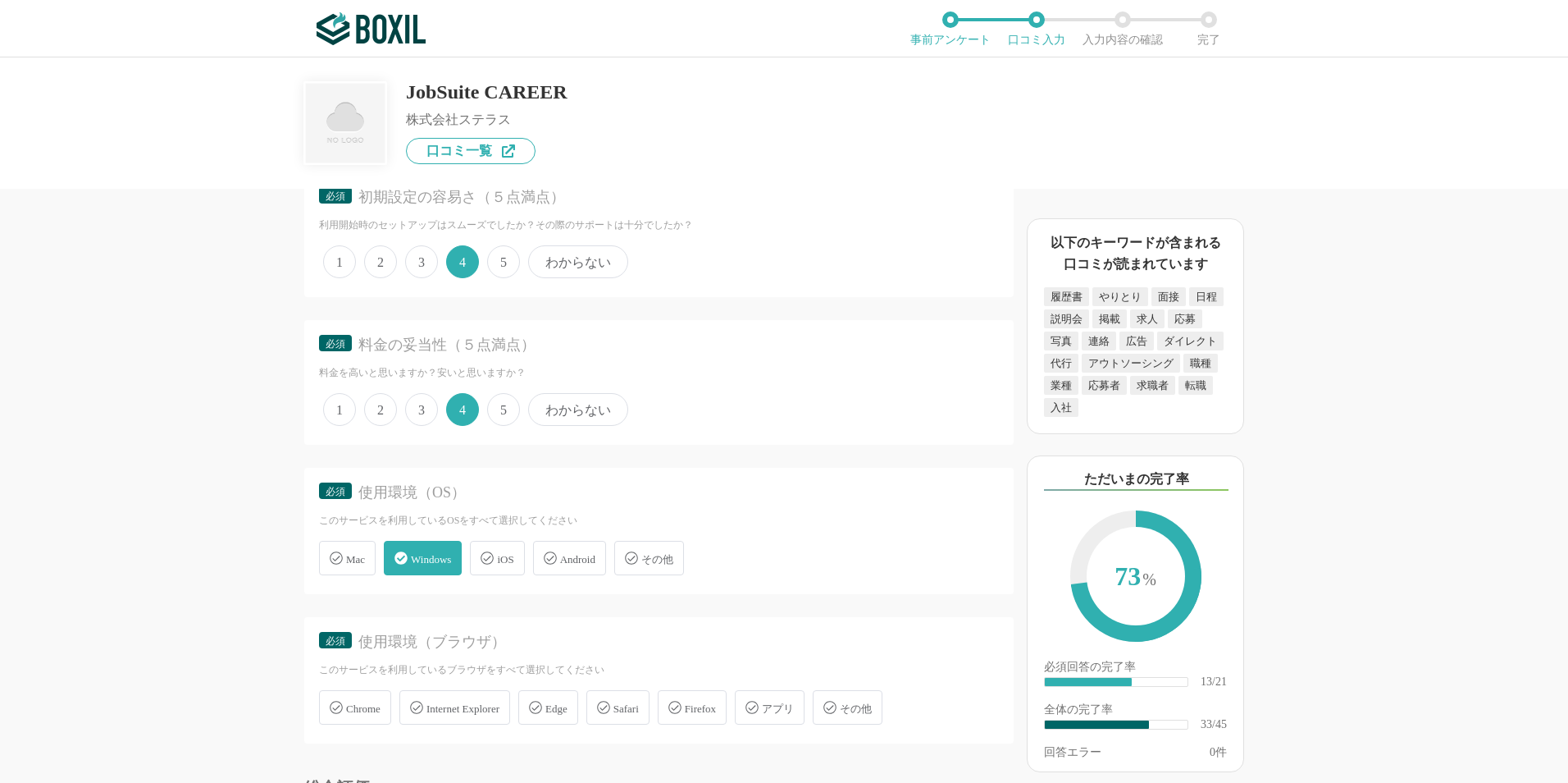
click at [134, 576] on div "採用管理システム(ATS)の機能について（5点満点で評価してください） 複数の広告管理を一括化 1 2 3 4 5 利用していない 応募～面接までの自動化 1…" at bounding box center [784, 420] width 1568 height 726
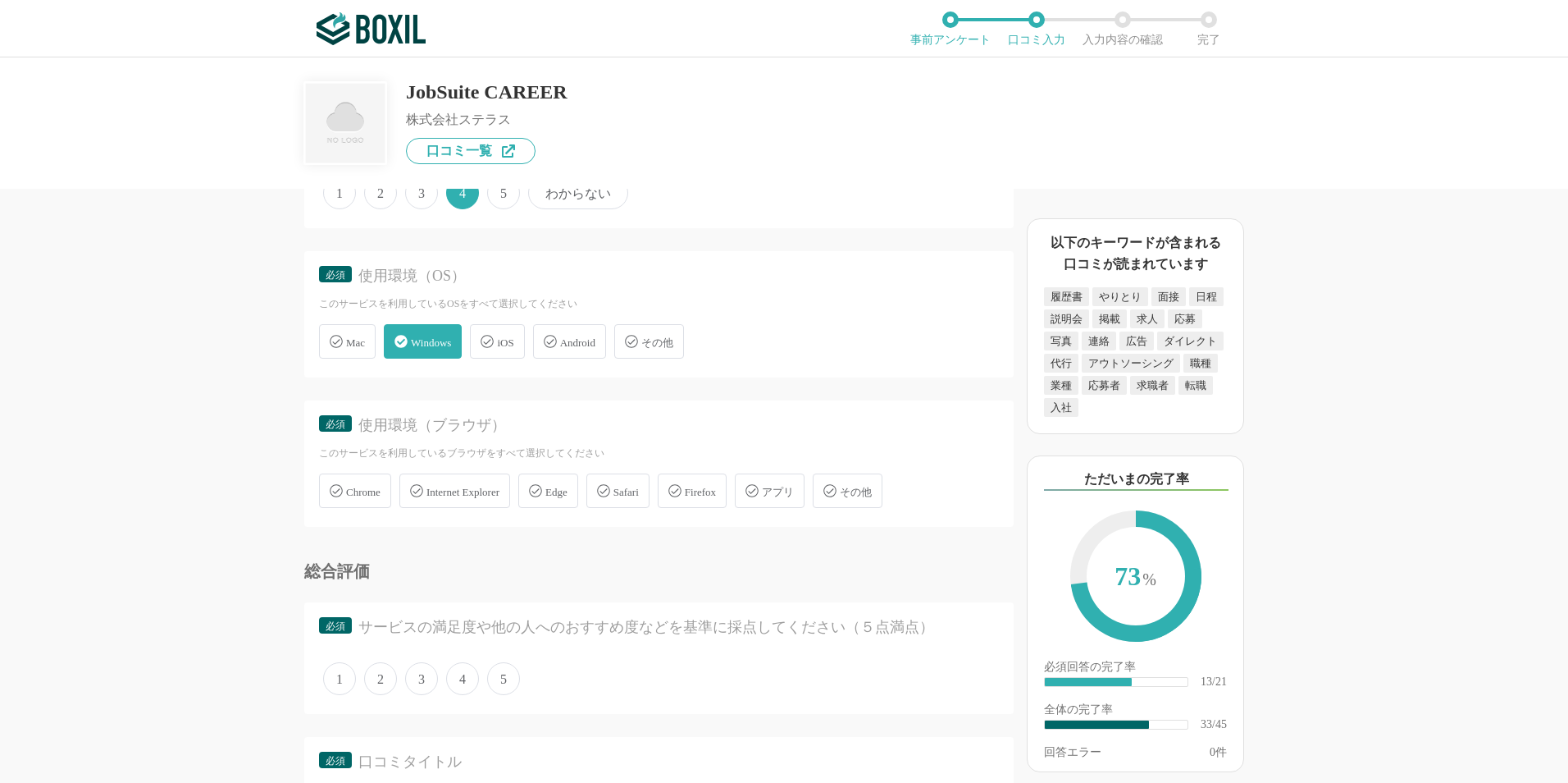
scroll to position [4758, 0]
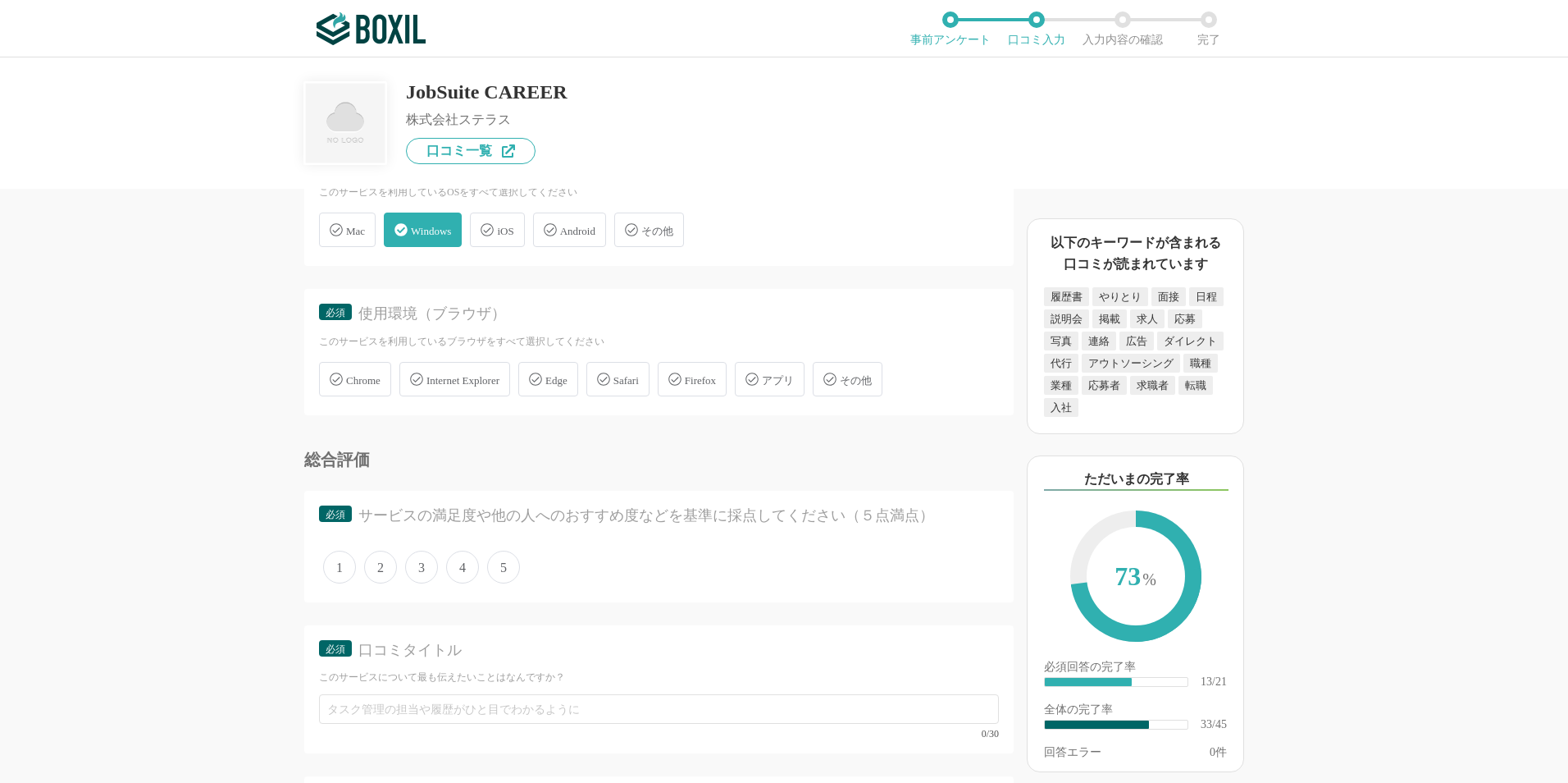
click at [562, 373] on div "Edge" at bounding box center [548, 379] width 60 height 35
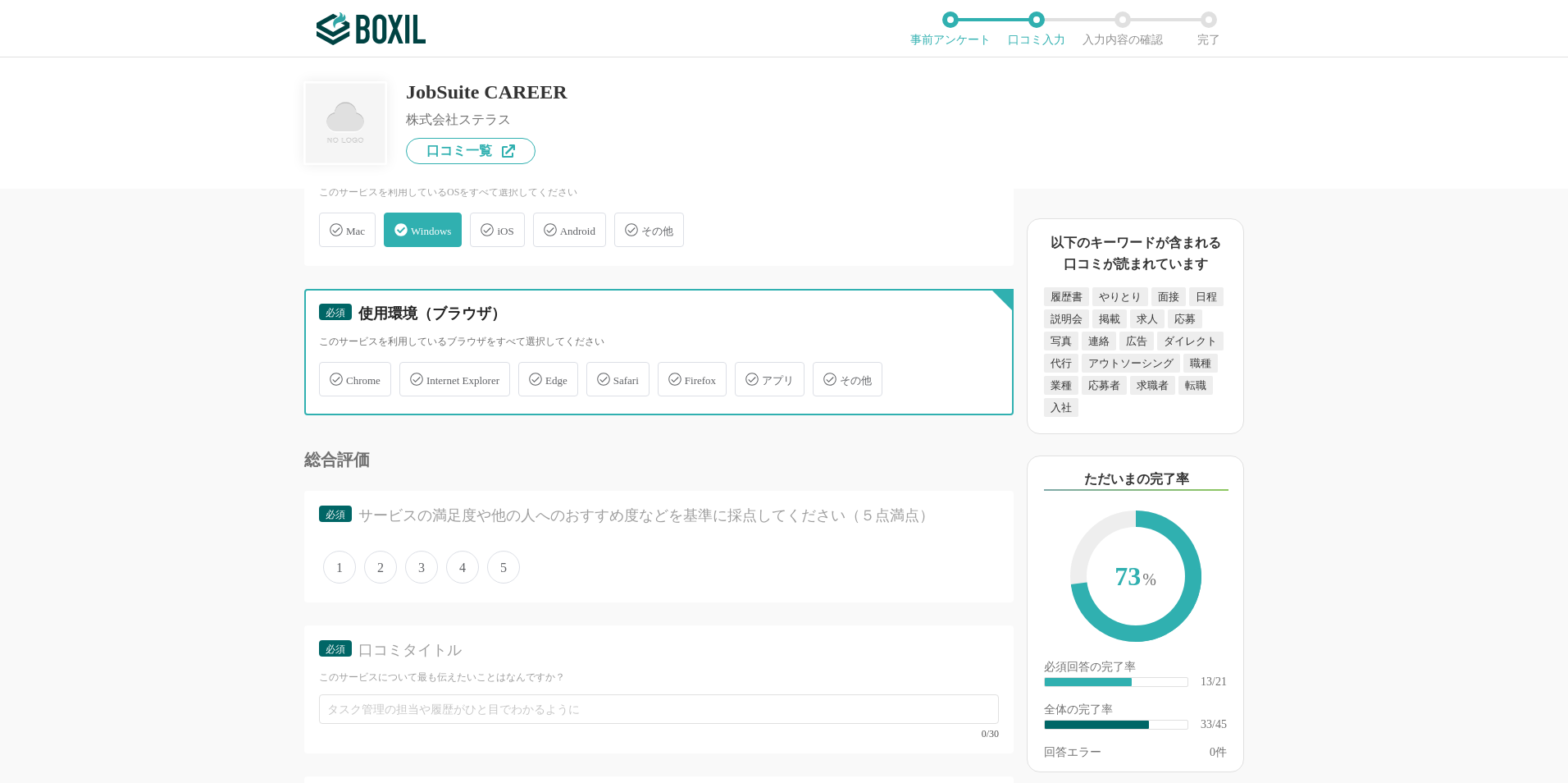
click at [532, 373] on input "Edge" at bounding box center [527, 369] width 10 height 10
checkbox input "true"
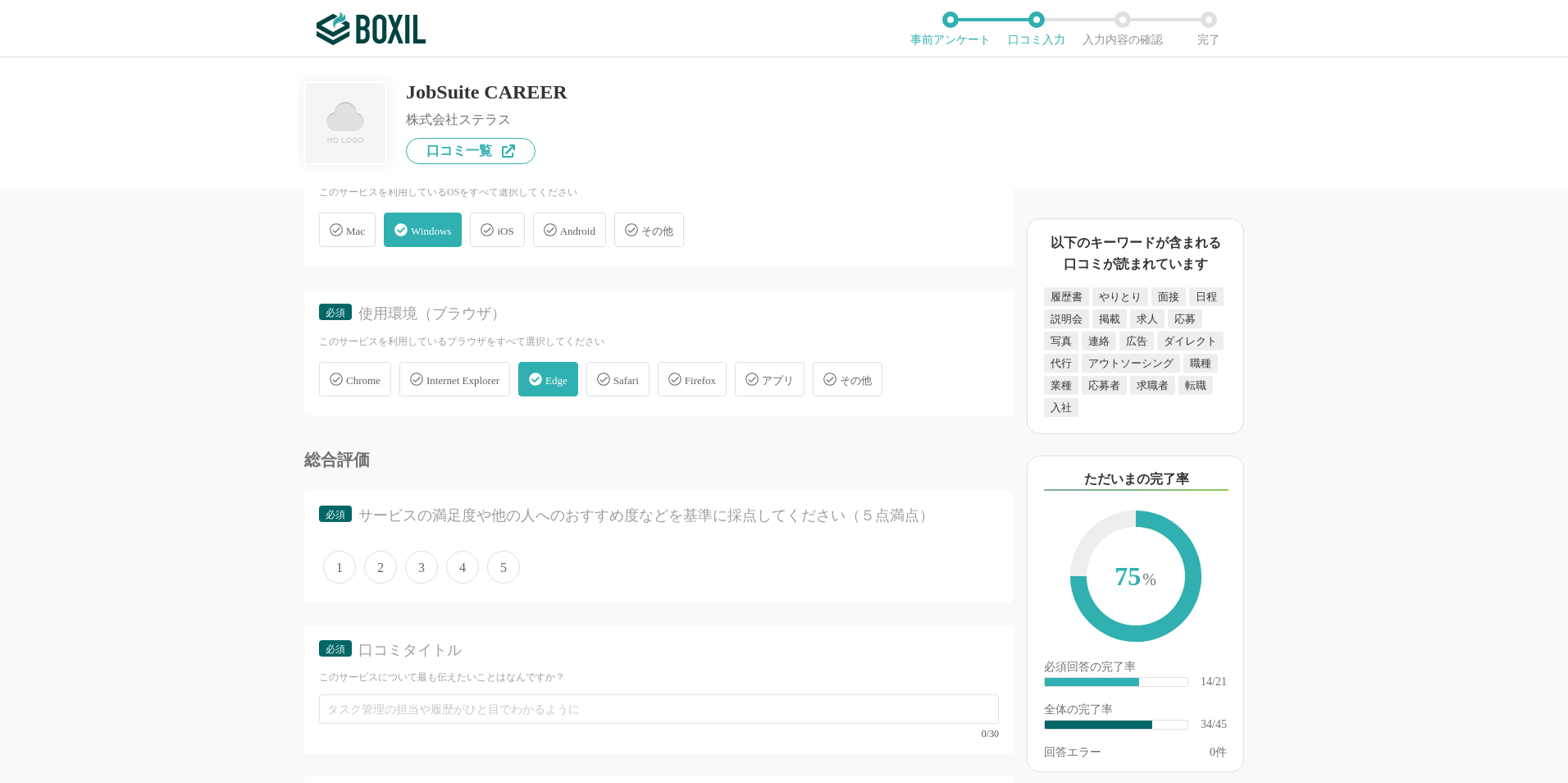
click at [360, 376] on span "Chrome" at bounding box center [363, 381] width 35 height 12
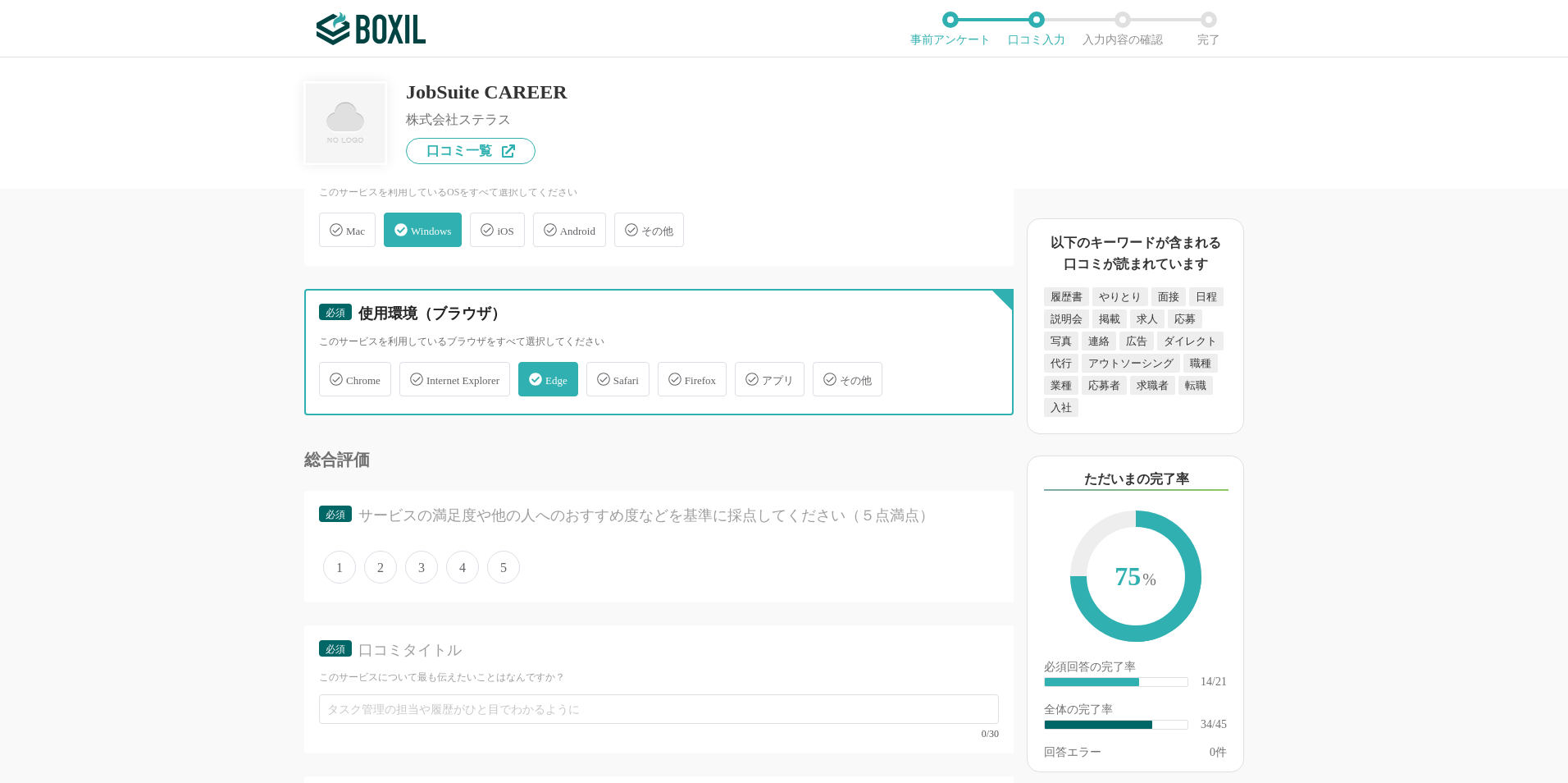
click at [333, 375] on input "Chrome" at bounding box center [327, 369] width 10 height 10
checkbox input "true"
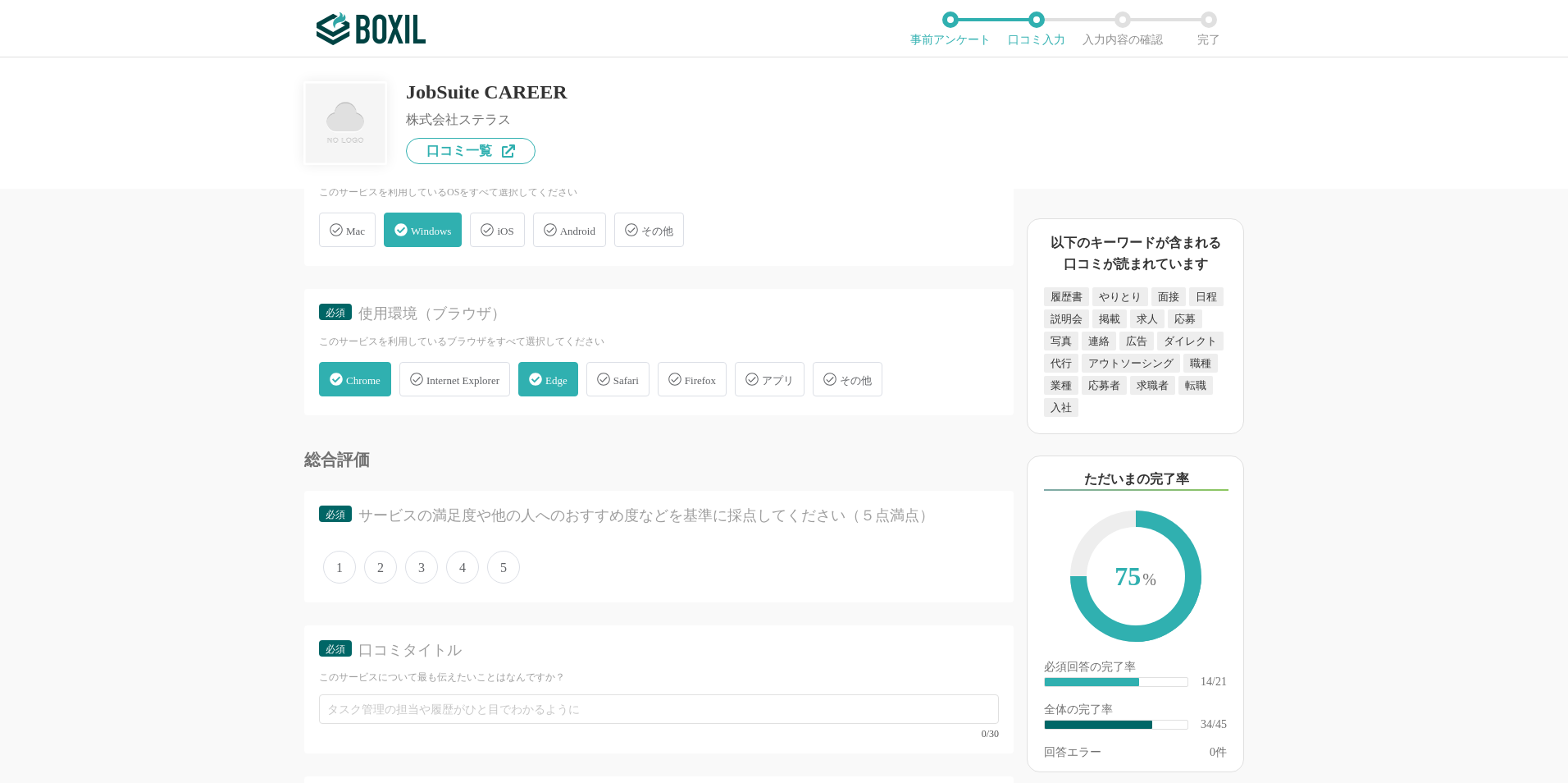
click at [193, 487] on div "採用管理システム(ATS)の機能について（5点満点で評価してください） 複数の広告管理を一括化 1 2 3 4 5 利用していない 応募～面接までの自動化 1…" at bounding box center [603, 486] width 820 height 594
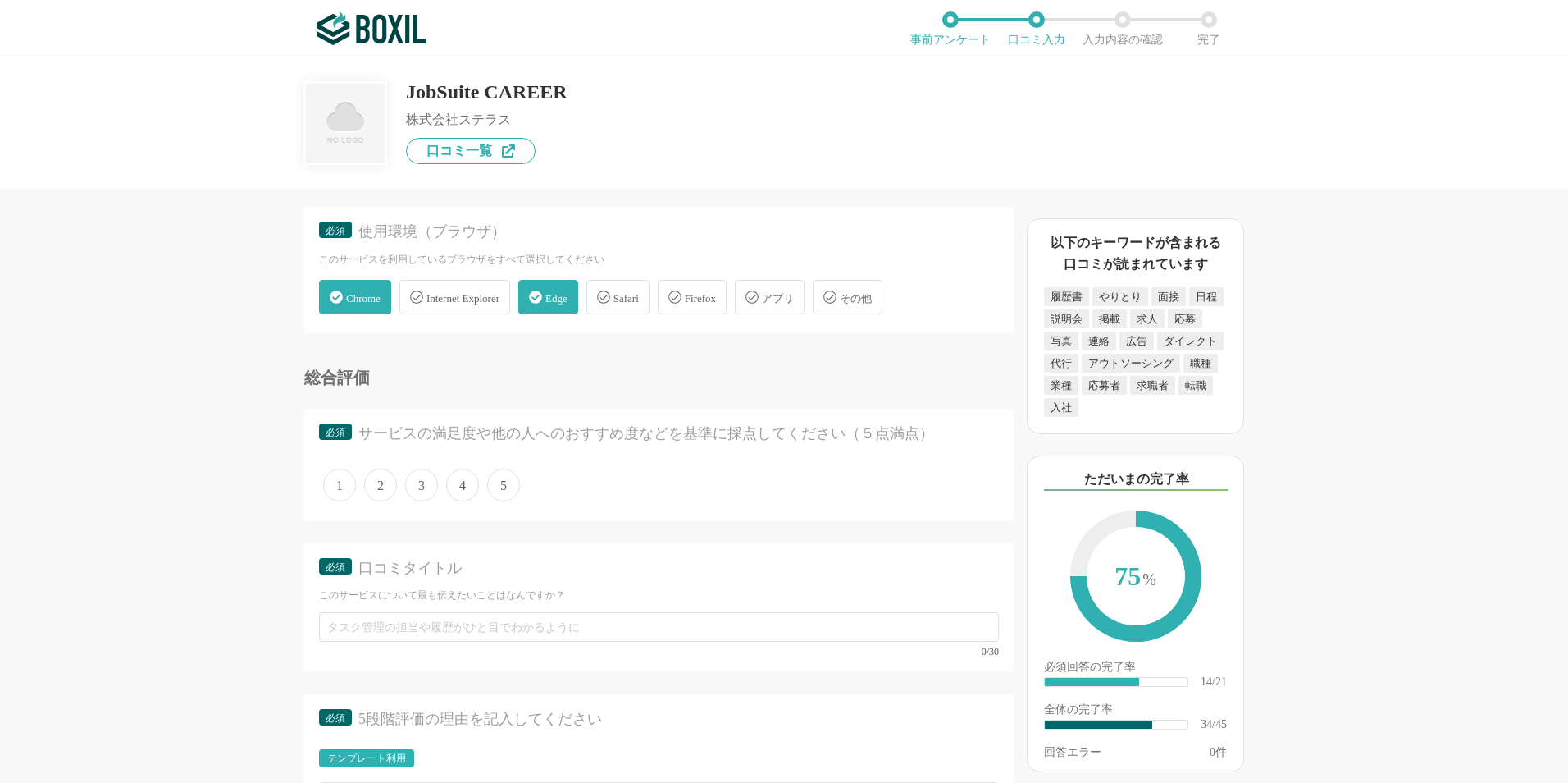
click at [456, 483] on span "4" at bounding box center [462, 485] width 33 height 33
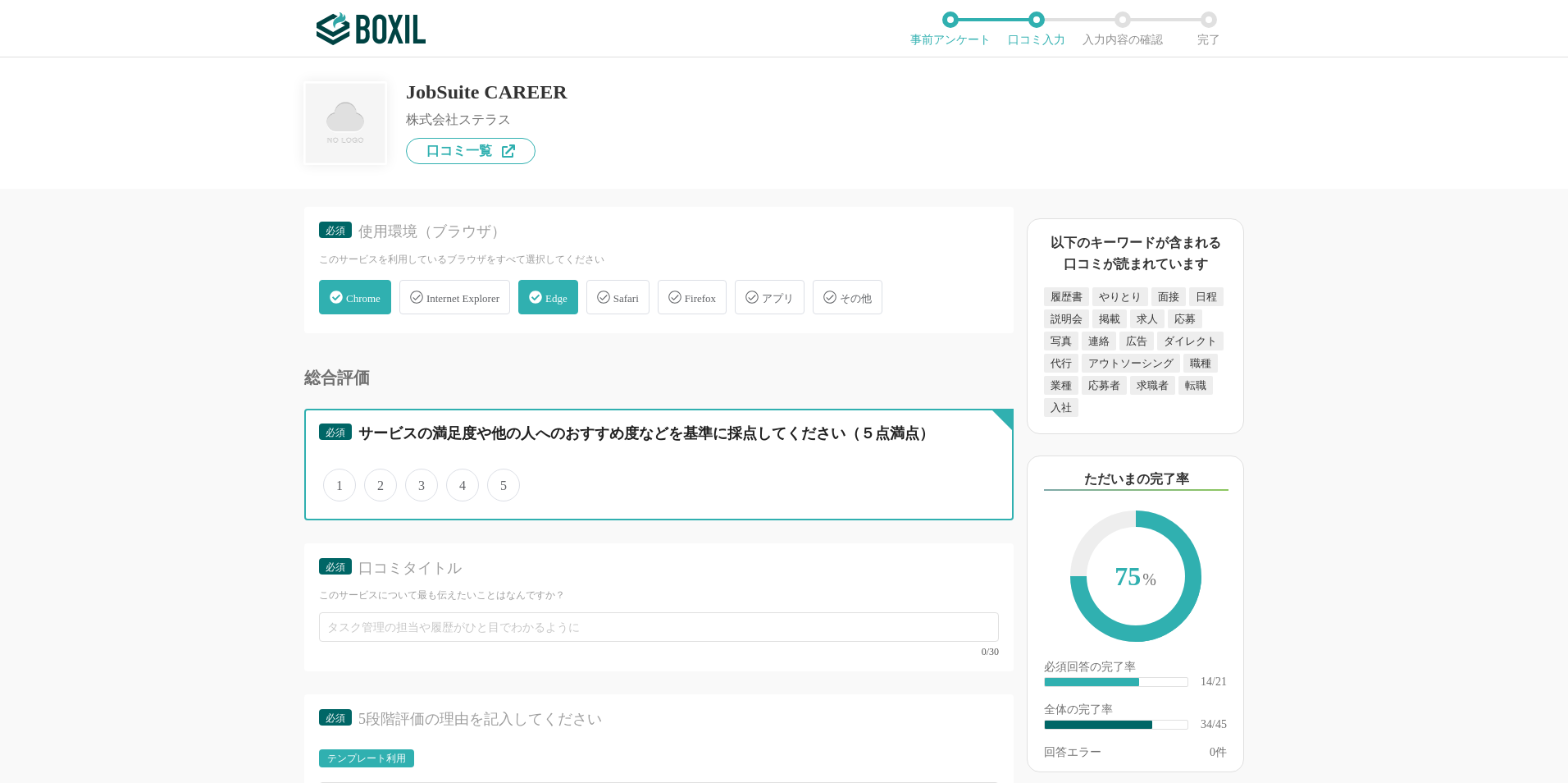
click at [456, 482] on input "4" at bounding box center [455, 476] width 10 height 10
radio input "true"
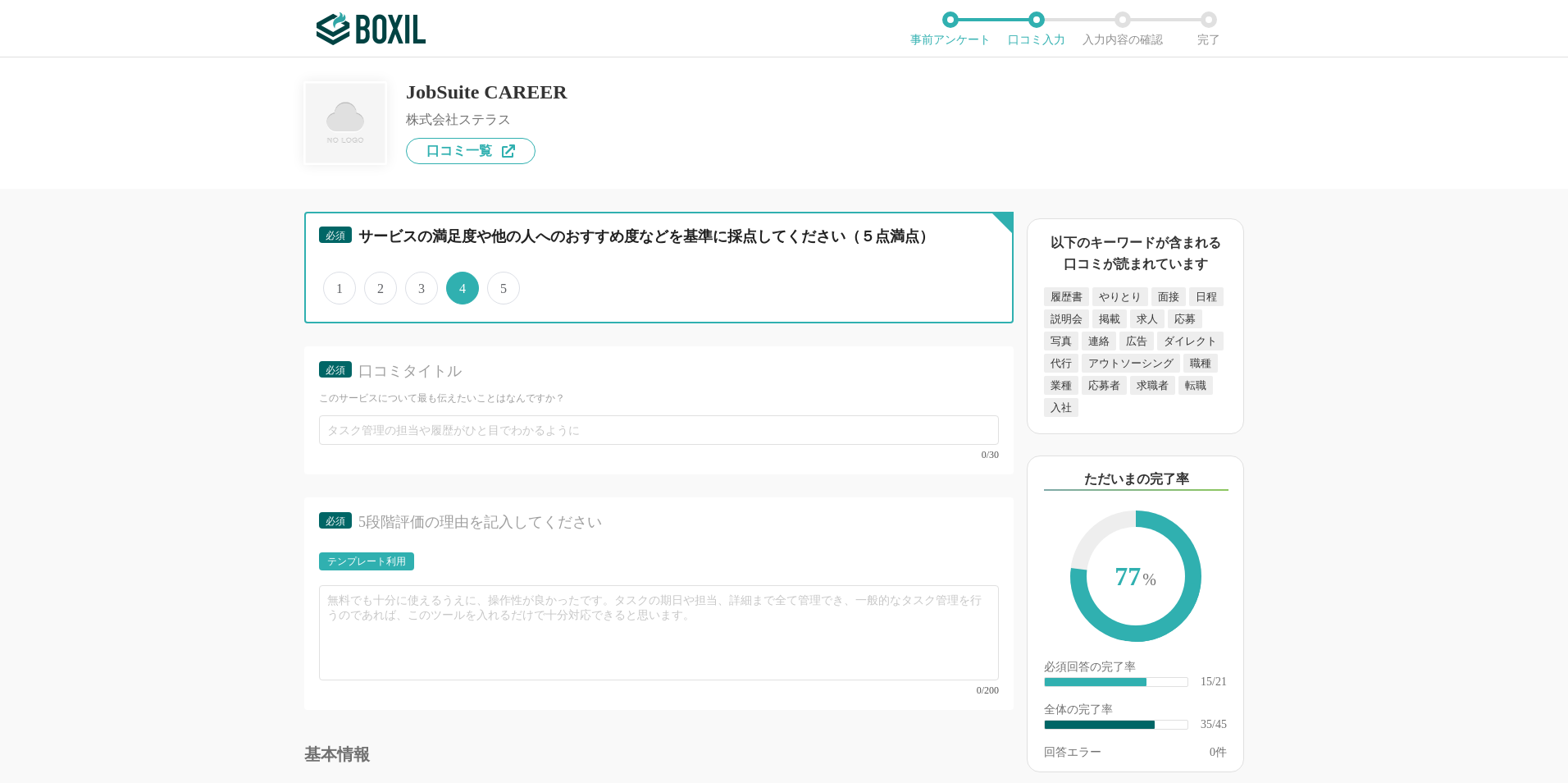
scroll to position [5086, 0]
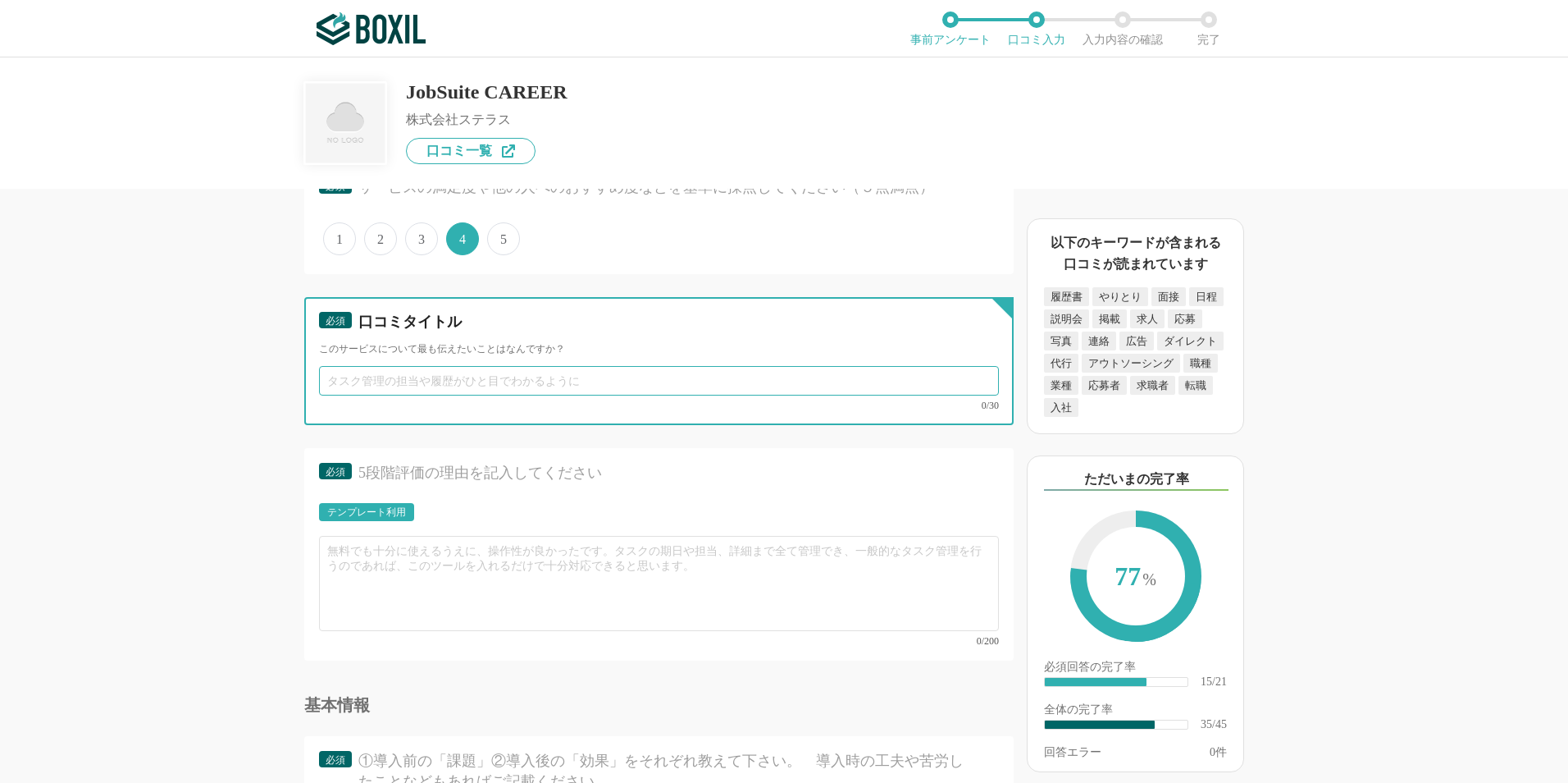
click at [470, 385] on input "text" at bounding box center [658, 381] width 680 height 30
type input "ダッシュボードが見やすい"
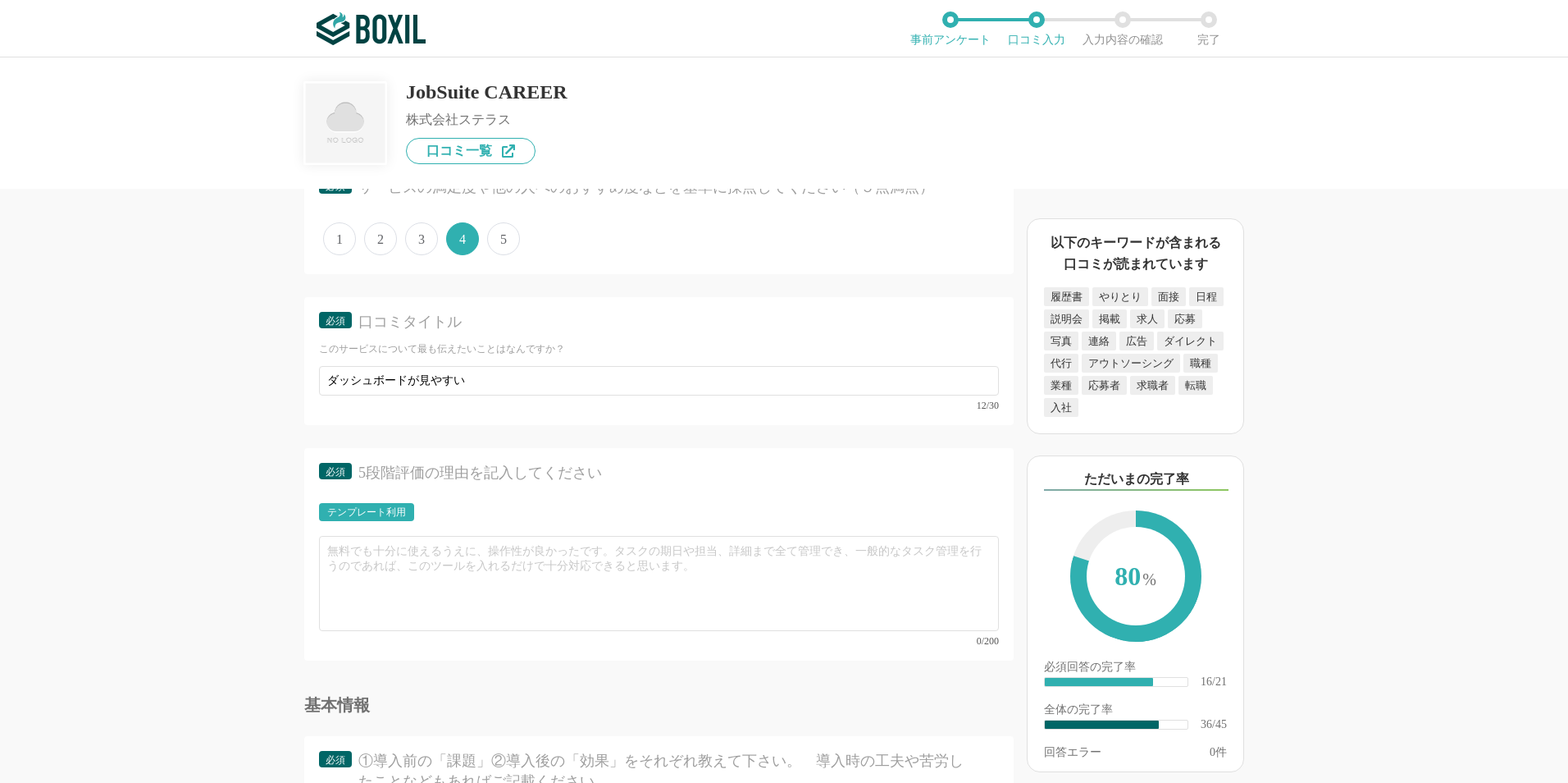
click at [373, 516] on div "テンプレート利用" at bounding box center [367, 511] width 78 height 10
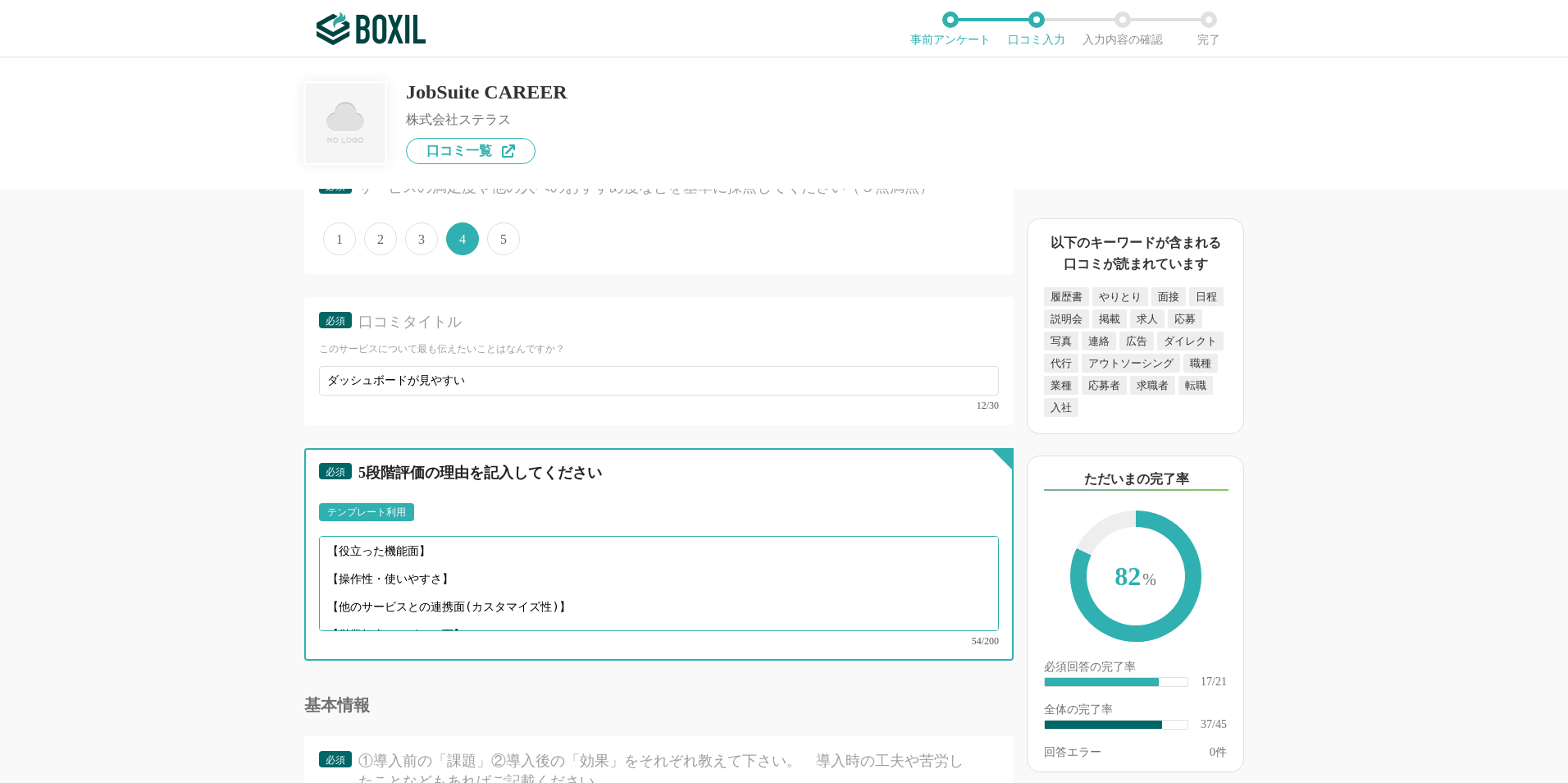
click at [401, 550] on textarea "【役立った機能面】 【操作性・使いやすさ】 【他のサービスとの連携面(カスタマイズ性)】 【営業担当やサポート面】" at bounding box center [658, 583] width 680 height 95
drag, startPoint x: 518, startPoint y: 610, endPoint x: 232, endPoint y: 503, distance: 305.4
click at [232, 503] on div "採用管理システム(ATS)の機能について（5点満点で評価してください） 複数の広告管理を一括化 1 2 3 4 5 利用していない 応募～面接までの自動化 1…" at bounding box center [603, 486] width 820 height 594
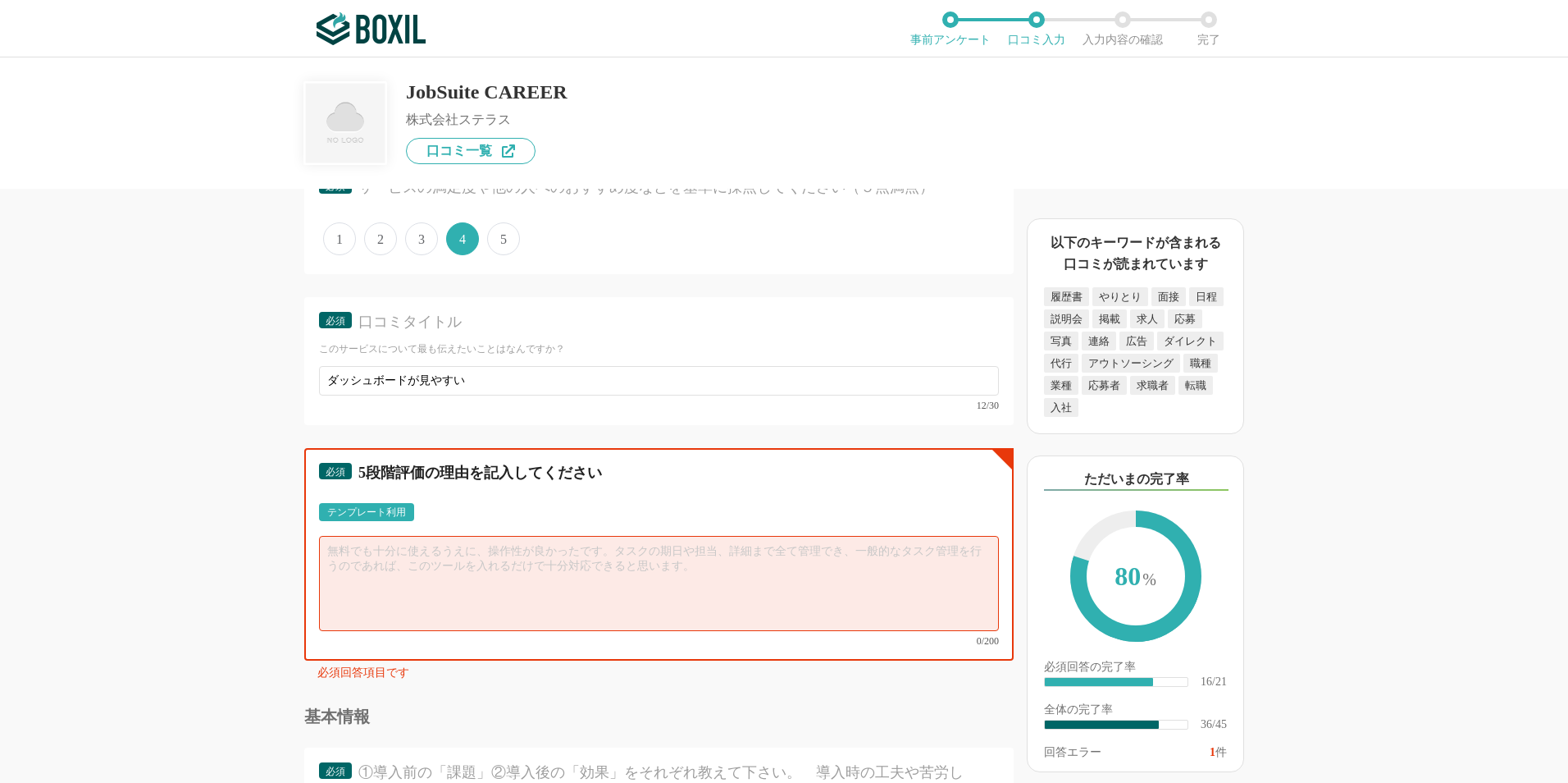
click at [390, 564] on textarea at bounding box center [658, 583] width 680 height 95
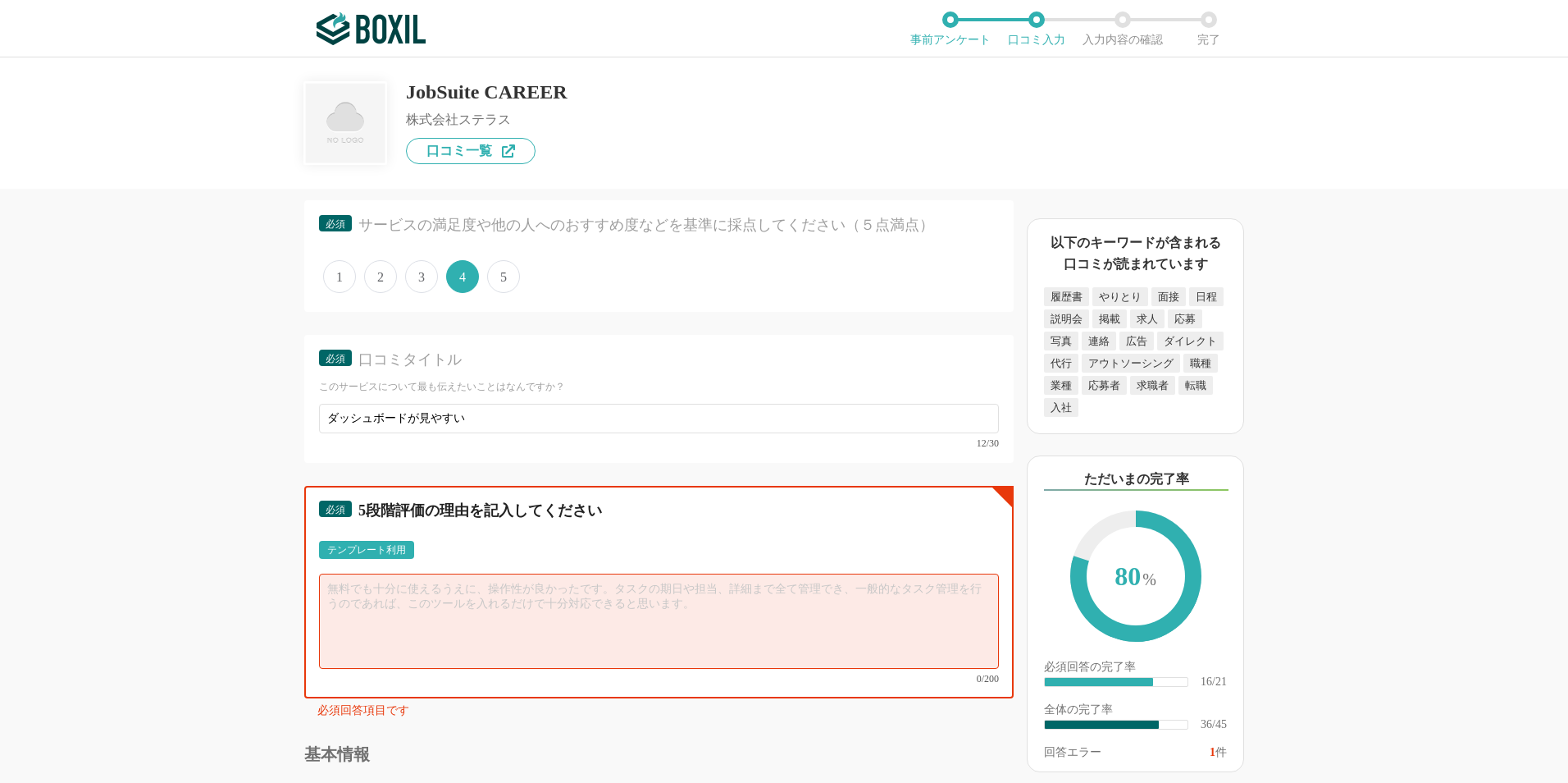
scroll to position [5086, 0]
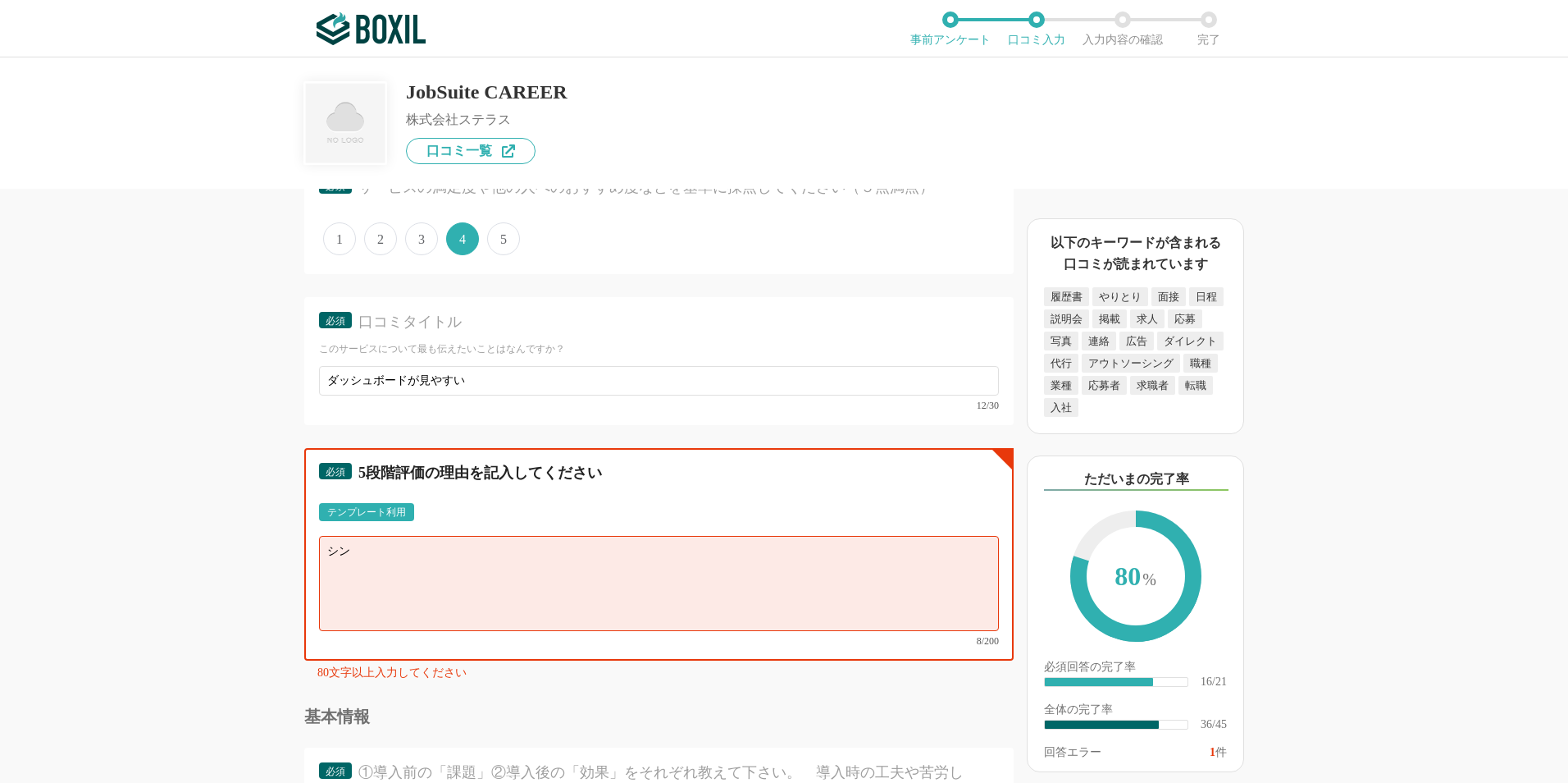
type textarea "シ"
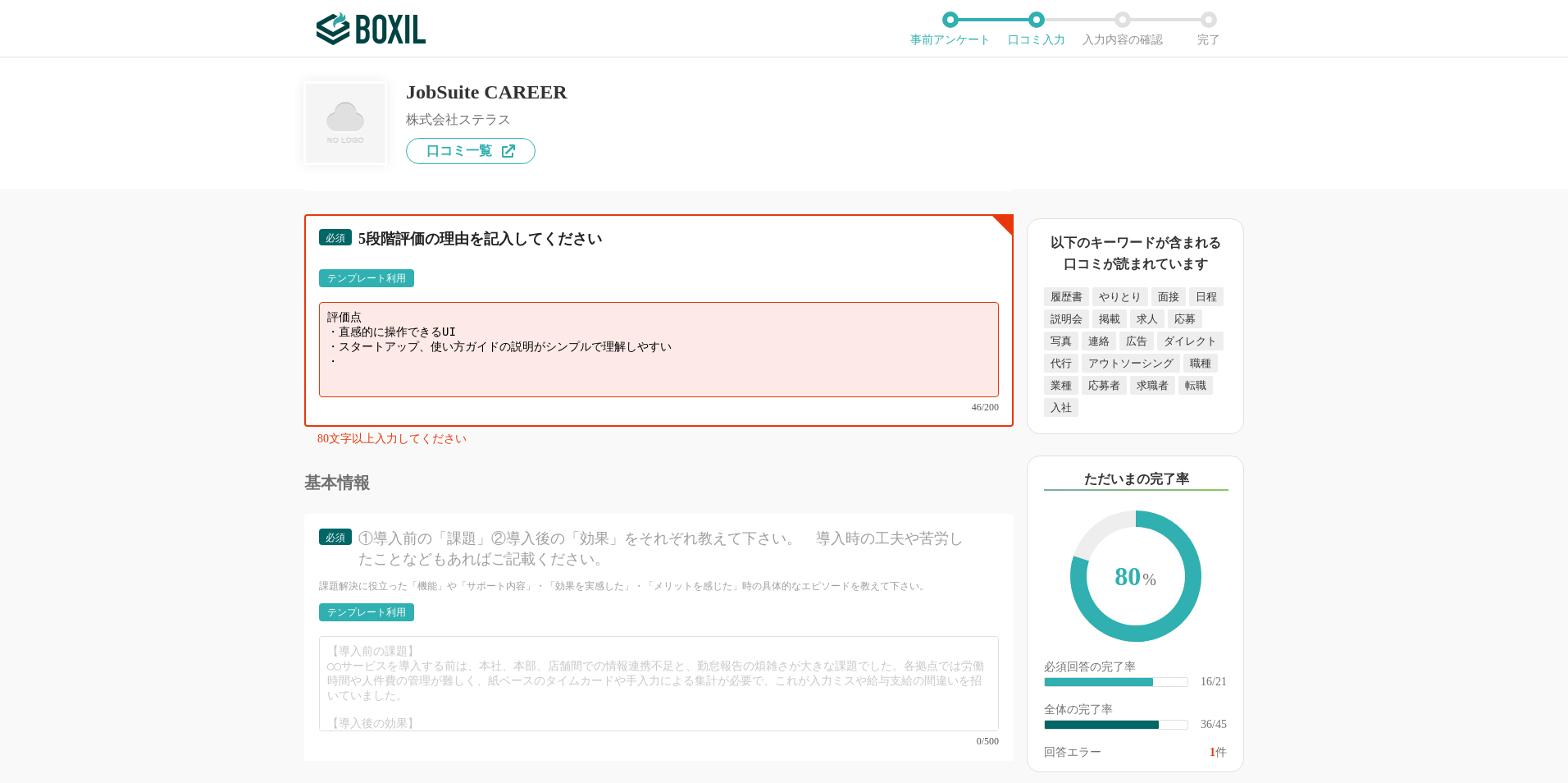
scroll to position [5332, 0]
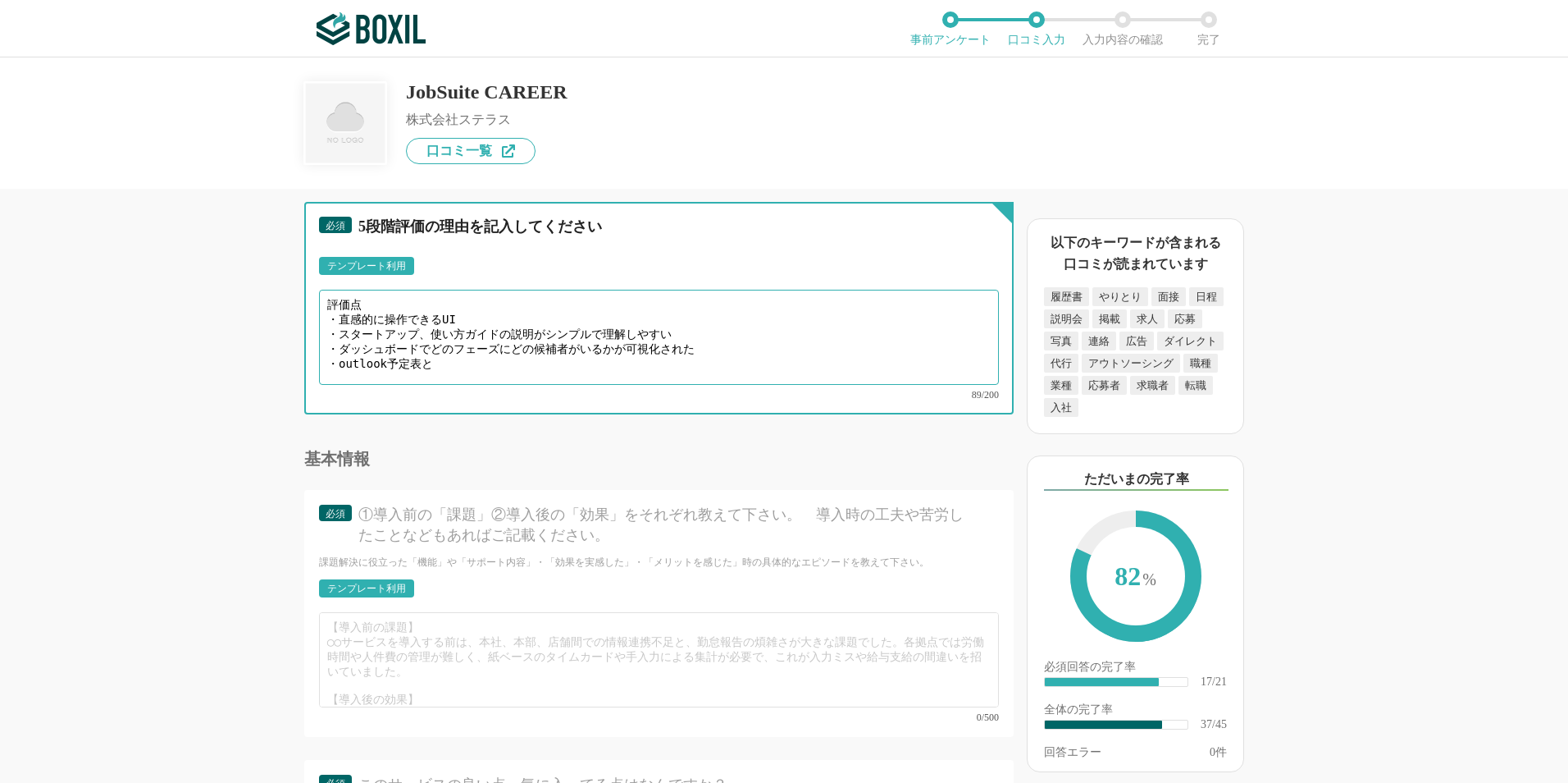
click at [732, 348] on textarea "評価点 ・直感的に操作できるUI ・スタートアップ、使い方ガイドの説明がシンプルで理解しやすい ・ダッシュボードでどのフェーズにどの候補者がいるかが可視化され…" at bounding box center [658, 336] width 680 height 95
click at [732, 341] on textarea "評価点 ・直感的に操作できるUI ・スタートアップ、使い方ガイドの説明がシンプルで理解しやすい ・ダッシュボードでどのフェーズにどの候補者がいるかが可視化され…" at bounding box center [658, 336] width 680 height 95
click at [453, 353] on textarea "評価点 ・直感的に操作できるUI ・スタートアップ、使い方ガイドの説明がシンプルで理解しやすい ・ダッシュボードでどのフェーズにどの候補者がいるかが可視化され…" at bounding box center [658, 336] width 680 height 95
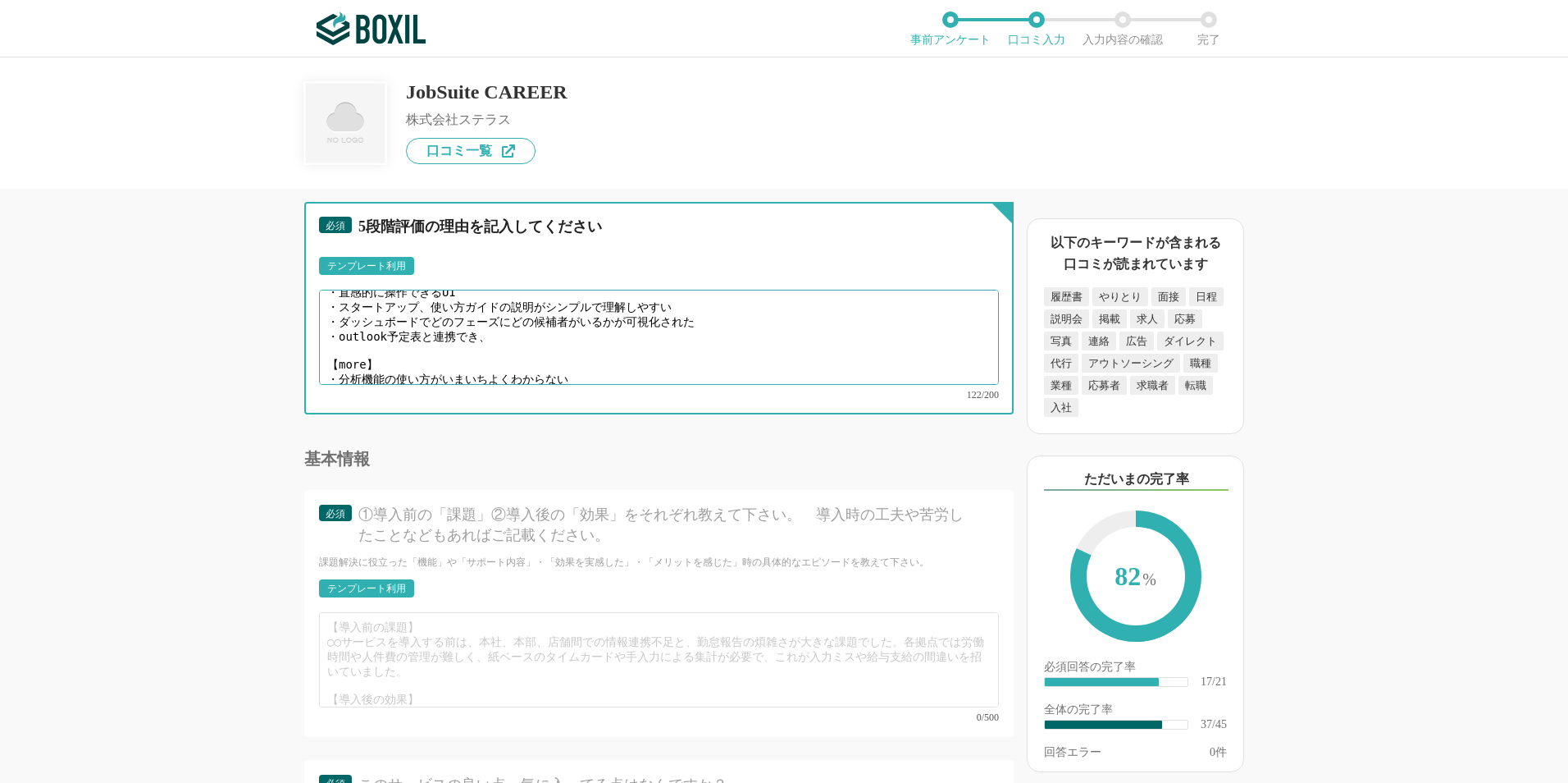
click at [480, 331] on textarea "評価点 ・直感的に操作できるUI ・スタートアップ、使い方ガイドの説明がシンプルで理解しやすい ・ダッシュボードでどのフェーズにどの候補者がいるかが可視化され…" at bounding box center [658, 336] width 680 height 95
click at [481, 327] on textarea "評価点 ・直感的に操作できるUI ・スタートアップ、使い方ガイドの説明がシンプルで理解しやすい ・ダッシュボードでどのフェーズにどの候補者がいるかが可視化され…" at bounding box center [658, 336] width 680 height 95
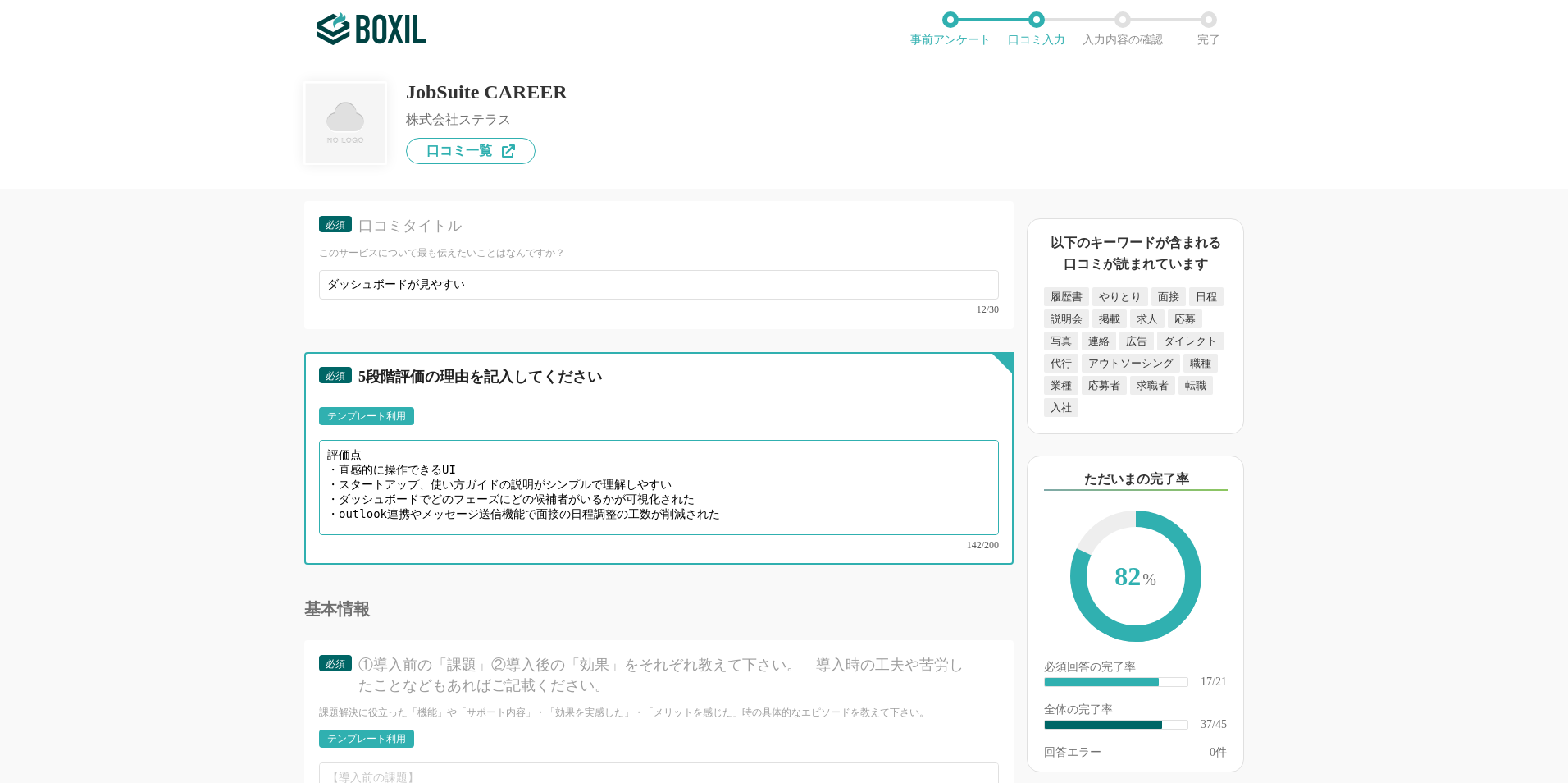
scroll to position [5168, 0]
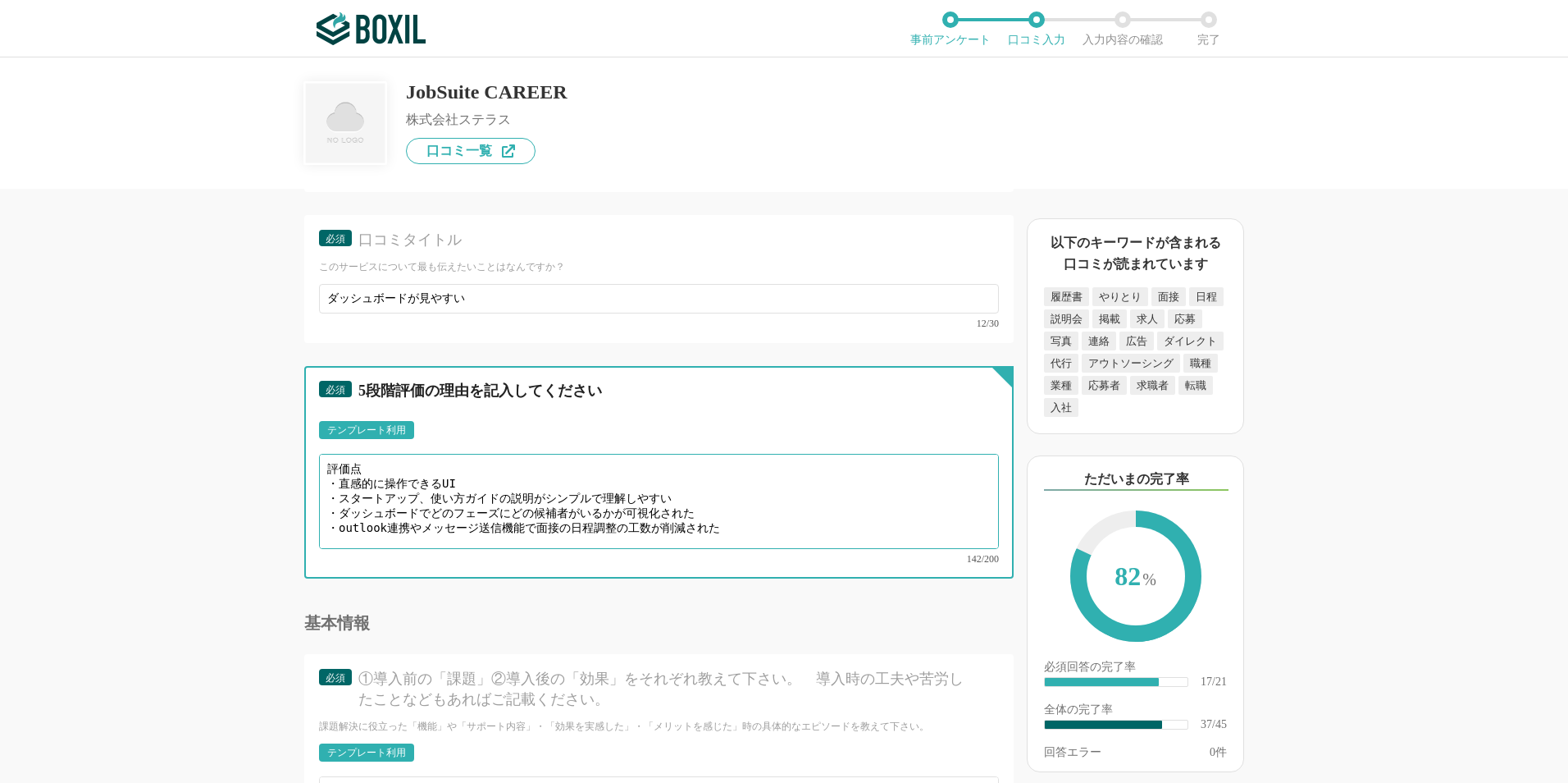
type textarea "評価点 ・直感的に操作できるUI ・スタートアップ、使い方ガイドの説明がシンプルで理解しやすい ・ダッシュボードでどのフェーズにどの候補者がいるかが可視化され…"
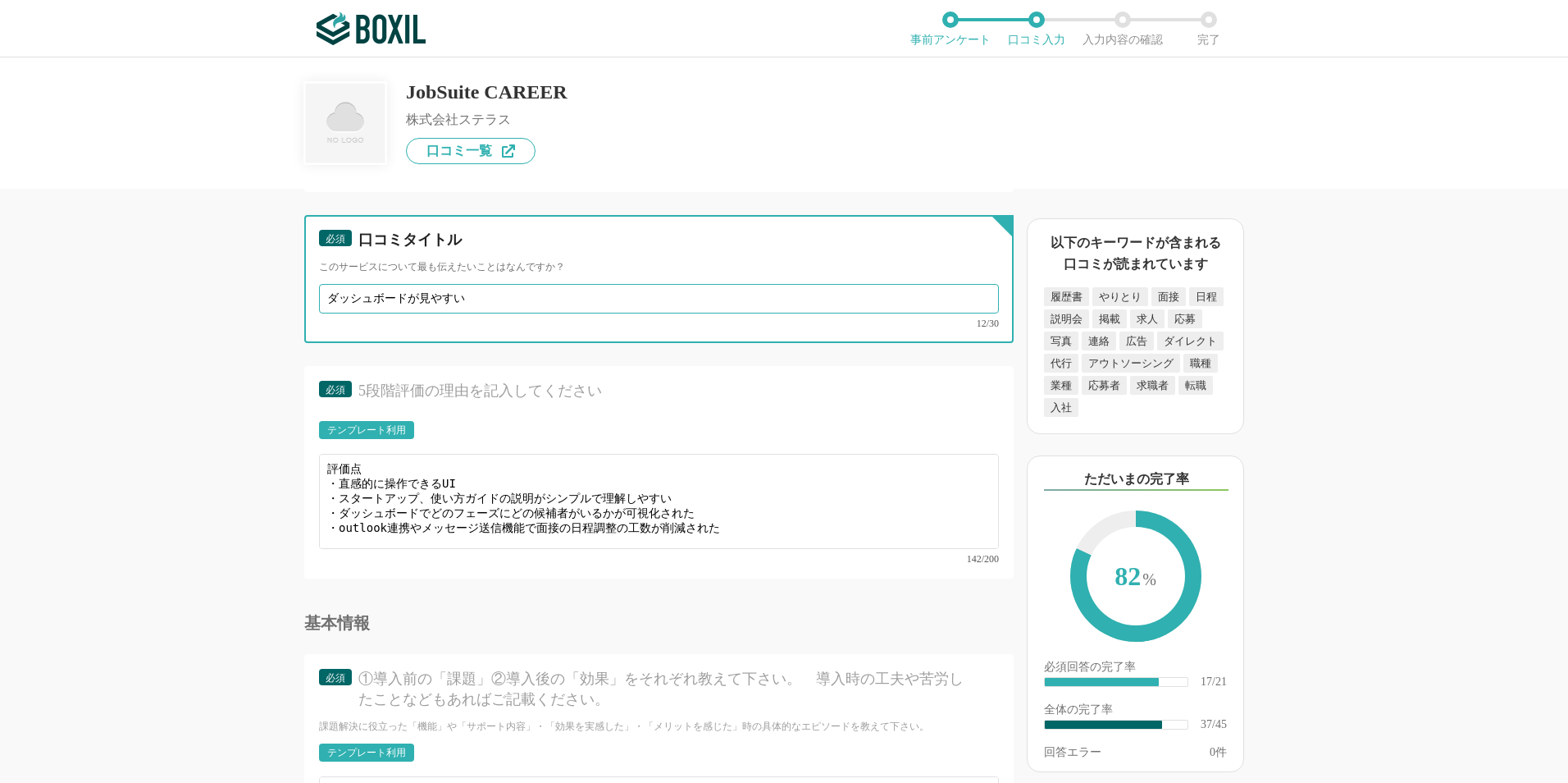
drag, startPoint x: 591, startPoint y: 304, endPoint x: 212, endPoint y: 304, distance: 379.0
click at [212, 304] on div "採用管理システム(ATS)の機能について（5点満点で評価してください） 複数の広告管理を一括化 1 2 3 4 5 利用していない 応募～面接までの自動化 1…" at bounding box center [603, 486] width 820 height 594
type input "シンプルで使いやすい"
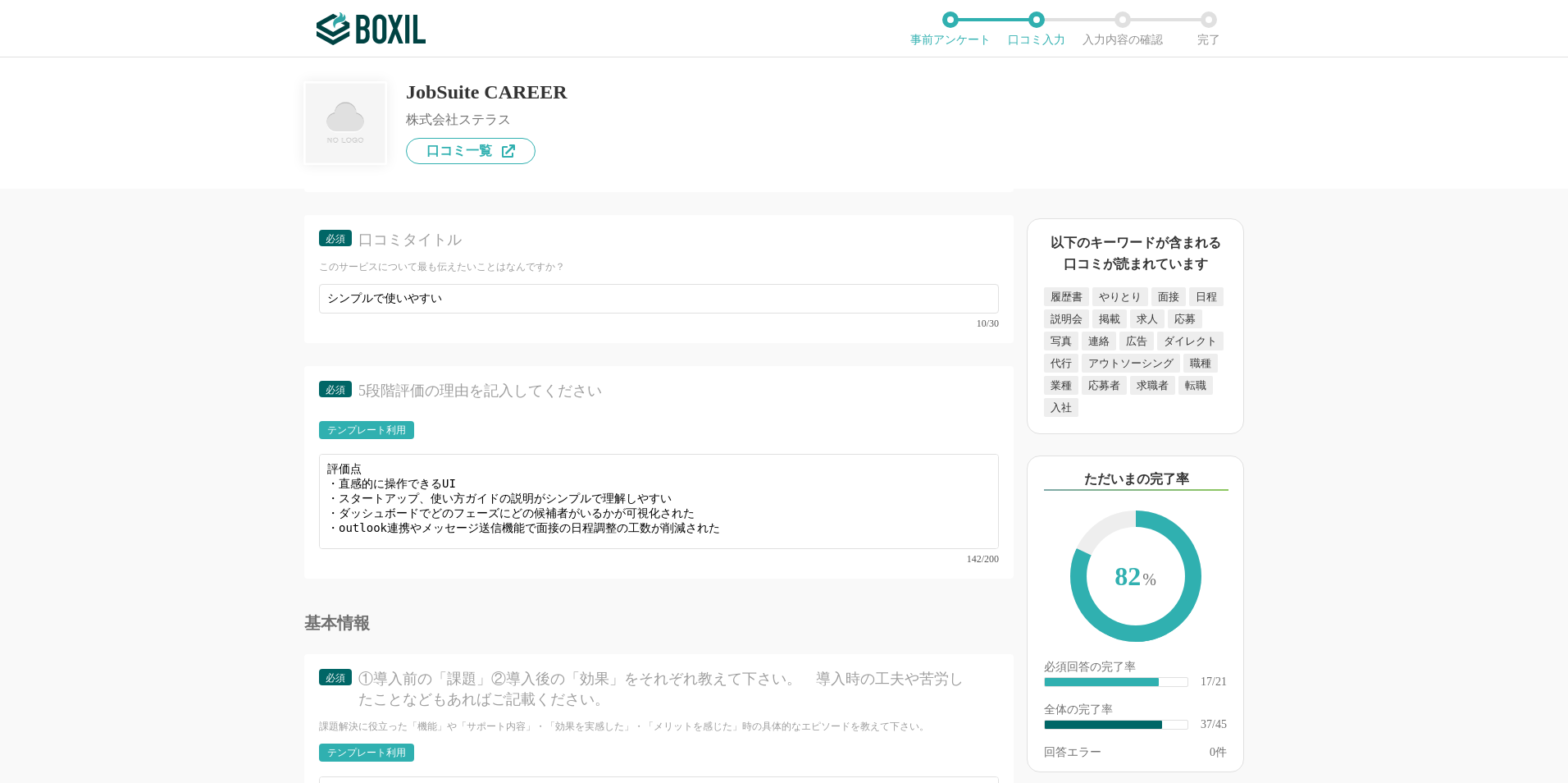
click at [172, 473] on div "採用管理システム(ATS)の機能について（5点満点で評価してください） 複数の広告管理を一括化 1 2 3 4 5 利用していない 応募～面接までの自動化 1…" at bounding box center [784, 420] width 1568 height 726
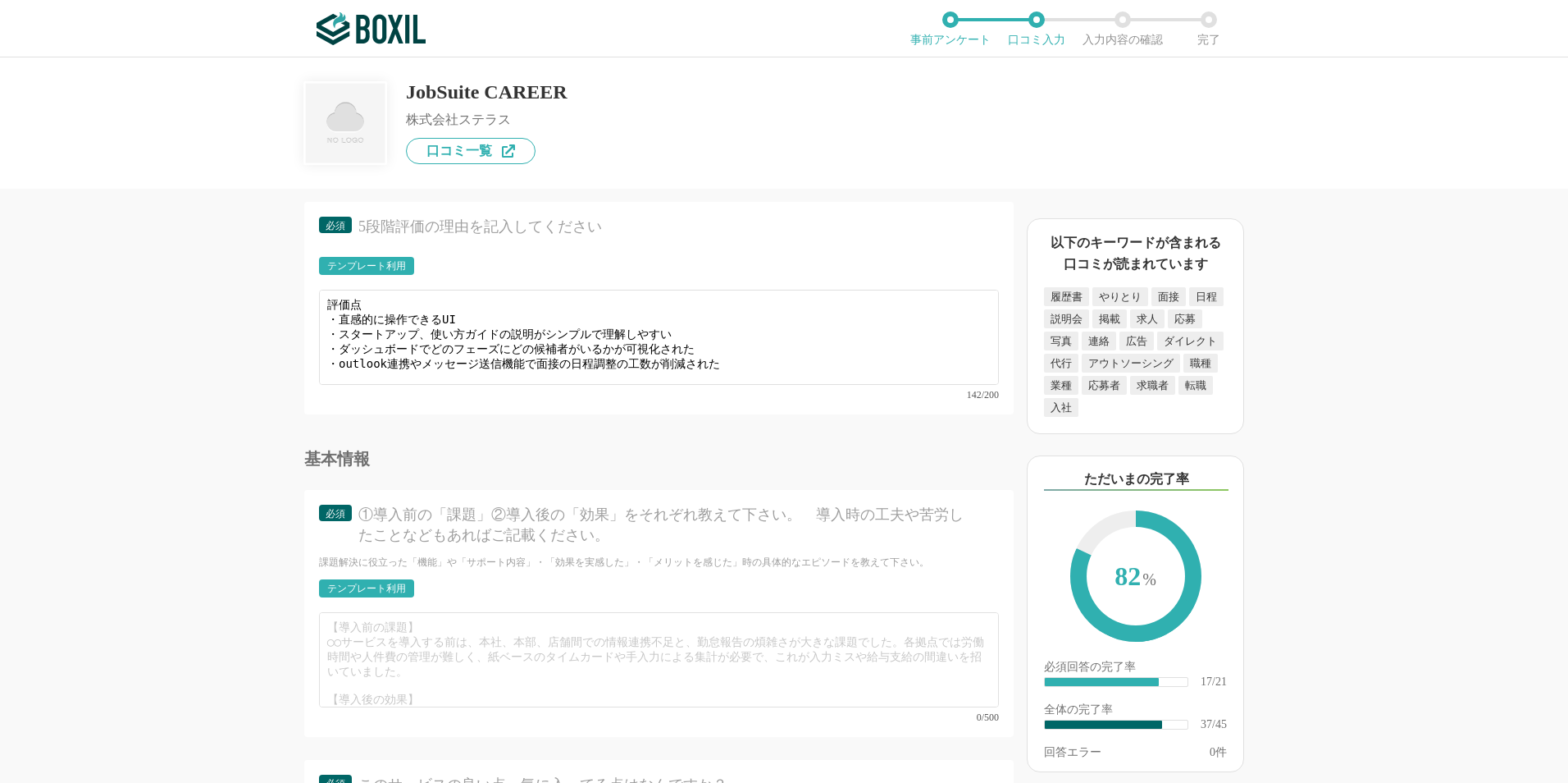
scroll to position [35, 0]
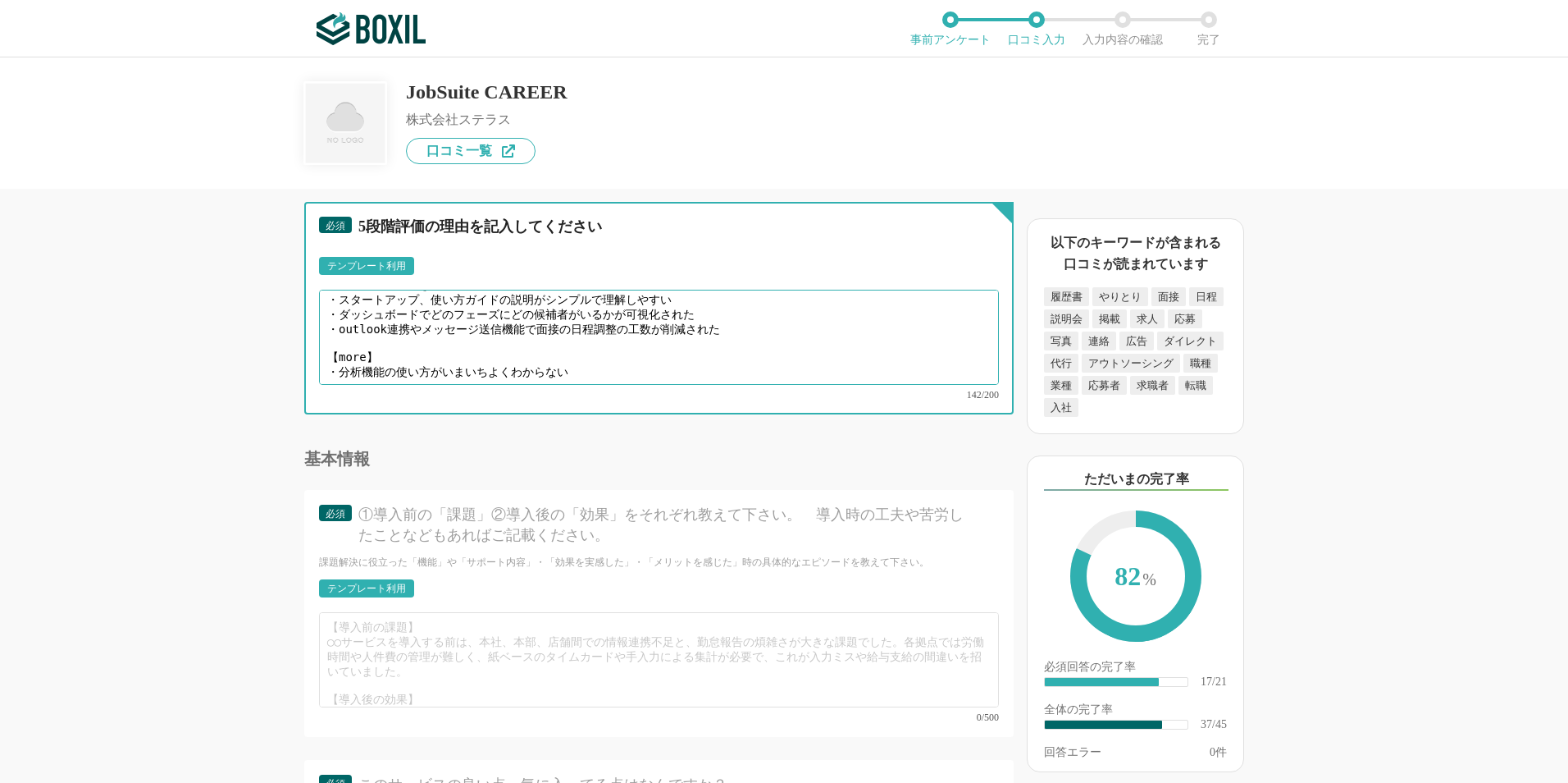
click at [458, 365] on textarea "評価点 ・直感的に操作できるUI ・スタートアップ、使い方ガイドの説明がシンプルで理解しやすい ・ダッシュボードでどのフェーズにどの候補者がいるかが可視化され…" at bounding box center [658, 336] width 680 height 95
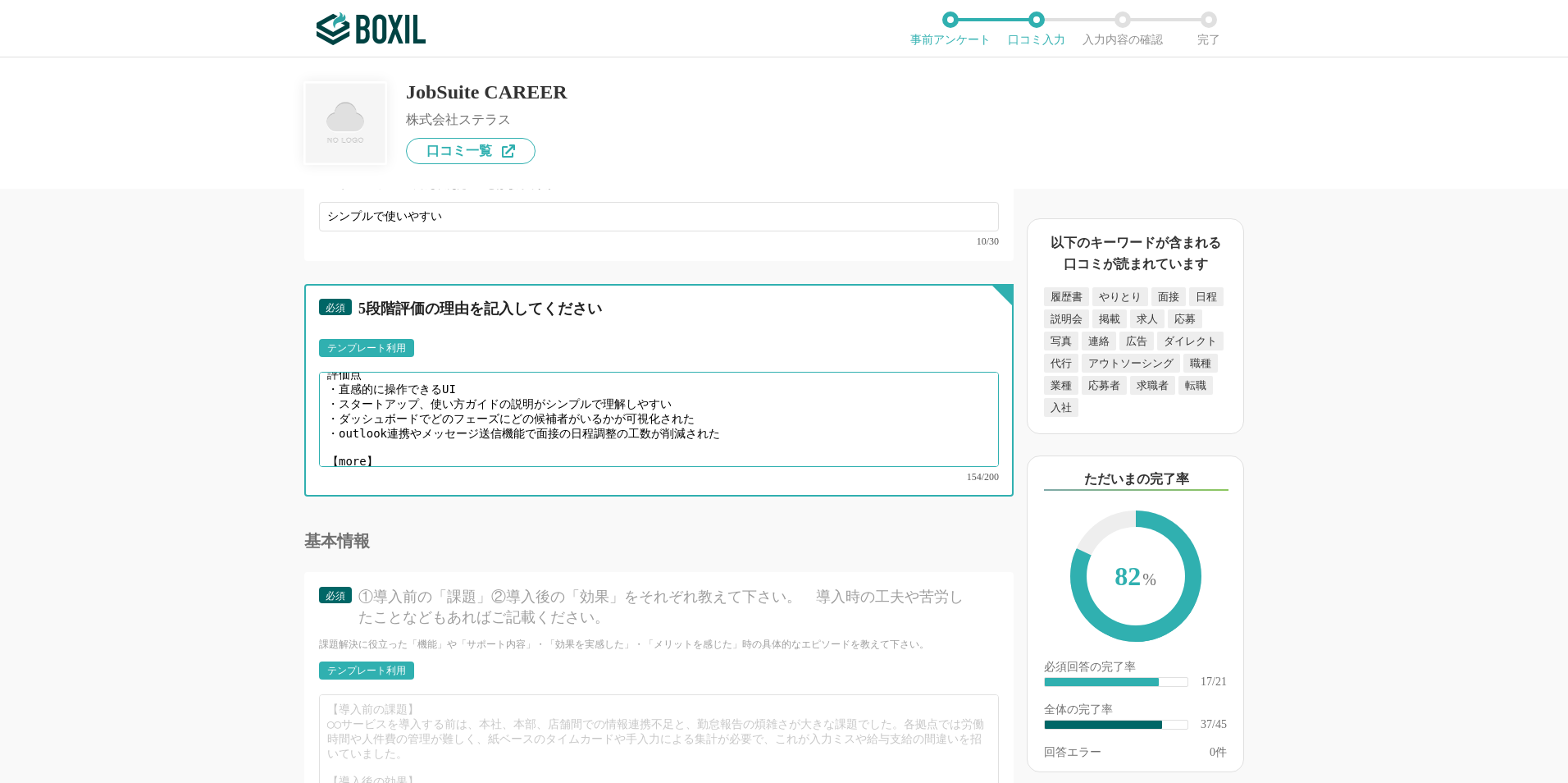
scroll to position [0, 0]
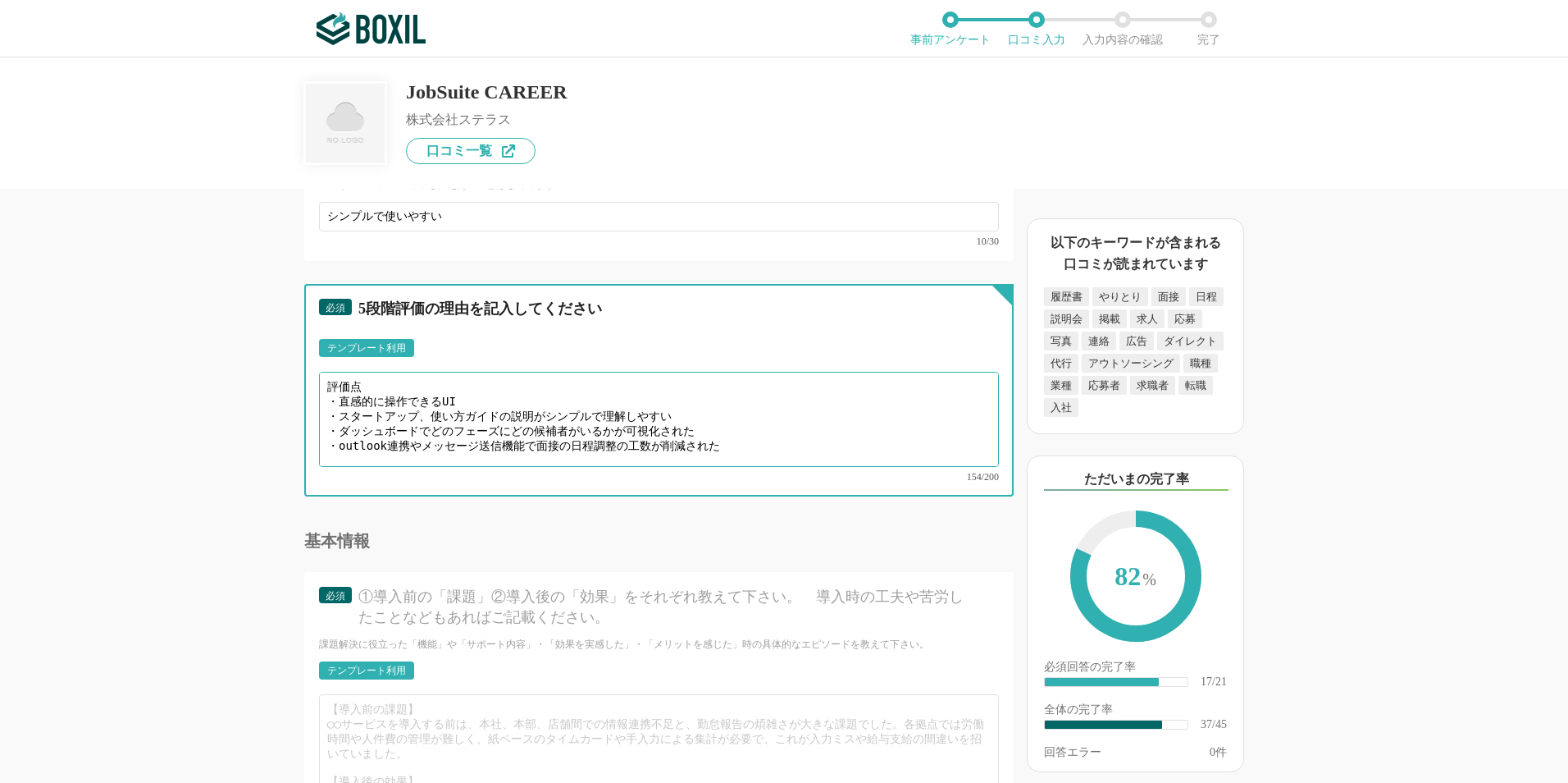
click at [368, 394] on textarea "評価点 ・直感的に操作できるUI ・スタートアップ、使い方ガイドの説明がシンプルで理解しやすい ・ダッシュボードでどのフェーズにどの候補者がいるかが可視化され…" at bounding box center [658, 419] width 680 height 95
click at [381, 389] on textarea "評価点 ・直感的に操作できるUI ・スタートアップ、使い方ガイドの説明がシンプルで理解しやすい ・ダッシュボードでどのフェーズにどの候補者がいるかが可視化され…" at bounding box center [658, 419] width 680 height 95
type textarea "【good】 ・直感的に操作できるUI ・スタートアップ、使い方ガイドの説明がシンプルで理解しやすい ・ダッシュボードでどのフェーズにどの候補者がいるかが可視…"
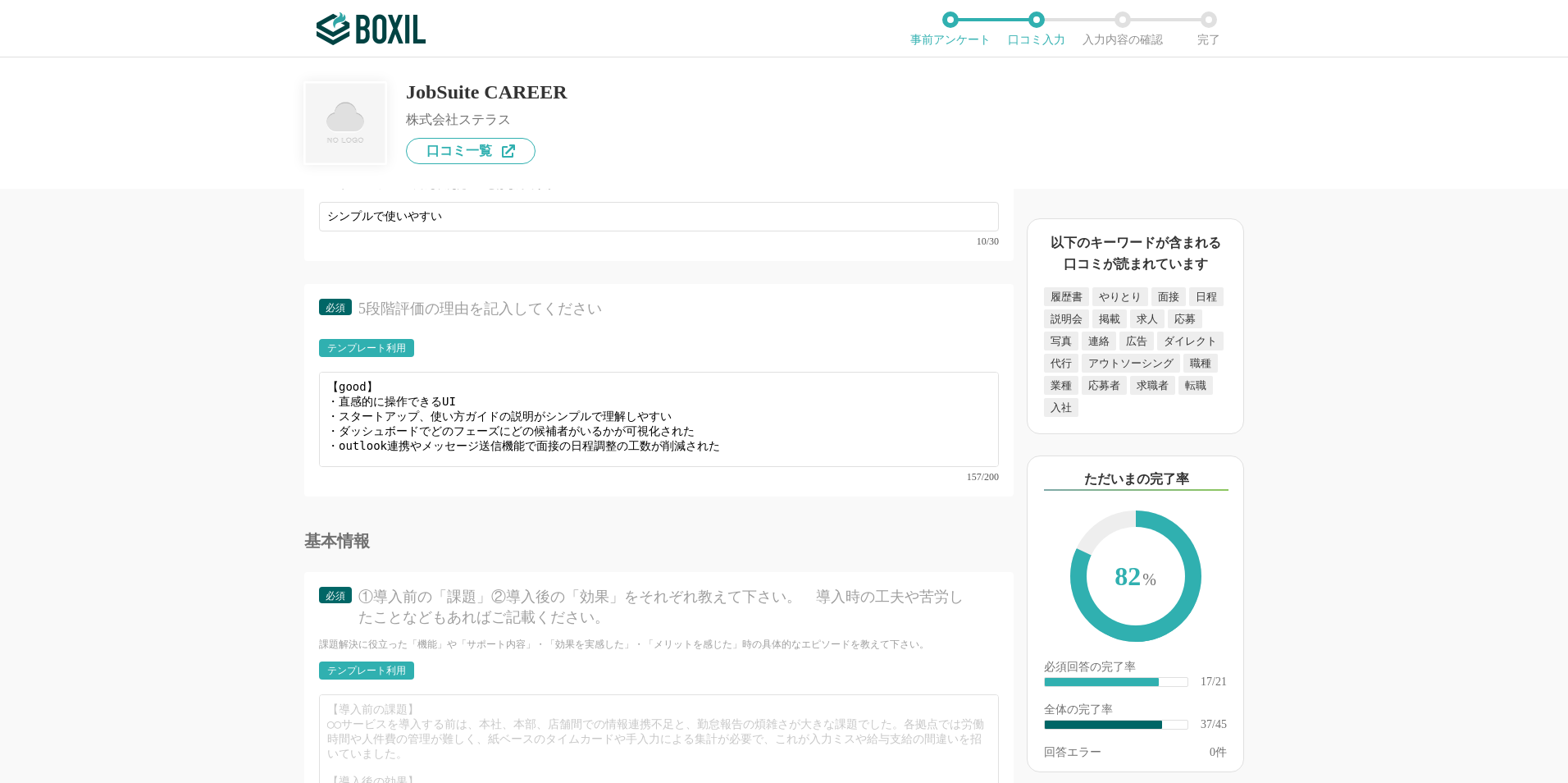
click at [277, 570] on div "採用管理システム(ATS)の機能について（5点満点で評価してください） 複数の広告管理を一括化 1 2 3 4 5 利用していない 応募～面接までの自動化 1…" at bounding box center [603, 486] width 820 height 594
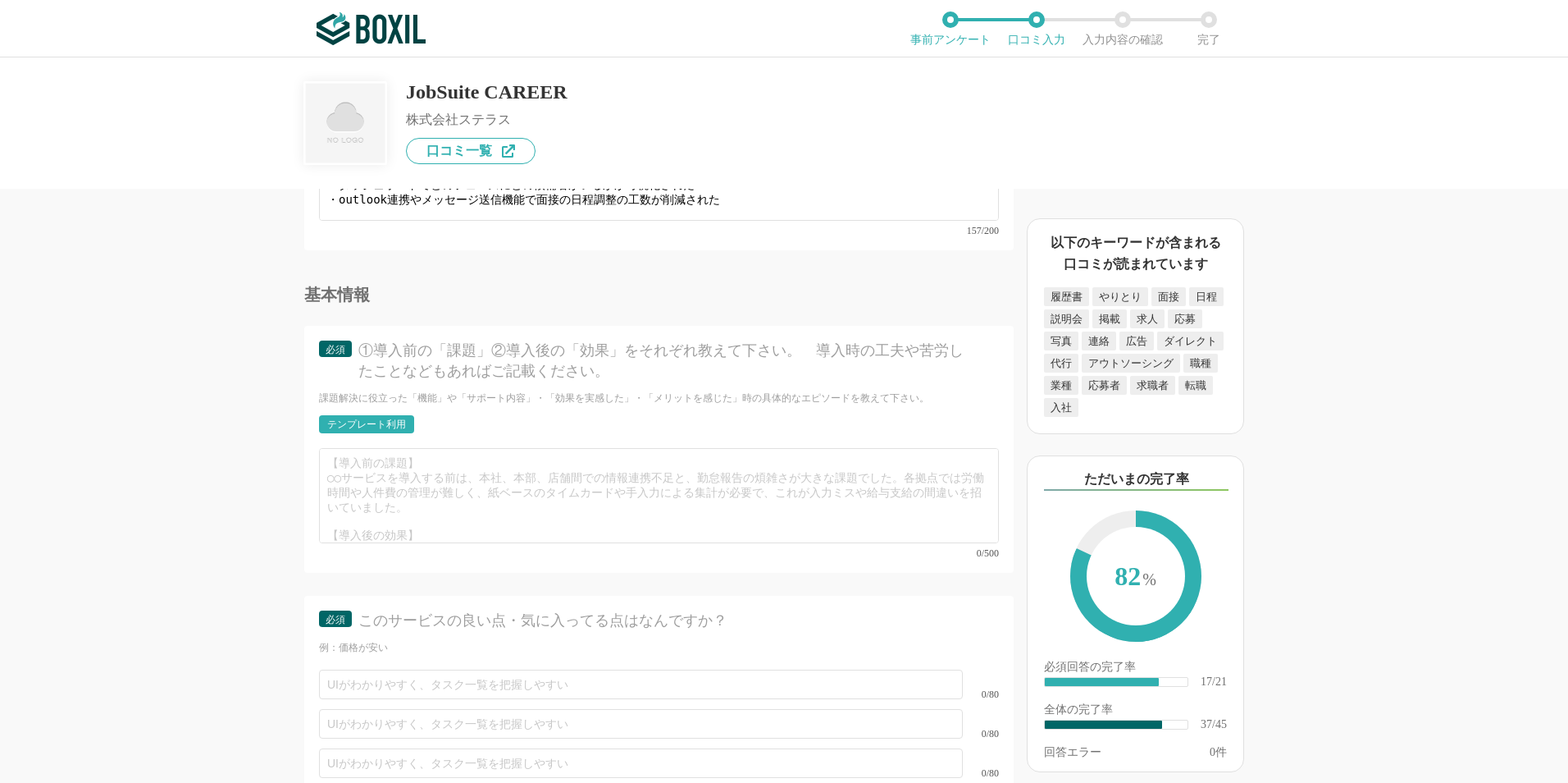
scroll to position [35, 0]
click at [358, 419] on div "テンプレート利用" at bounding box center [367, 423] width 78 height 10
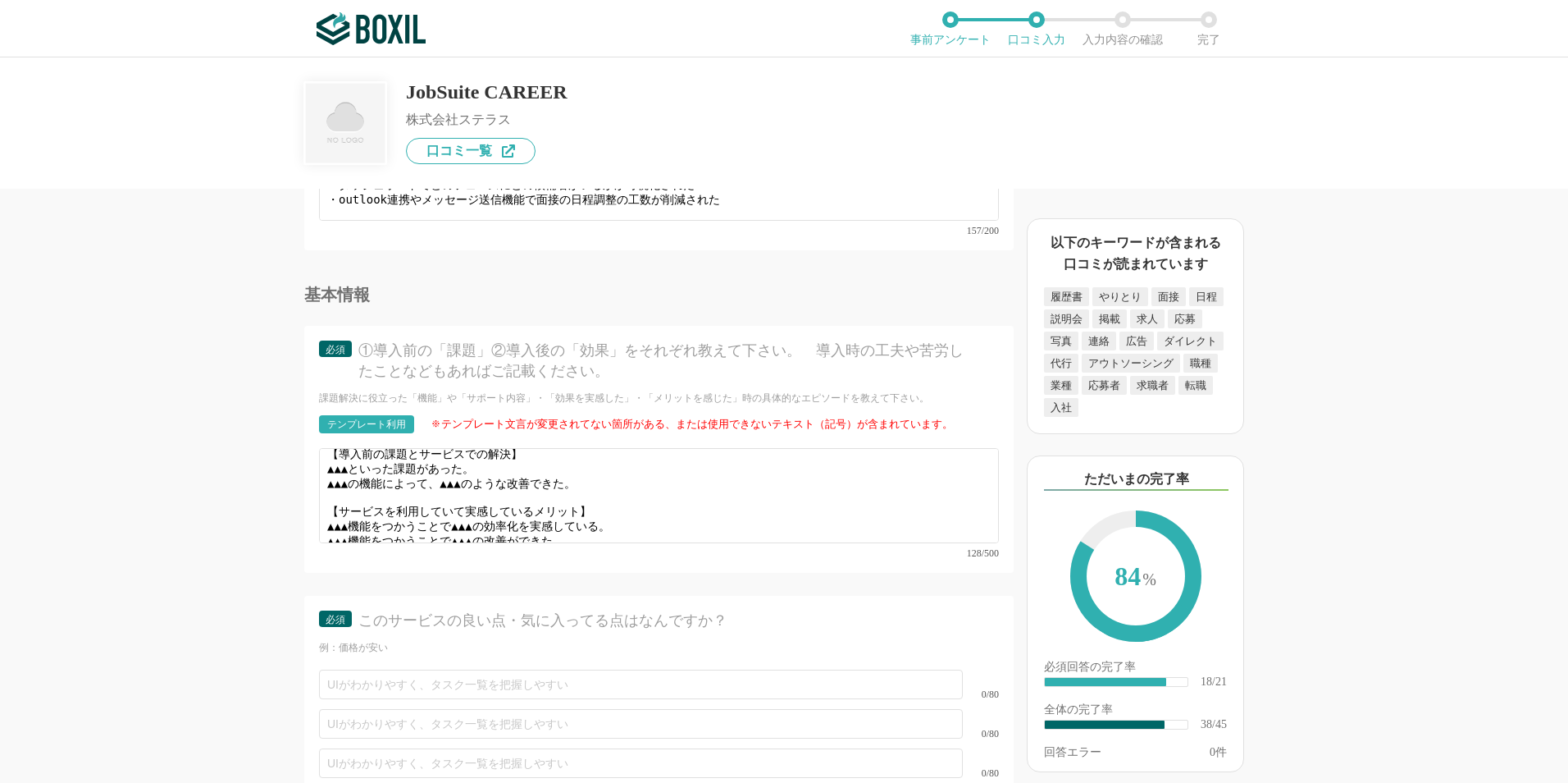
scroll to position [11, 0]
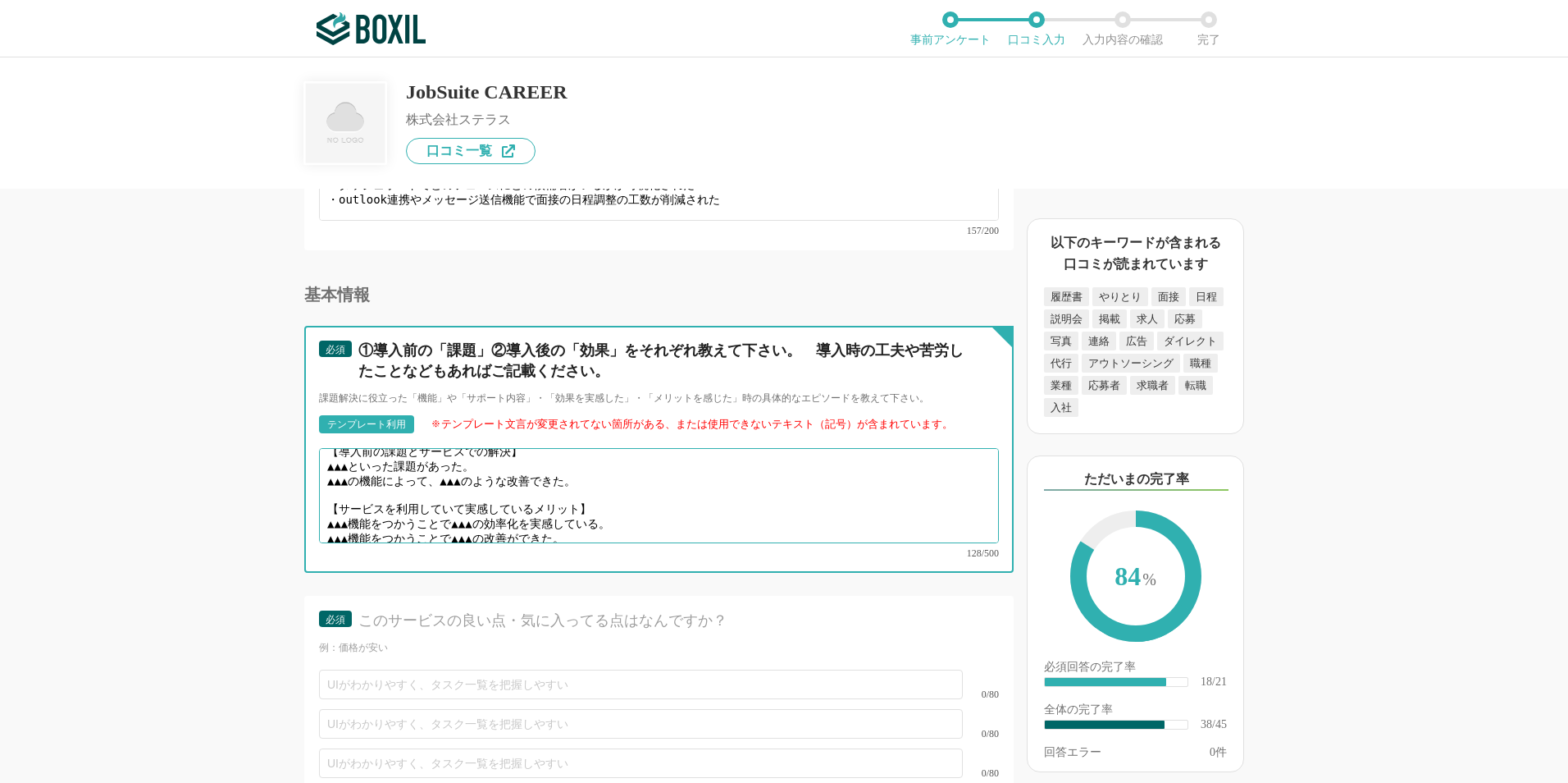
click at [552, 448] on textarea "【導入前の課題とサービスでの解決】 ▲▲▲といった課題があった。 ▲▲▲の機能によって、▲▲▲のような改善できた。 【サービスを利用していて実感しているメリッ…" at bounding box center [658, 495] width 680 height 95
drag, startPoint x: 331, startPoint y: 452, endPoint x: 653, endPoint y: 525, distance: 330.2
click at [653, 525] on textarea "【導入前の課題とサービスでの解決】 ▲▲▲といった課題があった。 ▲▲▲の機能によって、▲▲▲のような改善できた。 【サービスを利用していて実感しているメリッ…" at bounding box center [658, 495] width 680 height 95
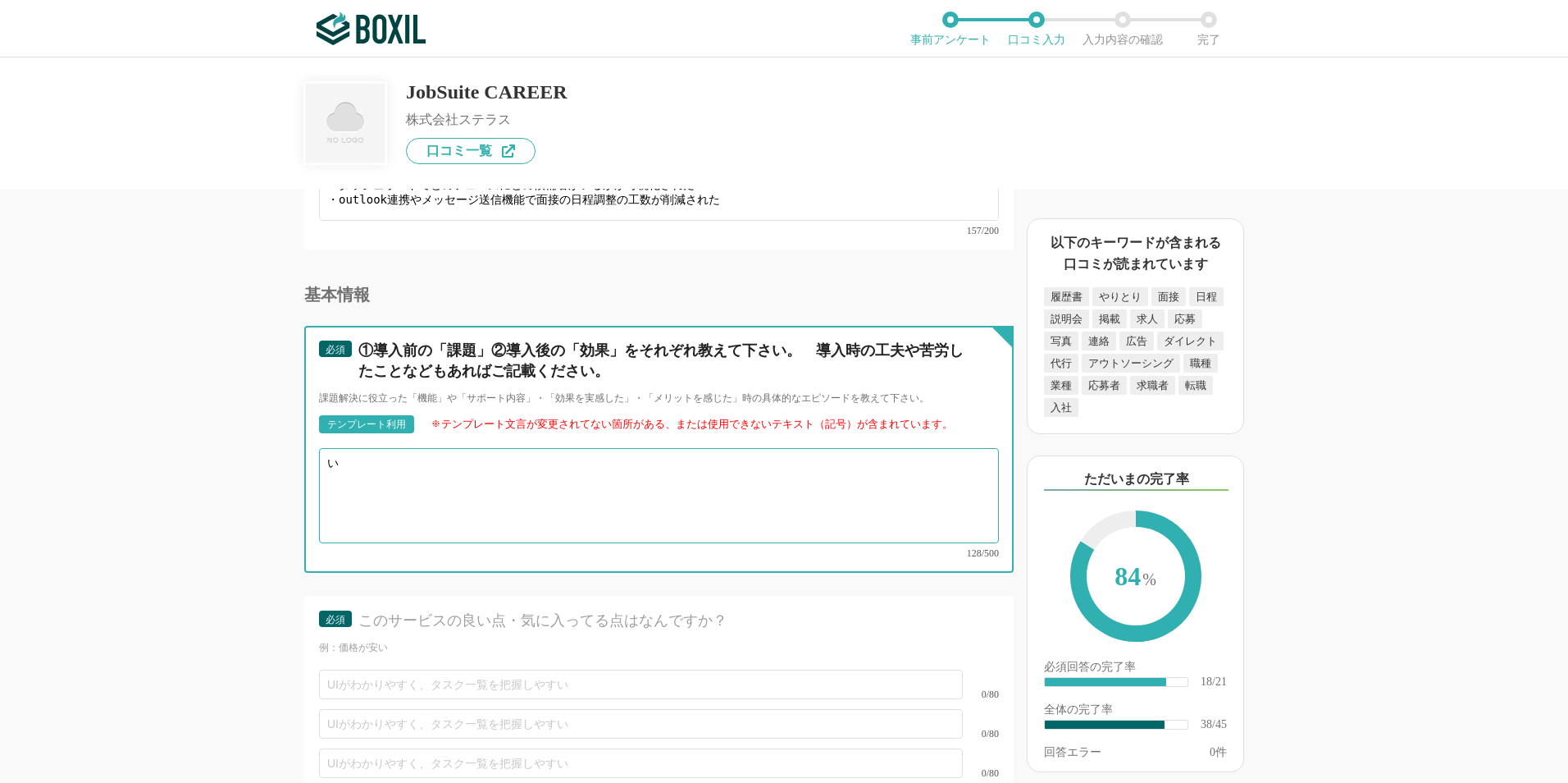
scroll to position [0, 0]
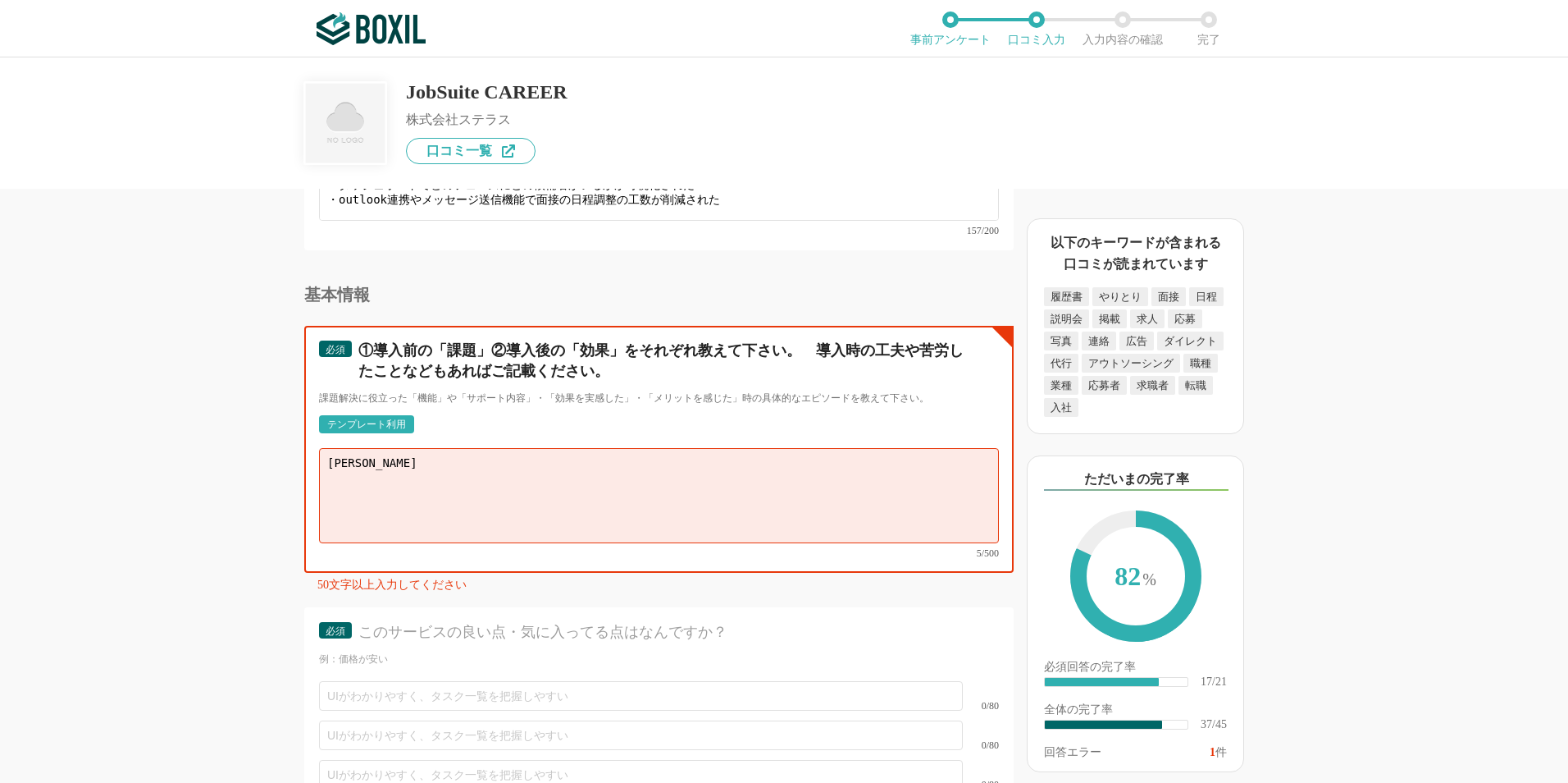
type textarea "一"
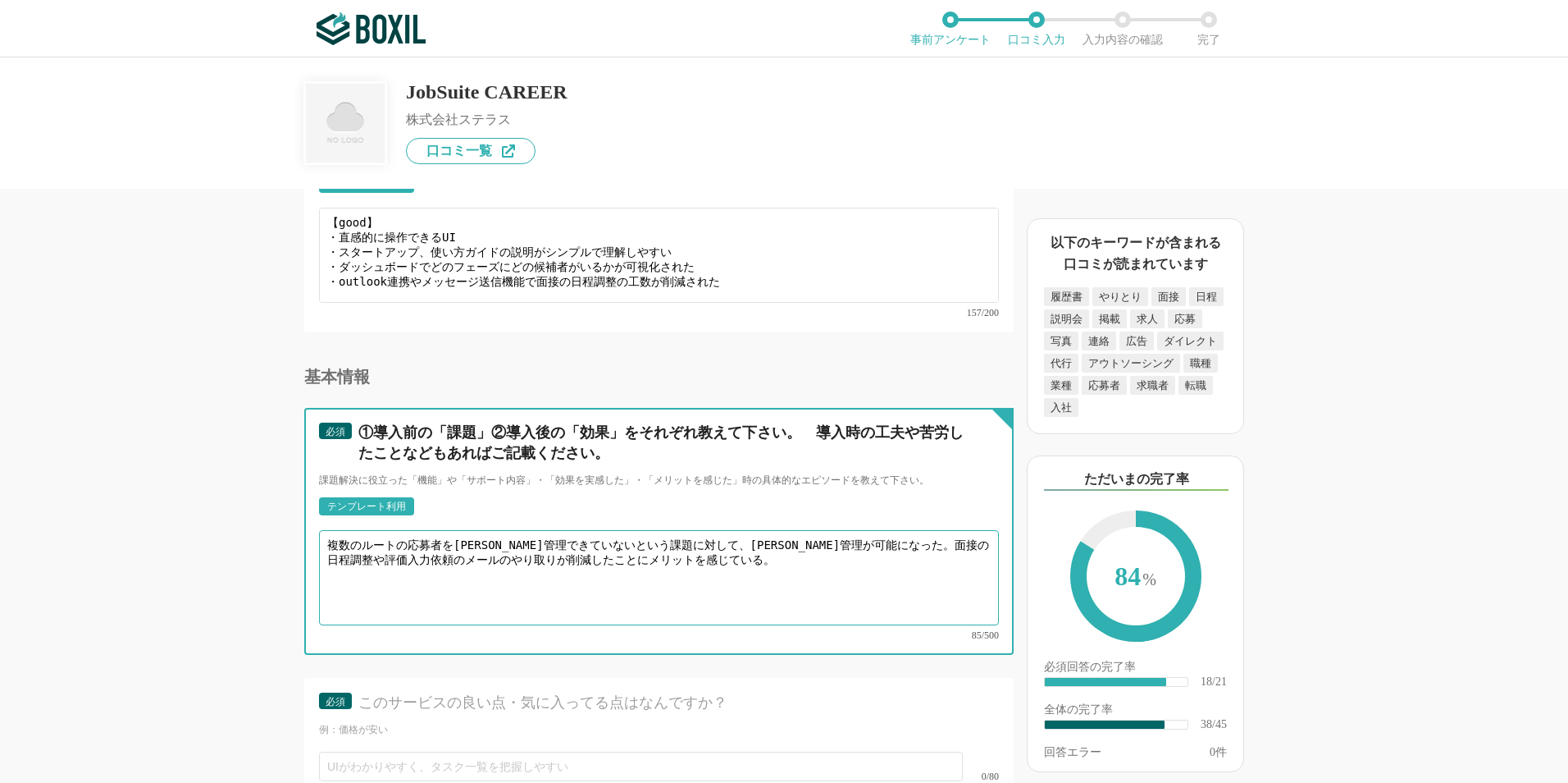
scroll to position [5168, 0]
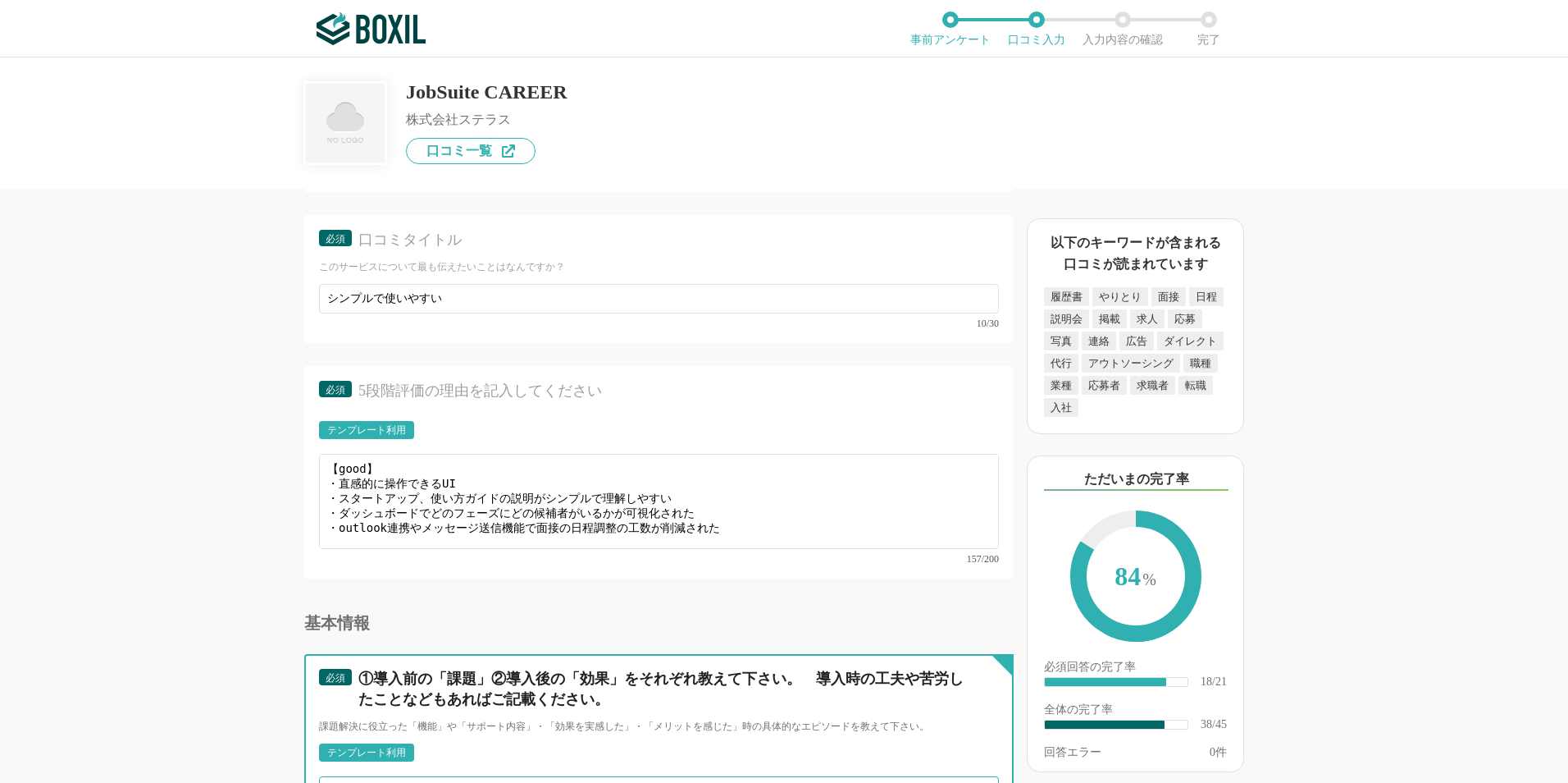
type textarea "複数のルートの応募者を[PERSON_NAME]管理できていないという課題に対して、[PERSON_NAME]管理が可能になった。面接の日程調整や評価入力依頼…"
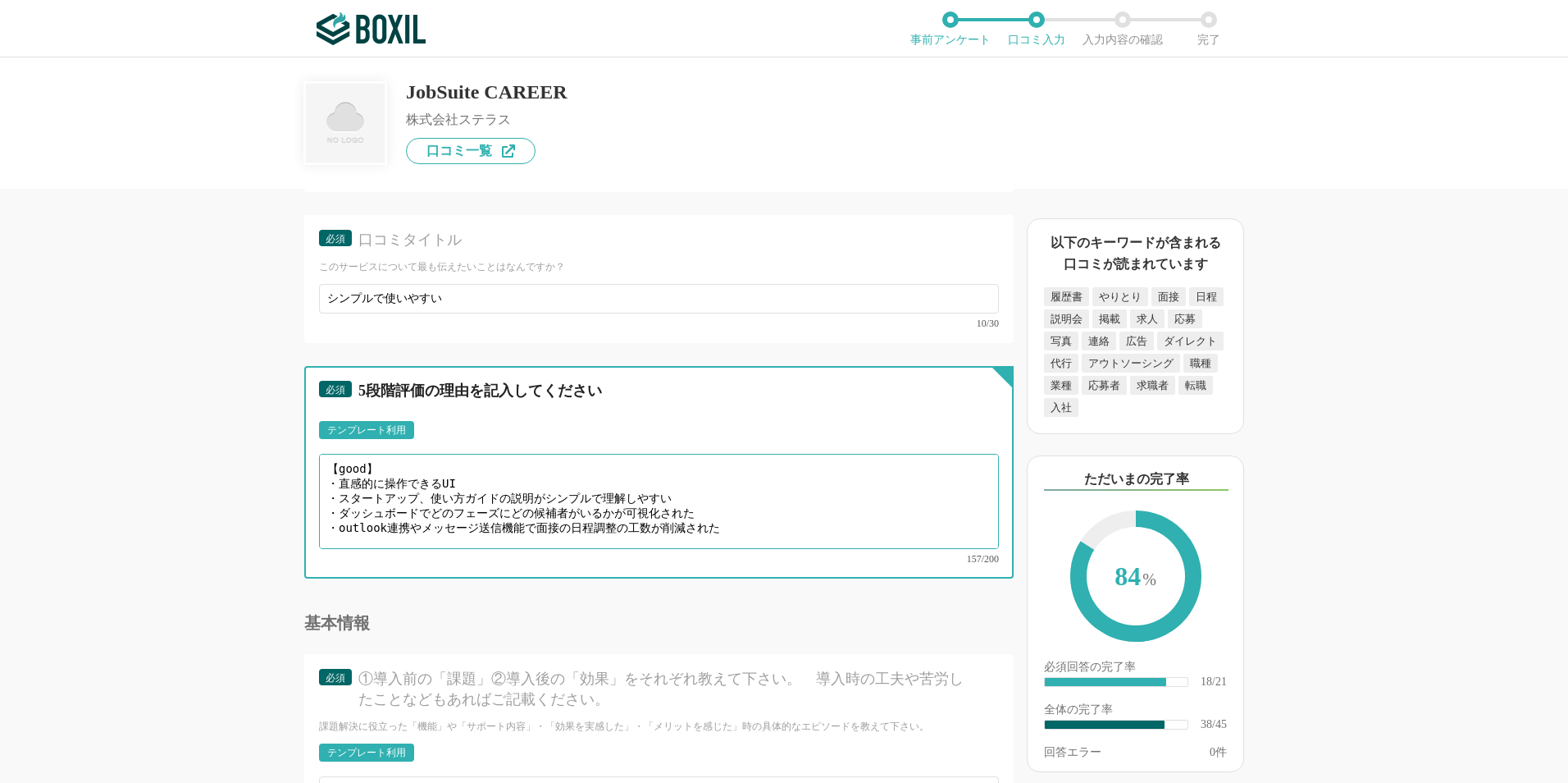
drag, startPoint x: 339, startPoint y: 478, endPoint x: 455, endPoint y: 476, distance: 116.0
click at [455, 476] on textarea "【good】 ・直感的に操作できるUI ・スタートアップ、使い方ガイドの説明がシンプルで理解しやすい ・ダッシュボードでどのフェーズにどの候補者がいるかが可視…" at bounding box center [658, 501] width 680 height 95
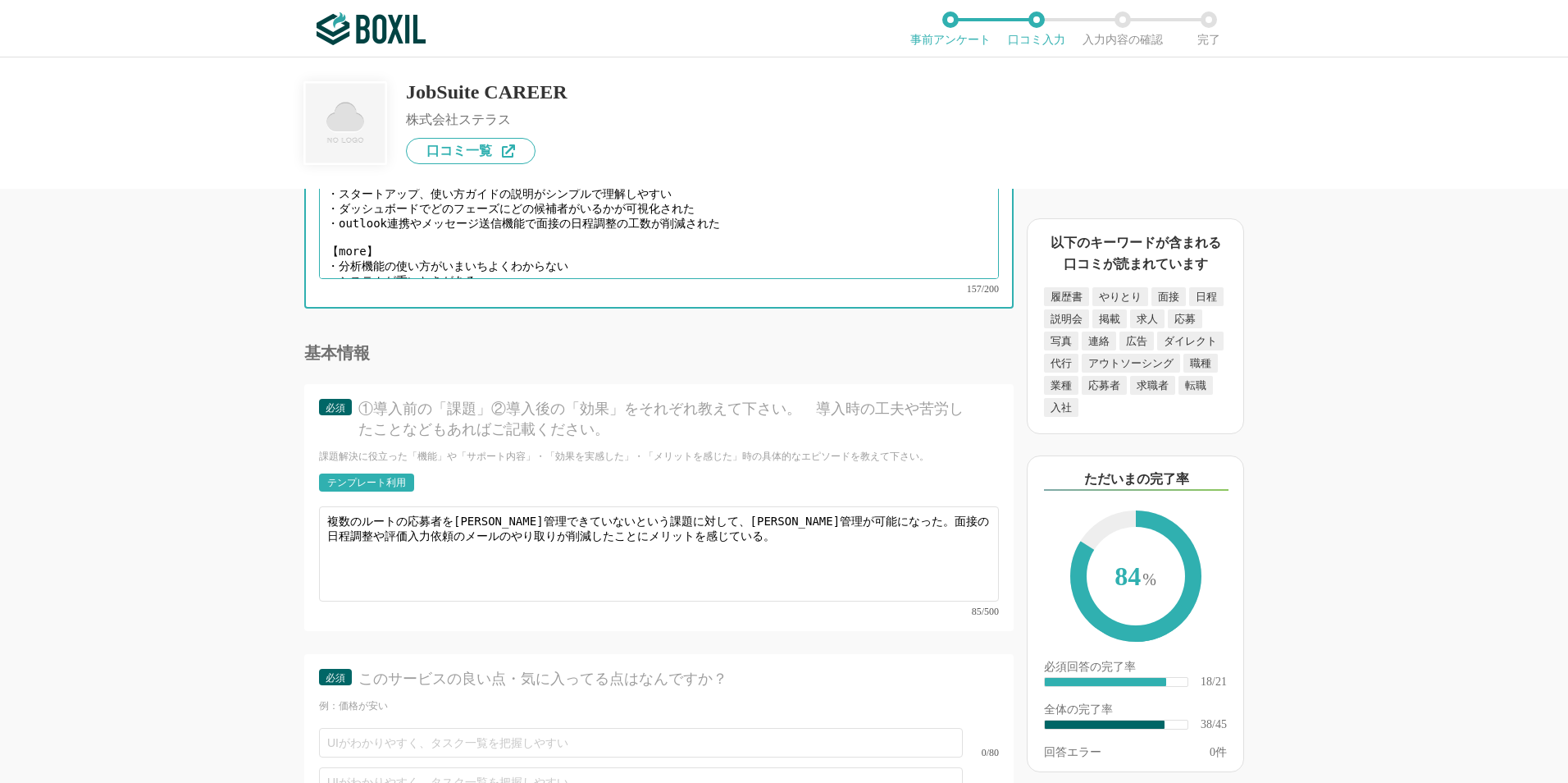
scroll to position [5579, 0]
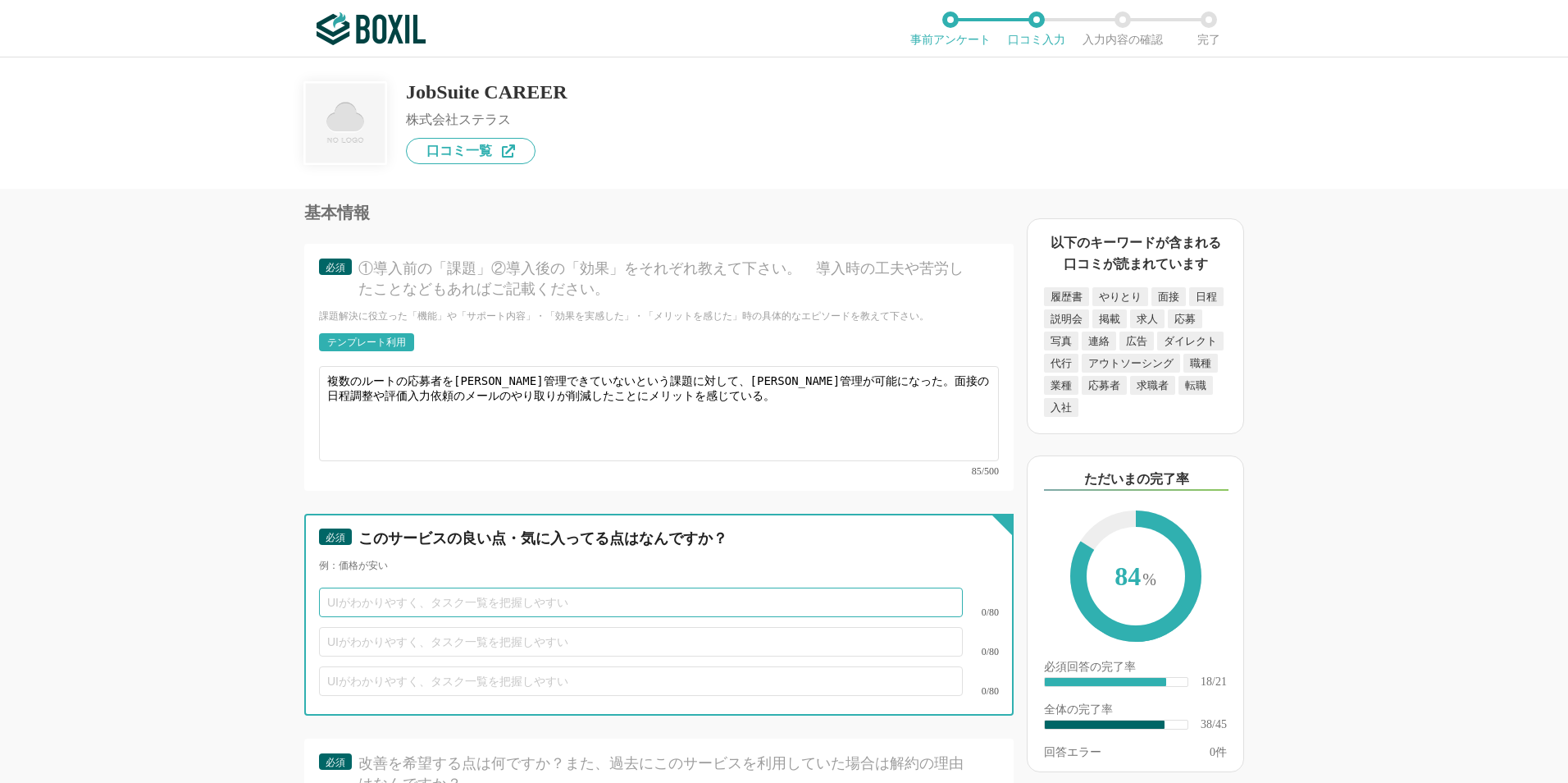
click at [441, 587] on input "text" at bounding box center [640, 602] width 643 height 30
paste input "直感的に操作できるUI"
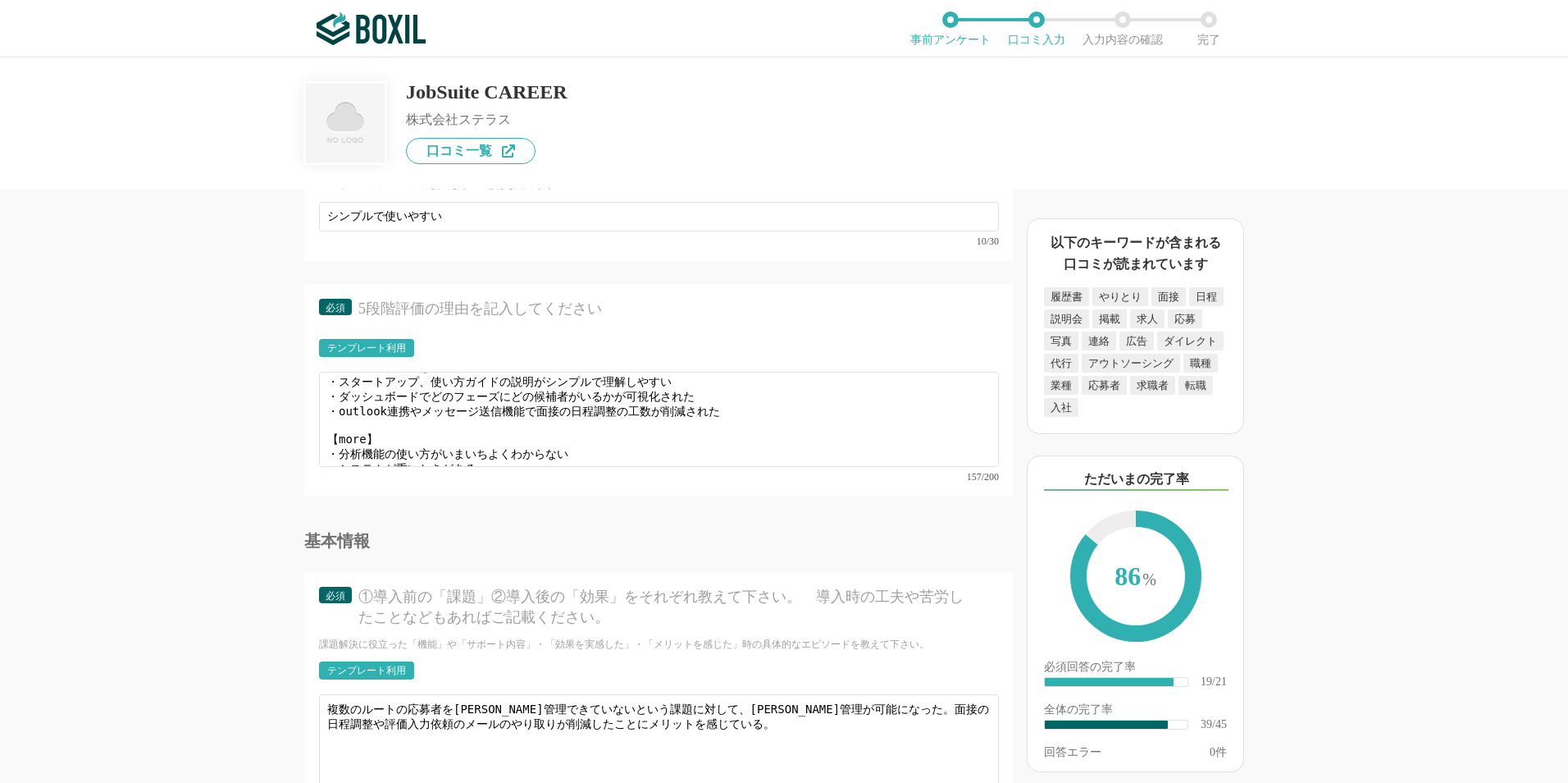
scroll to position [0, 0]
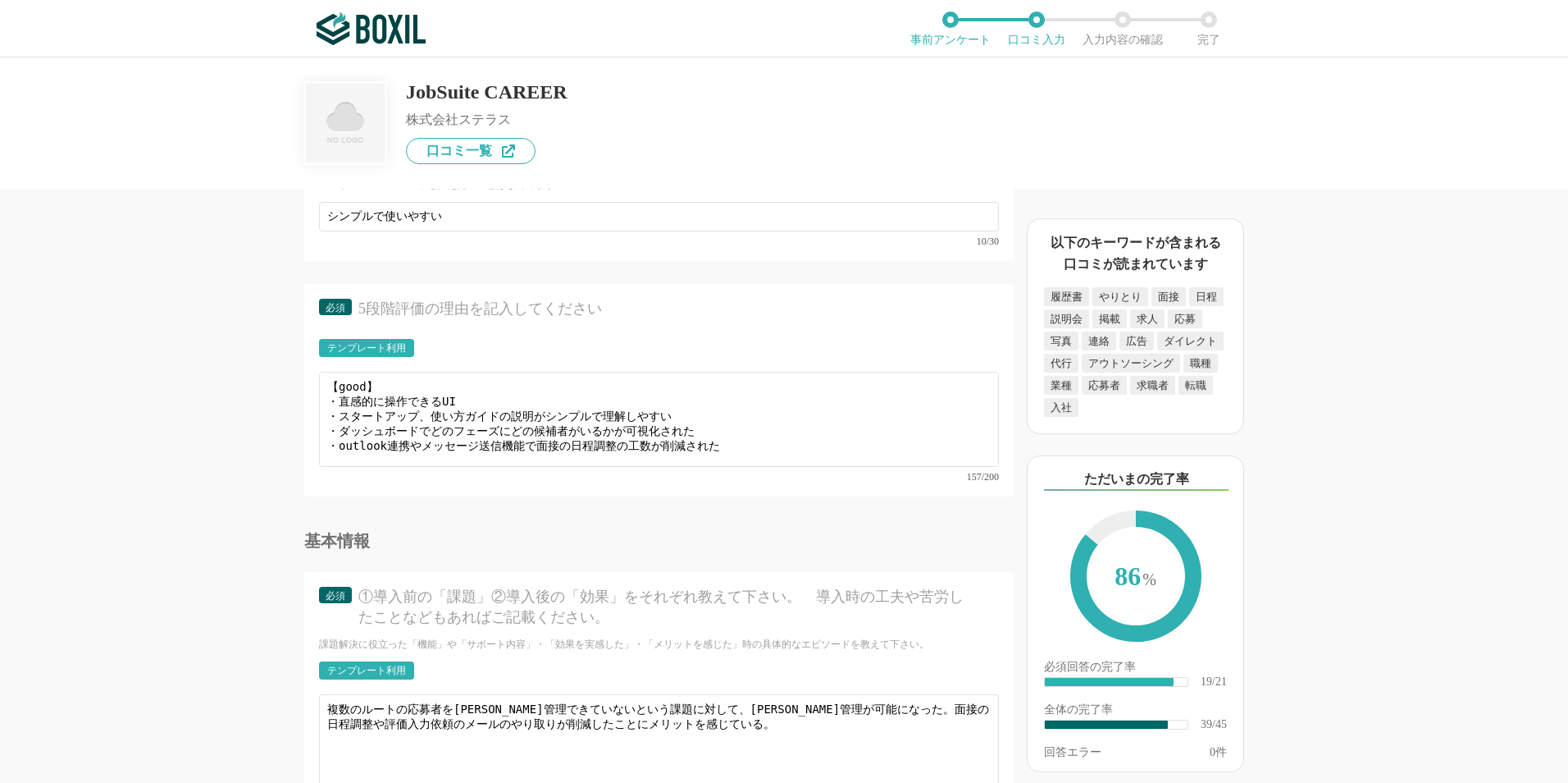
type input "直感的に操作できるUI"
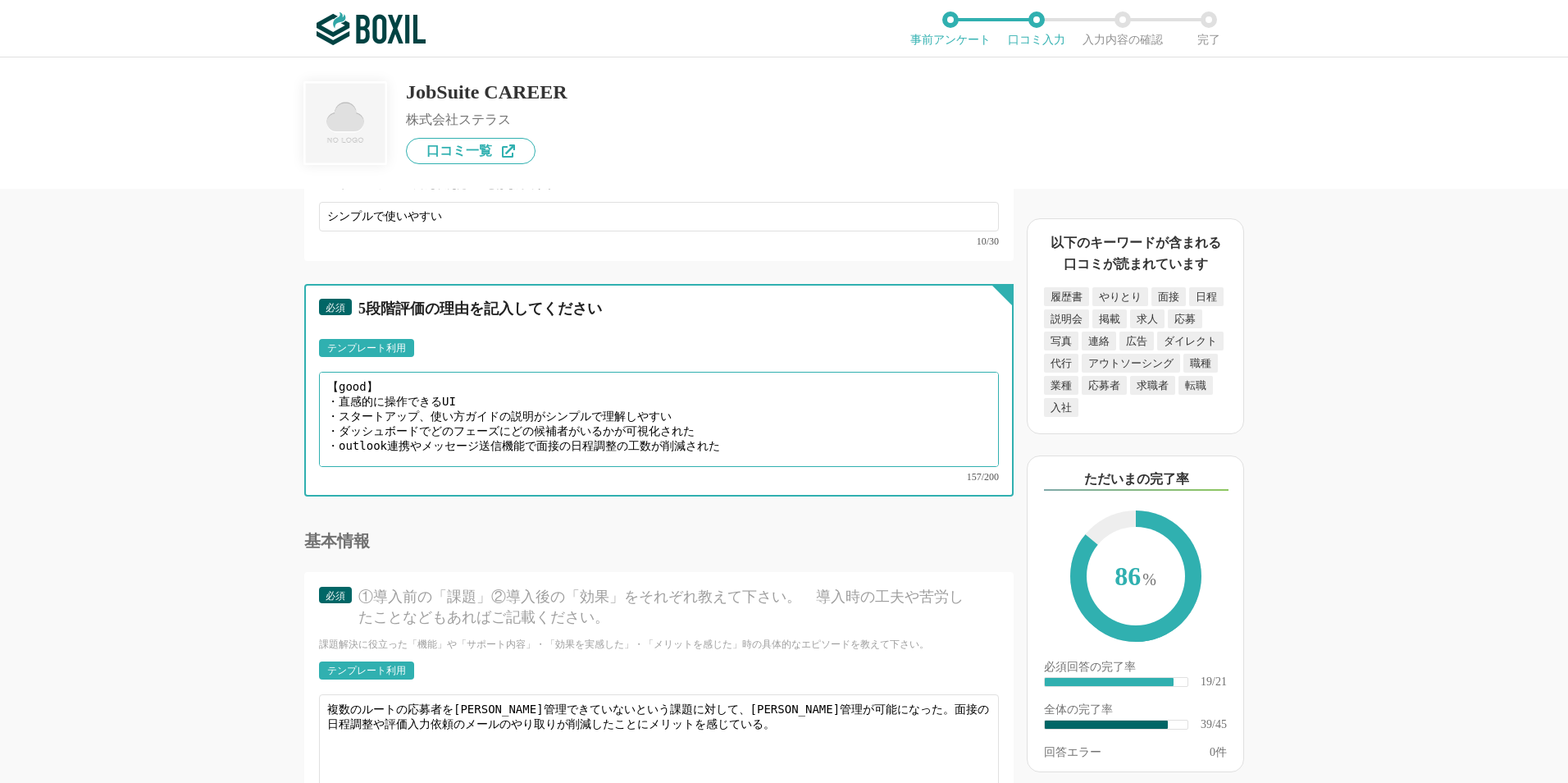
drag, startPoint x: 338, startPoint y: 413, endPoint x: 670, endPoint y: 409, distance: 332.0
click at [670, 409] on textarea "【good】 ・直感的に操作できるUI ・スタートアップ、使い方ガイドの説明がシンプルで理解しやすい ・ダッシュボードでどのフェーズにどの候補者がいるかが可視…" at bounding box center [658, 419] width 680 height 95
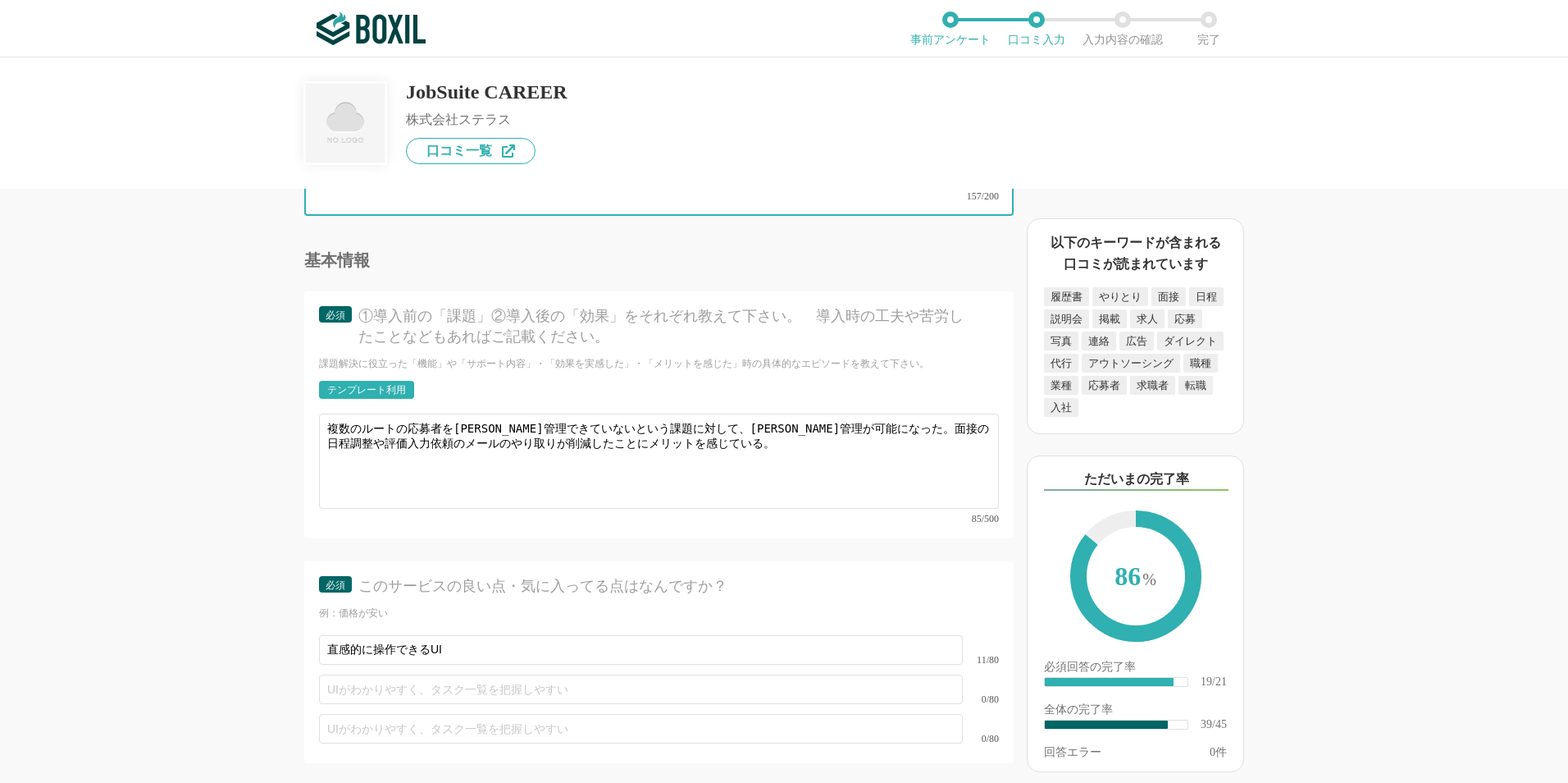
scroll to position [5579, 0]
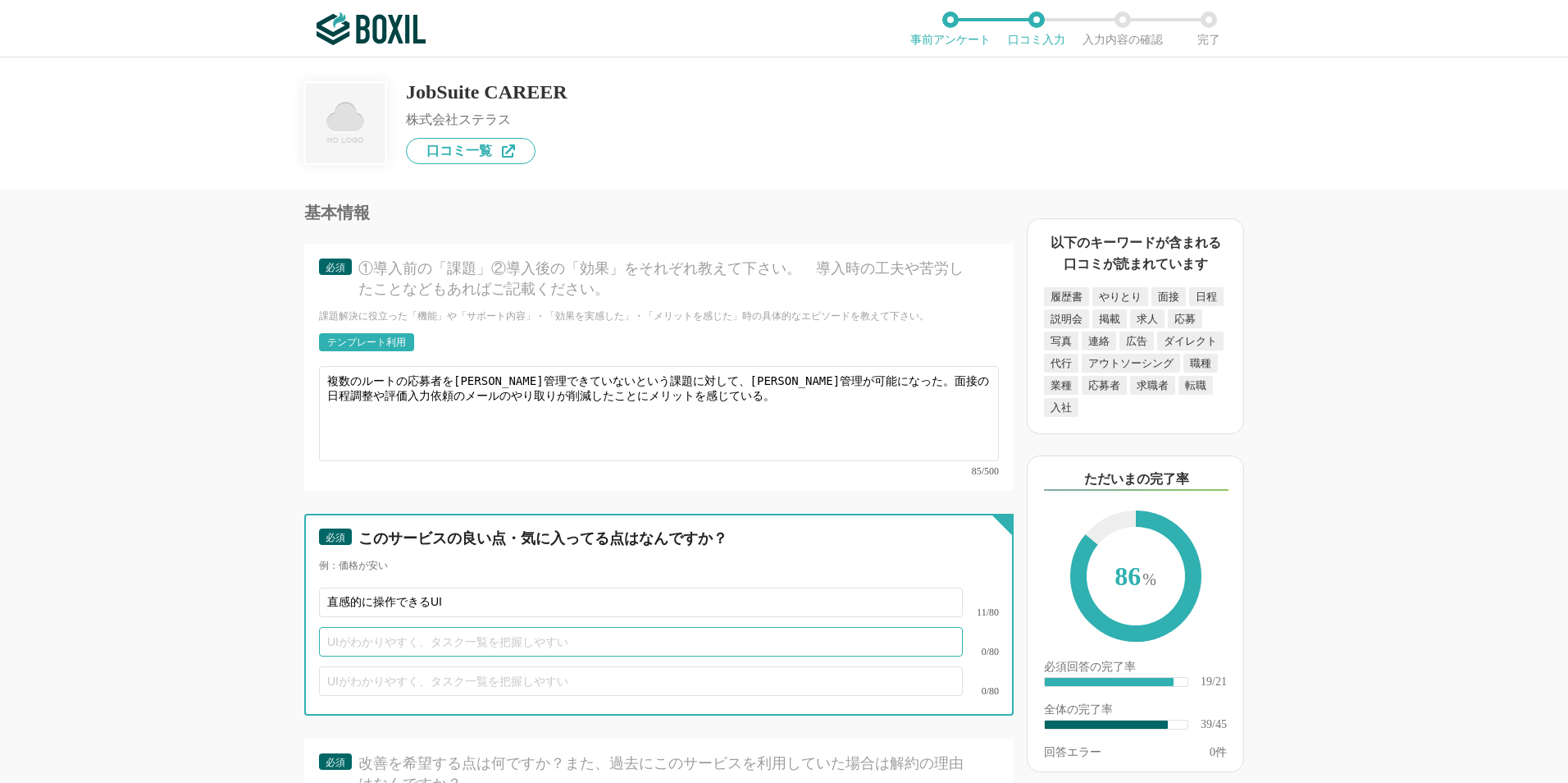
click at [389, 628] on input "text" at bounding box center [640, 642] width 643 height 30
paste input "スタートアップ、使い方ガイドの説明がシンプルで理解しやすい"
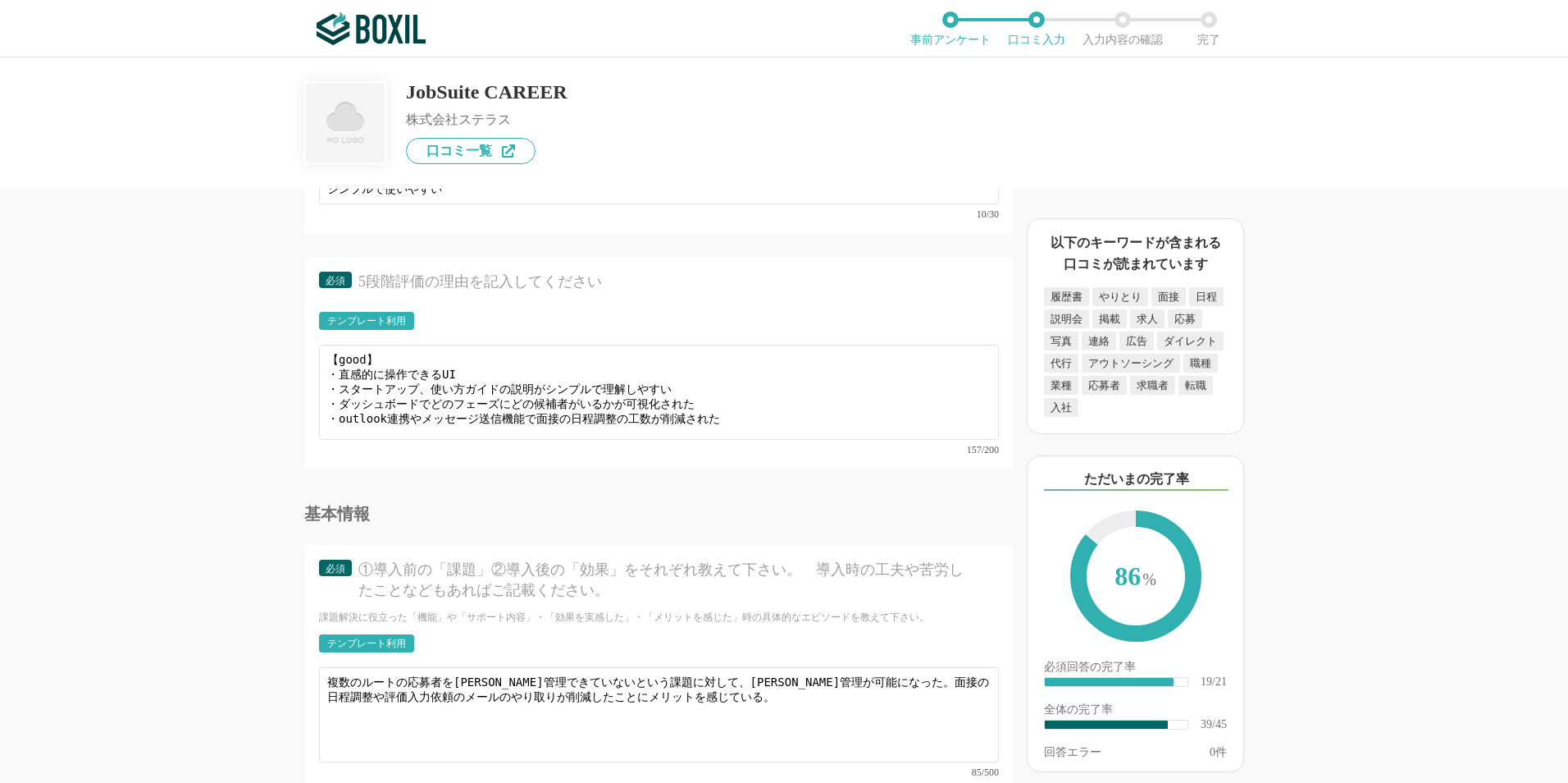
scroll to position [5250, 0]
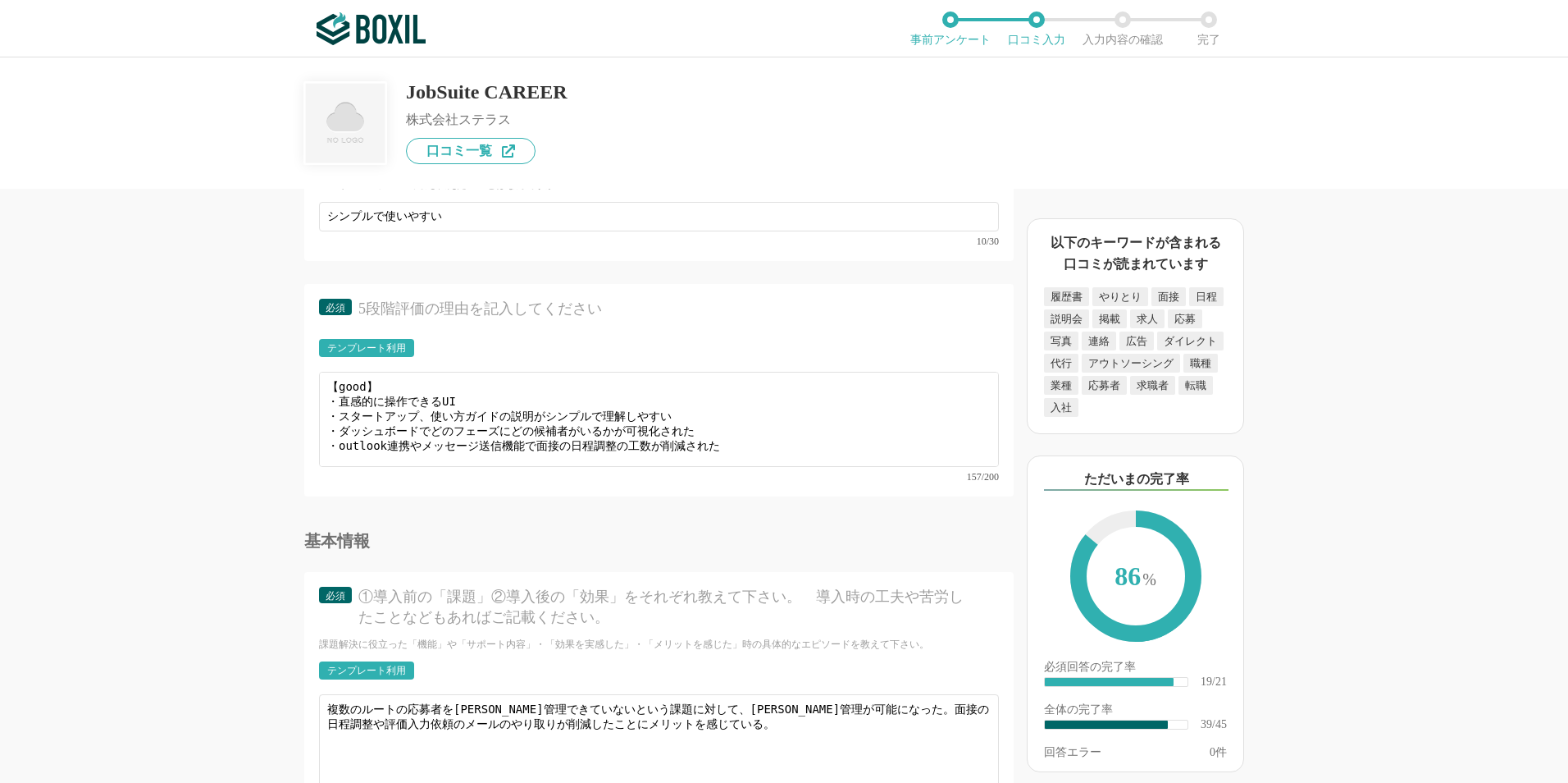
type input "スタートアップ、使い方ガイドの説明がシンプルで理解しやすい"
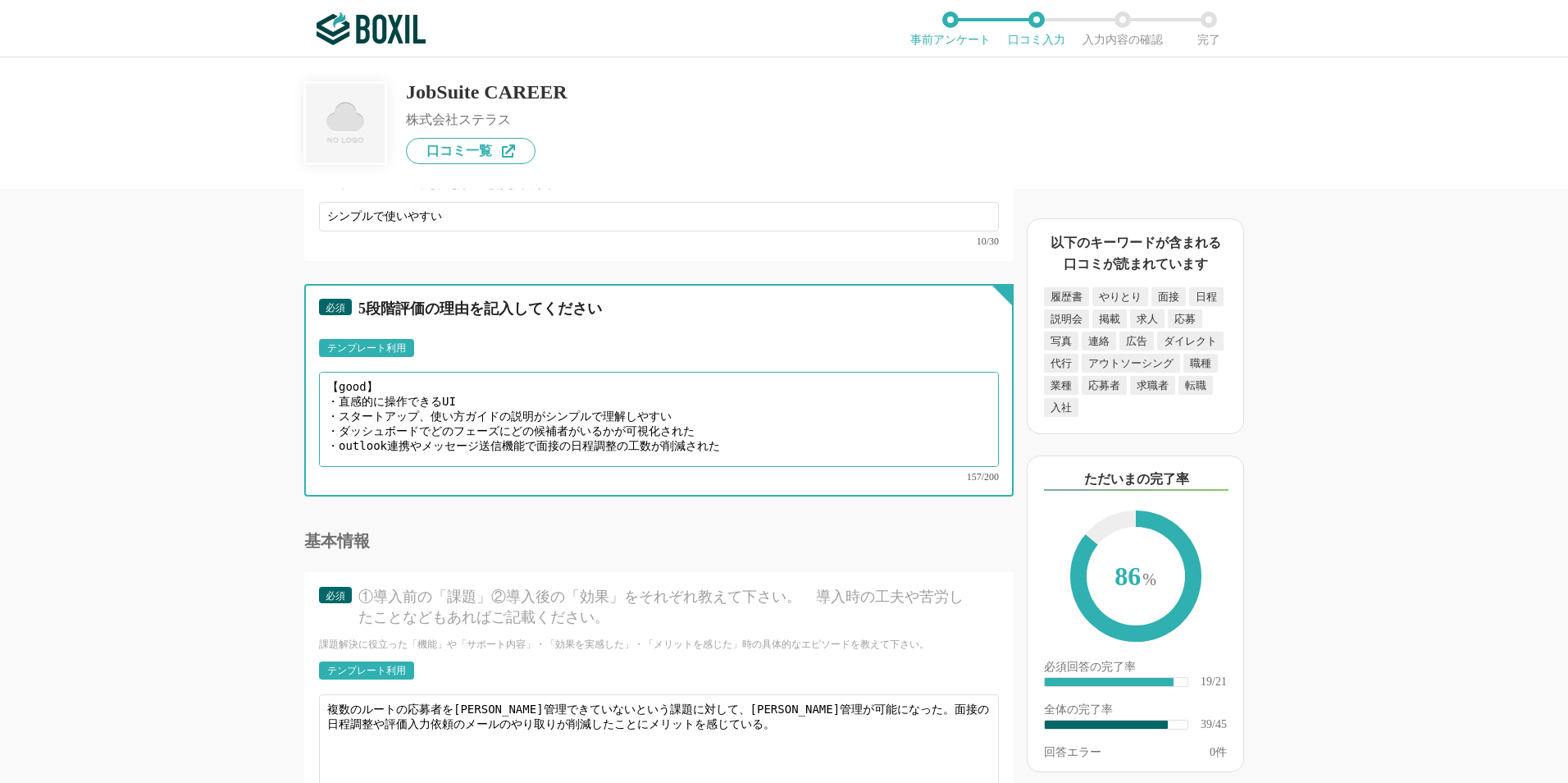
drag, startPoint x: 338, startPoint y: 435, endPoint x: 467, endPoint y: 435, distance: 129.0
click at [467, 435] on textarea "【good】 ・直感的に操作できるUI ・スタートアップ、使い方ガイドの説明がシンプルで理解しやすい ・ダッシュボードでどのフェーズにどの候補者がいるかが可視…" at bounding box center [658, 419] width 680 height 95
click at [441, 421] on textarea "【good】 ・直感的に操作できるUI ・スタートアップ、使い方ガイドの説明がシンプルで理解しやすい ・ダッシュボードでどのフェーズにどの候補者がいるかが可視…" at bounding box center [658, 419] width 680 height 95
drag, startPoint x: 338, startPoint y: 422, endPoint x: 693, endPoint y: 421, distance: 355.0
click at [693, 421] on textarea "【good】 ・直感的に操作できるUI ・スタートアップ、使い方ガイドの説明がシンプルで理解しやすい ・ダッシュボードでどのフェーズにどの候補者がいるかが可視…" at bounding box center [658, 419] width 680 height 95
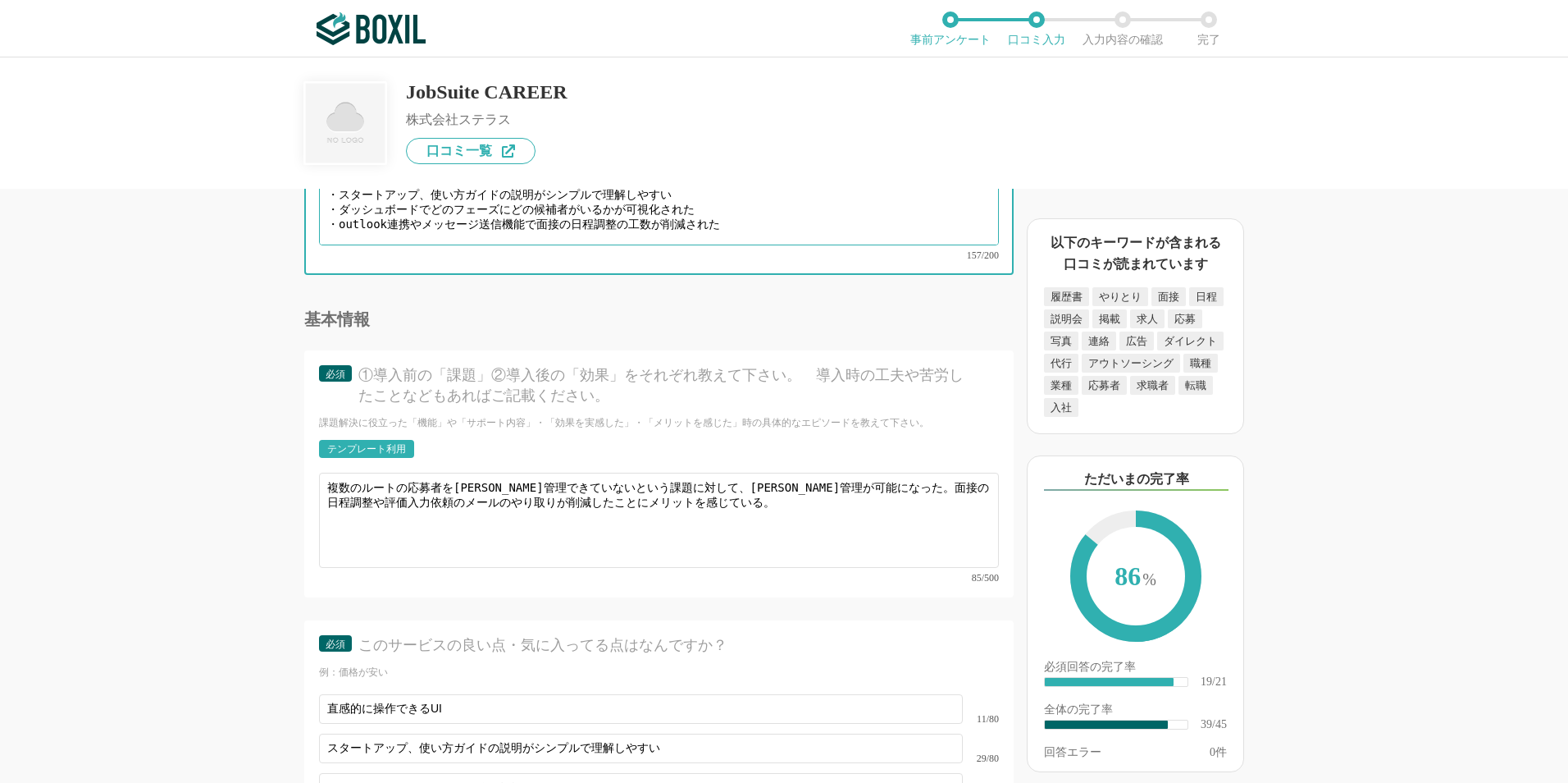
scroll to position [5497, 0]
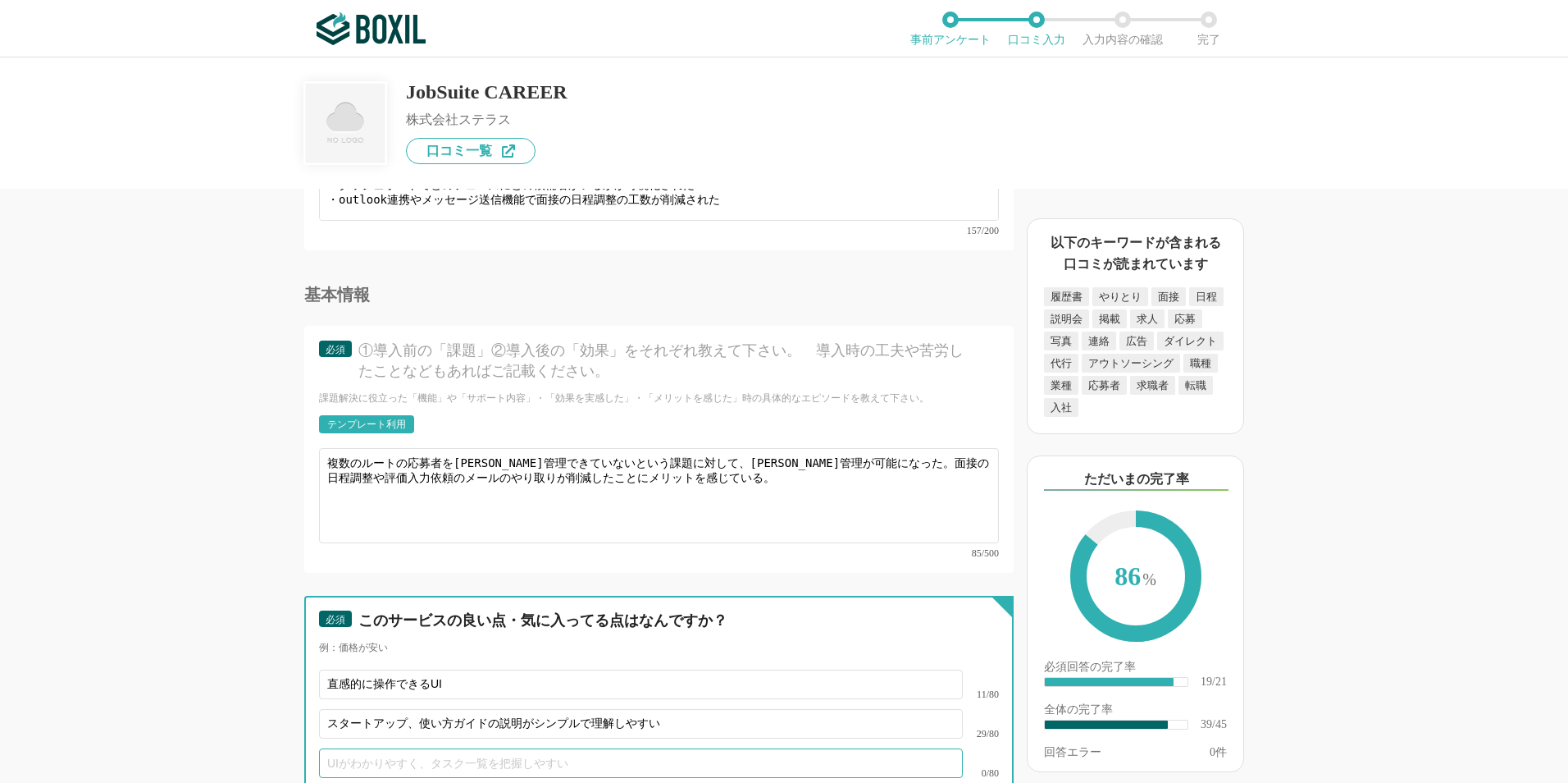
click at [458, 748] on input "text" at bounding box center [640, 763] width 643 height 30
paste input "ダッシュボードでどのフェーズにどの候補者がいるかが可視化された"
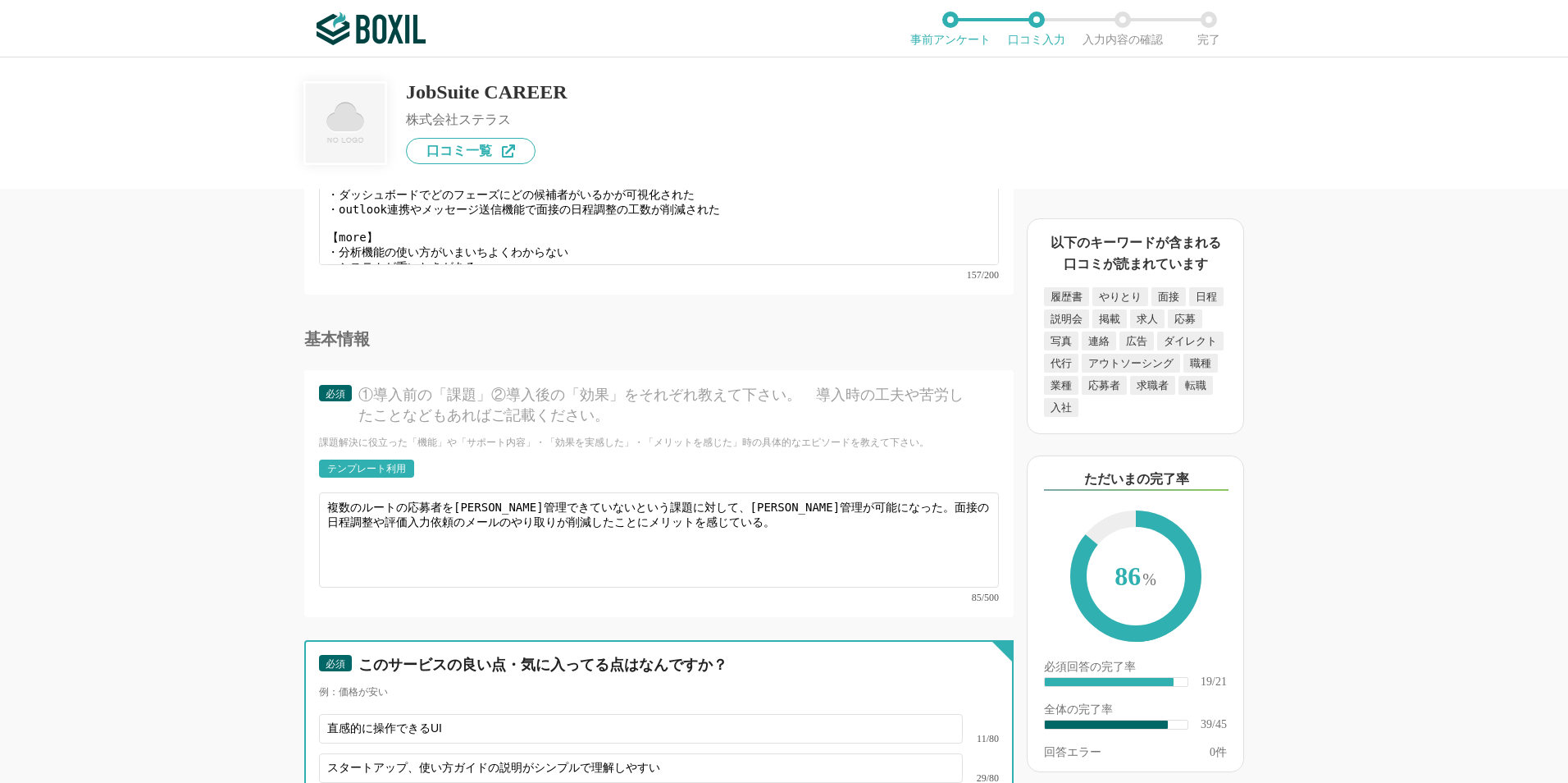
scroll to position [5415, 0]
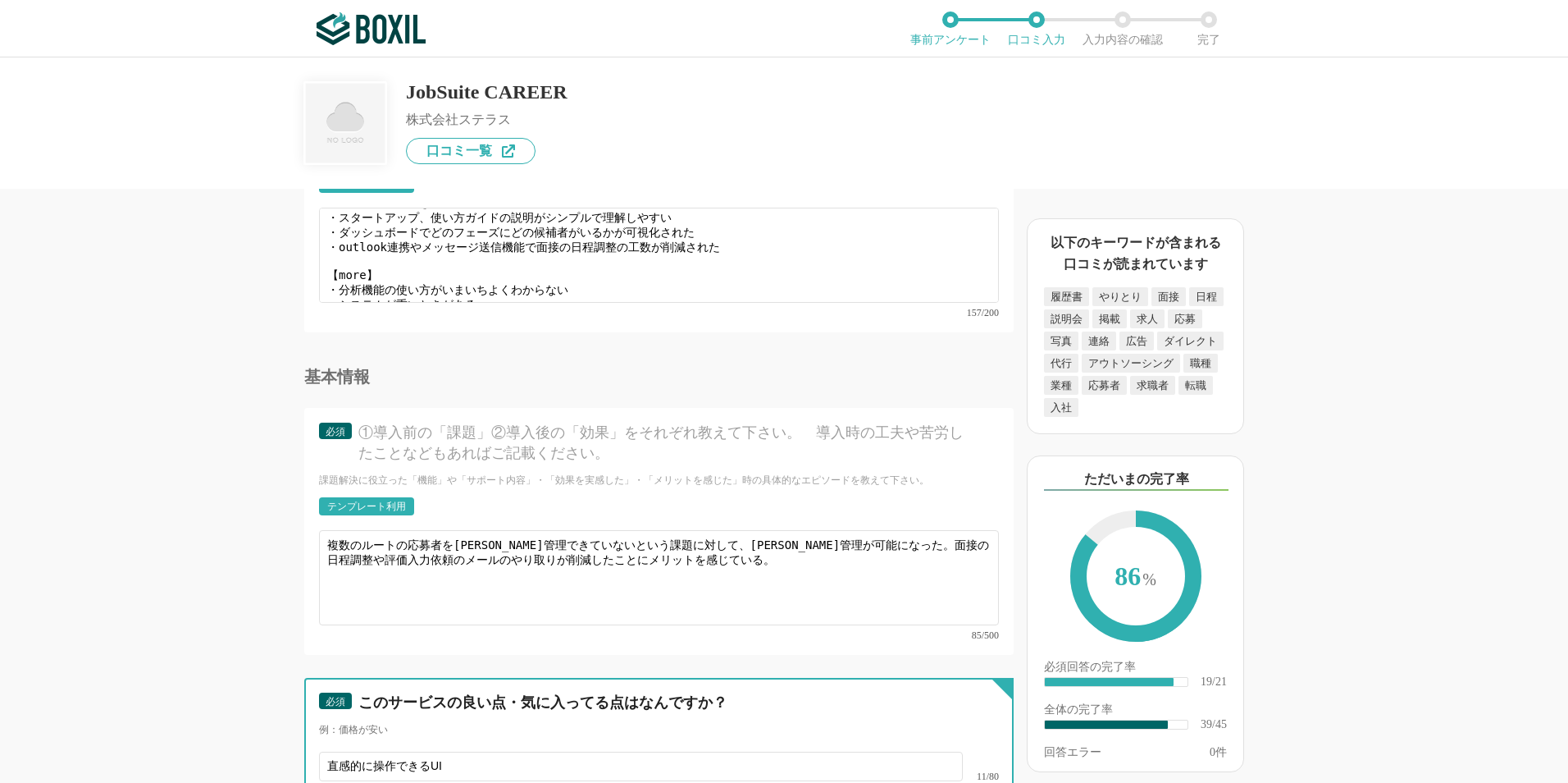
type input "ダッシュボードでどのフェーズにどの候補者がいるかが可視化された"
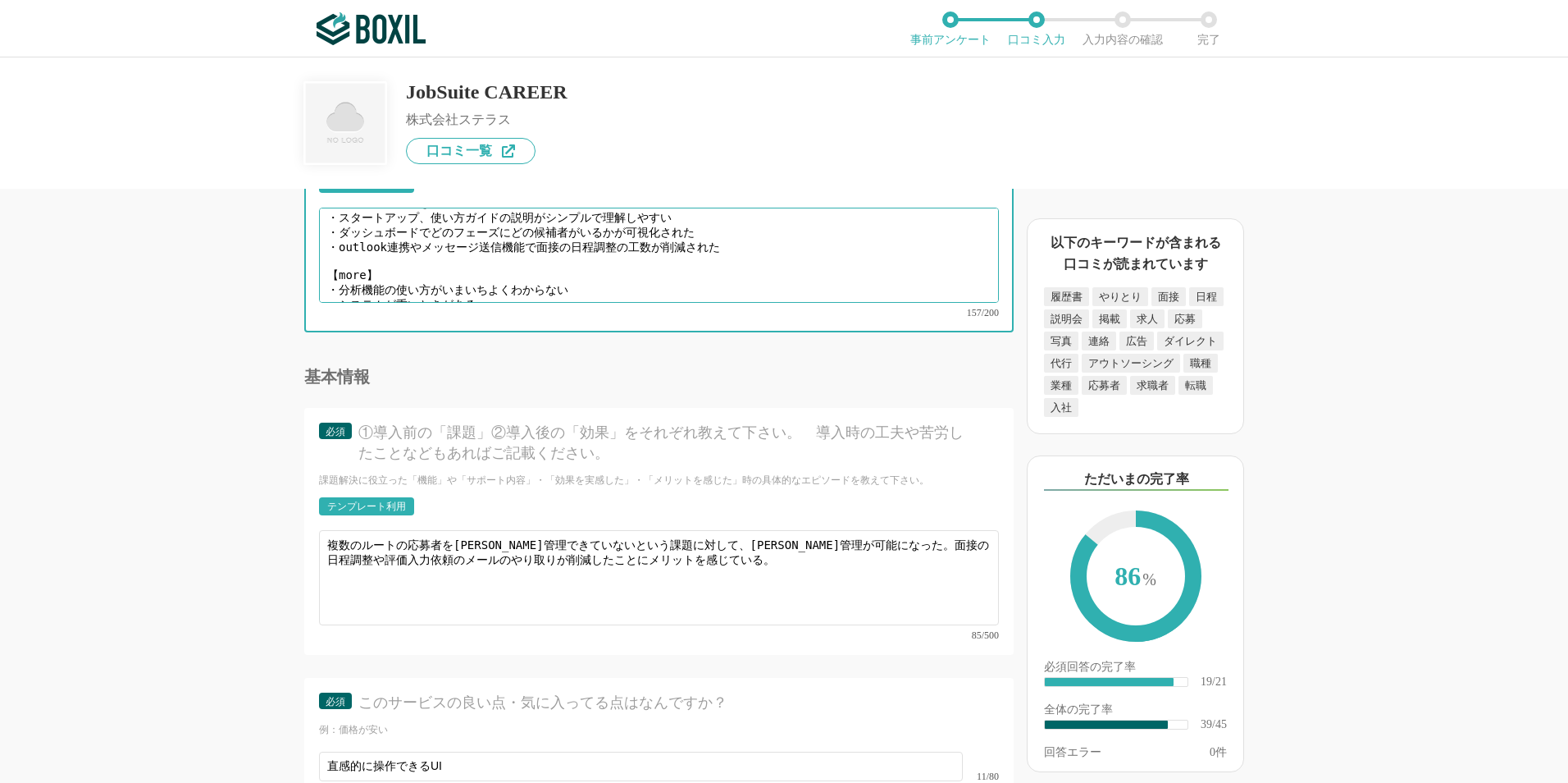
drag, startPoint x: 338, startPoint y: 264, endPoint x: 565, endPoint y: 271, distance: 227.1
click at [565, 271] on textarea "【good】 ・直感的に操作できるUI ・スタートアップ、使い方ガイドの説明がシンプルで理解しやすい ・ダッシュボードでどのフェーズにどの候補者がいるかが可視…" at bounding box center [658, 254] width 680 height 95
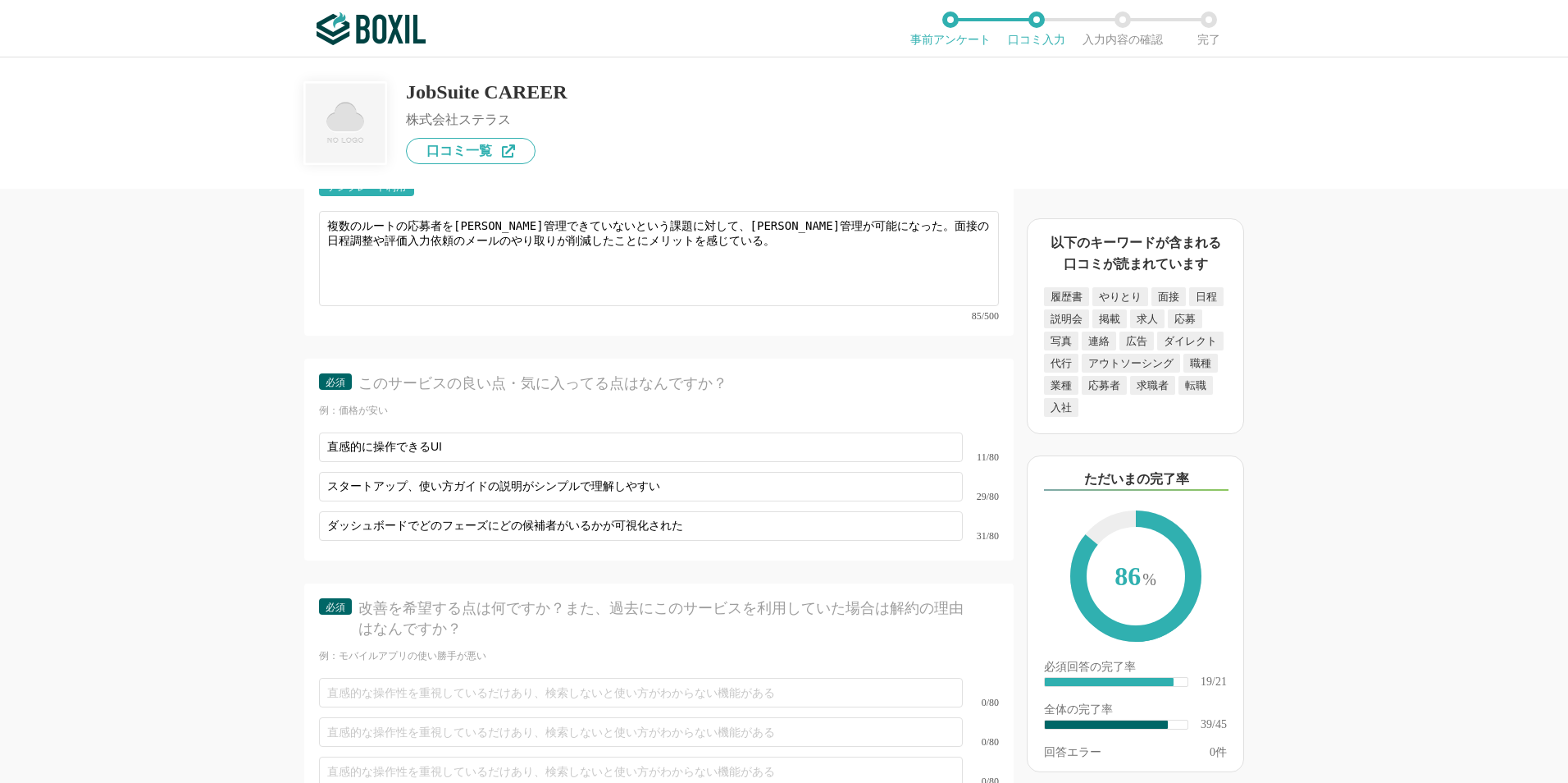
scroll to position [5742, 0]
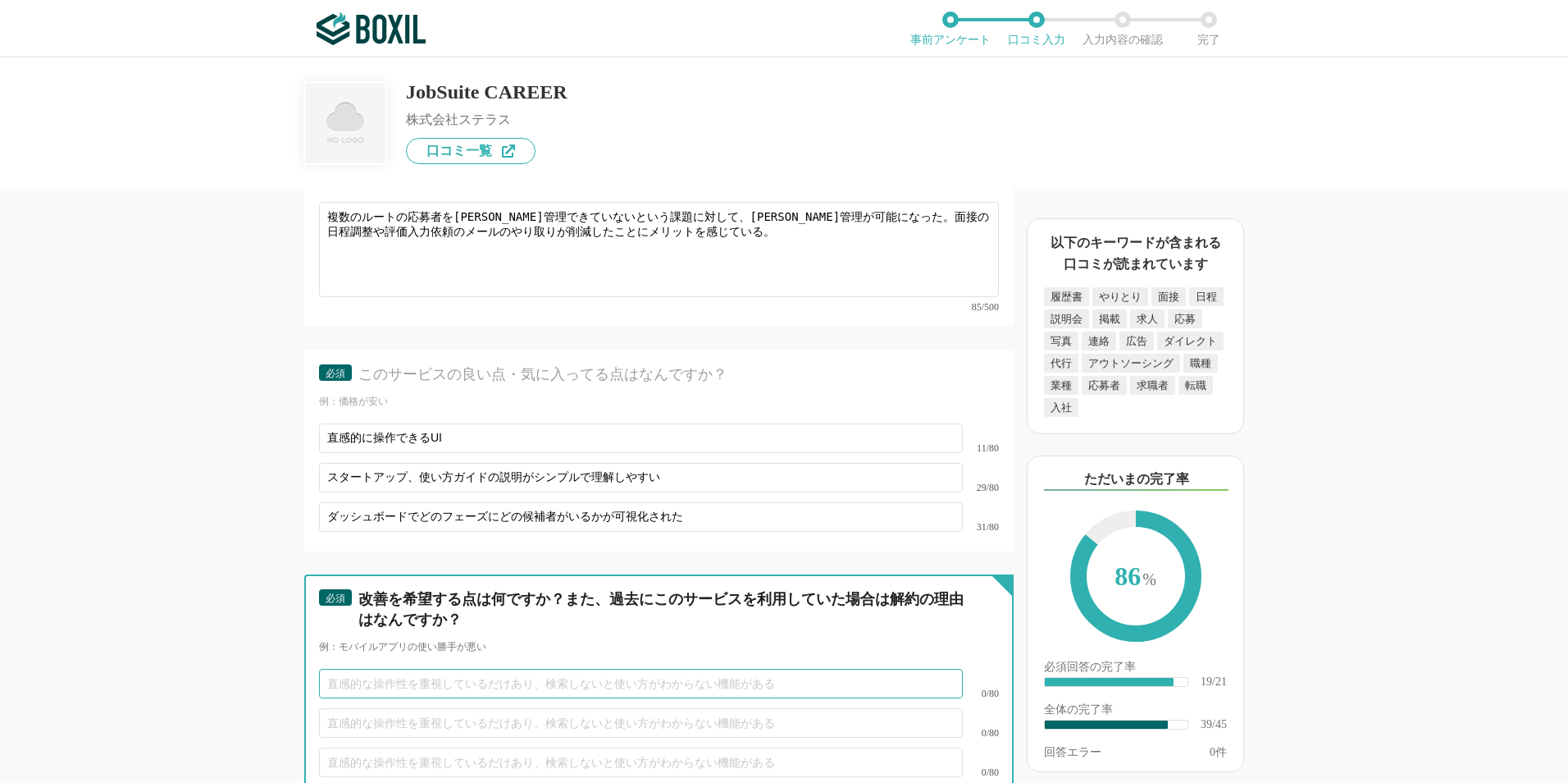
click at [398, 669] on input "text" at bounding box center [640, 684] width 643 height 30
paste input "分析機能の使い方がいまいちよくわからない"
type input "分析機能の使い方がいまいちよくわからない"
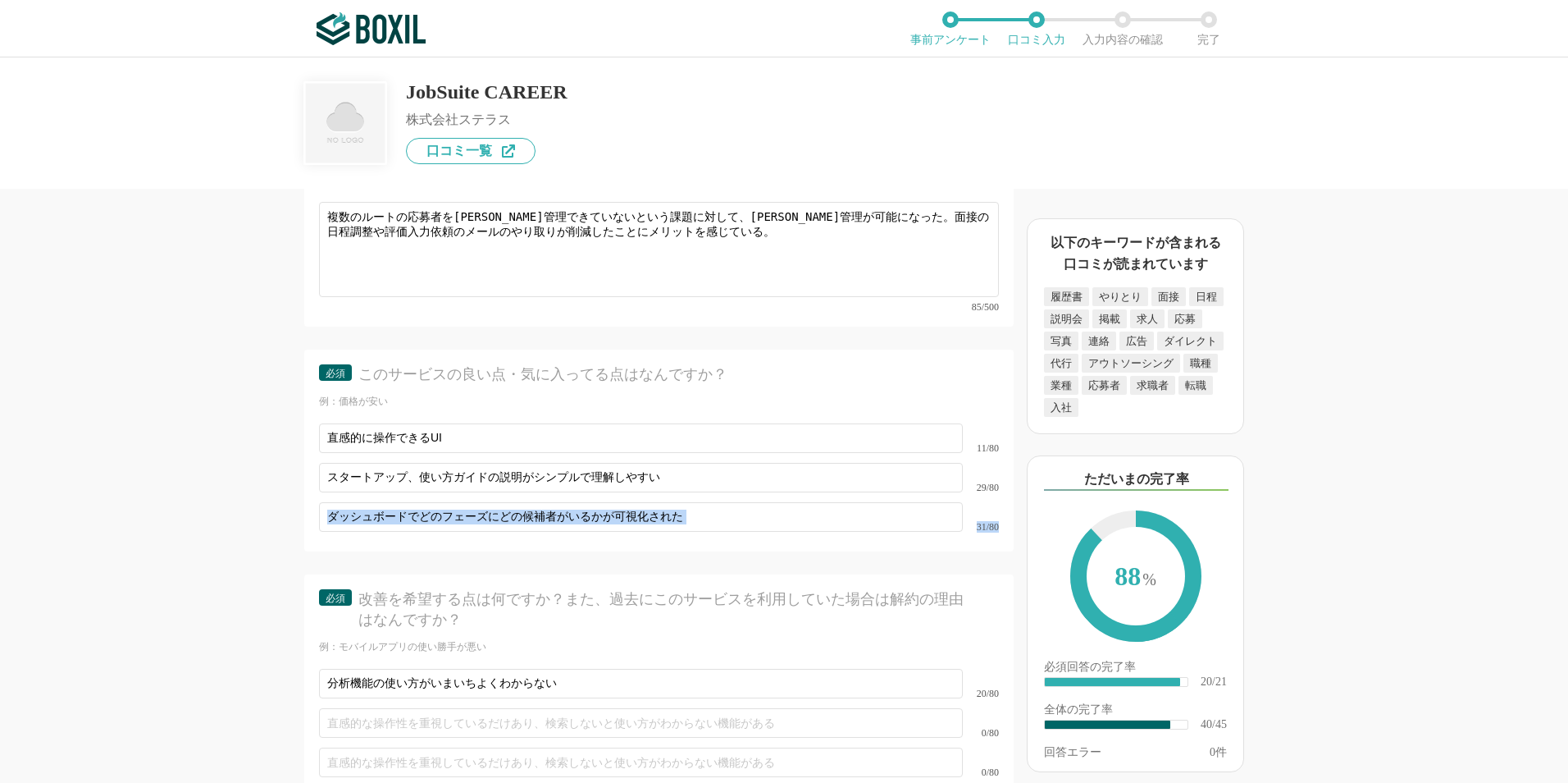
click at [264, 506] on div "採用管理システム(ATS)の機能について（5点満点で評価してください） 複数の広告管理を一括化 1 2 3 4 5 利用していない 応募～面接までの自動化 1…" at bounding box center [603, 486] width 820 height 594
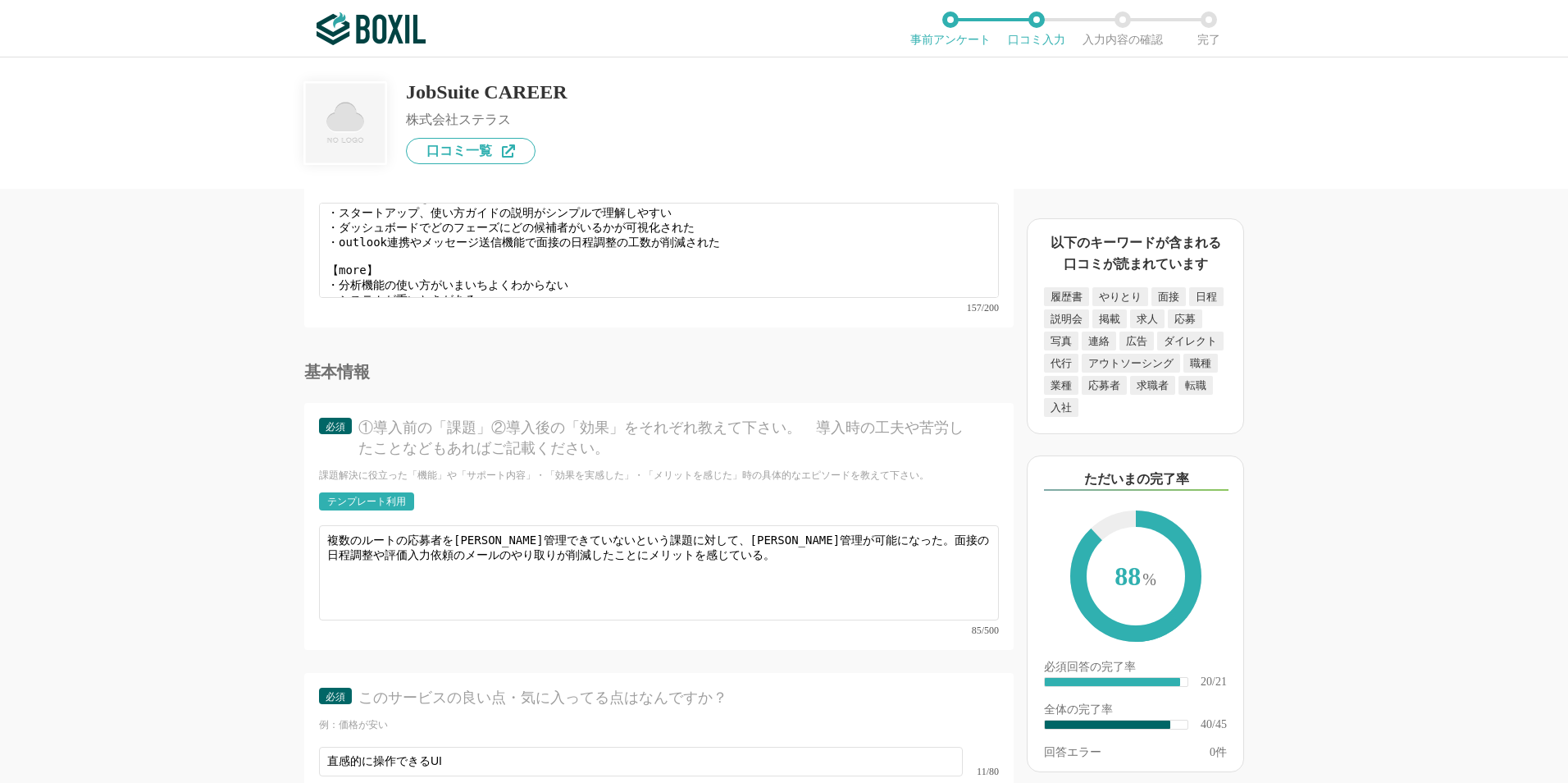
scroll to position [5415, 0]
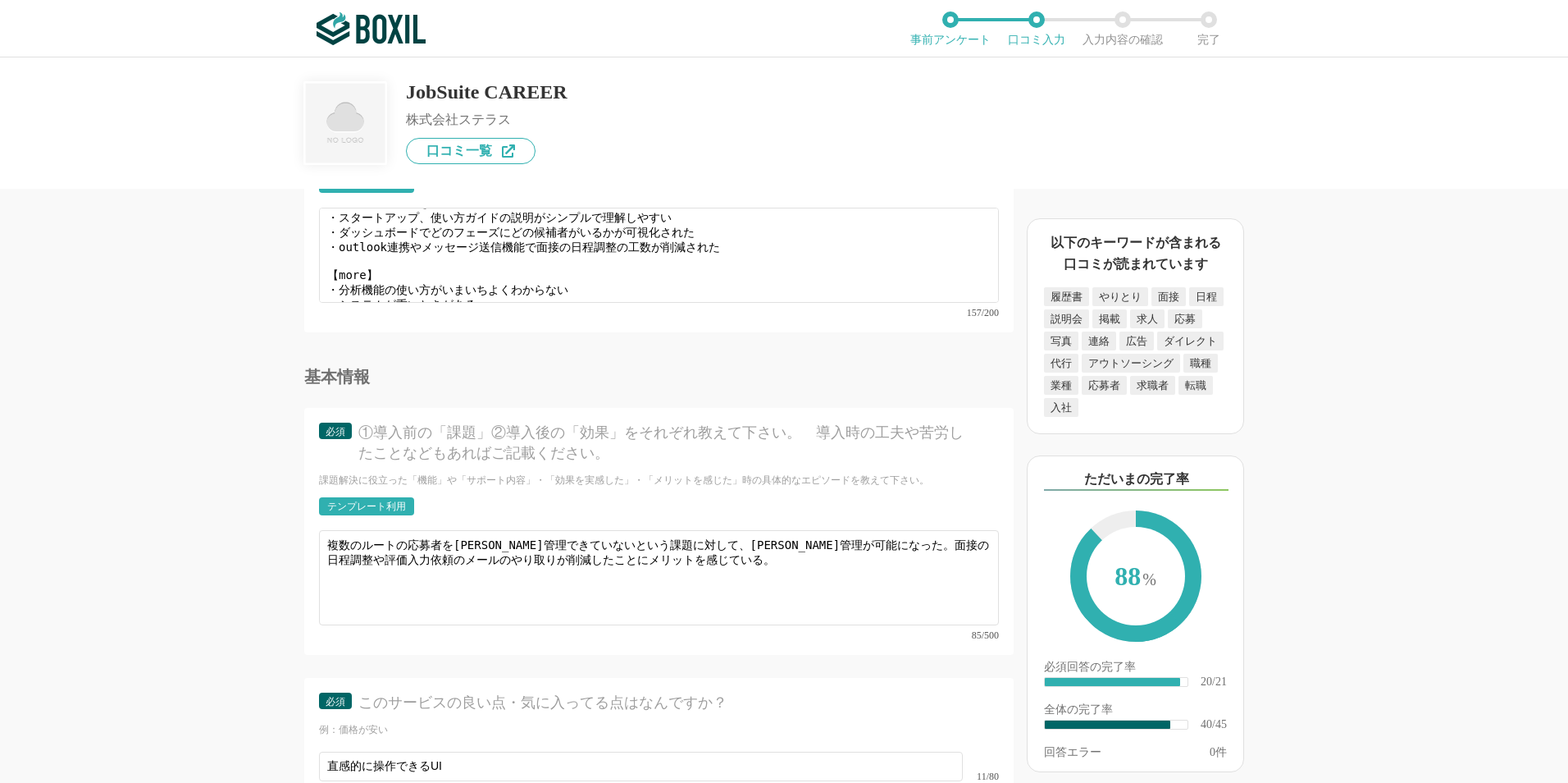
click at [263, 506] on div "採用管理システム(ATS)の機能について（5点満点で評価してください） 複数の広告管理を一括化 1 2 3 4 5 利用していない 応募～面接までの自動化 1…" at bounding box center [603, 486] width 820 height 594
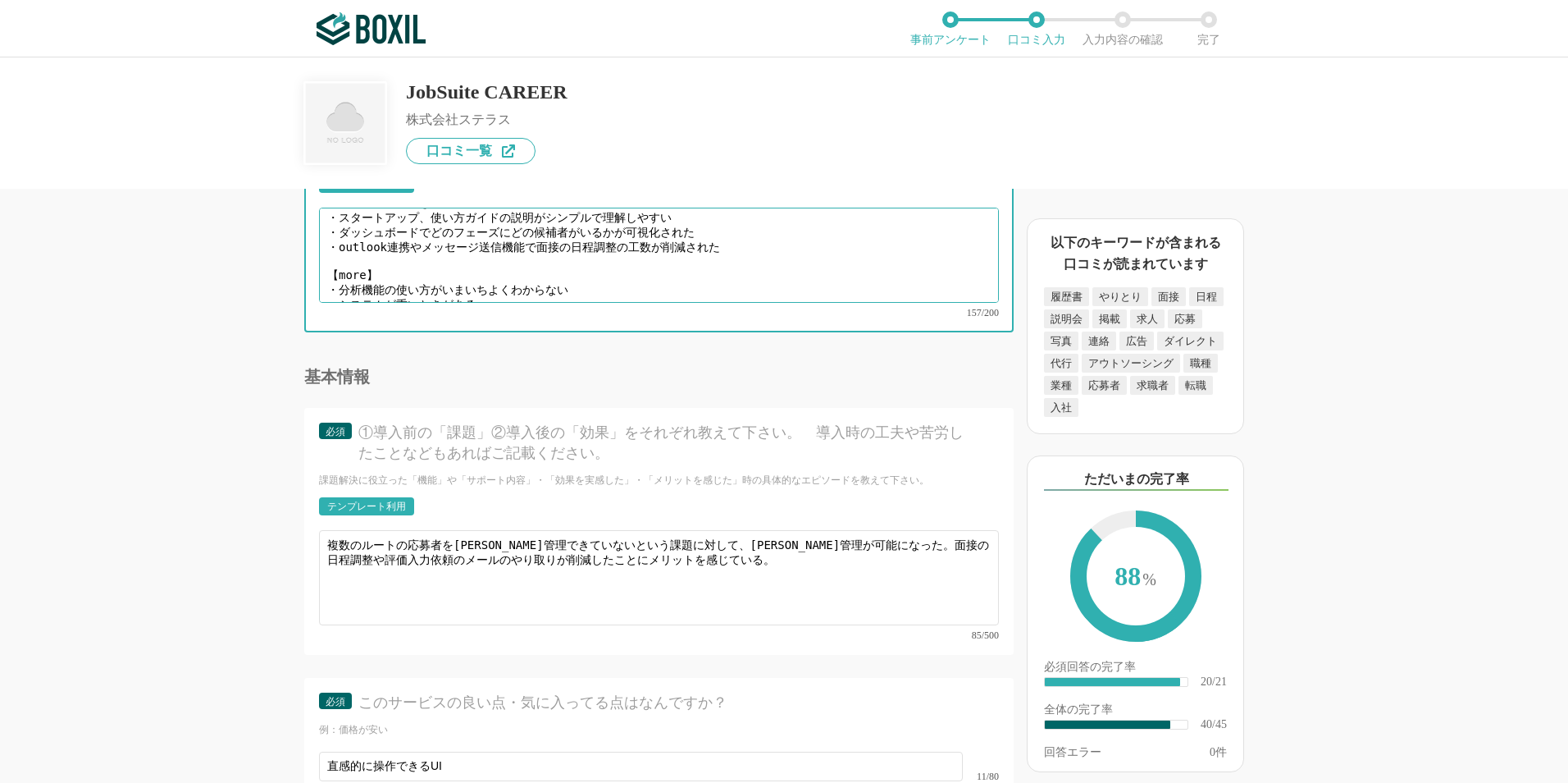
drag, startPoint x: 336, startPoint y: 280, endPoint x: 477, endPoint y: 280, distance: 141.0
click at [477, 280] on textarea "【good】 ・直感的に操作できるUI ・スタートアップ、使い方ガイドの説明がシンプルで理解しやすい ・ダッシュボードでどのフェーズにどの候補者がいるかが可視…" at bounding box center [658, 254] width 680 height 95
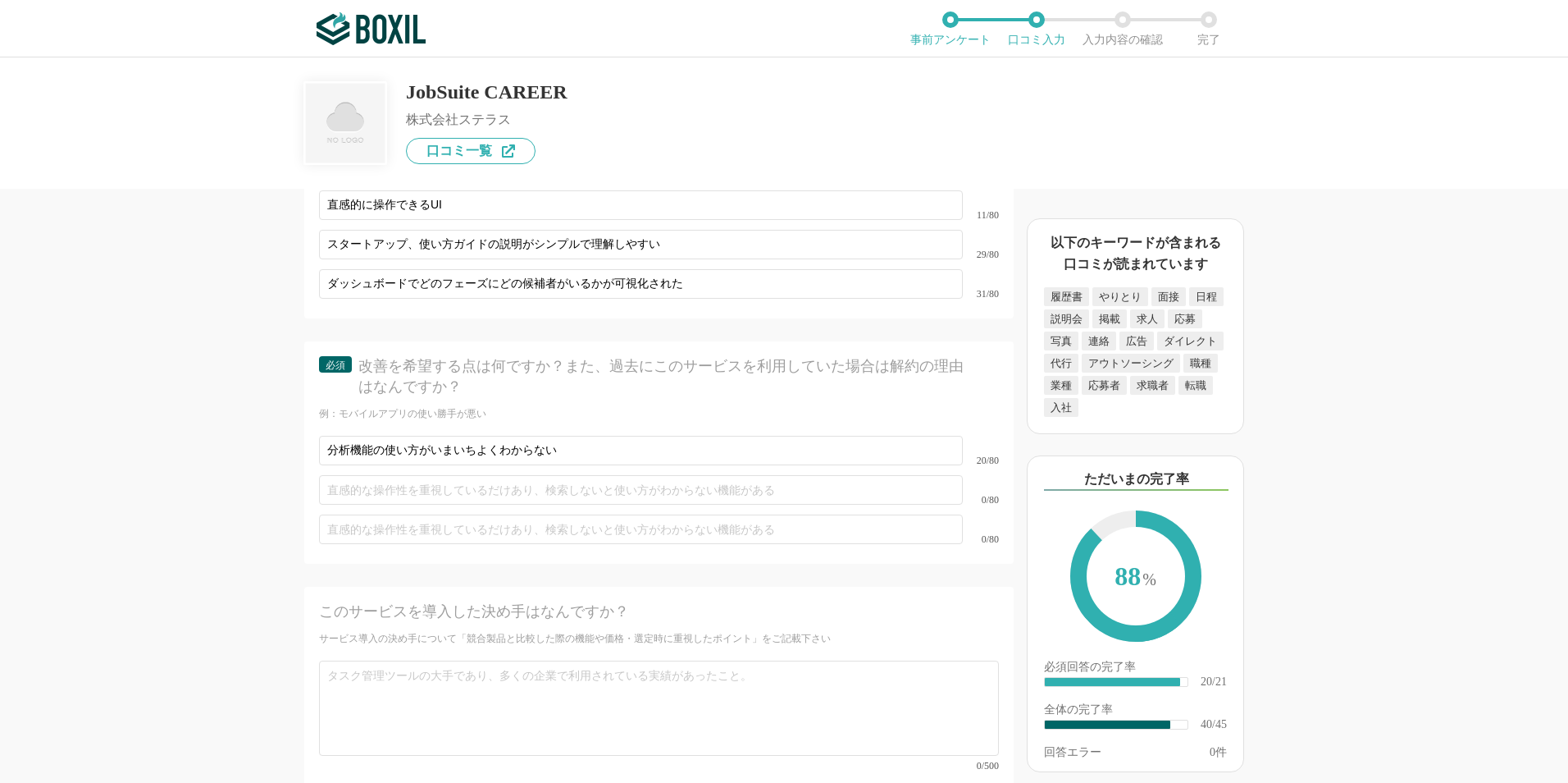
scroll to position [5989, 0]
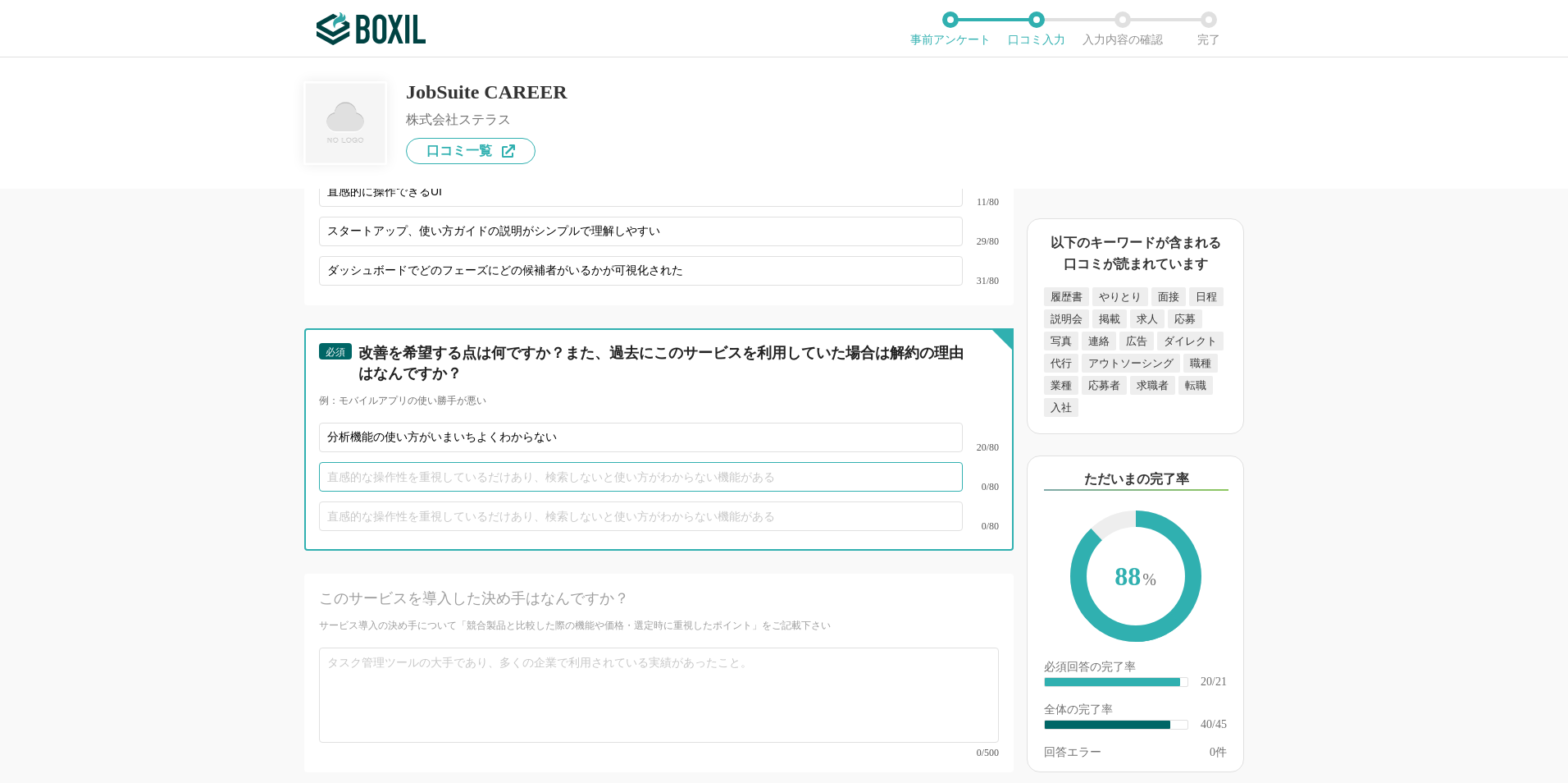
click at [417, 462] on input "text" at bounding box center [640, 476] width 643 height 30
paste input "システムが重いときがある"
drag, startPoint x: 417, startPoint y: 455, endPoint x: 402, endPoint y: 478, distance: 27.5
click at [410, 468] on input "システムが重いときがある" at bounding box center [640, 476] width 643 height 30
type input "システムが重いときがある"
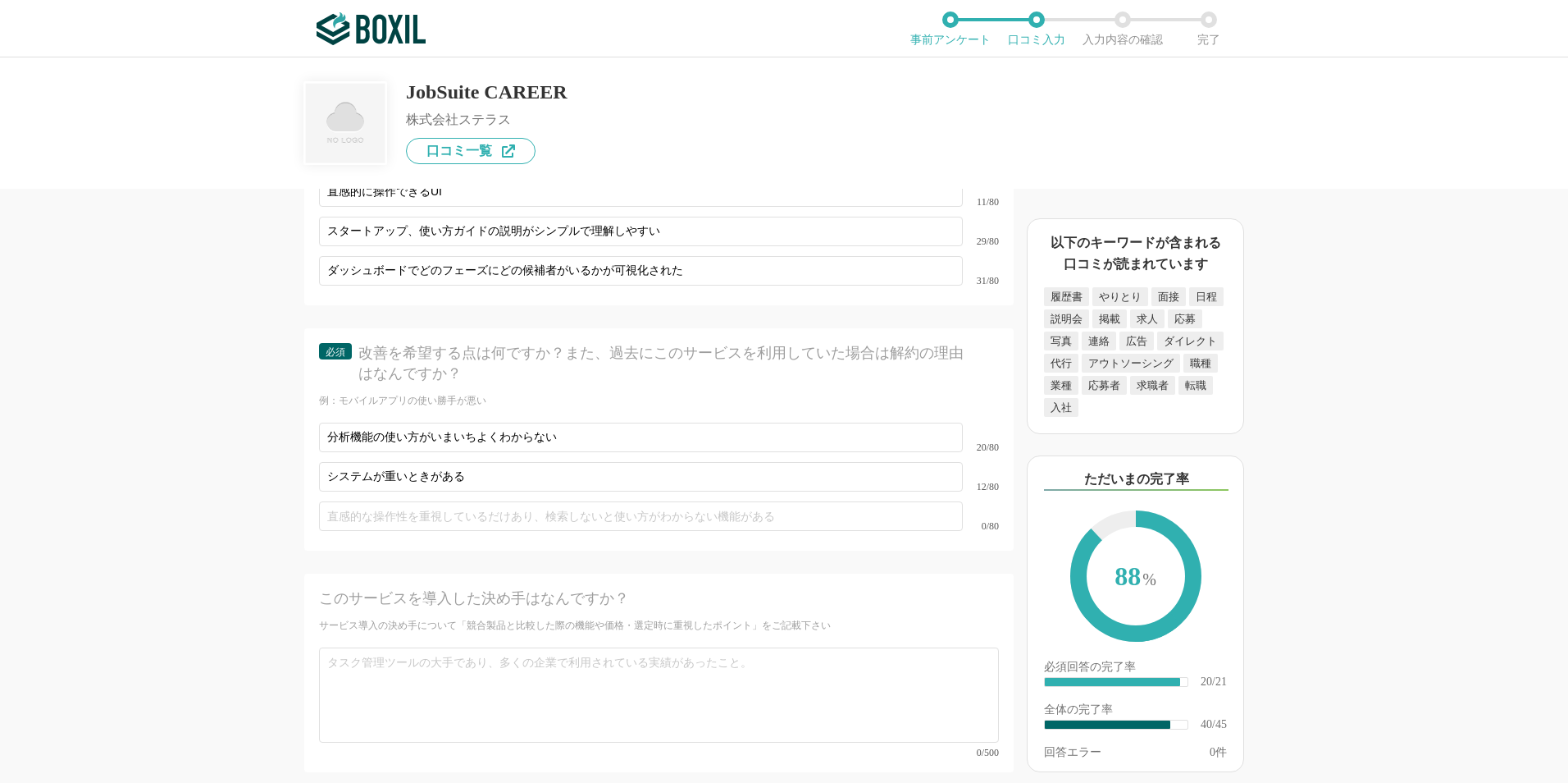
click at [181, 573] on div "採用管理システム(ATS)の機能について（5点満点で評価してください） 複数の広告管理を一括化 1 2 3 4 5 利用していない 応募～面接までの自動化 1…" at bounding box center [784, 420] width 1568 height 726
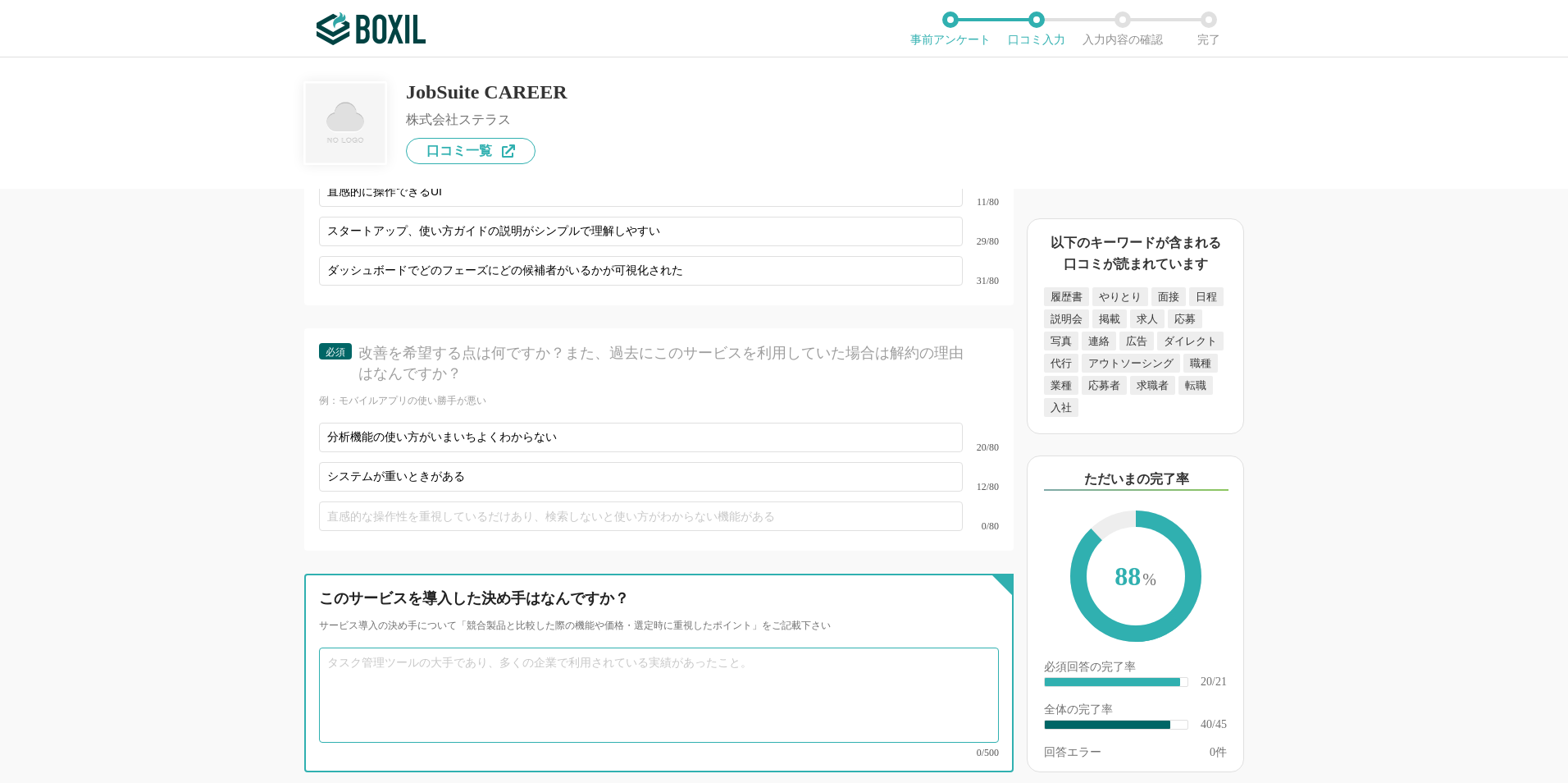
click at [548, 655] on textarea at bounding box center [658, 694] width 680 height 95
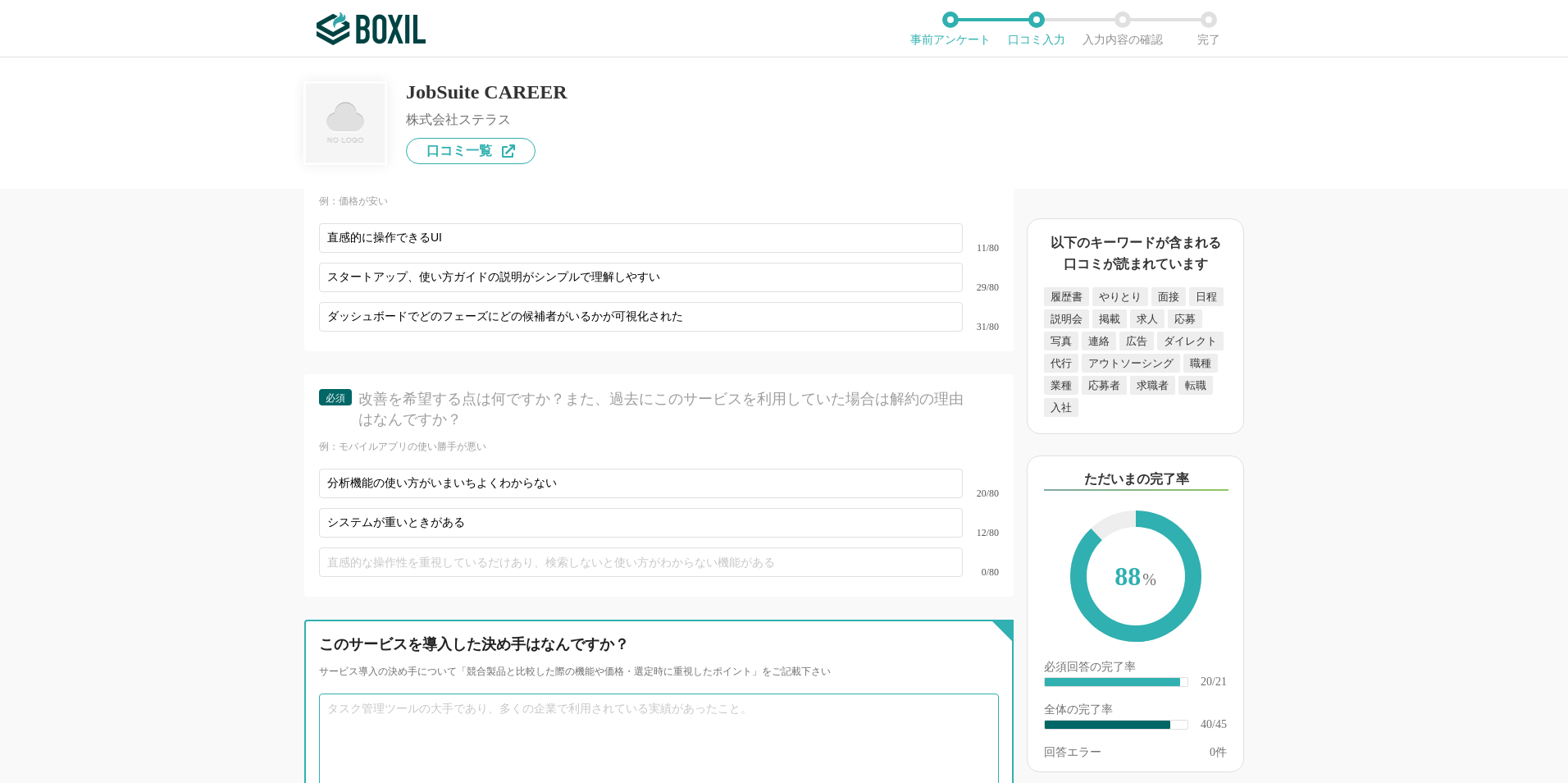
scroll to position [5907, 0]
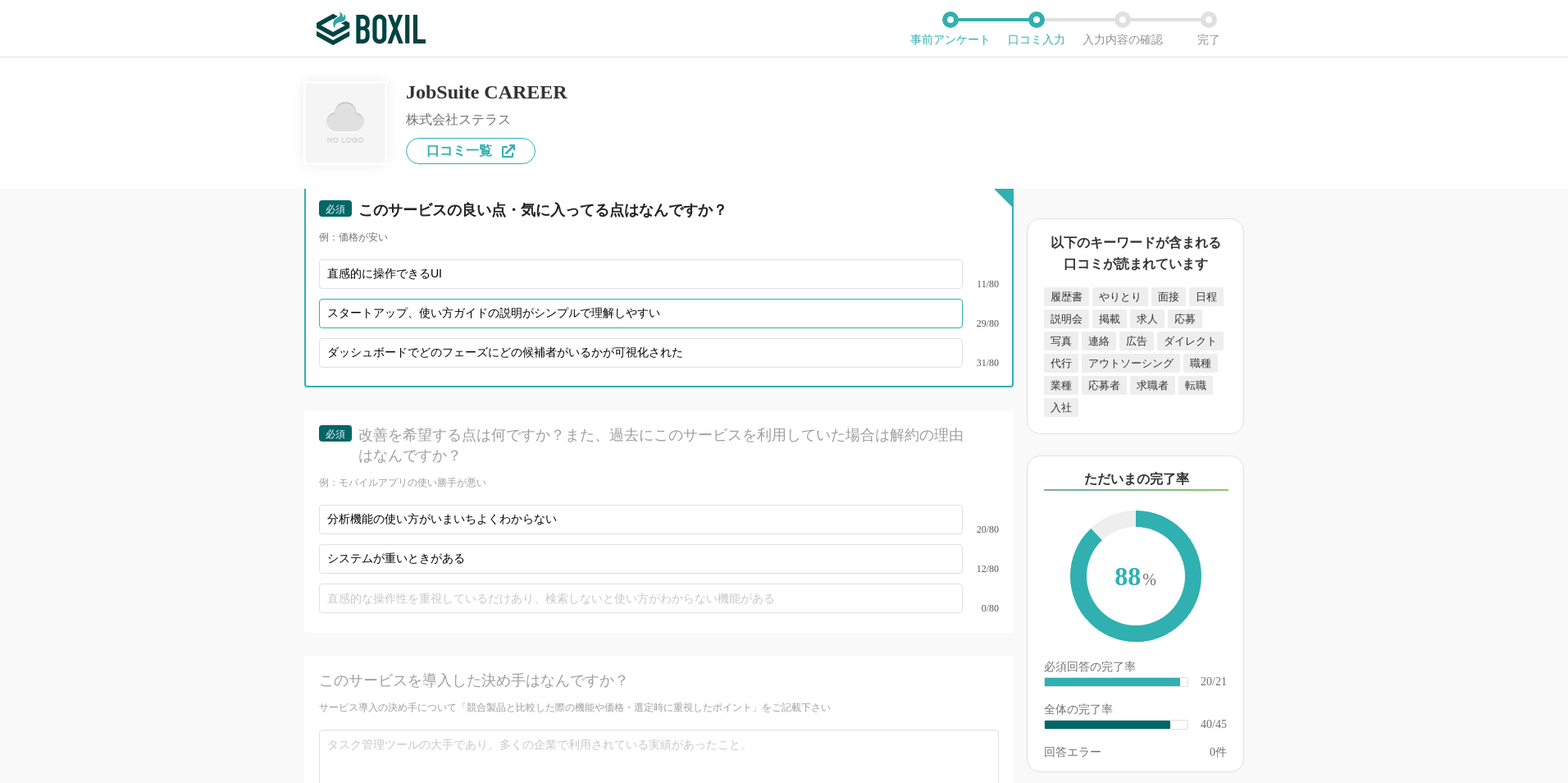
drag, startPoint x: 323, startPoint y: 293, endPoint x: 659, endPoint y: 295, distance: 336.0
click at [659, 299] on input "スタートアップ、使い方ガイドの説明がシンプルで理解しやすい" at bounding box center [640, 314] width 643 height 30
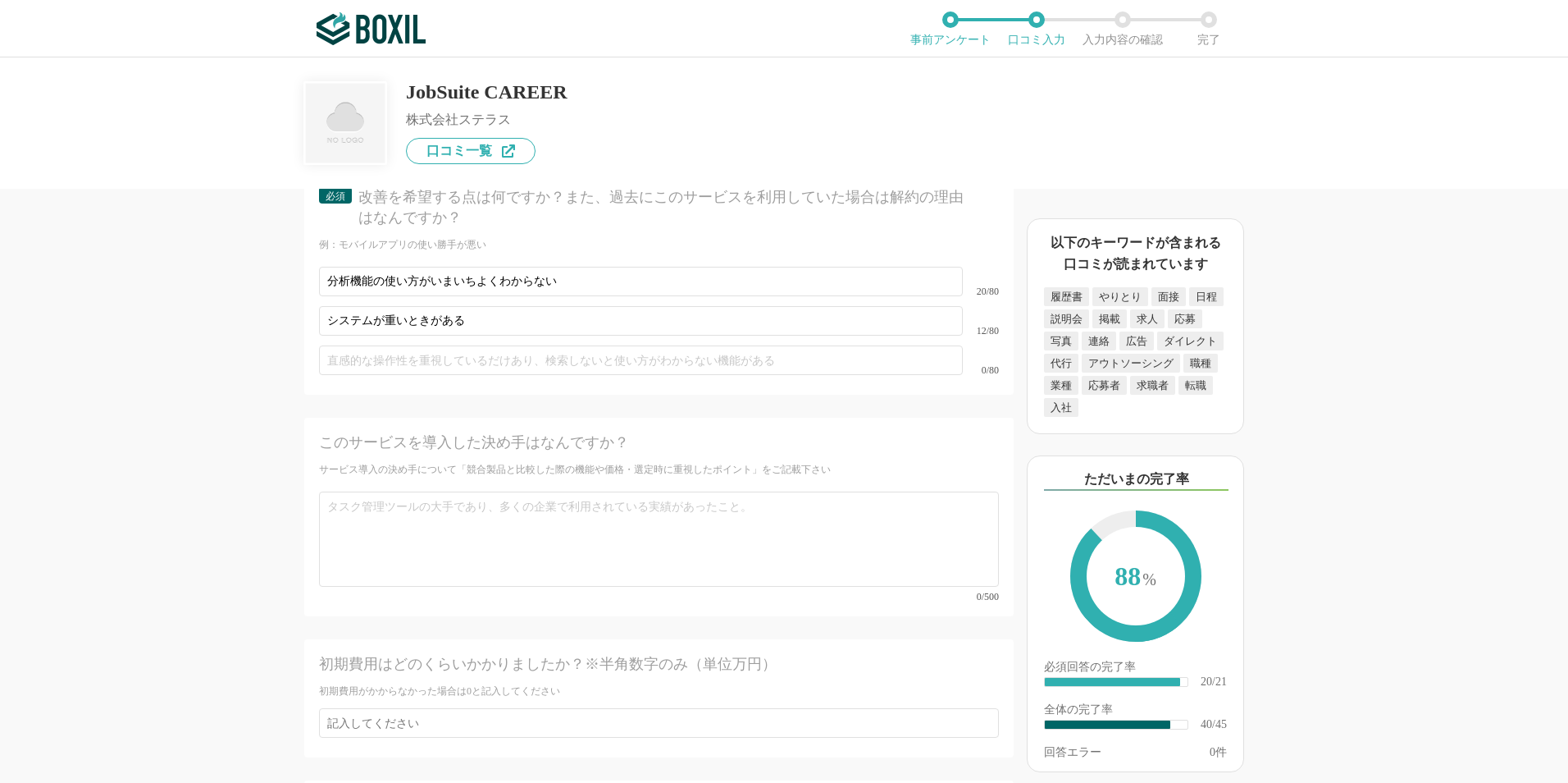
scroll to position [6153, 0]
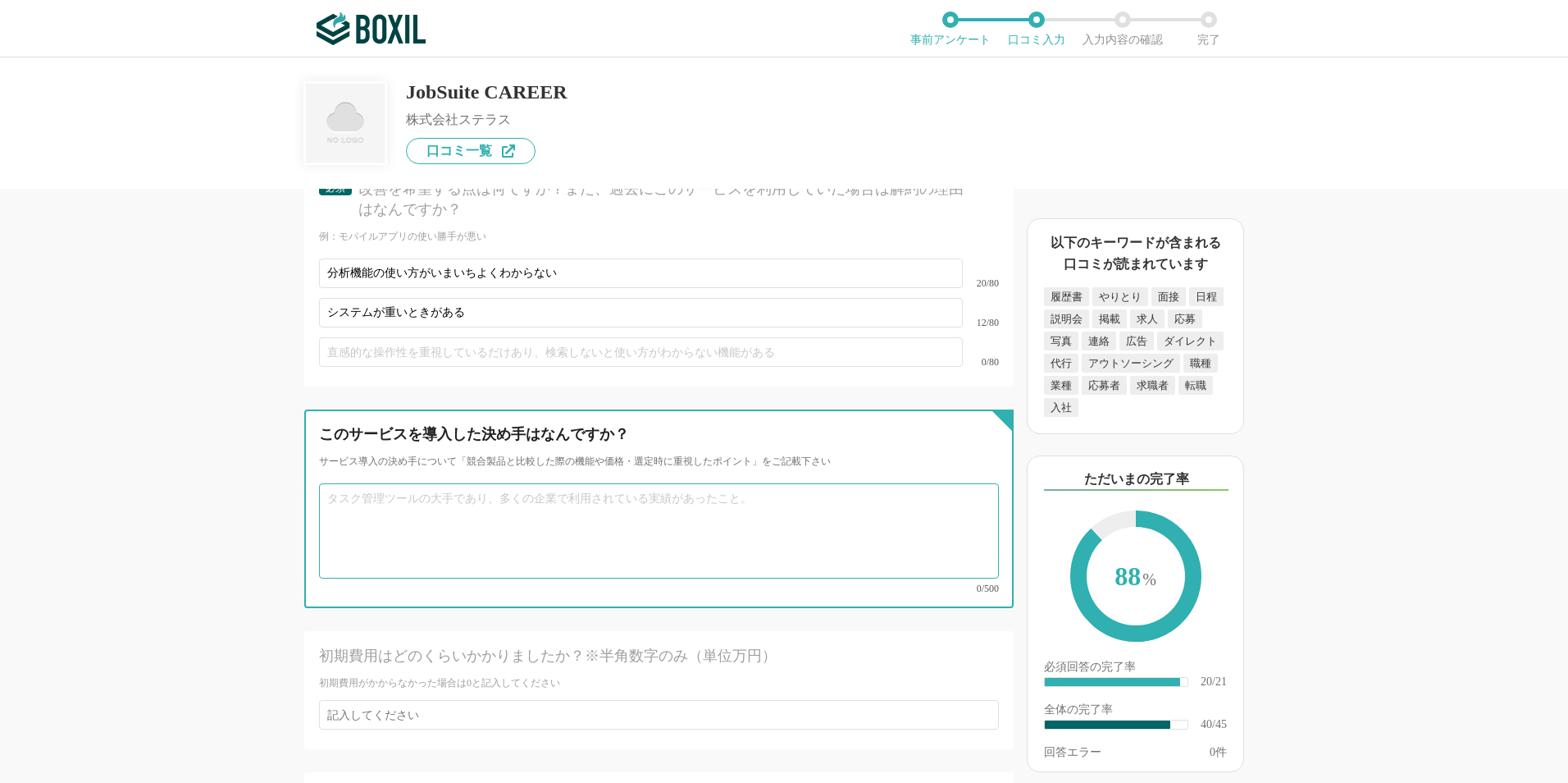
click at [487, 545] on textarea at bounding box center [658, 530] width 680 height 95
paste textarea "スタートアップ、使い方ガイドの説明がシンプルで理解しやすい"
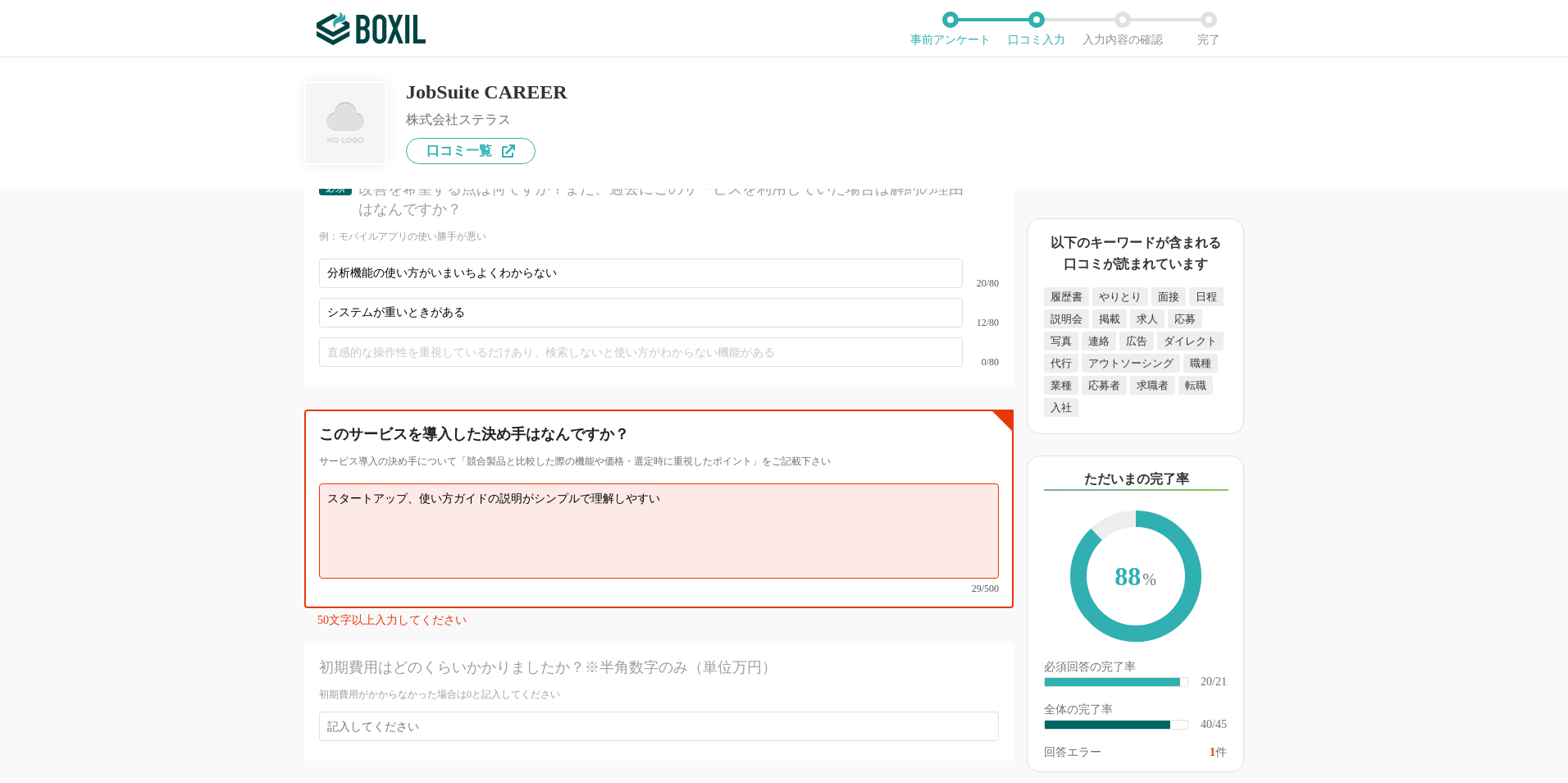
click at [487, 544] on textarea "スタートアップ、使い方ガイドの説明がシンプルで理解しやすい" at bounding box center [658, 530] width 680 height 95
click at [713, 483] on textarea "スタートアップ、使い方ガイドの説明がシンプルで理解しやすい" at bounding box center [658, 530] width 680 height 95
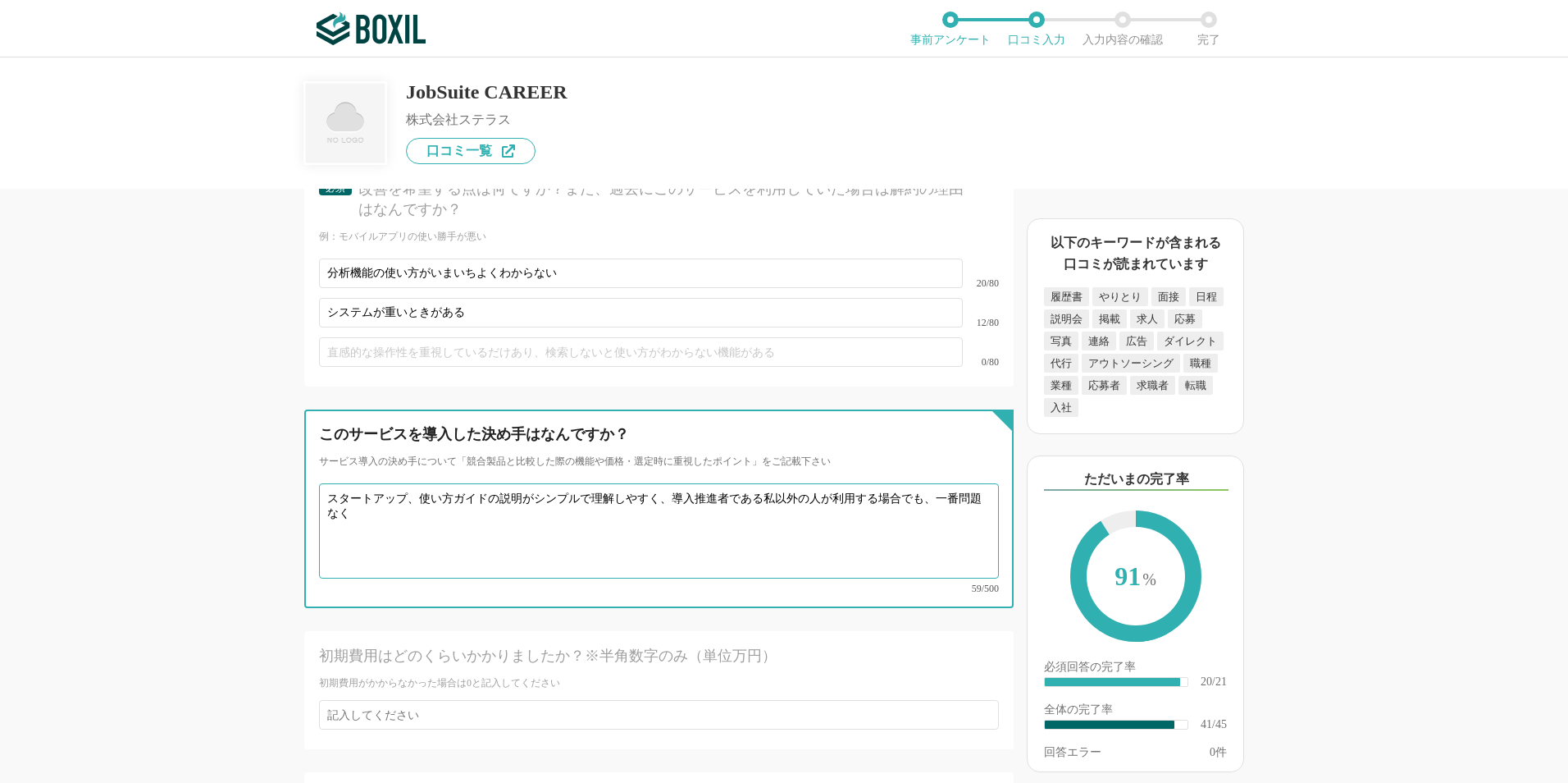
click at [326, 483] on textarea "スタートアップ、使い方ガイドの説明がシンプルで理解しやすく、導入推進者である私以外の人が利用する場合でも、一番問題なく" at bounding box center [658, 530] width 680 height 95
click at [515, 483] on textarea "競合ATSと比較してスタートアップ、使い方ガイドの説明がシンプルで理解しやすく、導入推進者である私以外の人が利用する場合でも、一番問題なく" at bounding box center [658, 530] width 680 height 95
click at [919, 483] on textarea "競合ATSと比較してスタートアップ、使い方ガイドの説明がシンプルで理解しやすく、導入推進者である私以外の人が利用する場合でも、一番問題なく" at bounding box center [658, 530] width 680 height 95
type textarea "競合ATSと比較してスタートアップ、使い方ガイドの説明がシンプルで理解しやすく、導入推進者である自分以外の者が利用する場合でも、一番問題なく使えると感じたこと。"
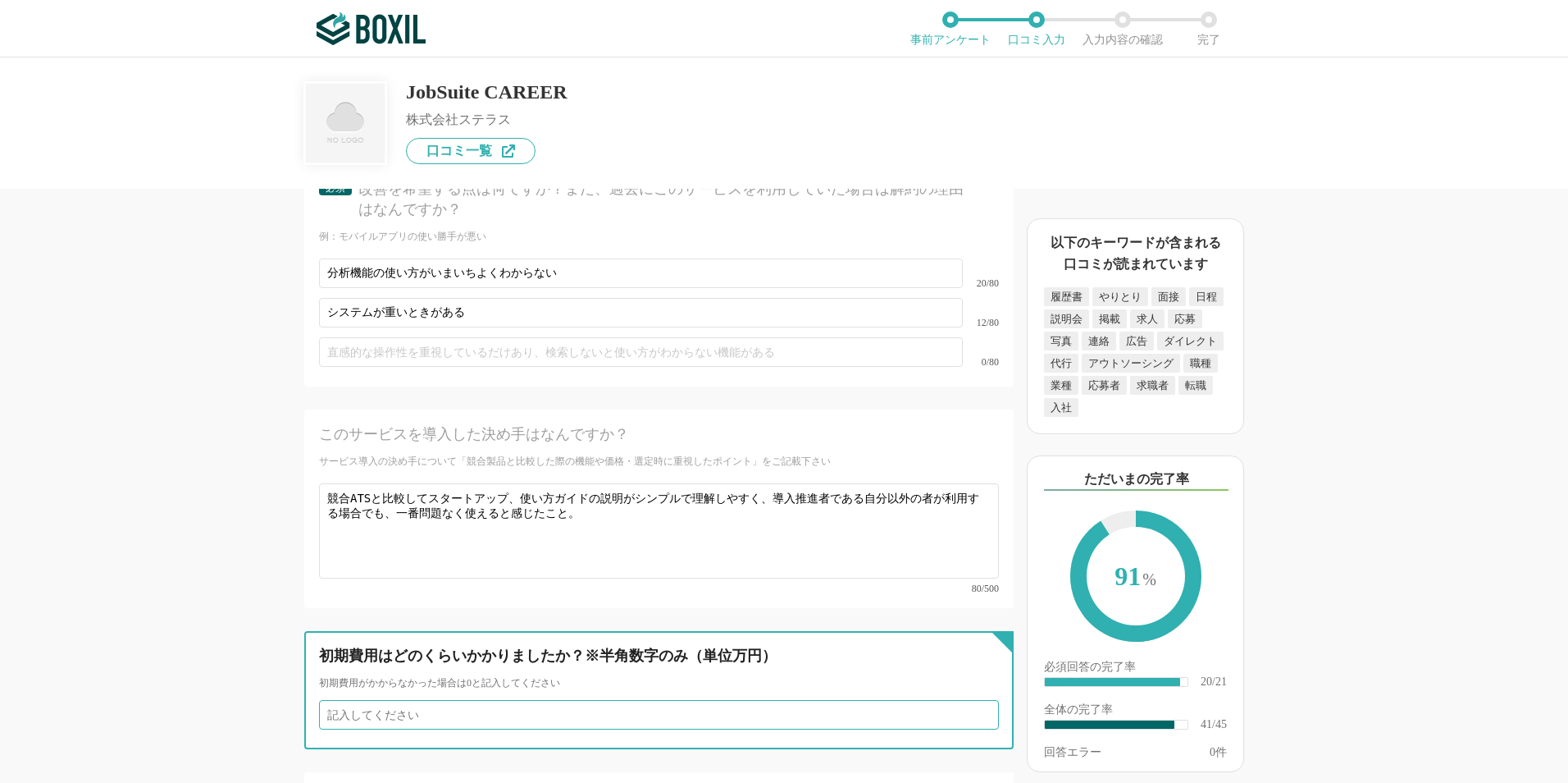
click at [520, 699] on input "number" at bounding box center [658, 714] width 680 height 30
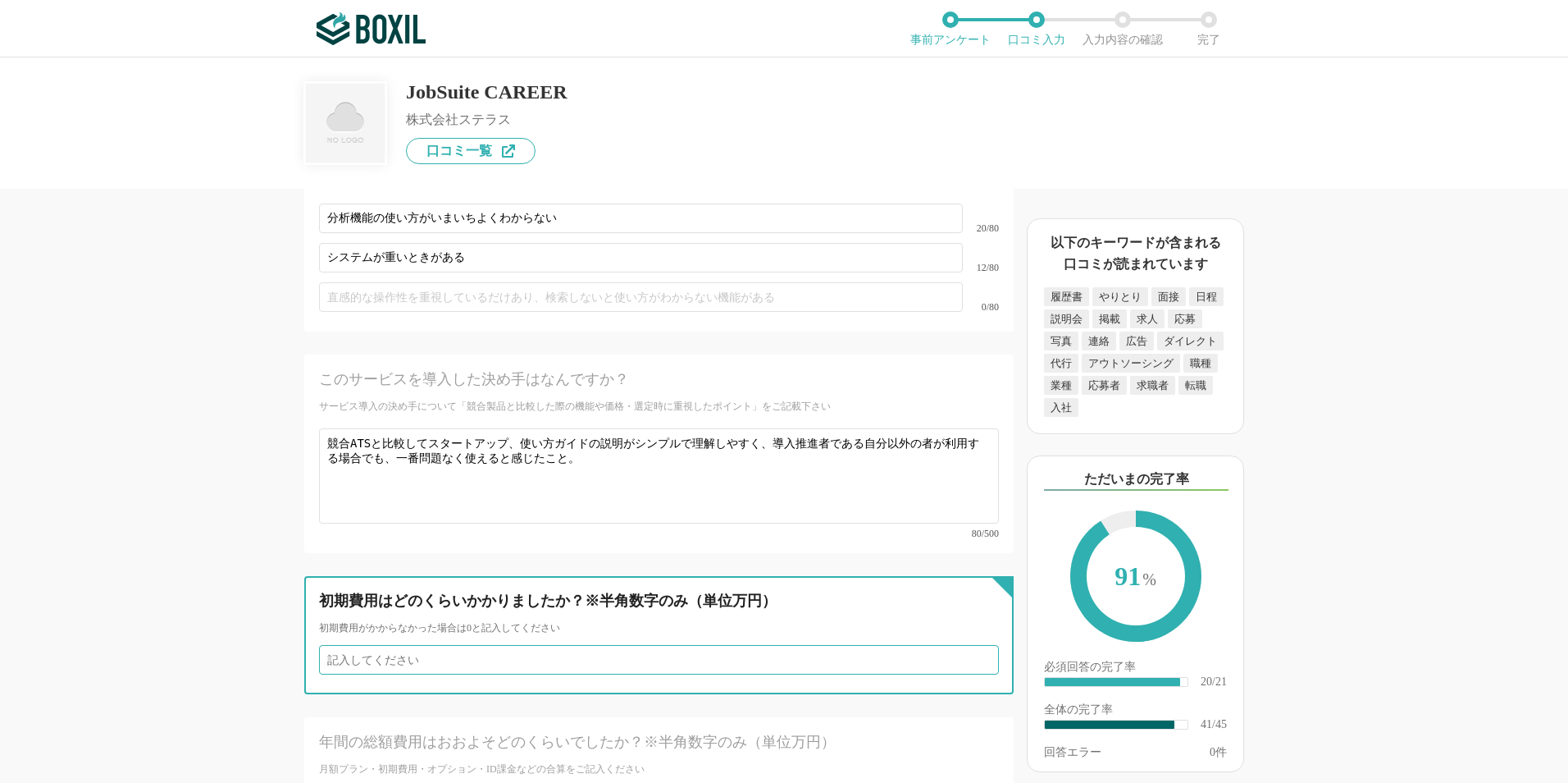
scroll to position [6399, 0]
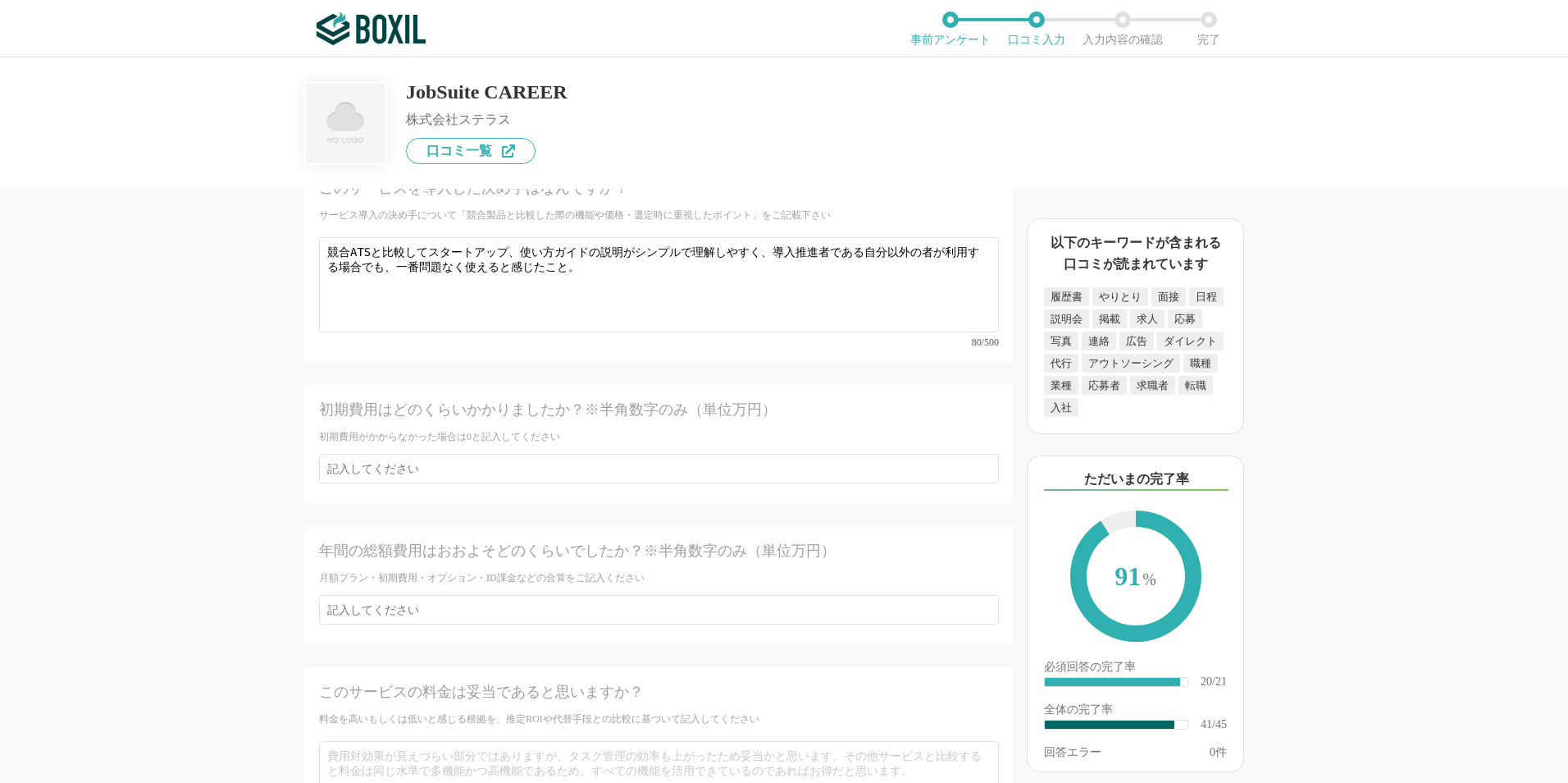
click at [185, 495] on div "採用管理システム(ATS)の機能について（5点満点で評価してください） 複数の広告管理を一括化 1 2 3 4 5 利用していない 応募～面接までの自動化 1…" at bounding box center [784, 420] width 1568 height 726
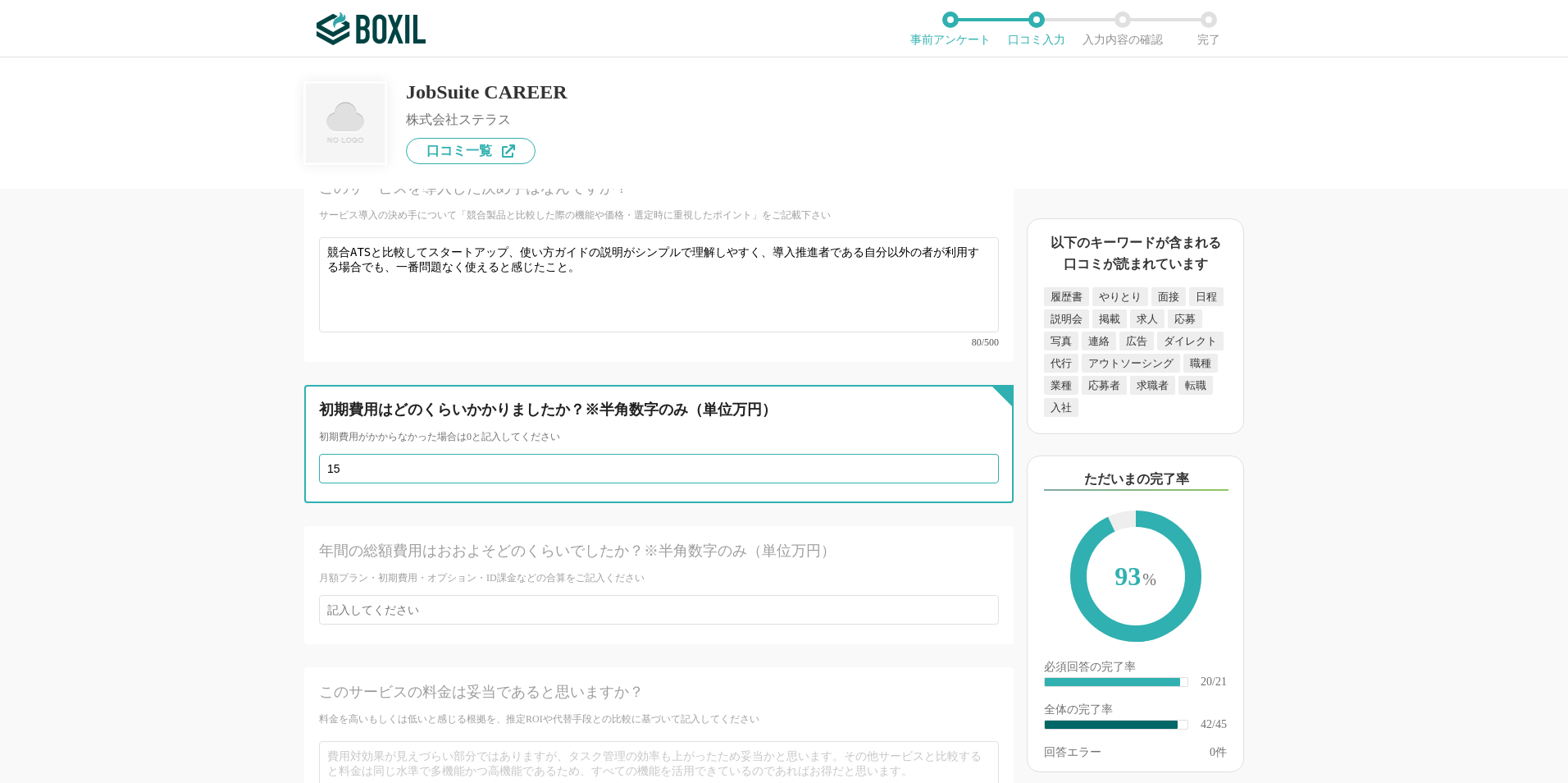
type input "15"
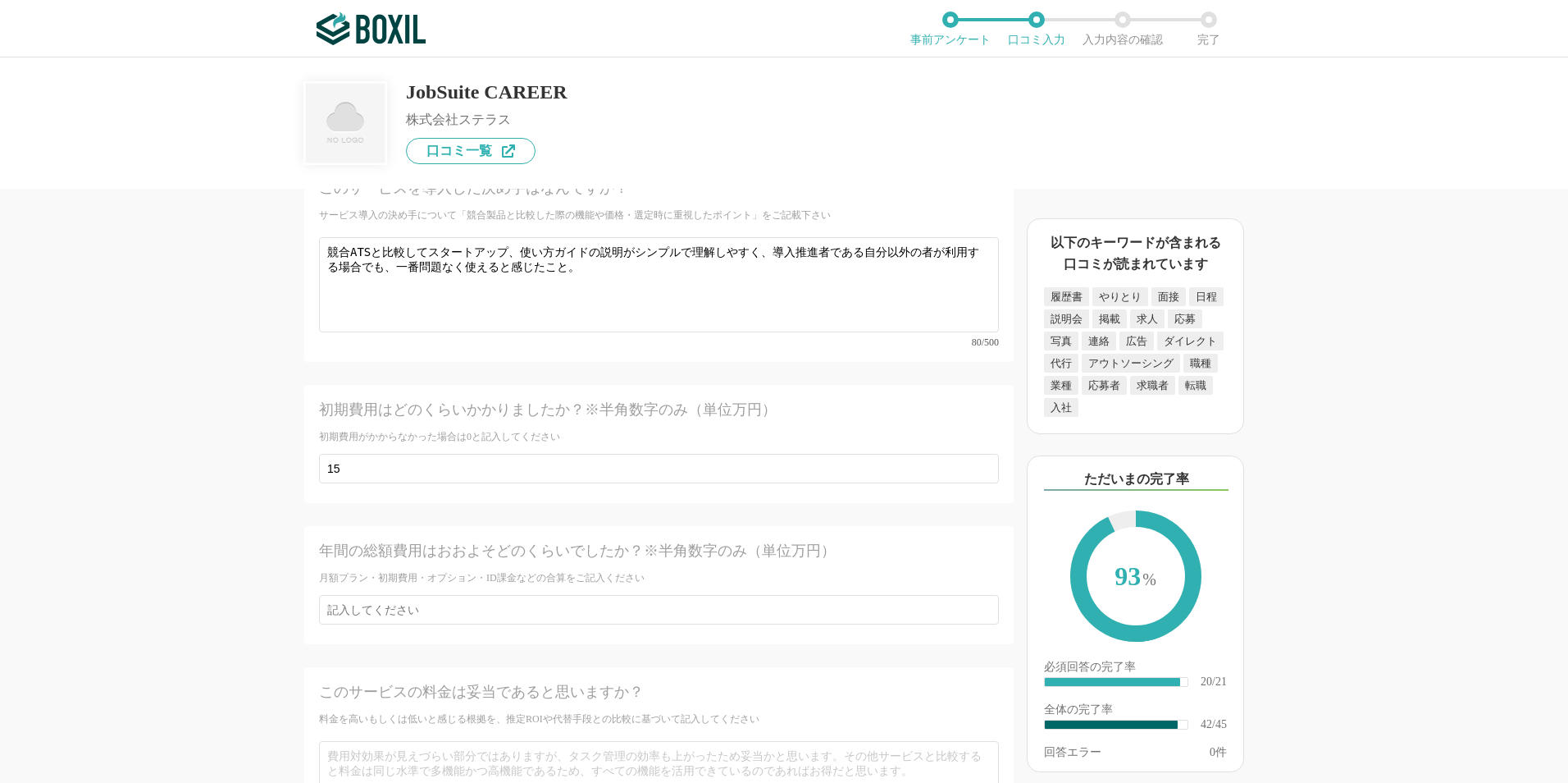
click at [172, 560] on div "採用管理システム(ATS)の機能について（5点満点で評価してください） 複数の広告管理を一括化 1 2 3 4 5 利用していない 応募～面接までの自動化 1…" at bounding box center [784, 420] width 1568 height 726
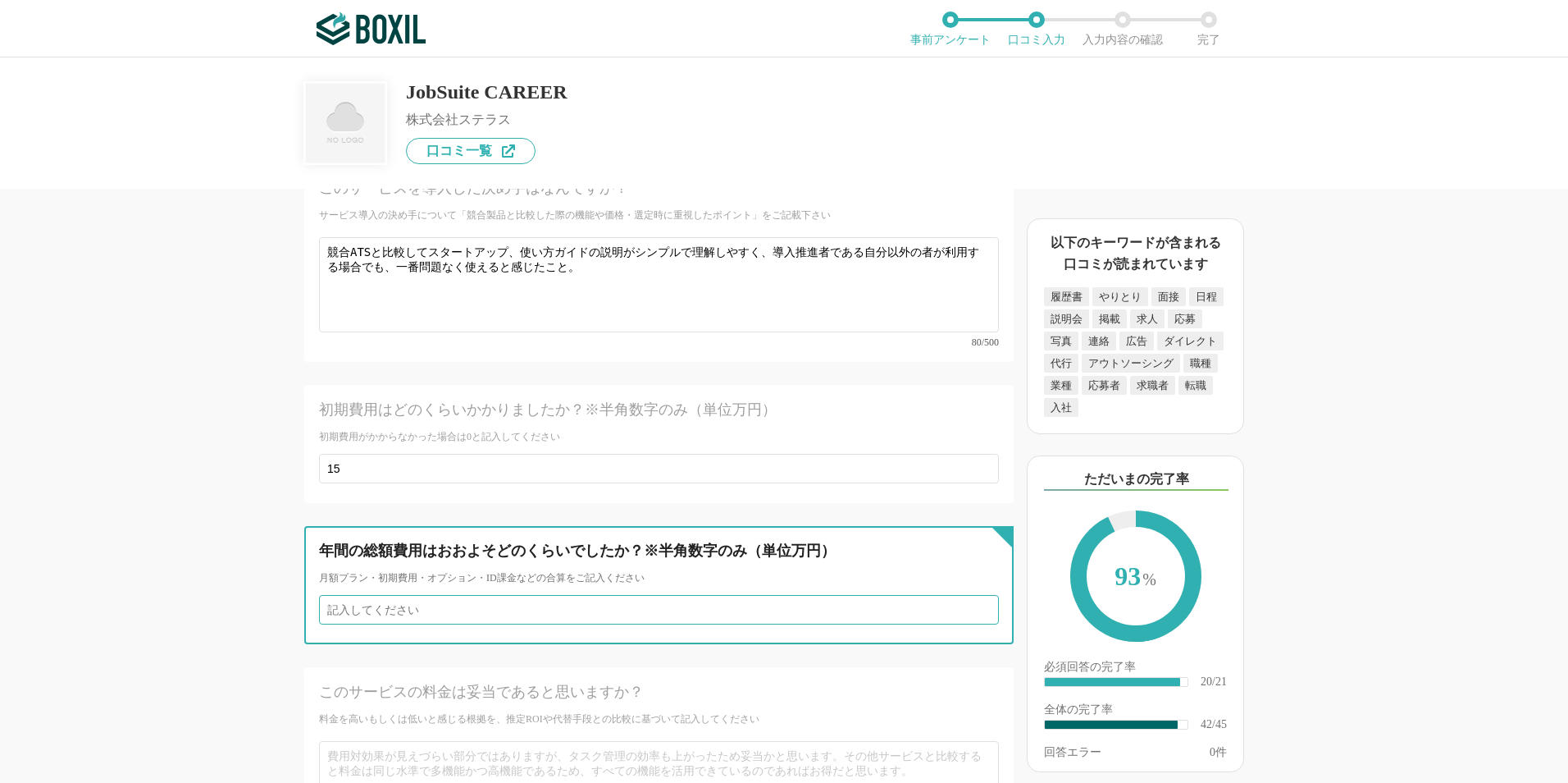
click at [397, 595] on input "number" at bounding box center [658, 610] width 680 height 30
type input "66"
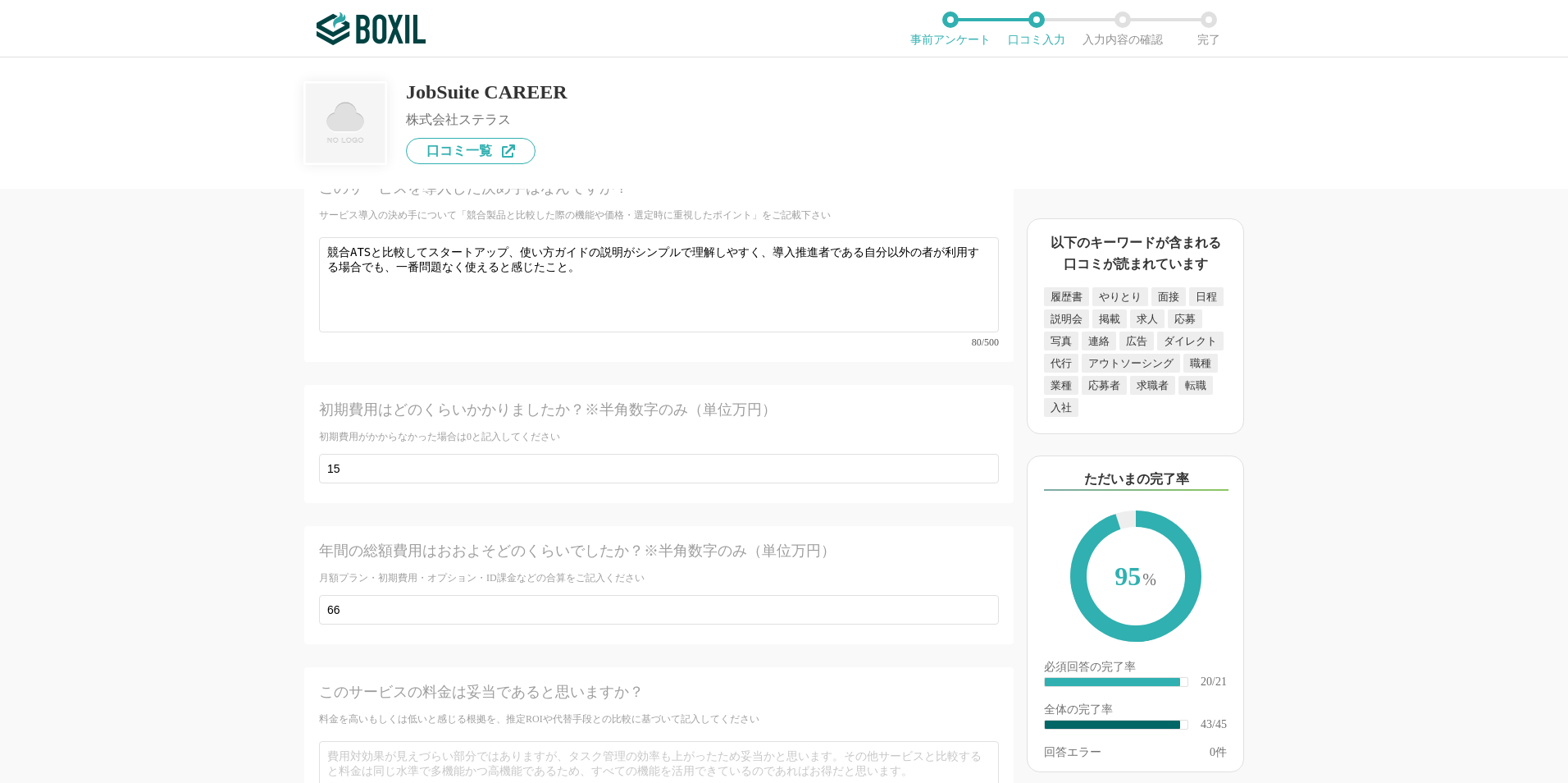
click at [164, 652] on div "採用管理システム(ATS)の機能について（5点満点で評価してください） 複数の広告管理を一括化 1 2 3 4 5 利用していない 応募～面接までの自動化 1…" at bounding box center [784, 420] width 1568 height 726
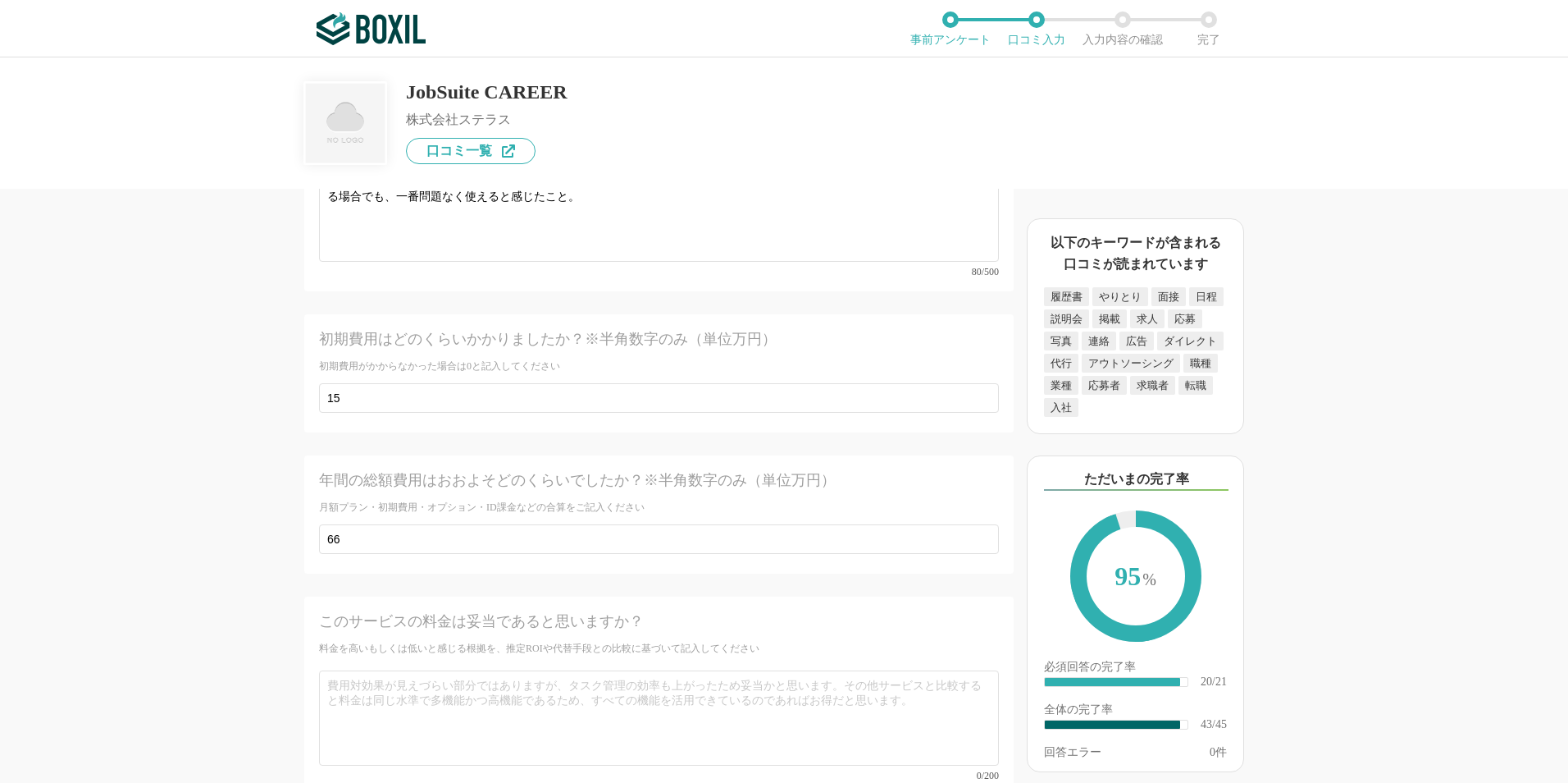
scroll to position [6645, 0]
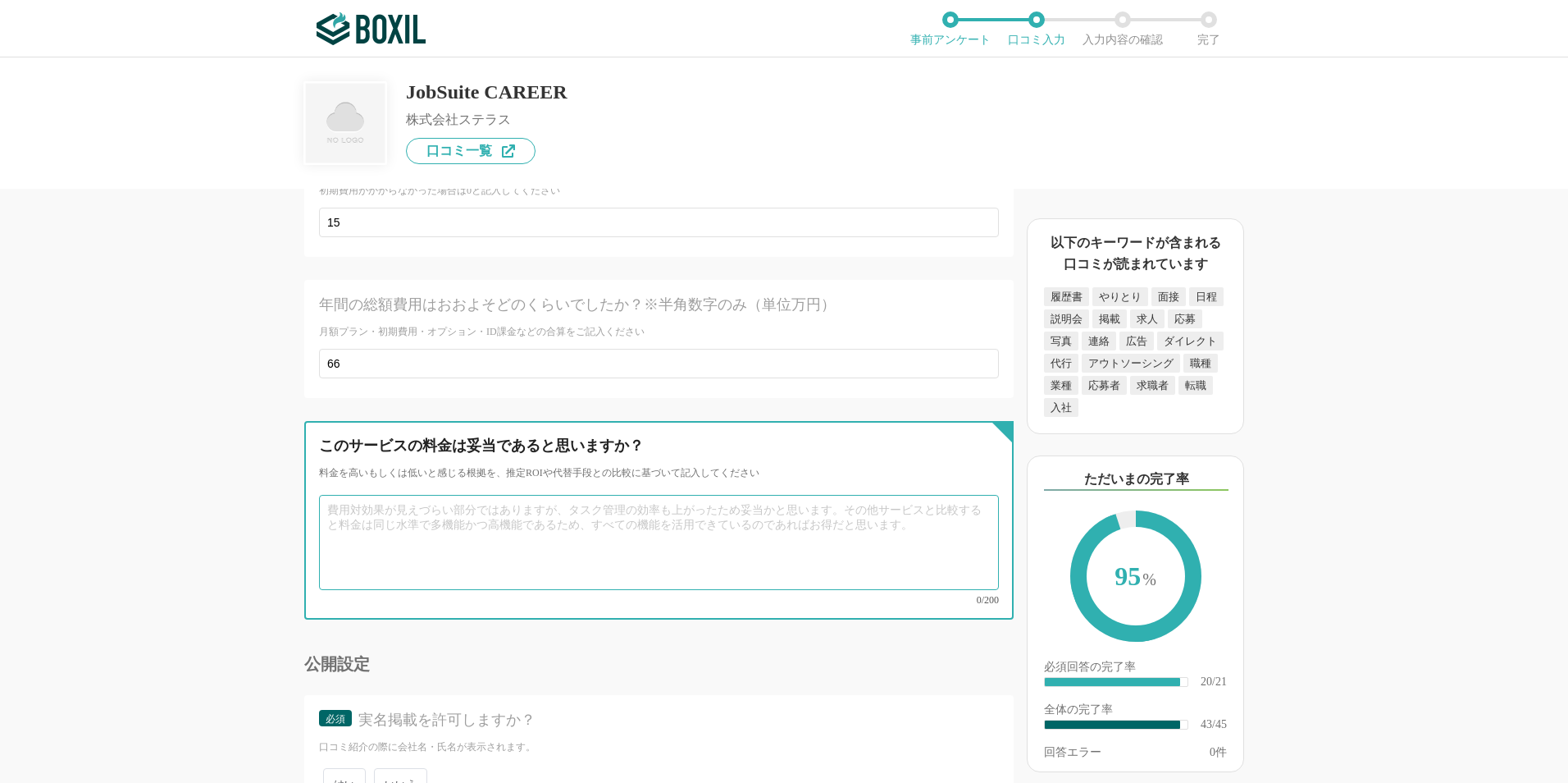
click at [464, 495] on textarea at bounding box center [658, 542] width 680 height 95
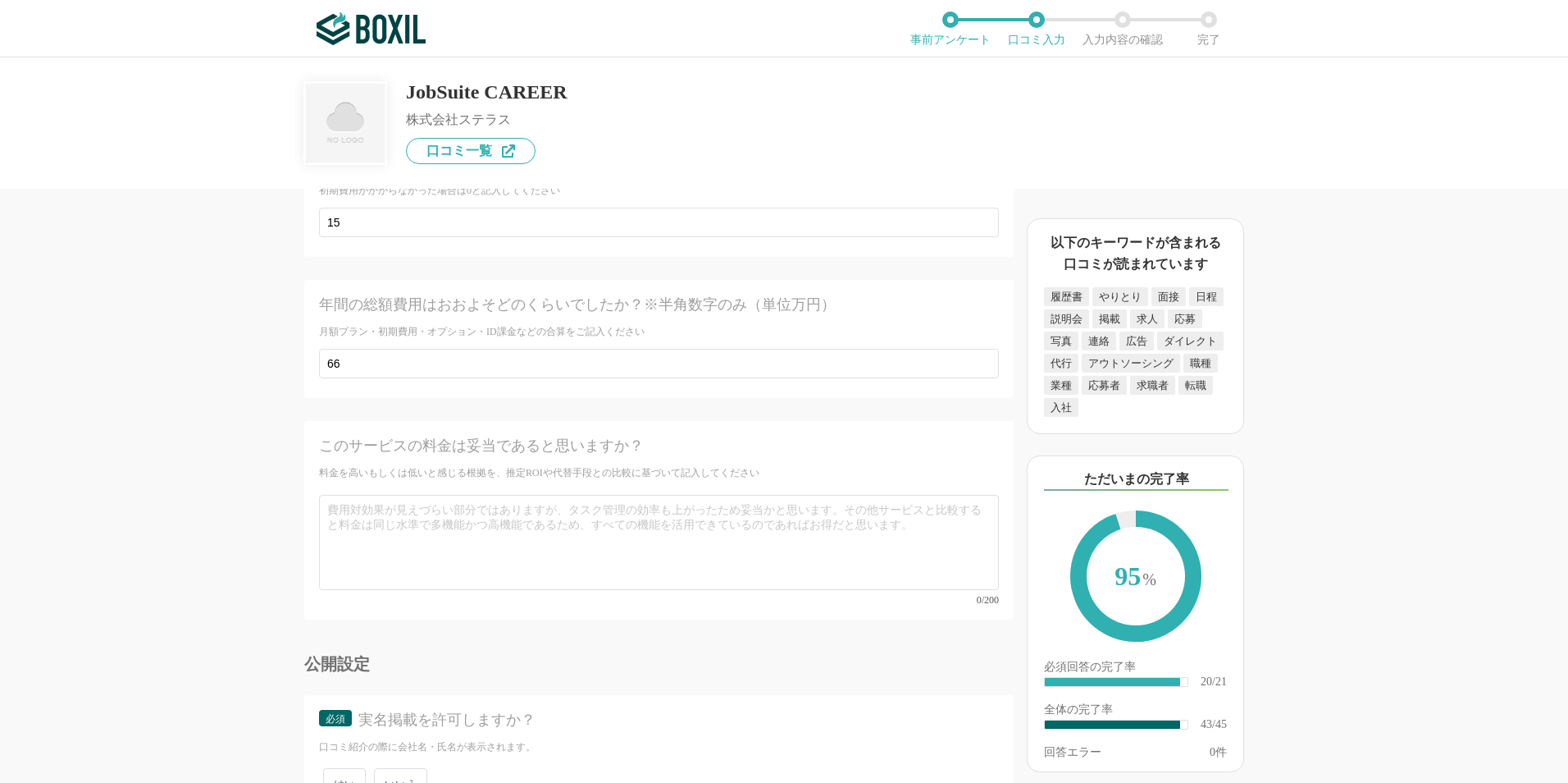
click at [148, 501] on div "採用管理システム(ATS)の機能について（5点満点で評価してください） 複数の広告管理を一括化 1 2 3 4 5 利用していない 応募～面接までの自動化 1…" at bounding box center [784, 420] width 1568 height 726
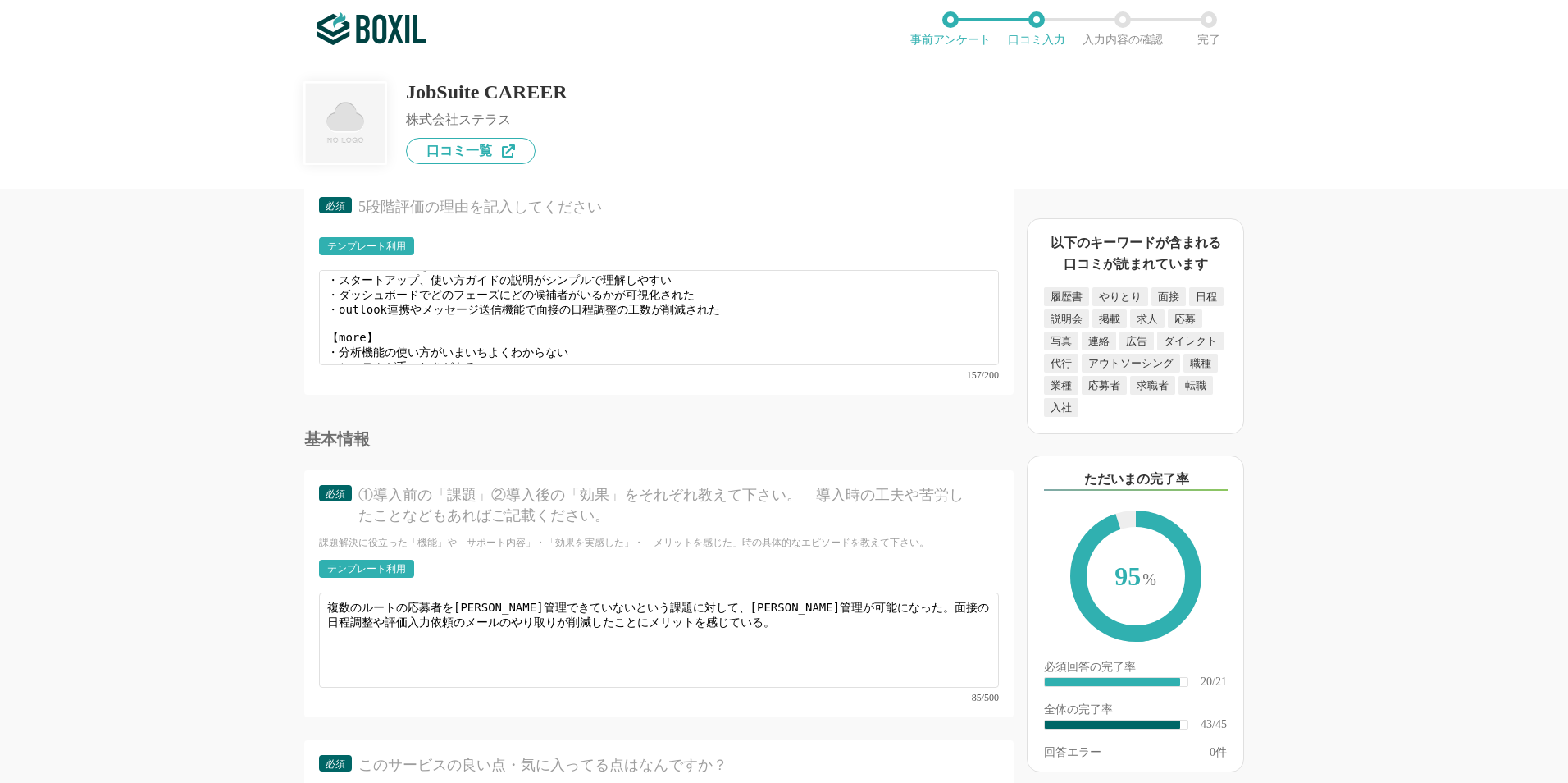
scroll to position [5332, 0]
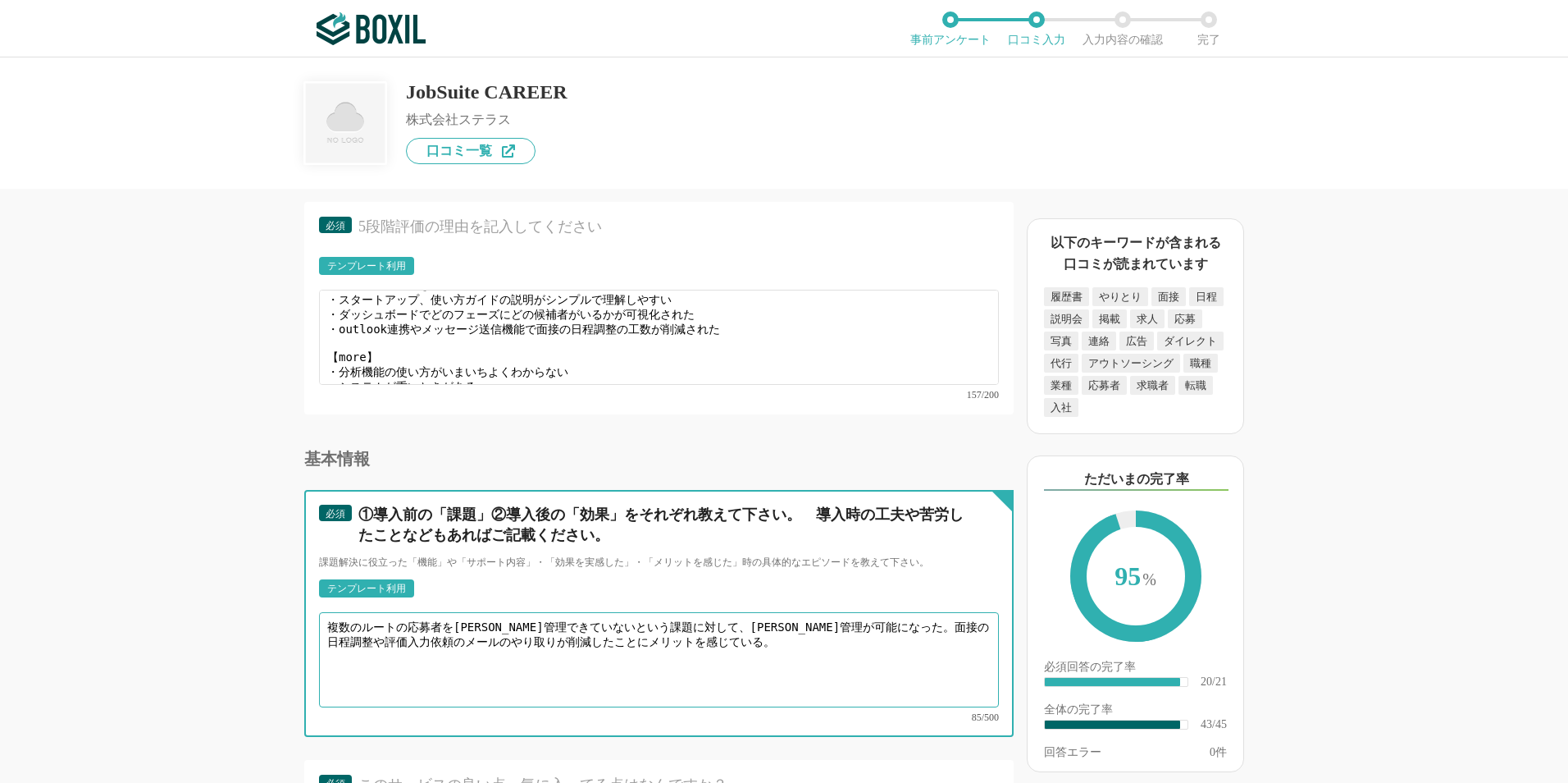
click at [838, 628] on textarea "複数のルートの応募者を[PERSON_NAME]管理できていないという課題に対して、[PERSON_NAME]管理が可能になった。面接の日程調整や評価入力依頼…" at bounding box center [658, 659] width 680 height 95
click at [817, 622] on textarea "複数のルートの応募者を[PERSON_NAME]管理できていないという課題に対して、[PERSON_NAME]管理が可能になった。面接の日程調整や評価入力依頼…" at bounding box center [658, 659] width 680 height 95
click at [569, 623] on textarea "複数のルートの応募者を[PERSON_NAME]管理できていないという課題に対して、[PERSON_NAME]管理が可能になった。また、面接の日程調整や評価入…" at bounding box center [658, 659] width 680 height 95
type textarea "複数のルートの応募者を[PERSON_NAME]管理できていないという課題に対して、[PERSON_NAME]管理が可能になった。また、面接の日程調整や評価入…"
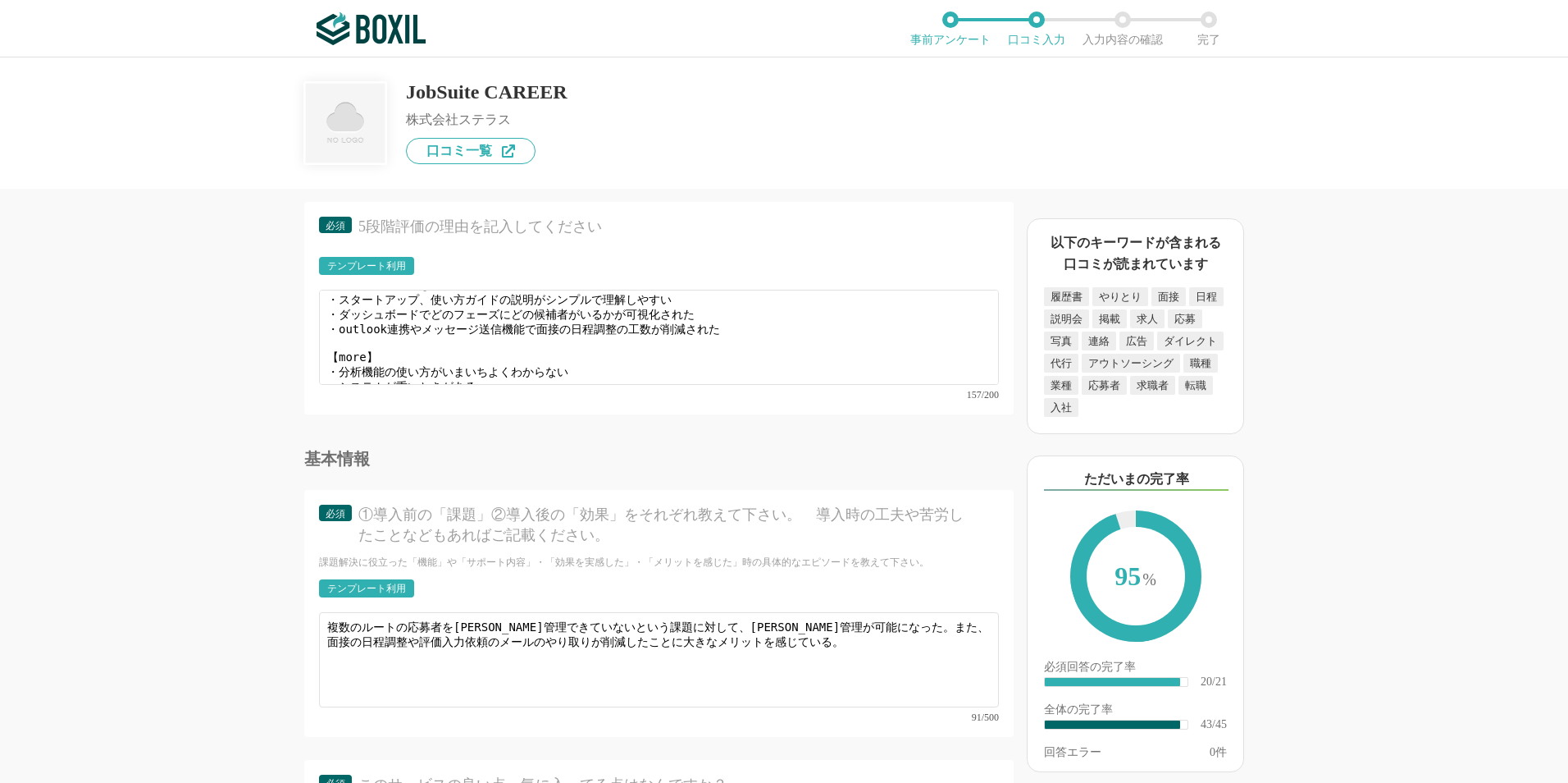
click at [187, 439] on div "採用管理システム(ATS)の機能について（5点満点で評価してください） 複数の広告管理を一括化 1 2 3 4 5 利用していない 応募～面接までの自動化 1…" at bounding box center [784, 420] width 1568 height 726
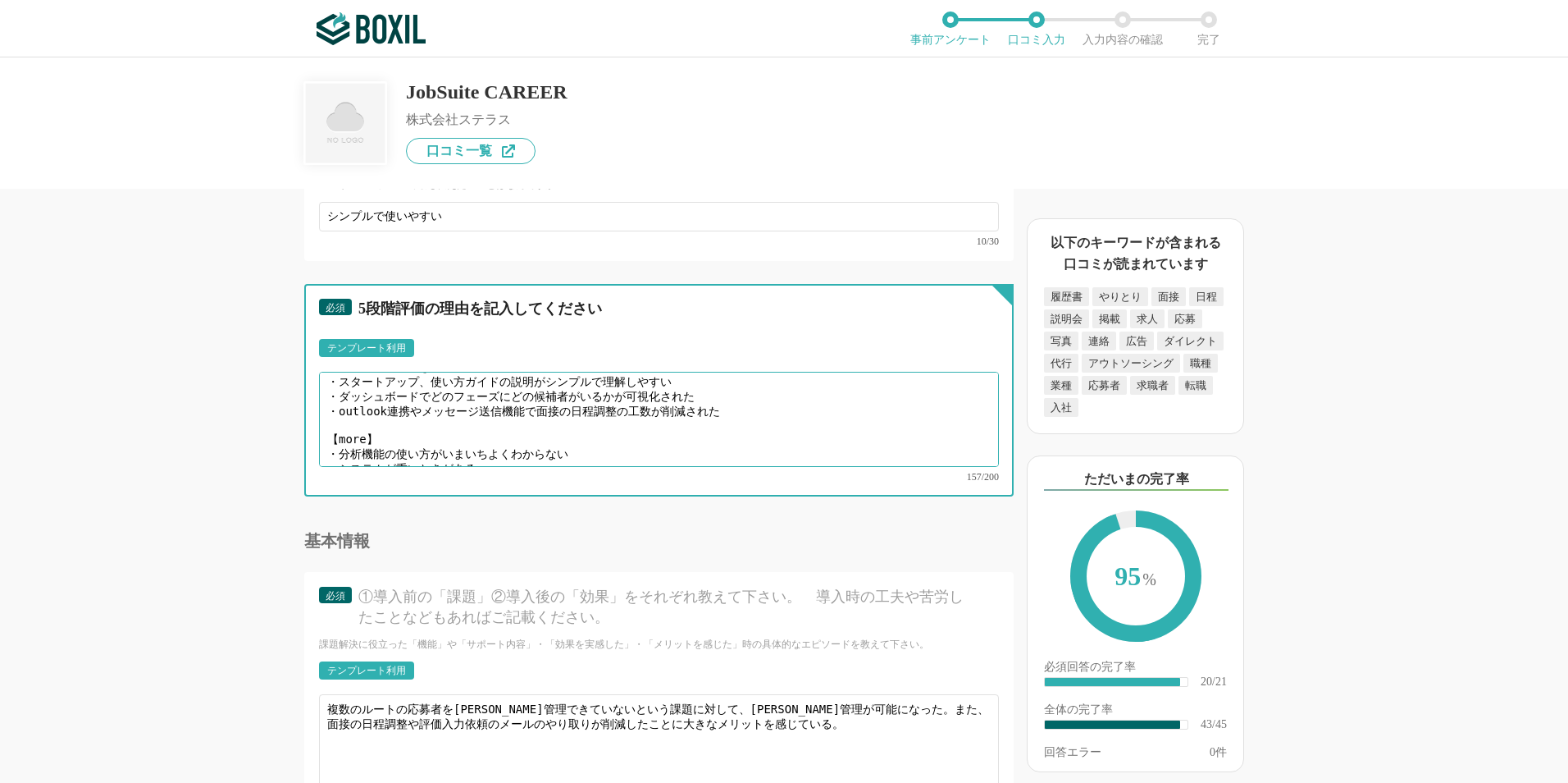
scroll to position [0, 0]
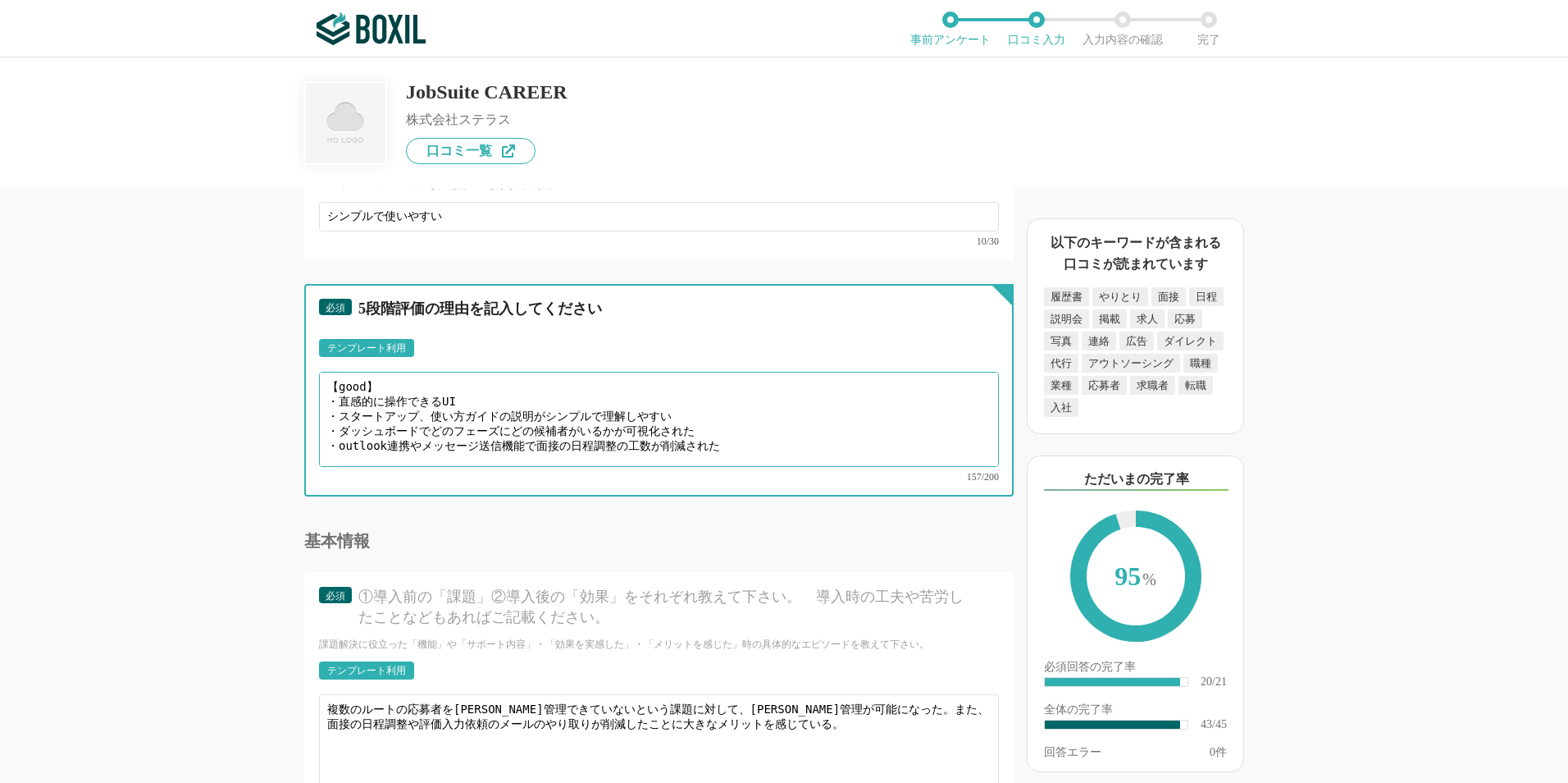
drag, startPoint x: 482, startPoint y: 443, endPoint x: 282, endPoint y: 299, distance: 246.4
click at [282, 299] on div "採用管理システム(ATS)の機能について（5点満点で評価してください） 複数の広告管理を一括化 1 2 3 4 5 利用していない 応募～面接までの自動化 1…" at bounding box center [603, 486] width 820 height 594
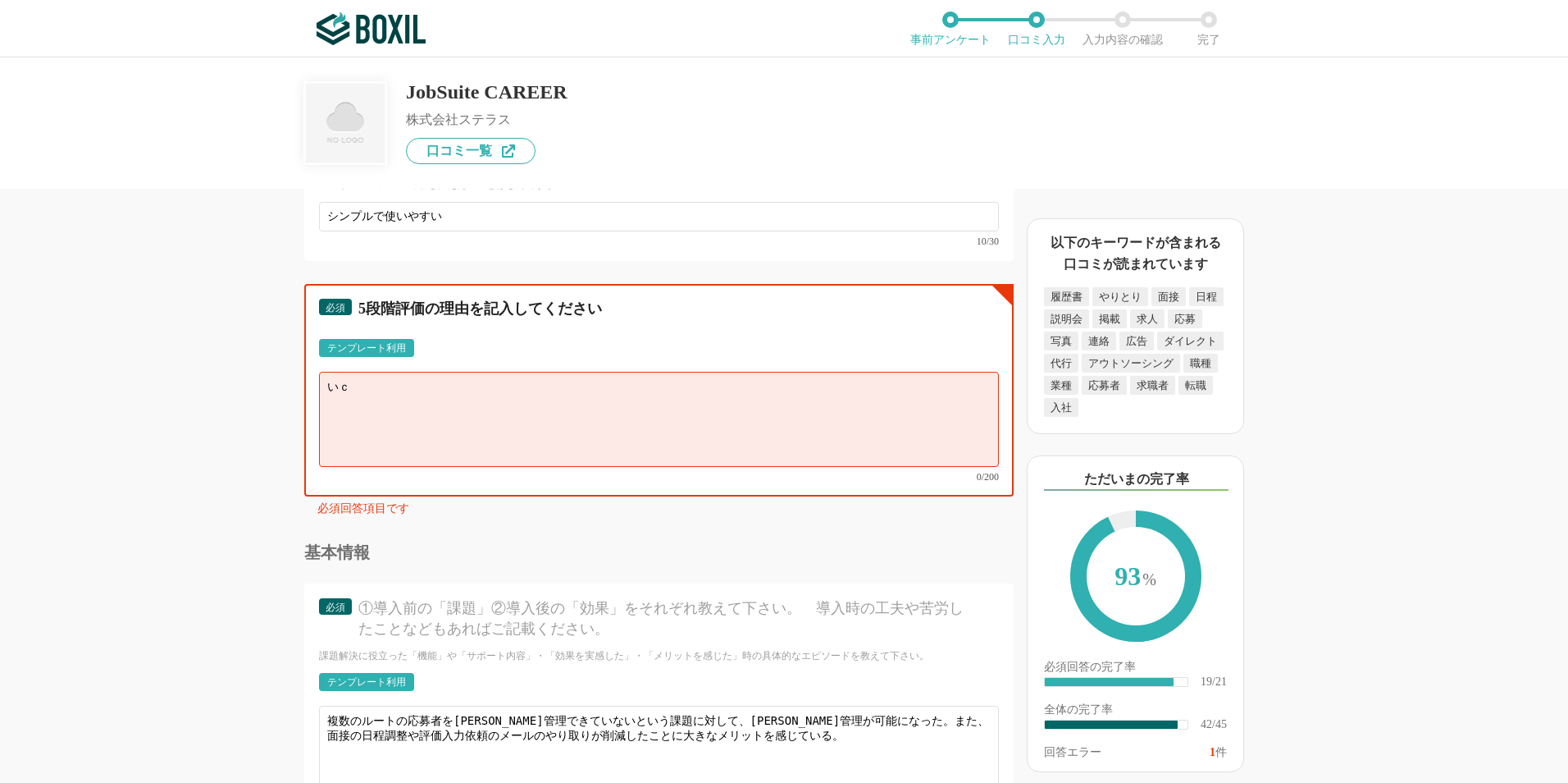
type textarea "い"
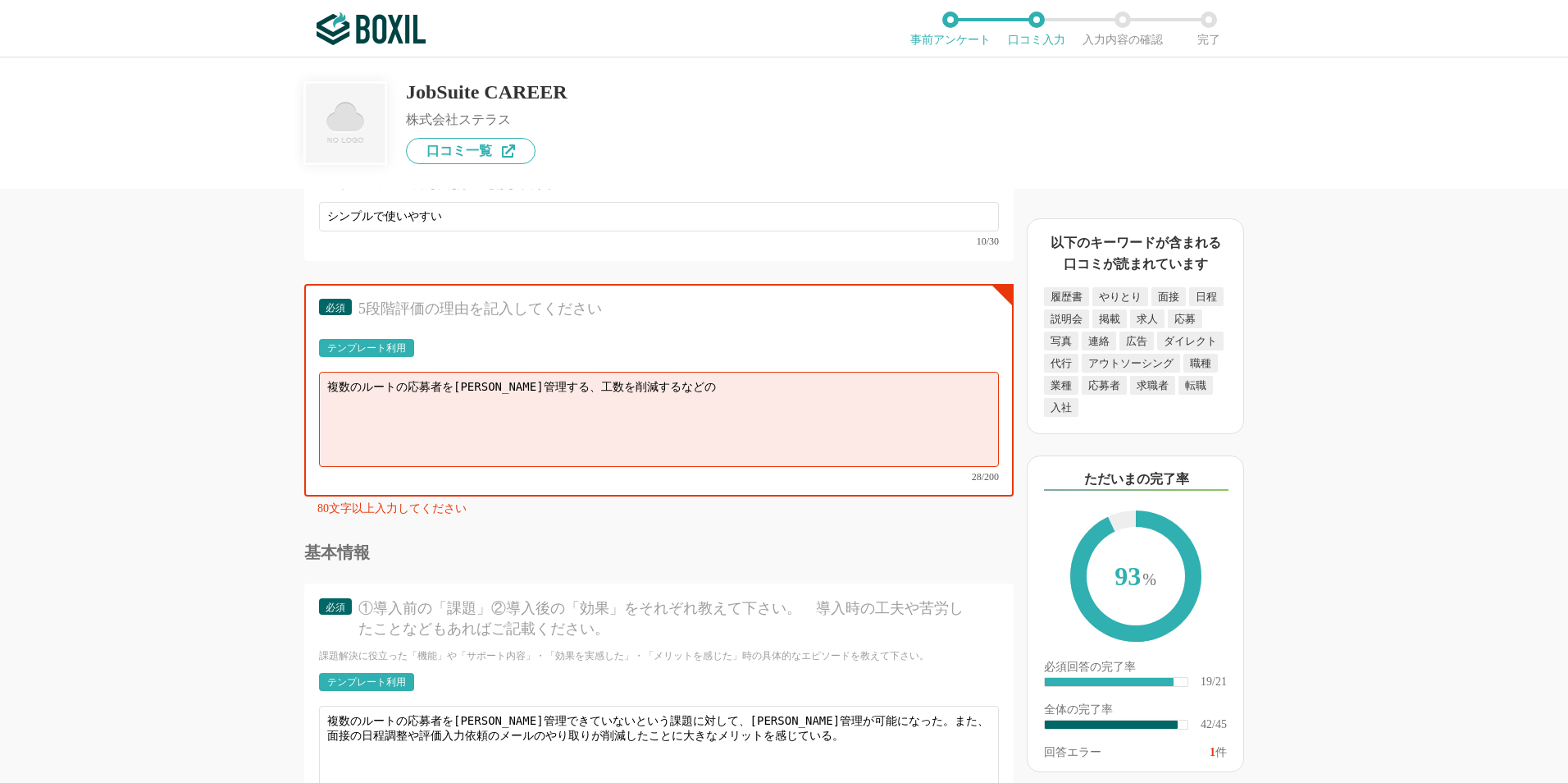
click at [232, 417] on div "採用管理システム(ATS)の機能について（5点満点で評価してください） 複数の広告管理を一括化 1 2 3 4 5 利用していない 応募～面接までの自動化 1…" at bounding box center [603, 486] width 820 height 594
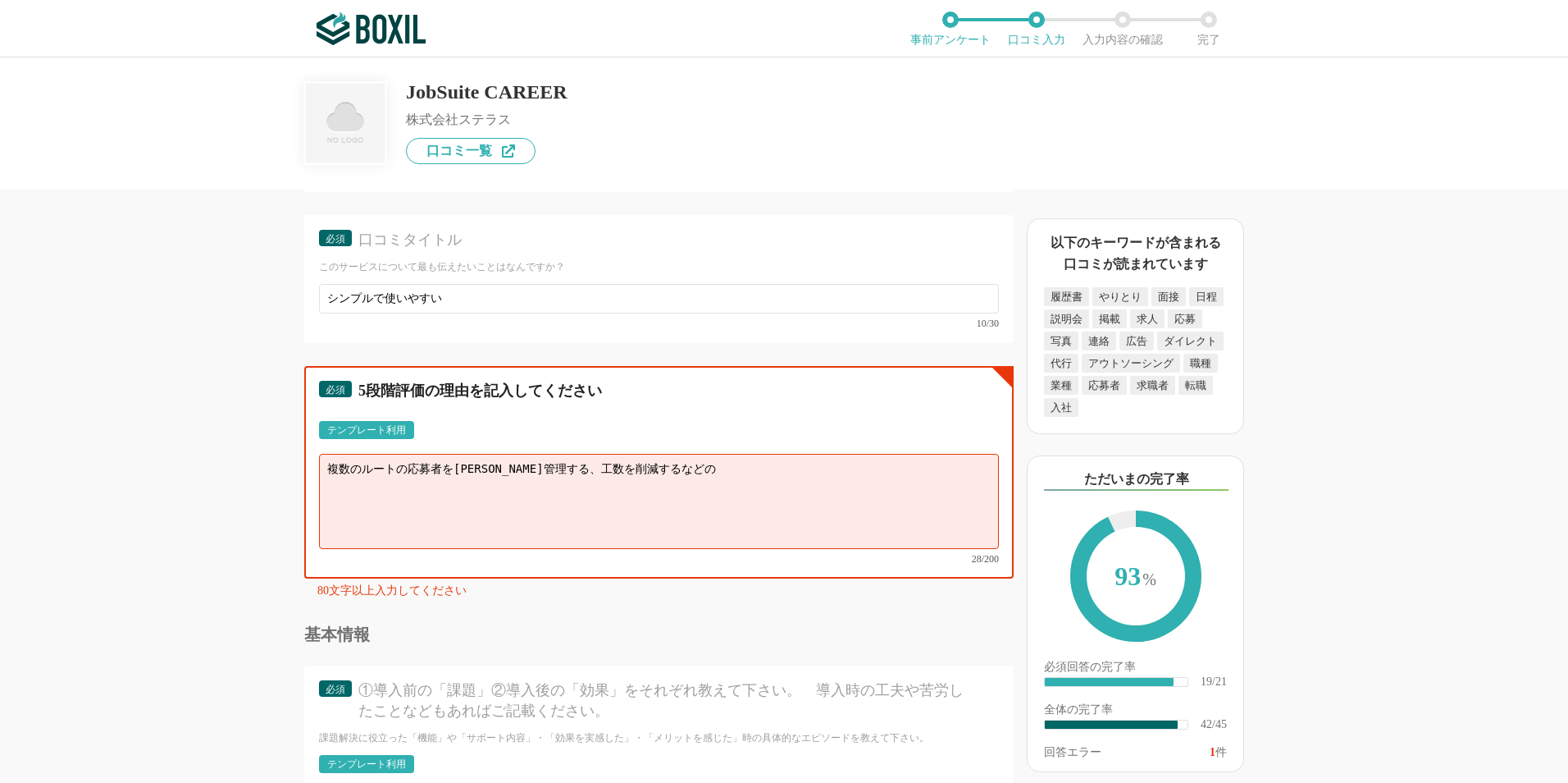
click at [678, 491] on textarea "複数のルートの応募者を[PERSON_NAME]管理する、工数を削減するなどの" at bounding box center [658, 501] width 680 height 95
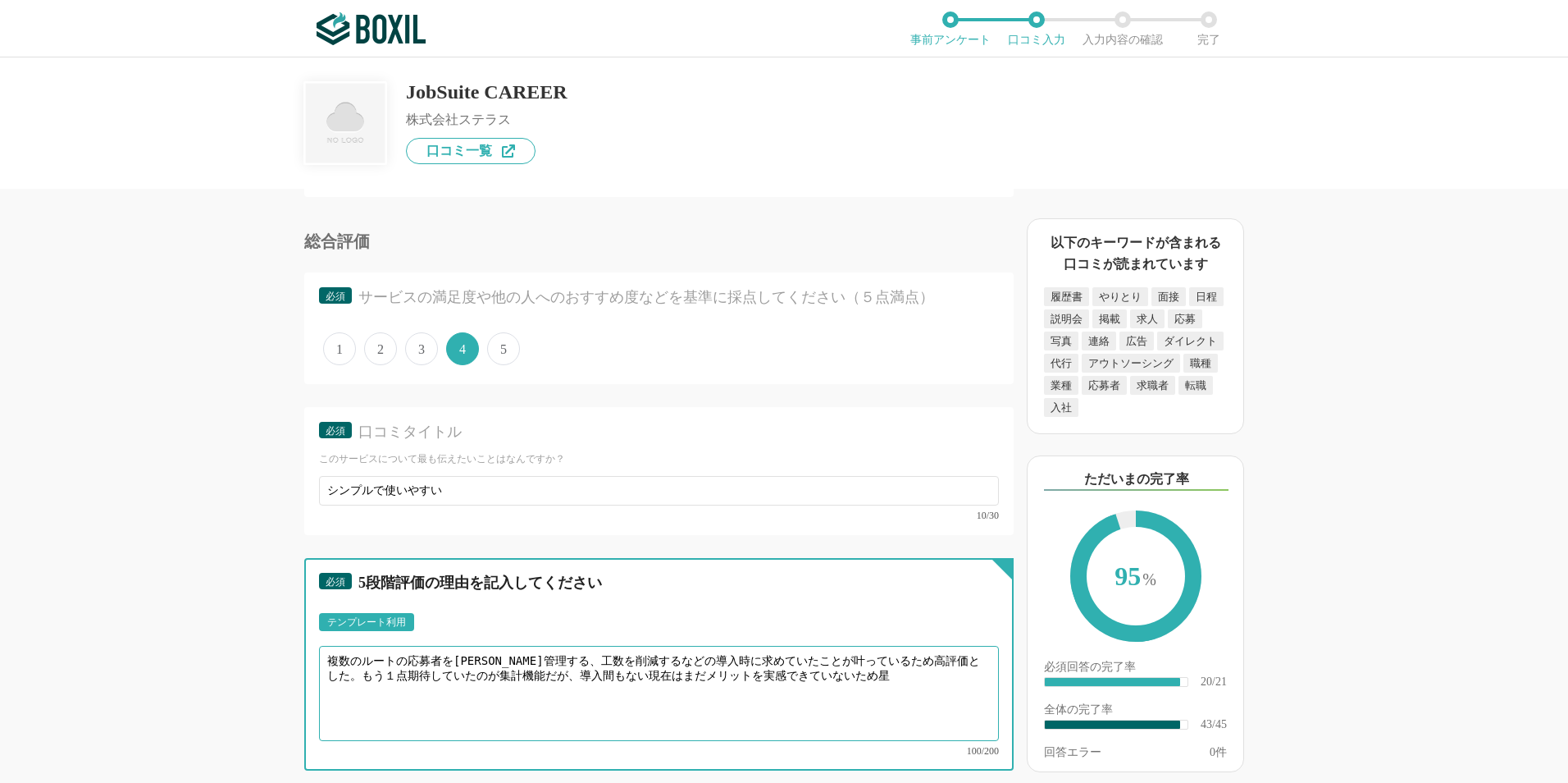
scroll to position [5005, 0]
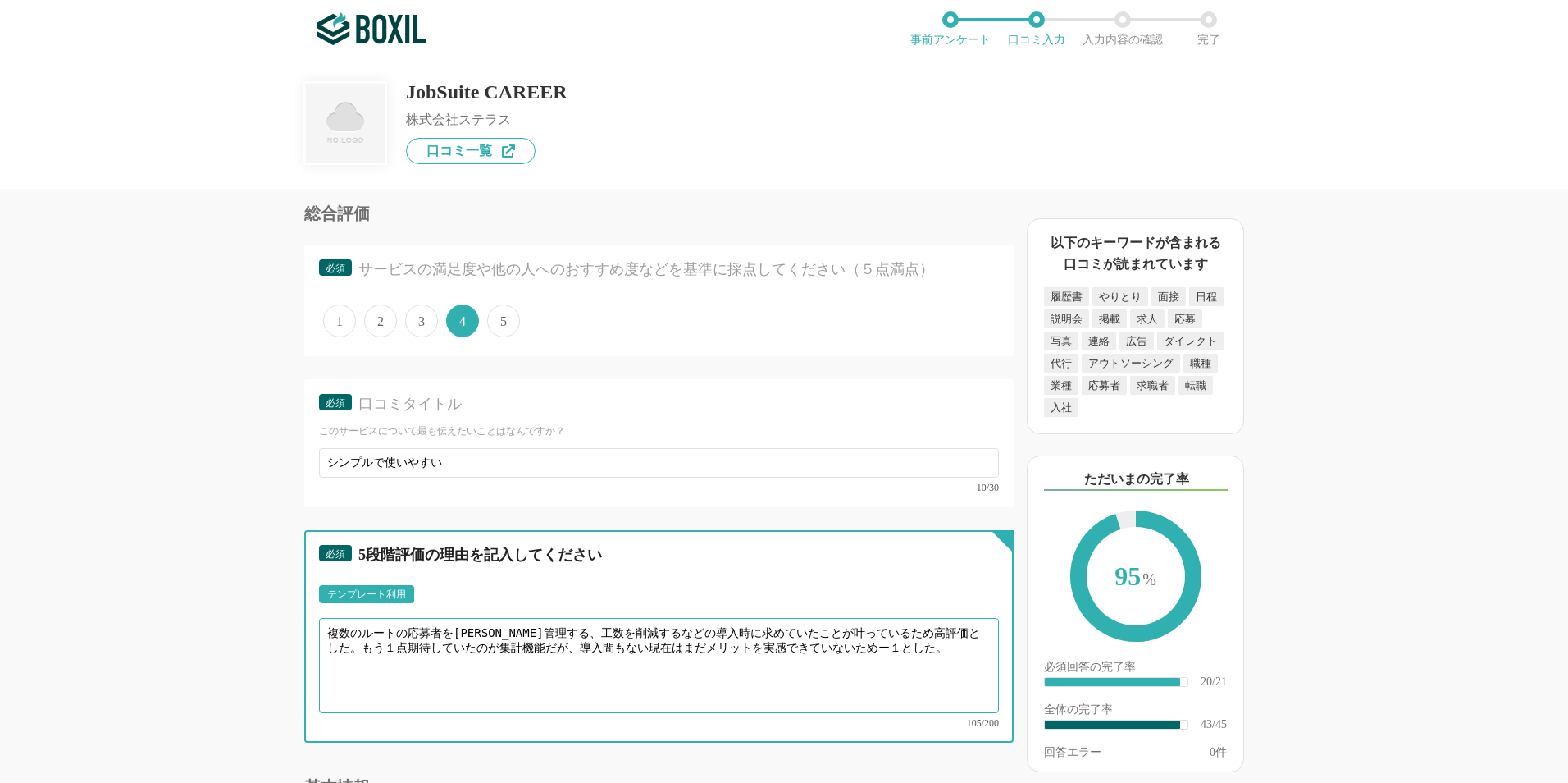
click at [508, 644] on textarea "複数のルートの応募者を[PERSON_NAME]管理する、工数を削減するなどの導入時に求めていたことが叶っているため高評価とした。もう１点期待していたのが集計…" at bounding box center [658, 665] width 680 height 95
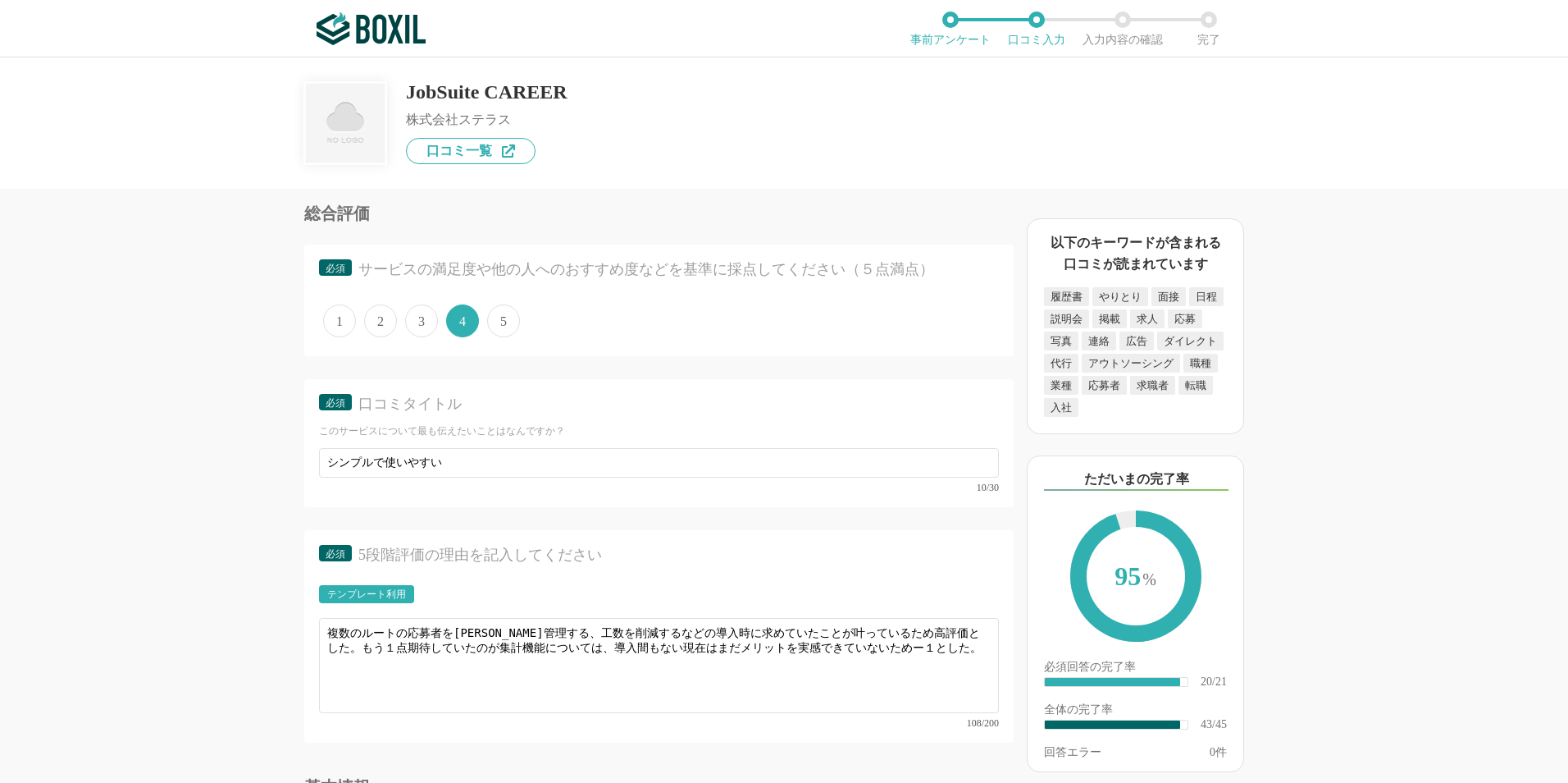
click at [127, 631] on div "採用管理システム(ATS)の機能について（5点満点で評価してください） 複数の広告管理を一括化 1 2 3 4 5 利用していない 応募～面接までの自動化 1…" at bounding box center [784, 420] width 1568 height 726
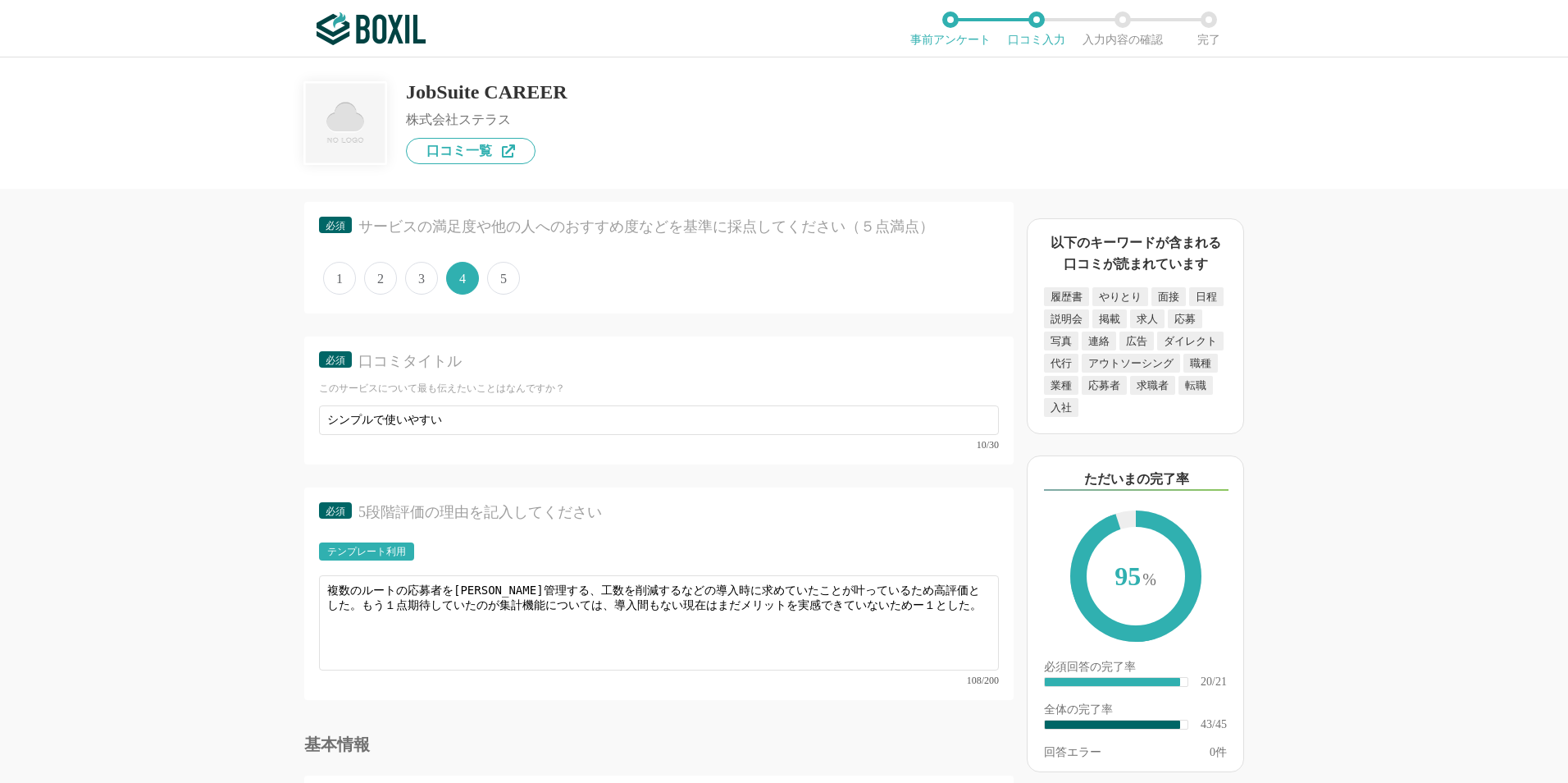
scroll to position [5086, 0]
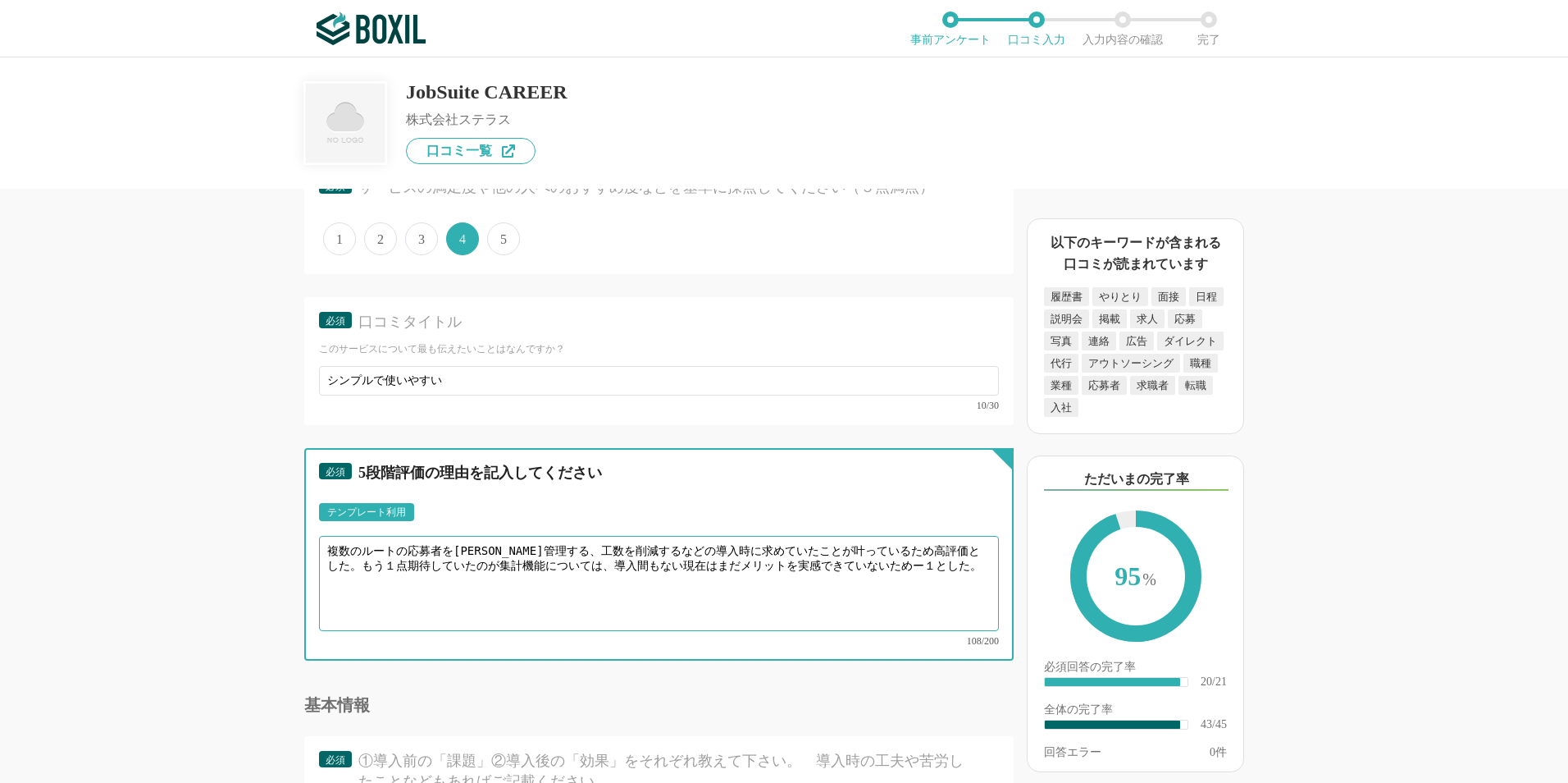
click at [952, 550] on textarea "複数のルートの応募者を[PERSON_NAME]管理する、工数を削減するなどの導入時に求めていたことが叶っているため高評価とした。もう１点期待していたのが集計…" at bounding box center [658, 583] width 680 height 95
click at [431, 562] on textarea "複数のルートの応募者を[PERSON_NAME]管理する、工数を削減するなどの導入時に求めていたことが叶っているため高評価とした。もう１点期待していたのが集計…" at bounding box center [658, 583] width 680 height 95
type textarea "複数のルートの応募者を[PERSON_NAME]管理する、工数を削減するなどの導入時に求めていたことが叶っているため高評価とした。もう１点期待していた集計機能…"
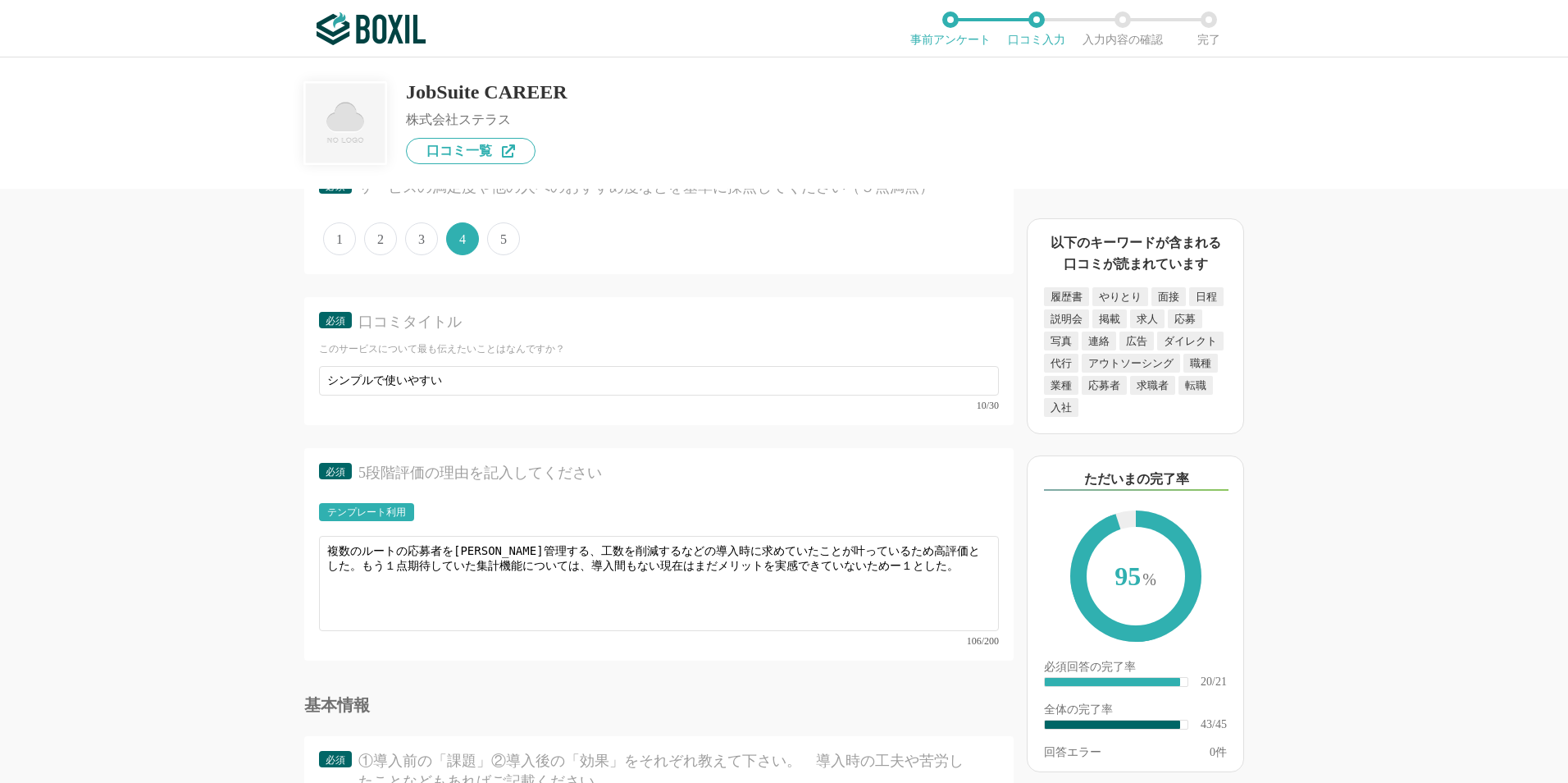
click at [808, 697] on div "基本情報" at bounding box center [658, 705] width 710 height 17
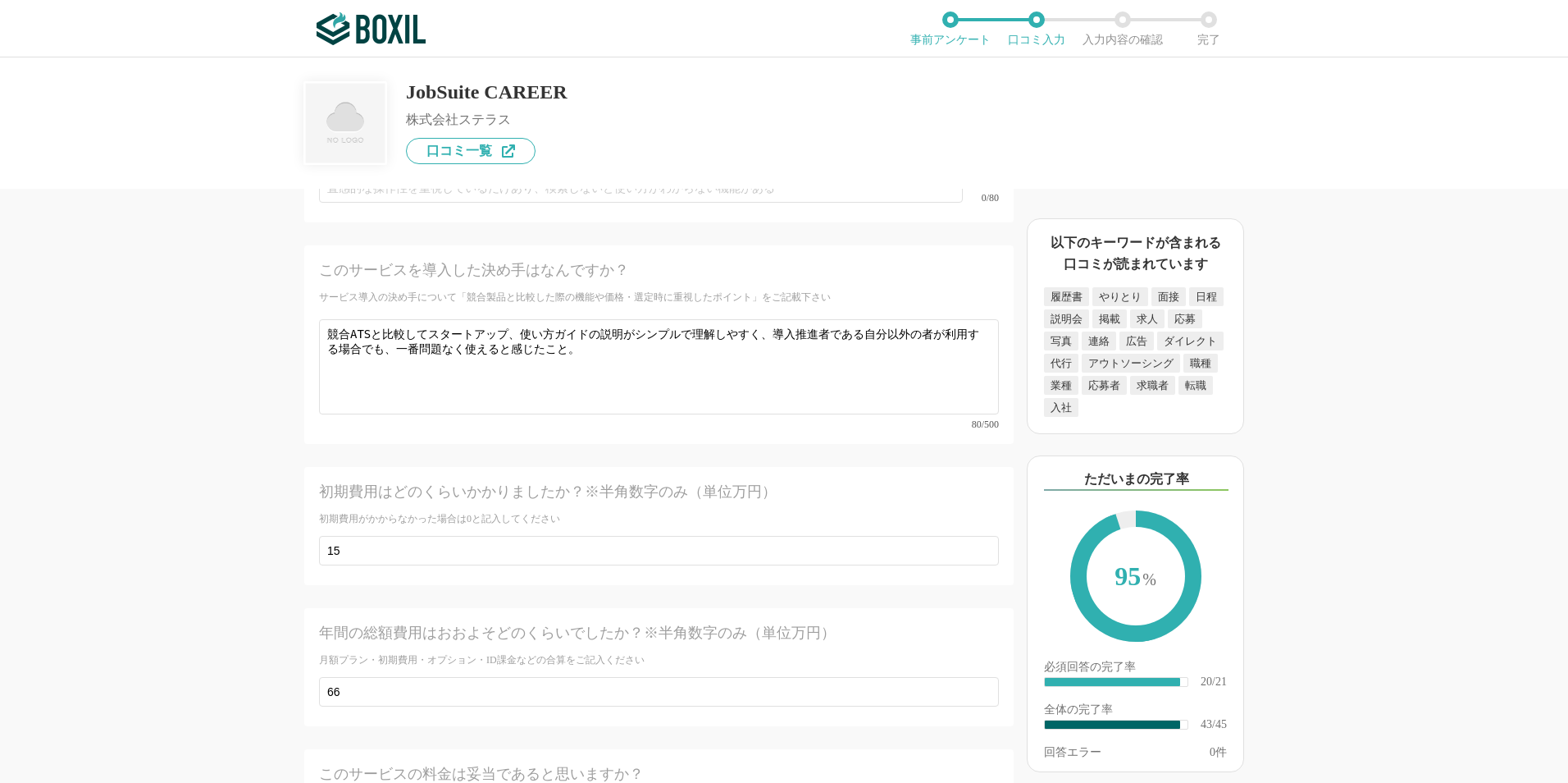
scroll to position [6727, 0]
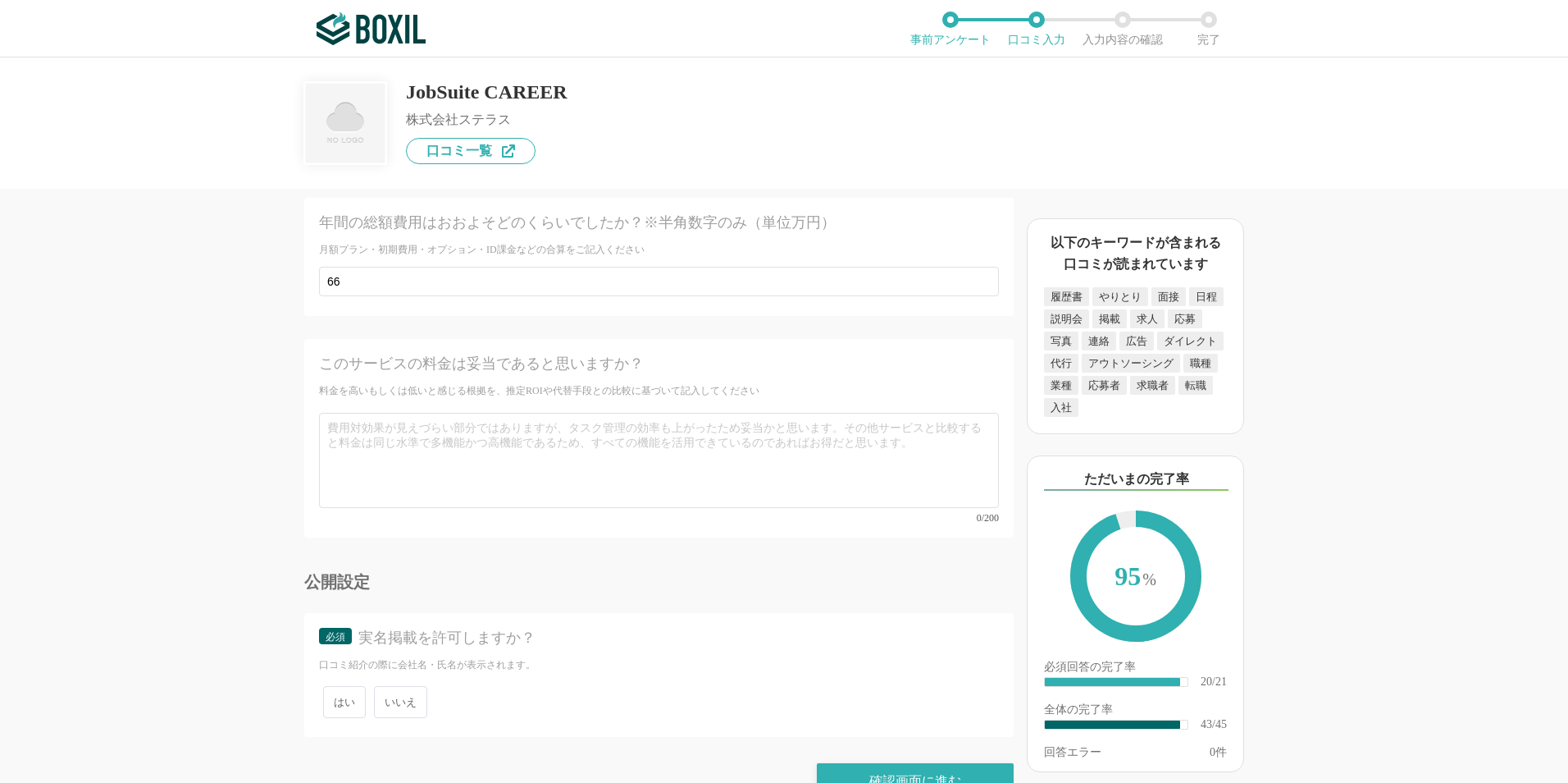
click at [416, 685] on span "いいえ" at bounding box center [400, 701] width 53 height 32
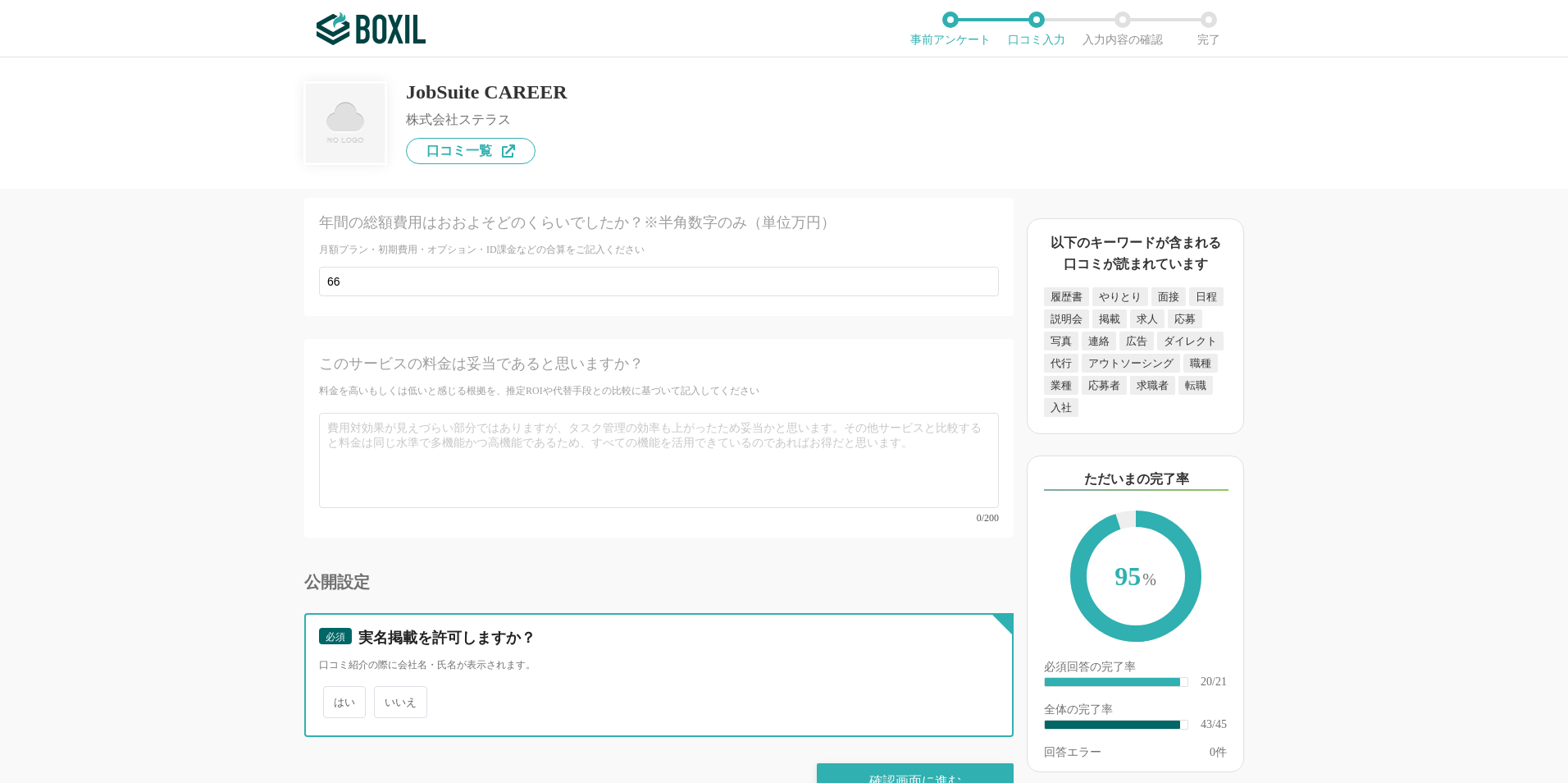
click at [388, 688] on input "いいえ" at bounding box center [383, 693] width 10 height 10
radio input "true"
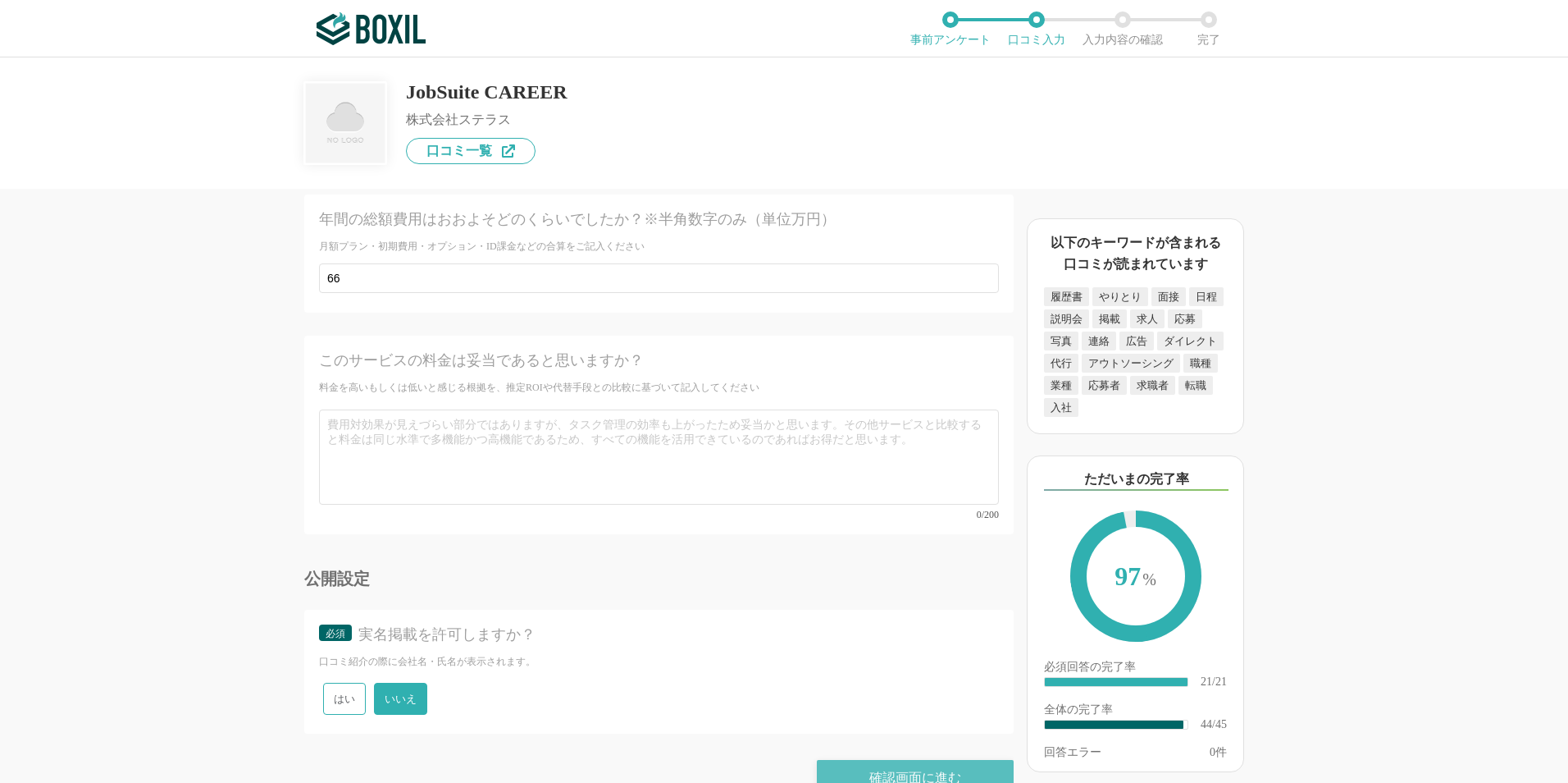
click at [851, 759] on div "確認画面に進む" at bounding box center [915, 777] width 197 height 36
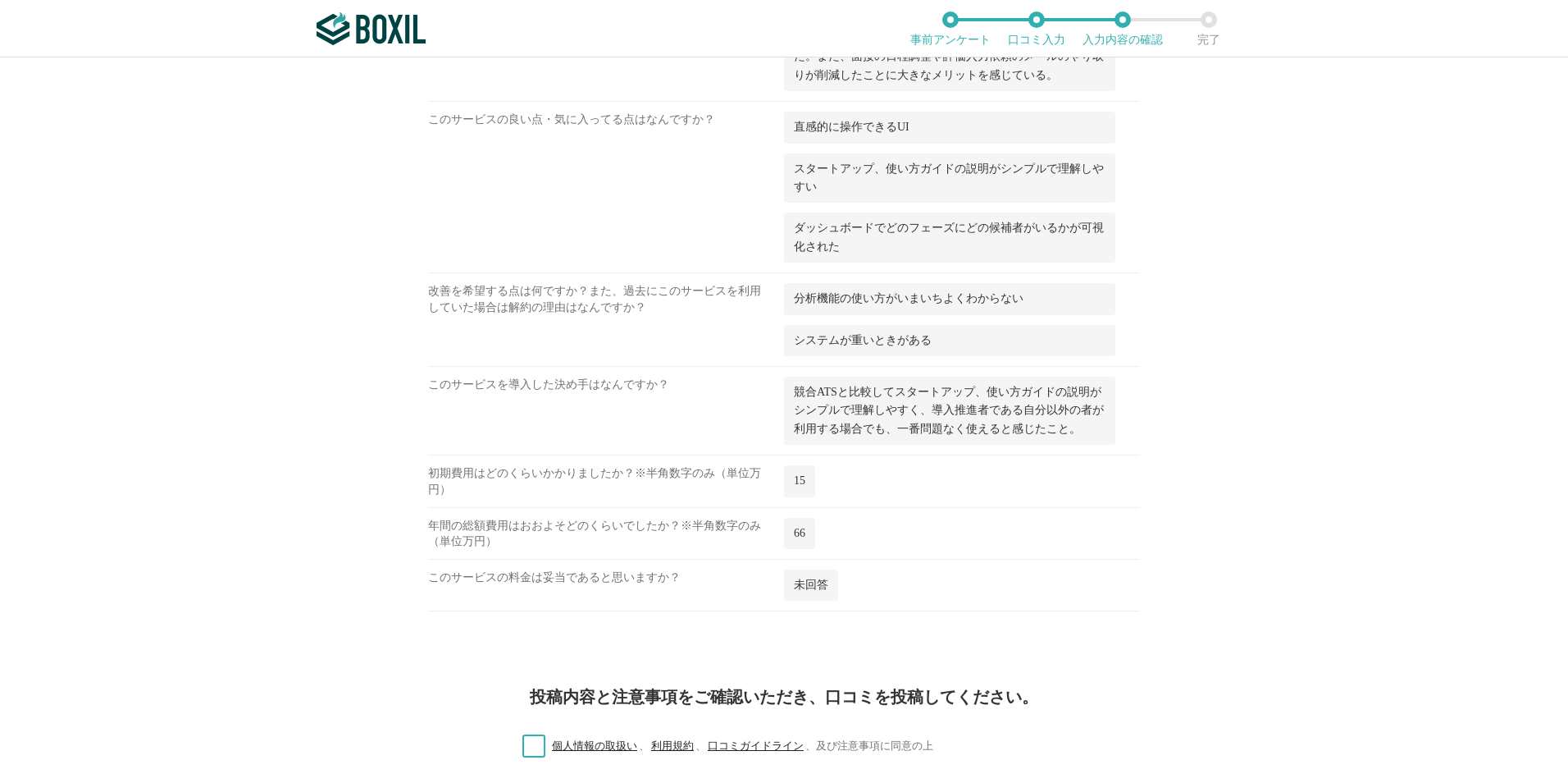
scroll to position [2543, 0]
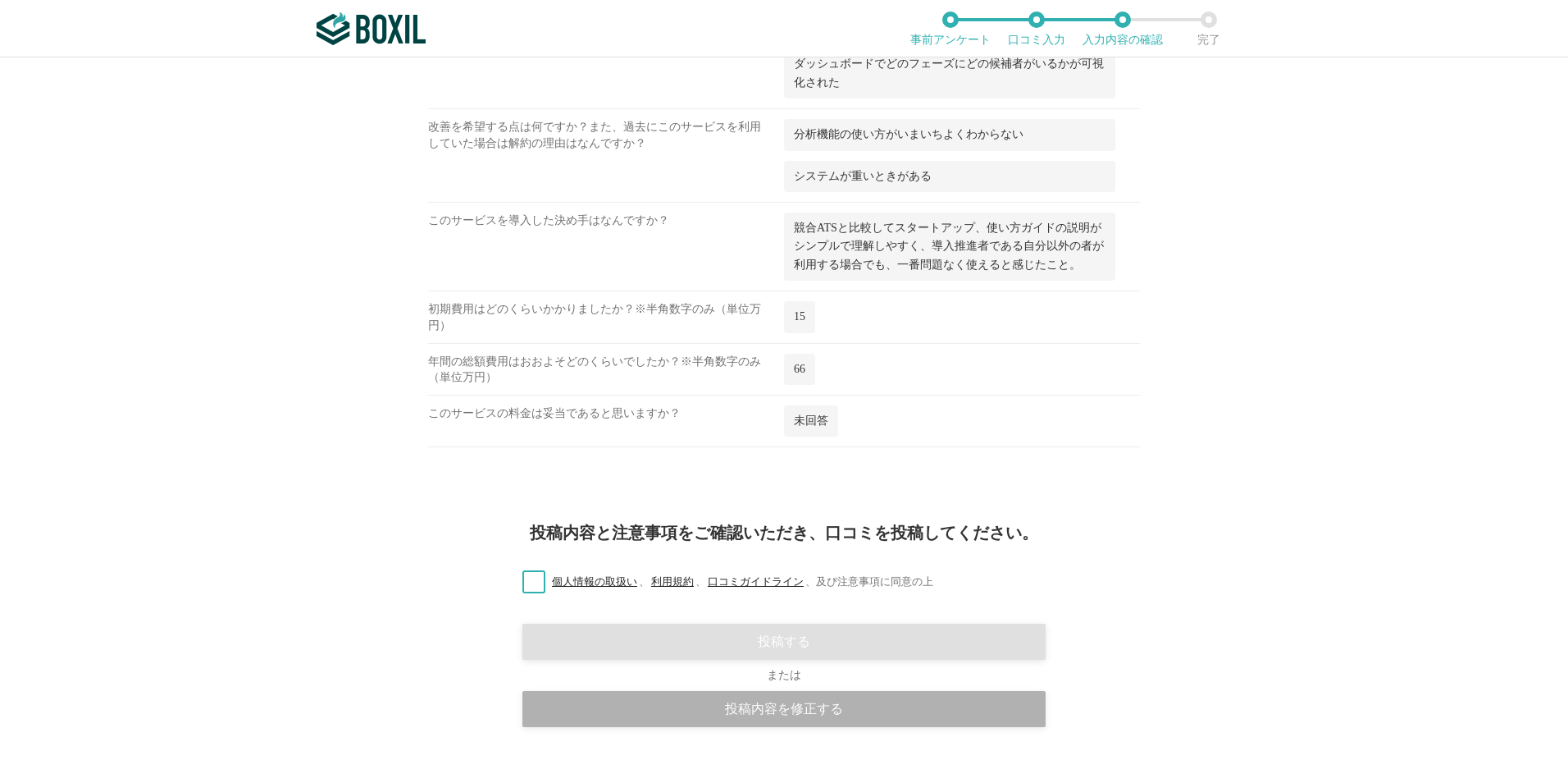
click at [747, 691] on div "投稿内容を修正する" at bounding box center [784, 708] width 523 height 36
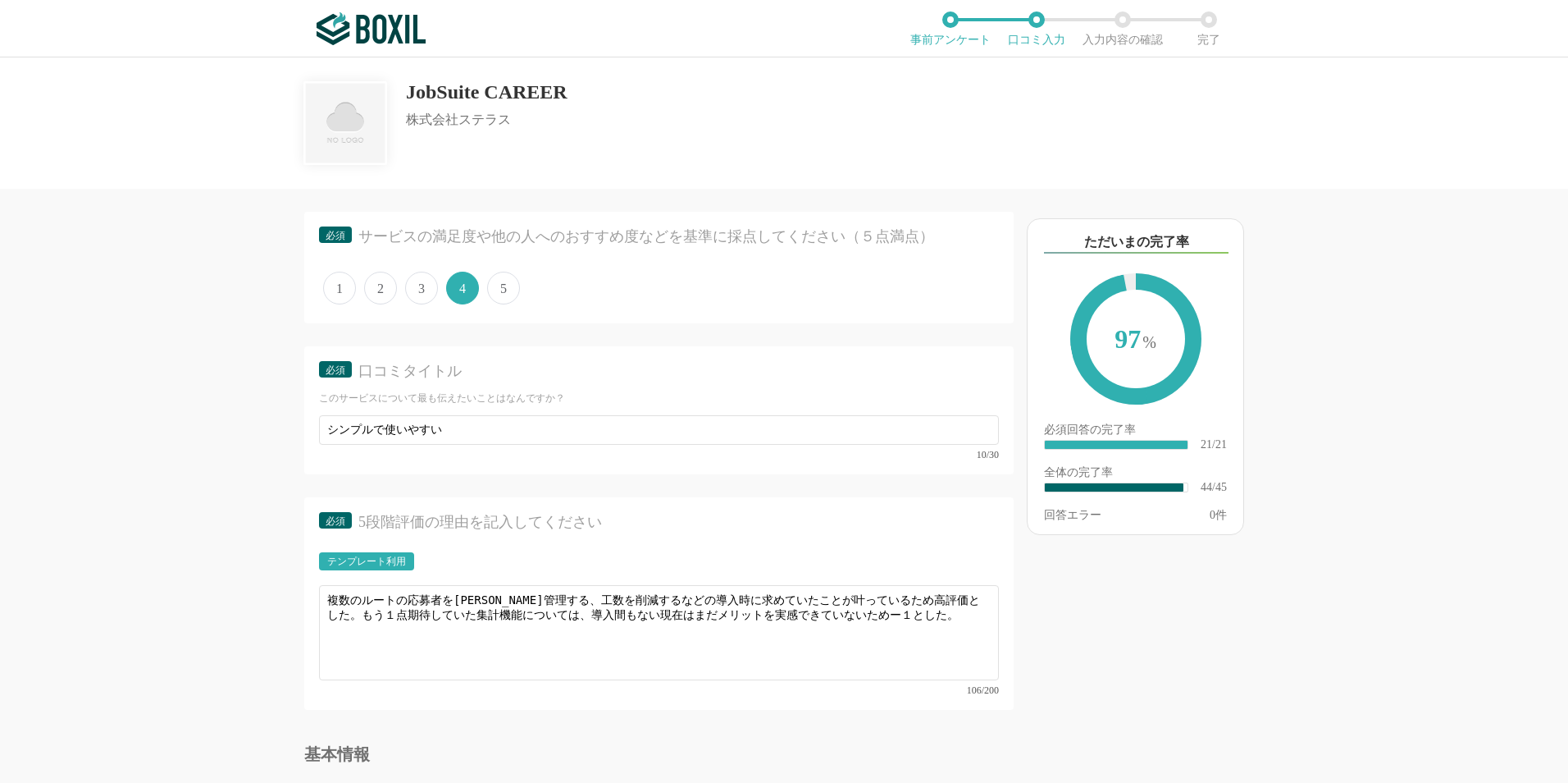
scroll to position [5086, 0]
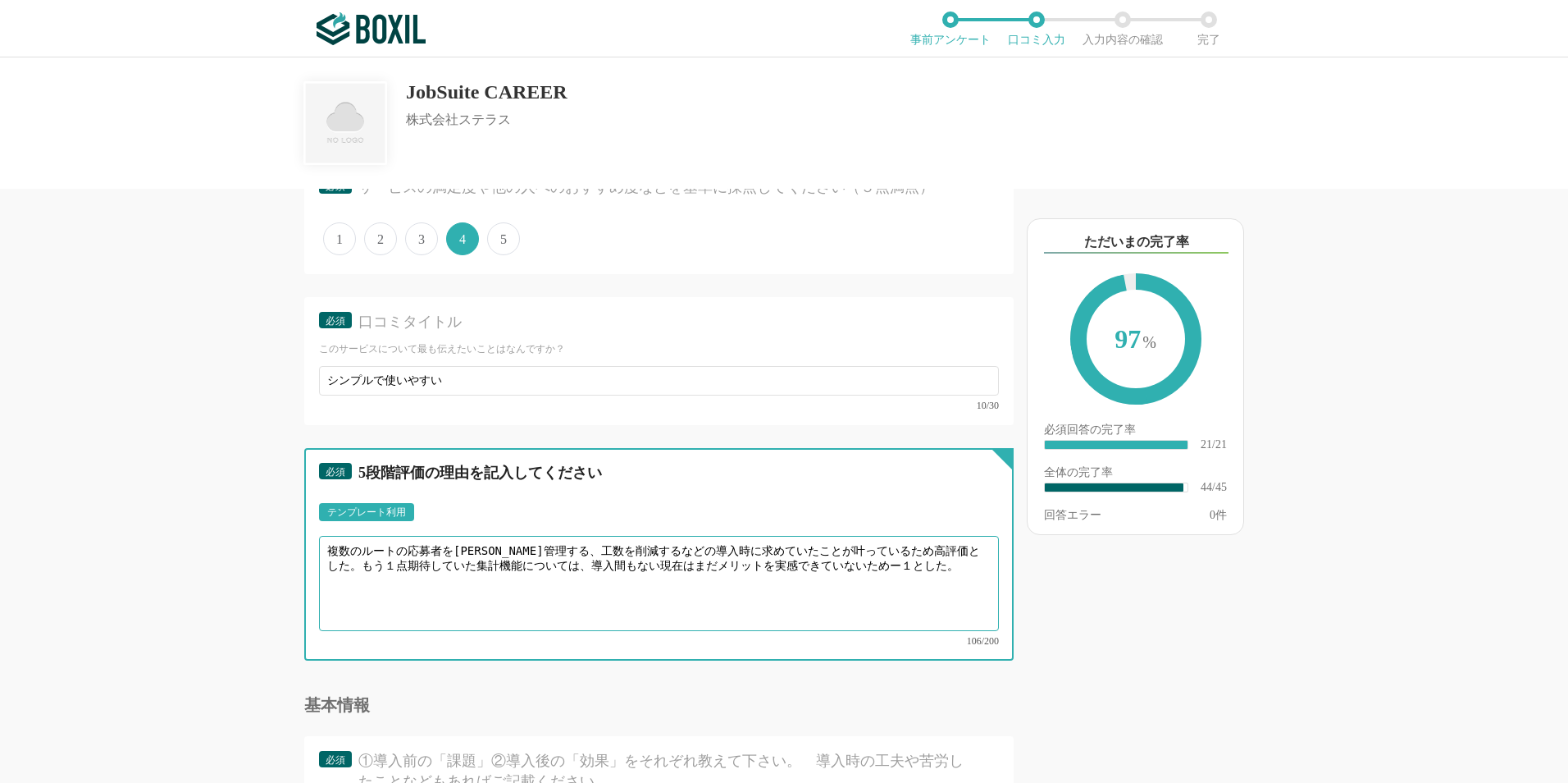
click at [440, 565] on textarea "複数のルートの応募者を[PERSON_NAME]管理する、工数を削減するなどの導入時に求めていたことが叶っているため高評価とした。もう１点期待していた集計機能…" at bounding box center [658, 583] width 680 height 95
type textarea "複数のルートの応募者を[PERSON_NAME]管理する、工数を削減するなどの導入時に求めていたことが叶っているため高評価とした。もう１点期待していた分析機能…"
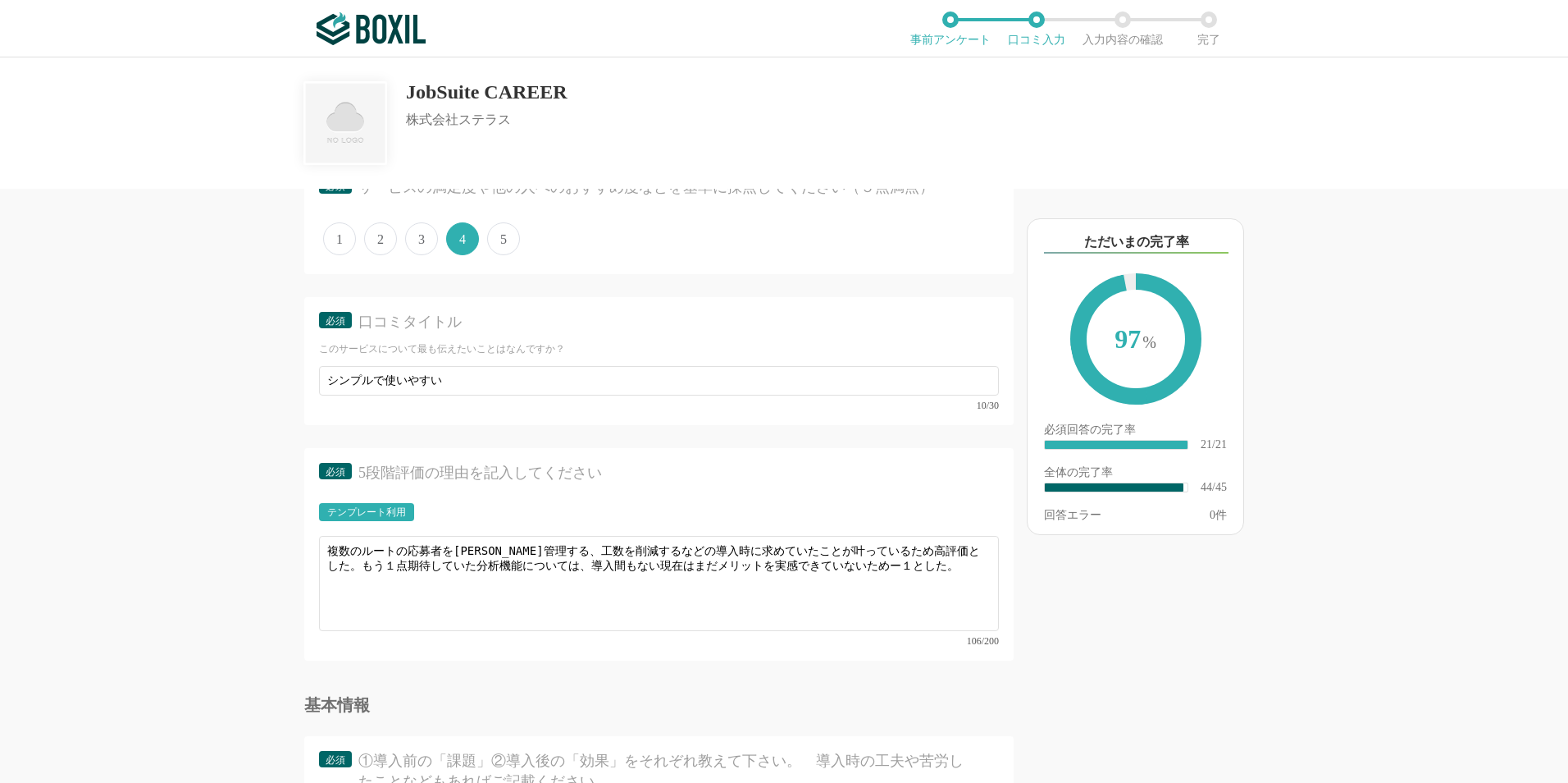
click at [119, 477] on div "採用管理システム(ATS)の機能について（5点満点で評価してください） 複数の広告管理を一括化 1 2 3 4 5 利用していない 応募～面接までの自動化 1…" at bounding box center [784, 420] width 1568 height 726
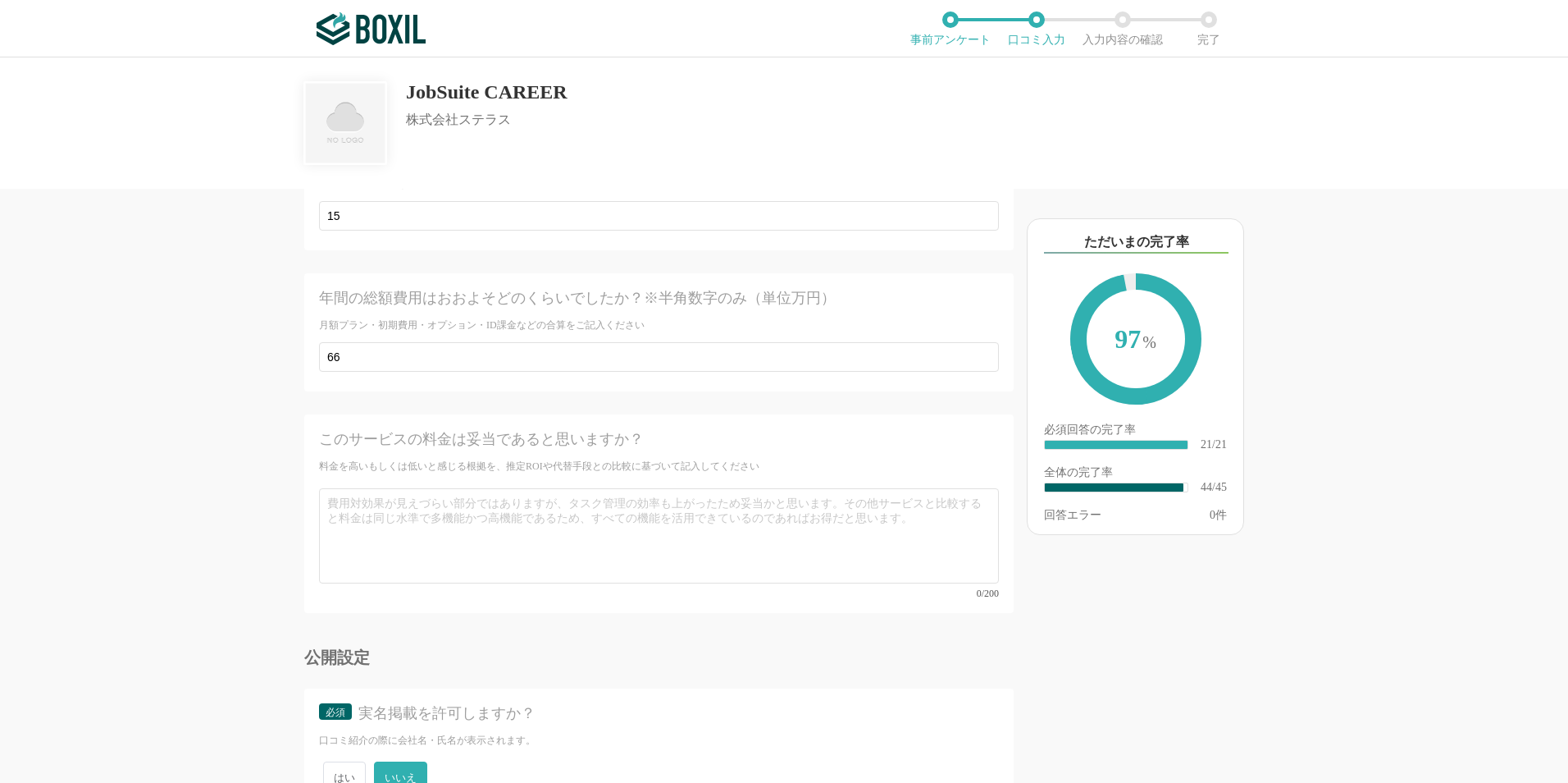
scroll to position [6730, 0]
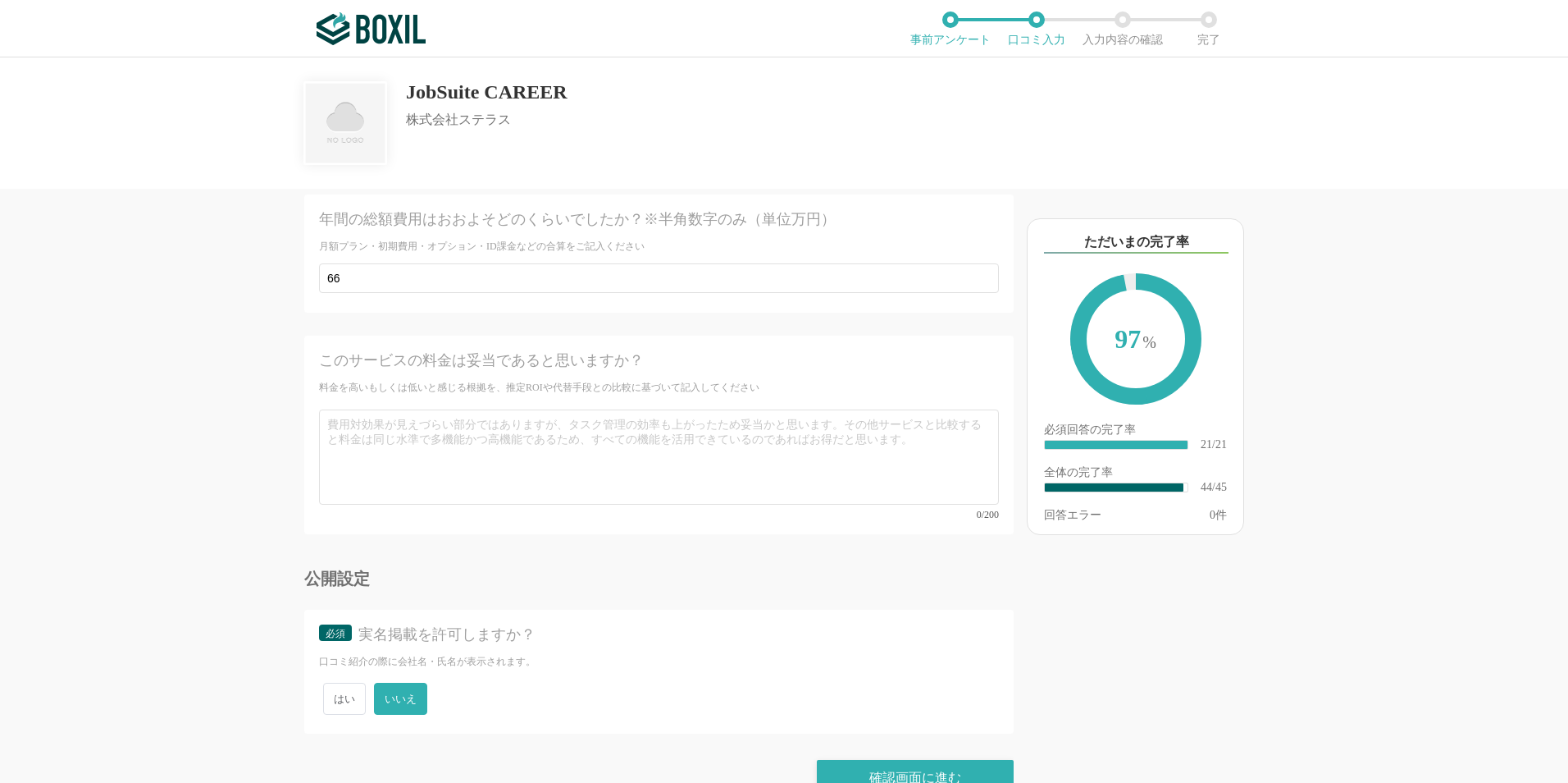
click at [921, 759] on div "確認画面に進む" at bounding box center [915, 777] width 197 height 36
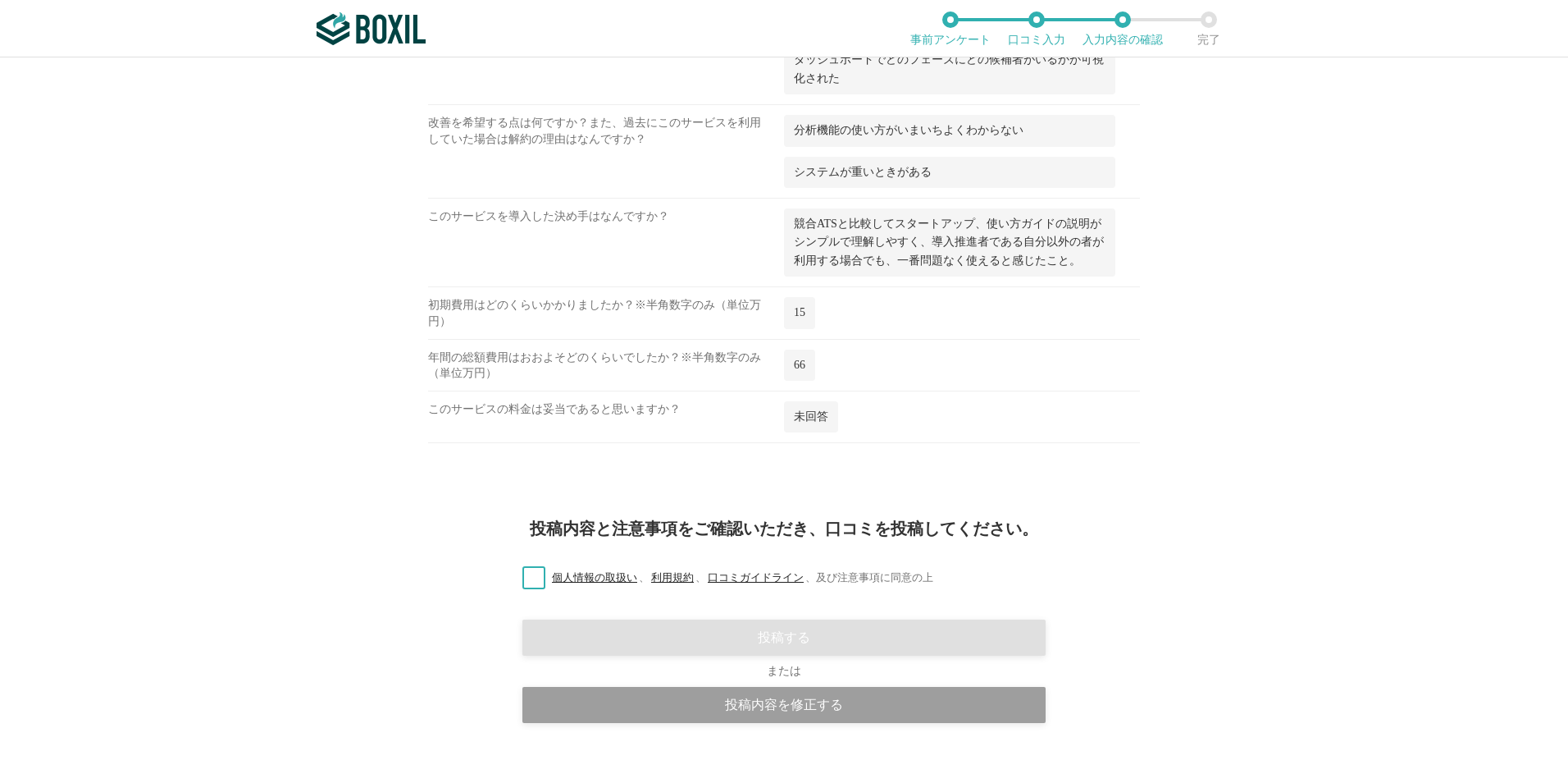
scroll to position [2554, 0]
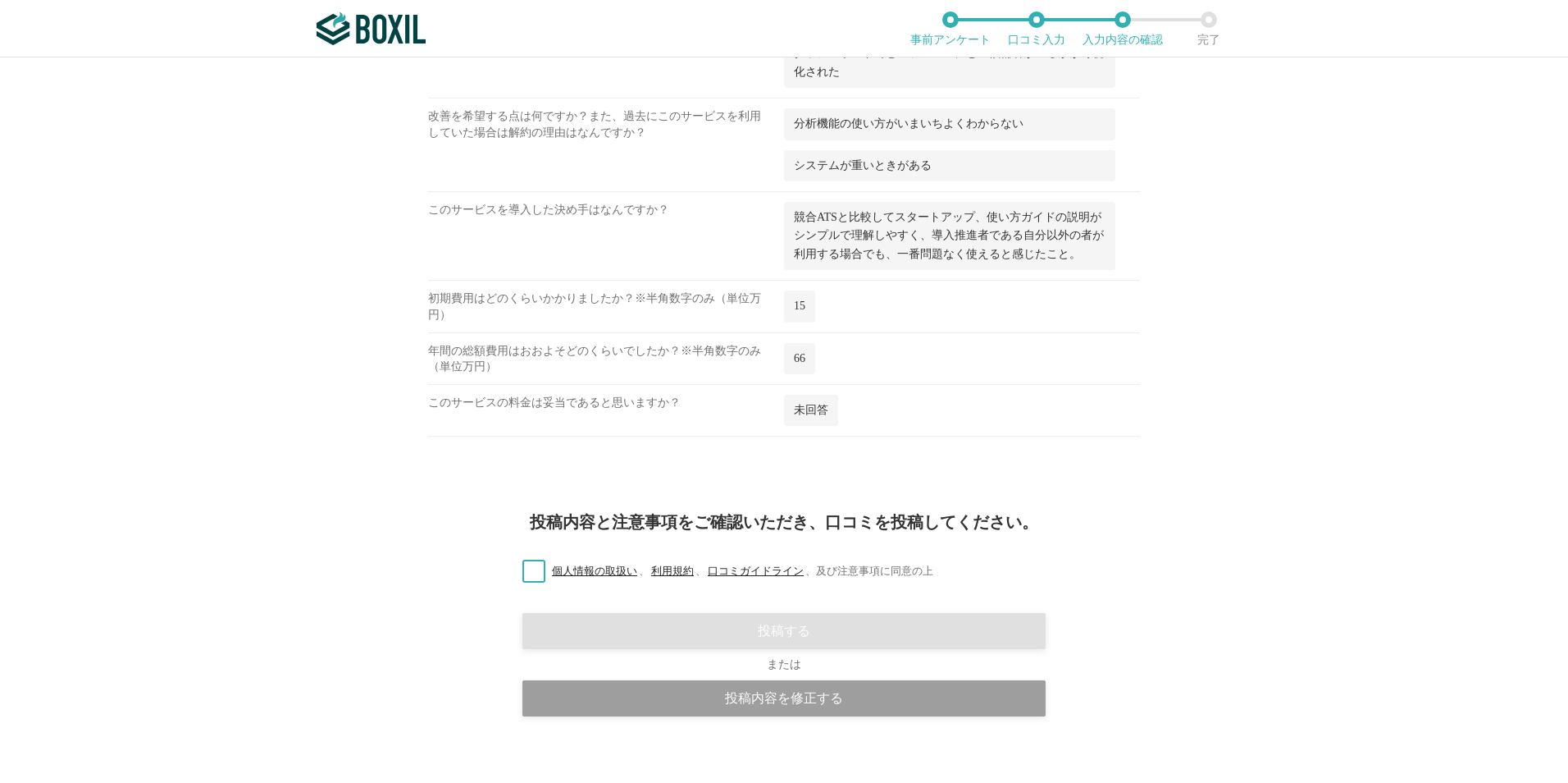
click at [526, 563] on label "個人情報の取扱い 、 利用規約 、 口コミガイドライン 、 及び注意事項に同意の上" at bounding box center [721, 571] width 424 height 17
click at [0, 0] on input "個人情報の取扱い 、 利用規約 、 口コミガイドライン 、 及び注意事項に同意の上" at bounding box center [0, 0] width 0 height 0
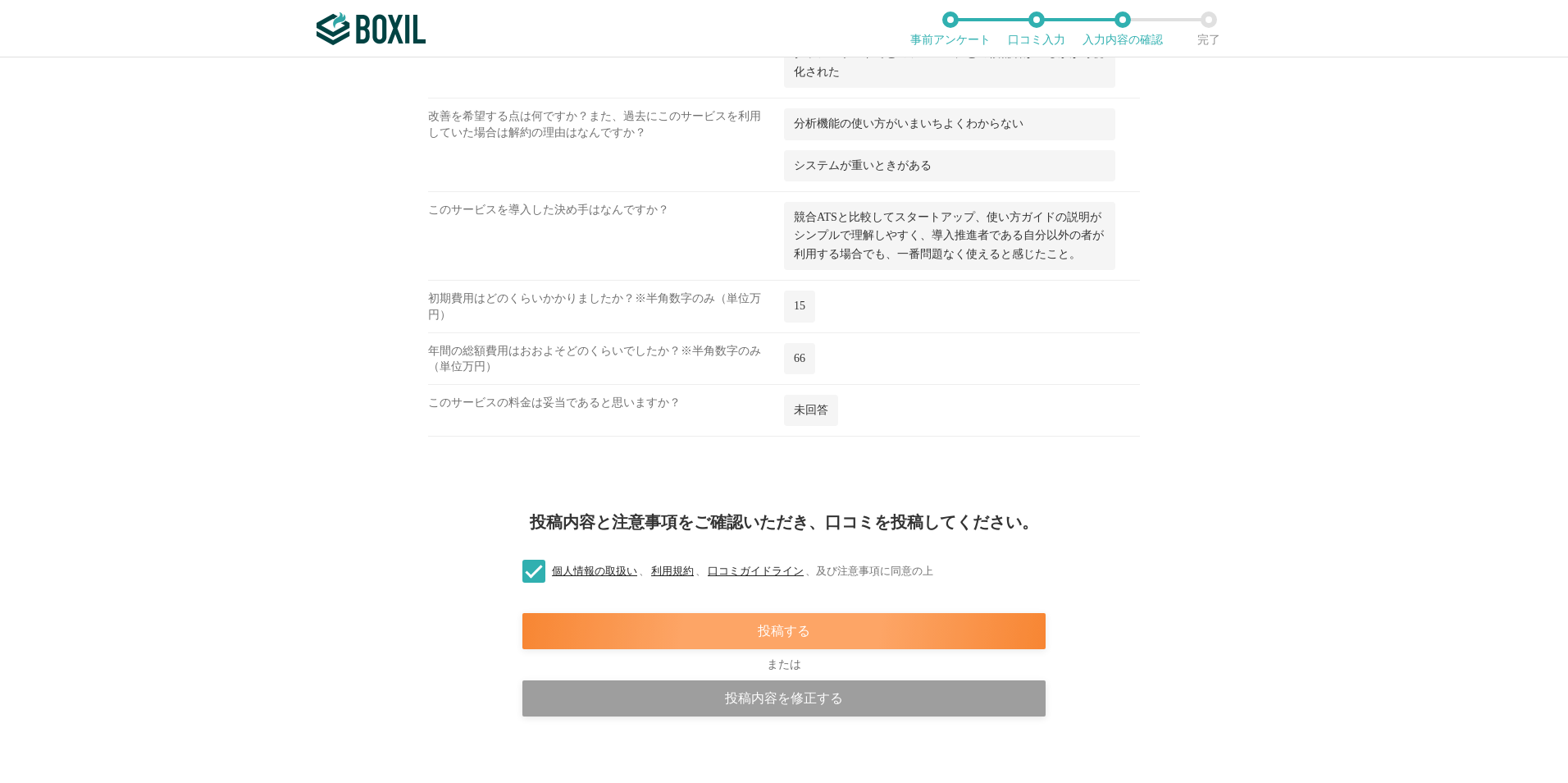
click at [717, 621] on div "投稿する" at bounding box center [784, 631] width 523 height 36
